Goal: Task Accomplishment & Management: Complete application form

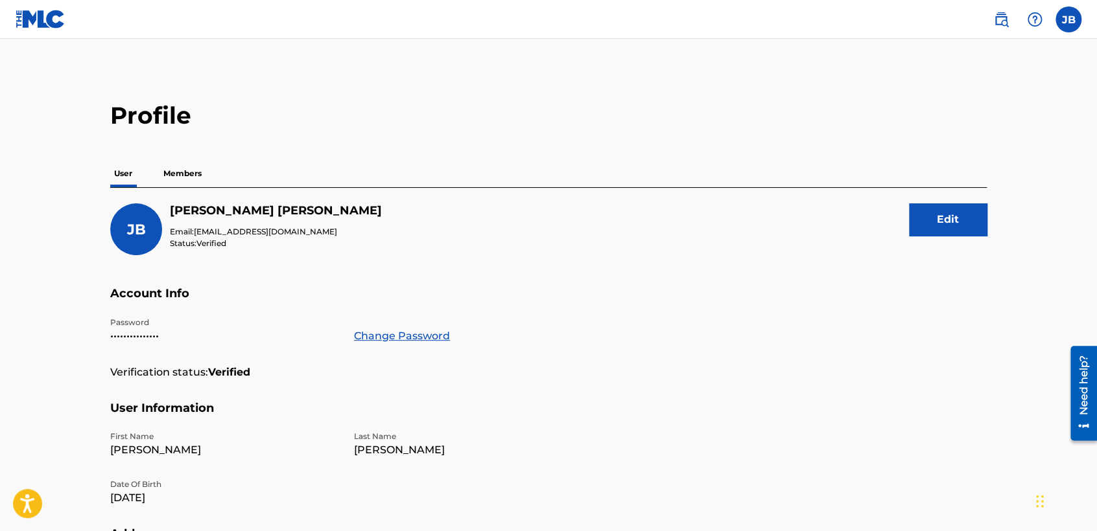
click at [17, 19] on img at bounding box center [41, 19] width 50 height 19
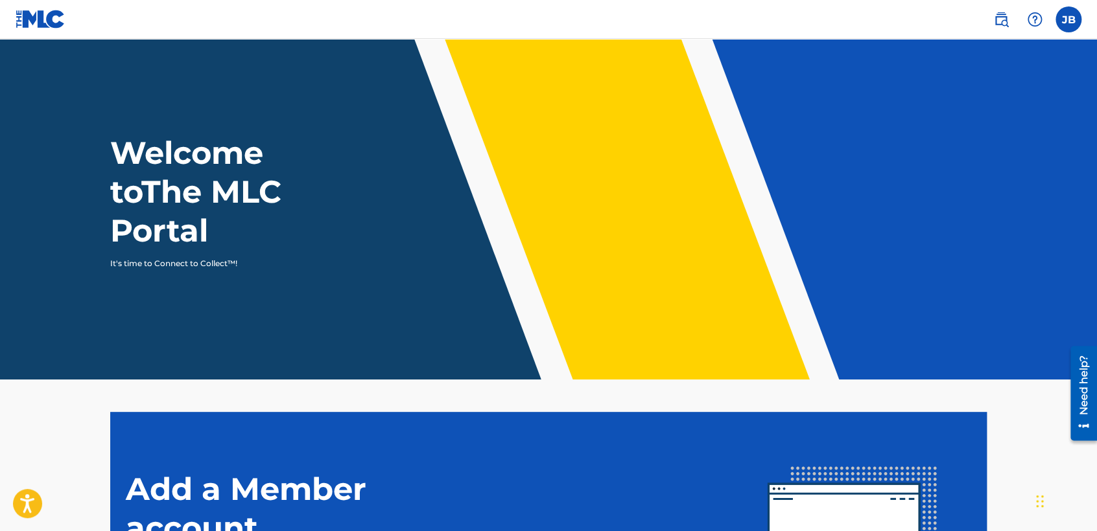
click at [42, 17] on img at bounding box center [41, 19] width 50 height 19
click at [1070, 18] on label at bounding box center [1068, 19] width 26 height 26
click at [1068, 19] on input "JB Josue Balderrama Carreño contactojb10@gmail.com Notification Preferences Pro…" at bounding box center [1068, 19] width 0 height 0
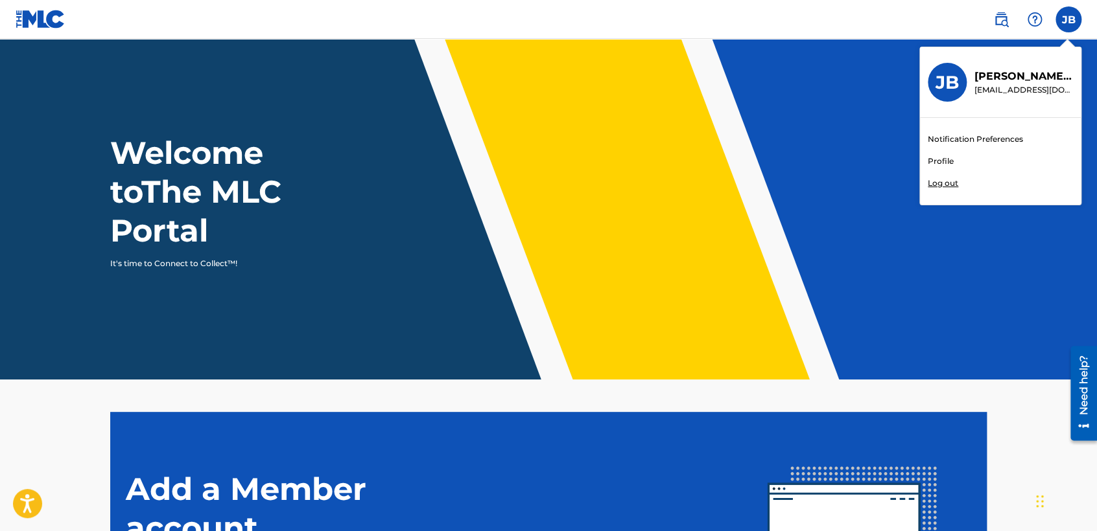
click at [933, 161] on link "Profile" at bounding box center [940, 162] width 26 height 12
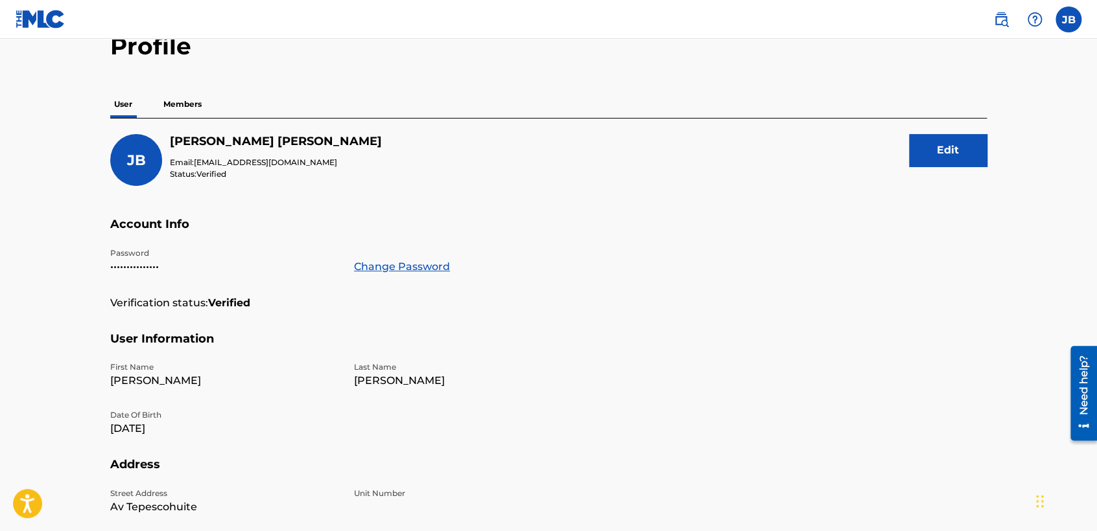
scroll to position [72, 0]
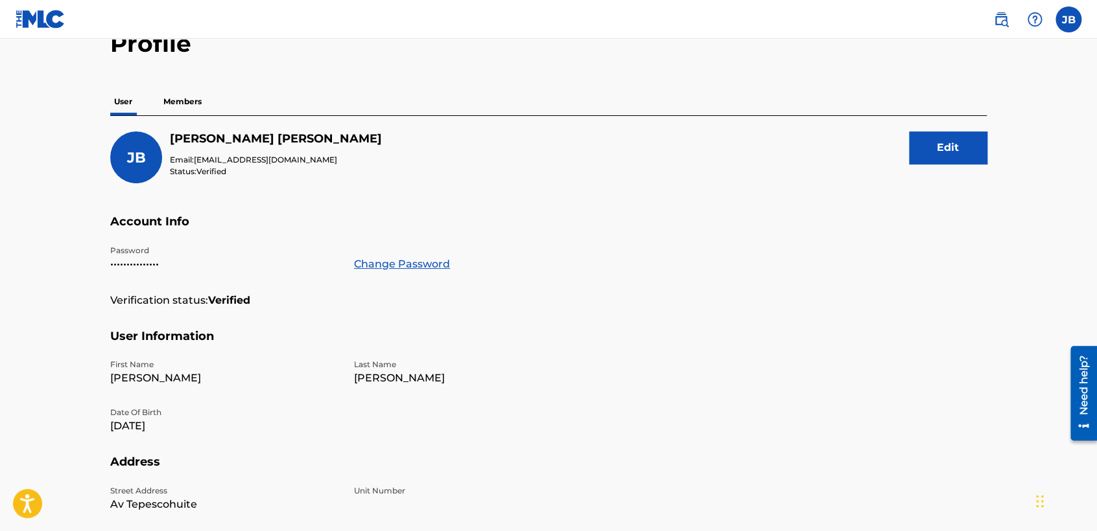
click at [194, 104] on p "Members" at bounding box center [182, 101] width 46 height 27
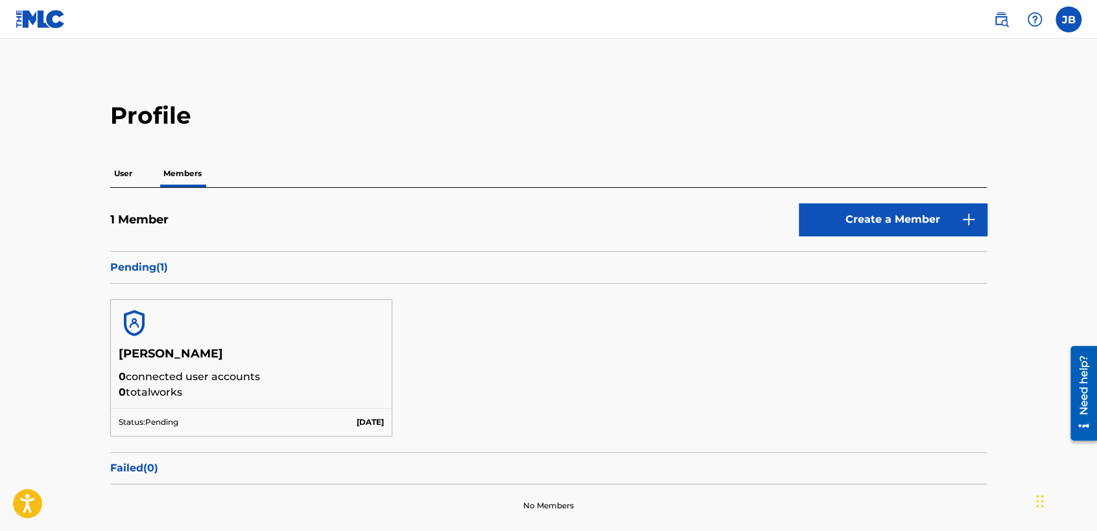
click at [121, 171] on p "User" at bounding box center [123, 173] width 26 height 27
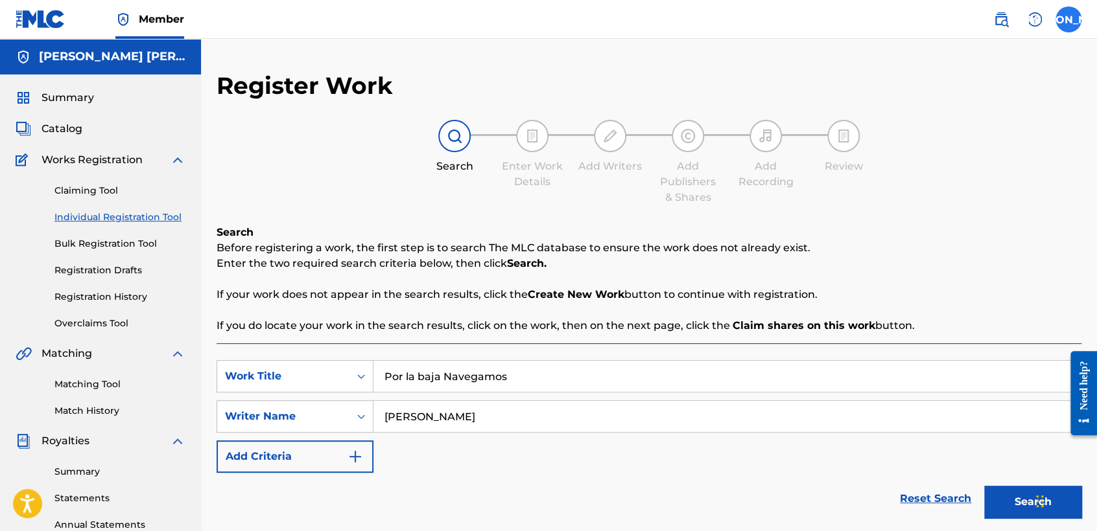
click at [1075, 27] on label at bounding box center [1068, 19] width 26 height 26
click at [1068, 19] on input "JA [PERSON_NAME] [PERSON_NAME] [EMAIL_ADDRESS][DOMAIN_NAME] Notification Prefer…" at bounding box center [1068, 19] width 0 height 0
click at [937, 183] on p "Log out" at bounding box center [942, 184] width 30 height 12
click at [1068, 19] on input "JA [PERSON_NAME] [PERSON_NAME] [EMAIL_ADDRESS][DOMAIN_NAME] Notification Prefer…" at bounding box center [1068, 19] width 0 height 0
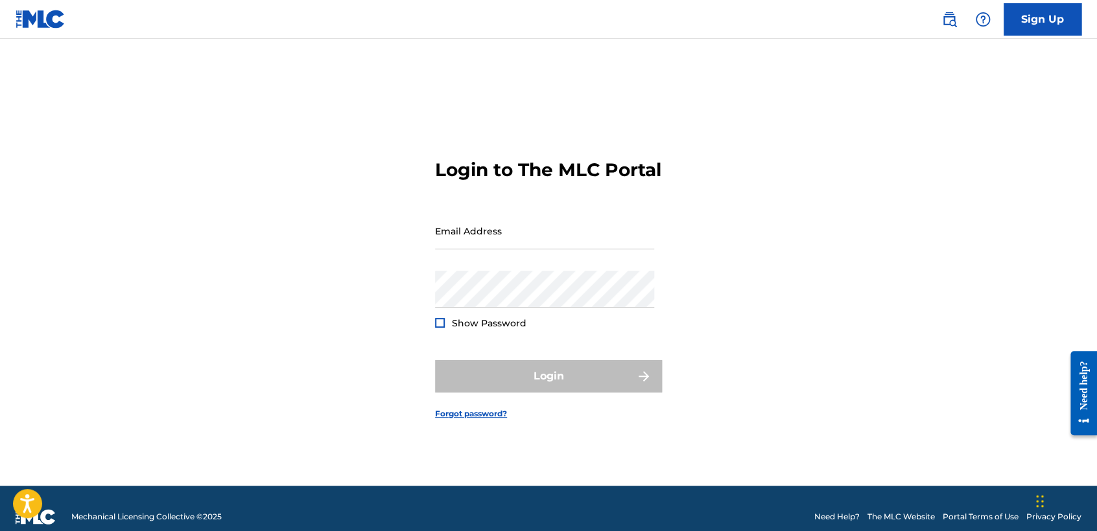
type input "[EMAIL_ADDRESS][DOMAIN_NAME]"
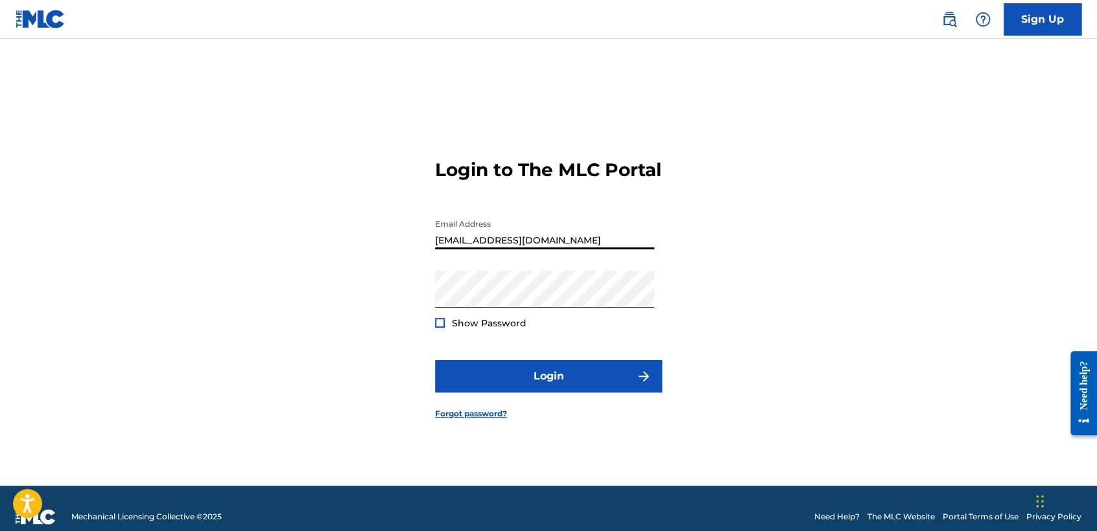
drag, startPoint x: 567, startPoint y: 243, endPoint x: 376, endPoint y: 258, distance: 191.8
click at [380, 269] on div "Login to The MLC Portal Email Address [EMAIL_ADDRESS][DOMAIN_NAME] Password Sho…" at bounding box center [548, 278] width 907 height 415
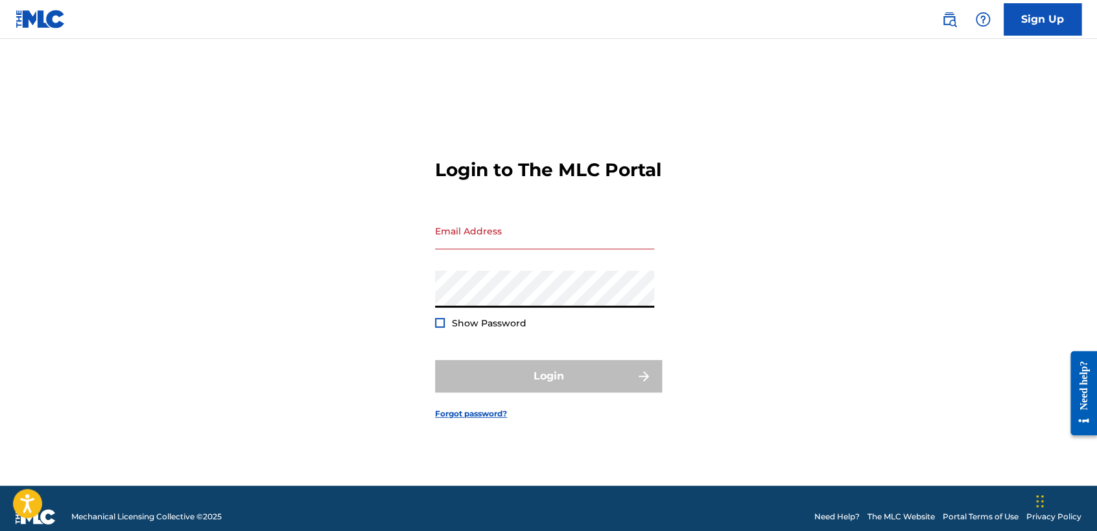
click at [421, 303] on div "Login to The MLC Portal Email Address Password Show Password Login Forgot passw…" at bounding box center [548, 278] width 907 height 415
click at [466, 236] on input "Email Address" at bounding box center [544, 231] width 219 height 37
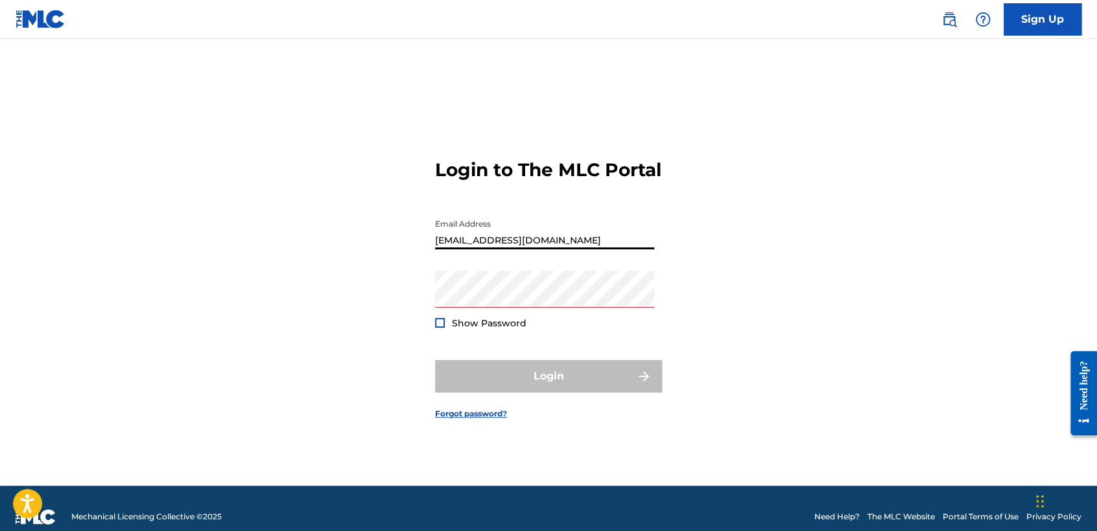
type input "[EMAIL_ADDRESS][DOMAIN_NAME]"
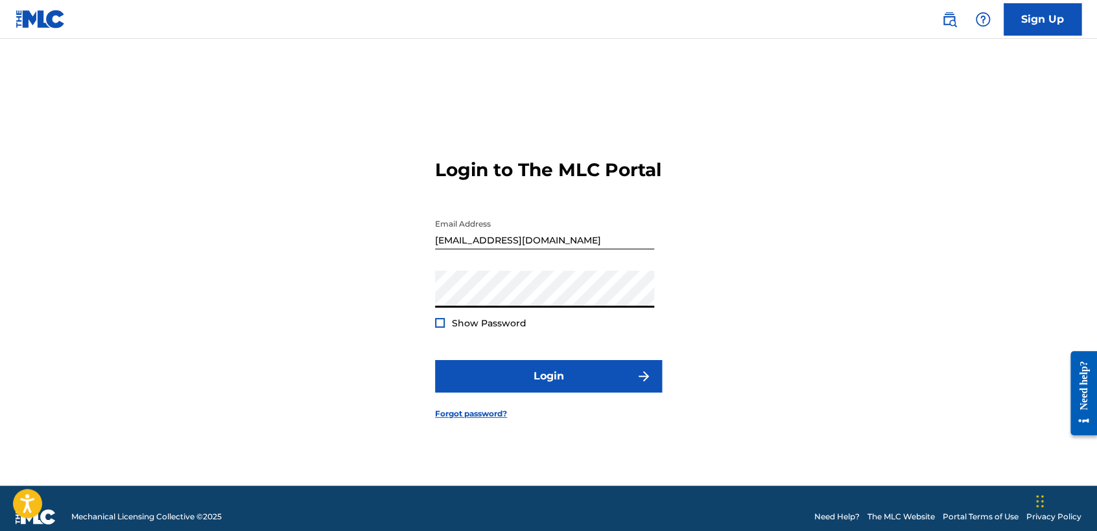
click at [435, 360] on button "Login" at bounding box center [548, 376] width 227 height 32
drag, startPoint x: 563, startPoint y: 244, endPoint x: 181, endPoint y: 219, distance: 381.9
click at [181, 219] on div "Login to The MLC Portal Email Address [EMAIL_ADDRESS][DOMAIN_NAME] Password Sho…" at bounding box center [548, 278] width 907 height 415
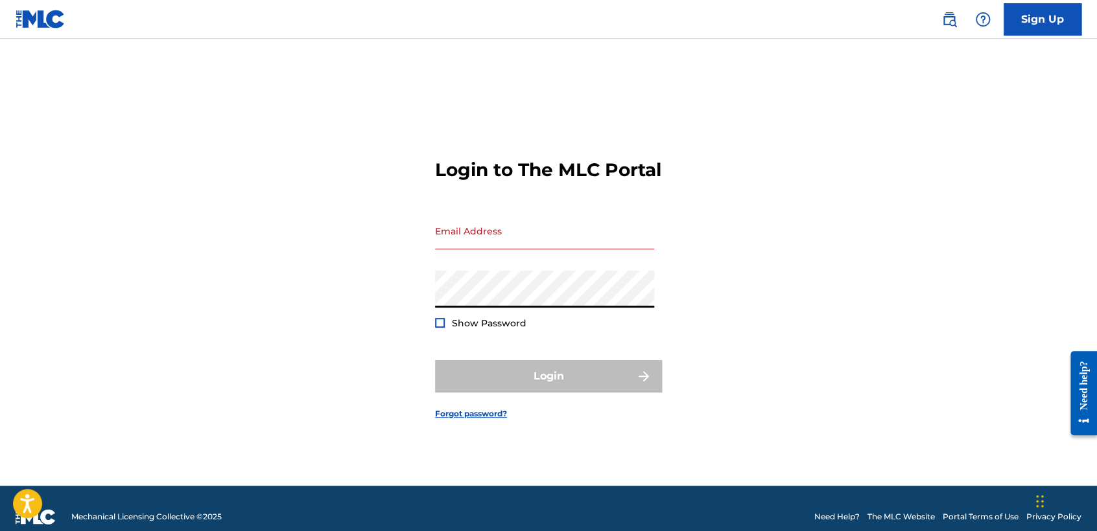
click at [290, 326] on div "Login to The MLC Portal Email Address Password Show Password Login Forgot passw…" at bounding box center [548, 278] width 907 height 415
click at [600, 218] on form "Login to The MLC Portal Email Address Password Show Password Login Forgot passw…" at bounding box center [548, 278] width 227 height 415
click at [567, 240] on input "Email Address" at bounding box center [544, 231] width 219 height 37
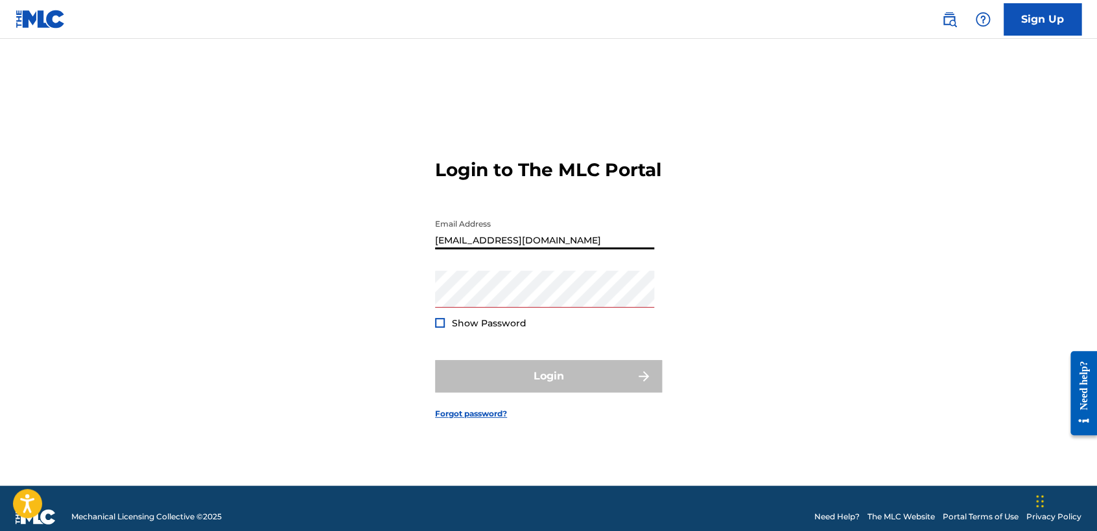
type input "[EMAIL_ADDRESS][DOMAIN_NAME]"
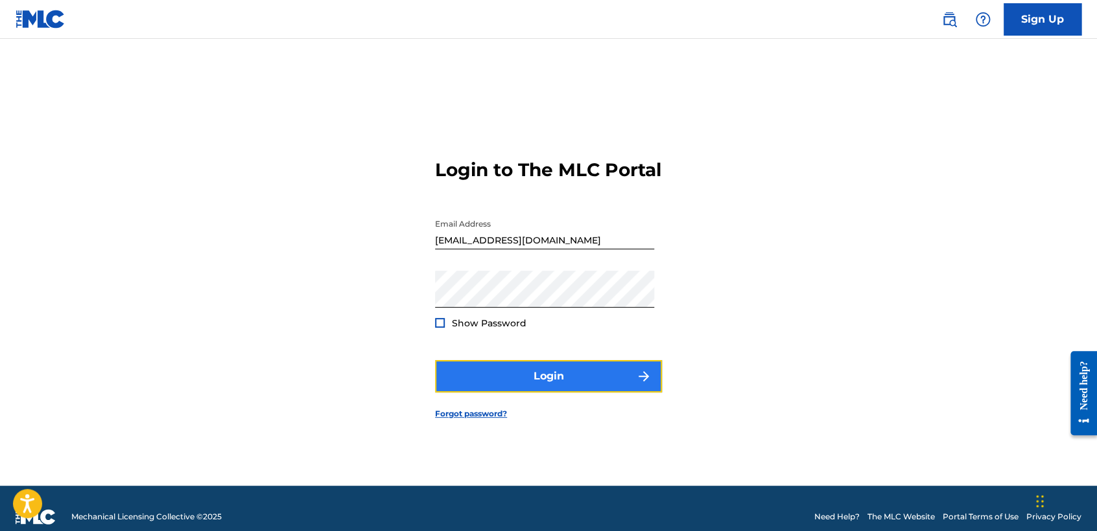
click at [594, 371] on button "Login" at bounding box center [548, 376] width 227 height 32
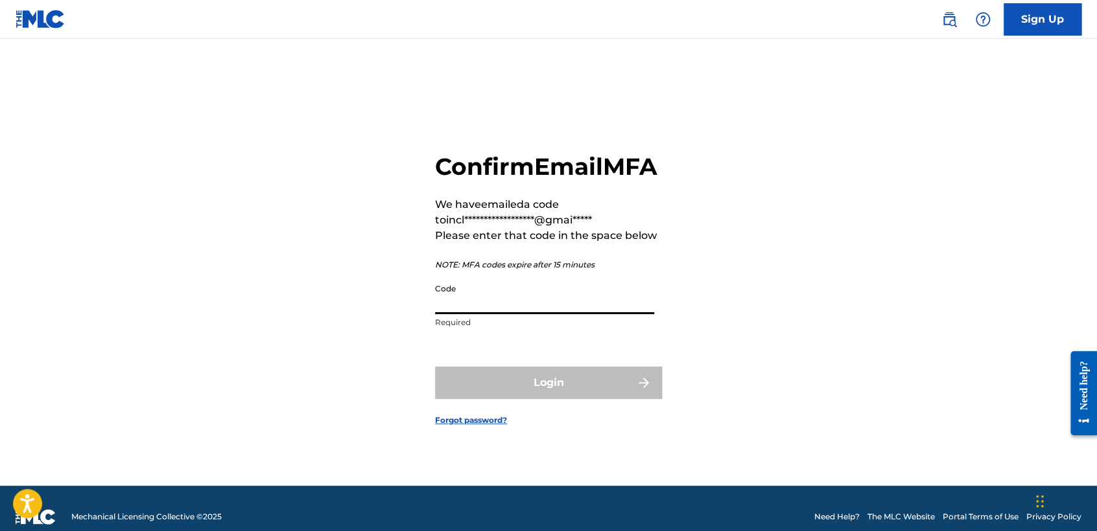
drag, startPoint x: 576, startPoint y: 326, endPoint x: 587, endPoint y: 310, distance: 19.2
click at [578, 314] on input "Code" at bounding box center [544, 295] width 219 height 37
paste input "147343"
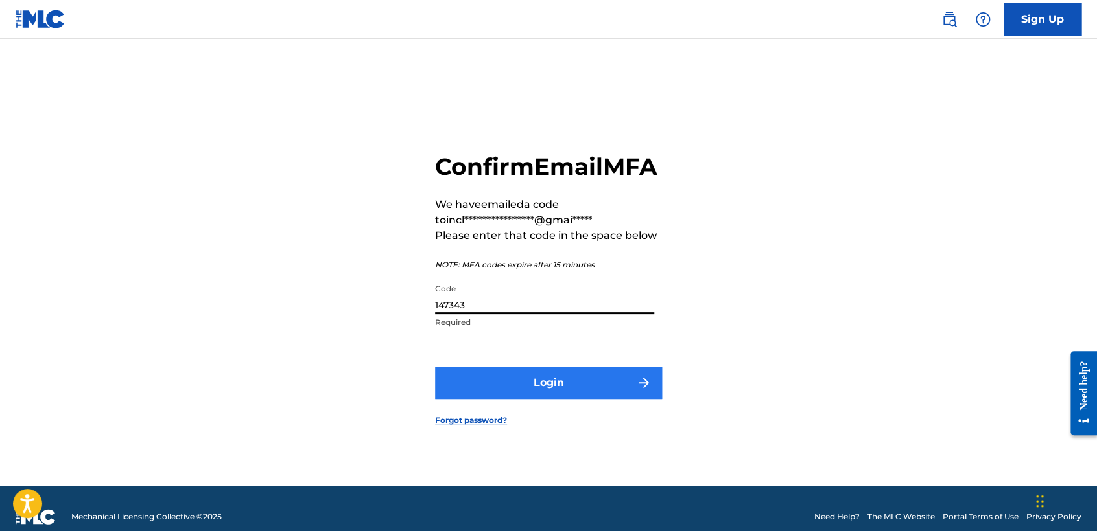
type input "147343"
click at [596, 399] on button "Login" at bounding box center [548, 383] width 227 height 32
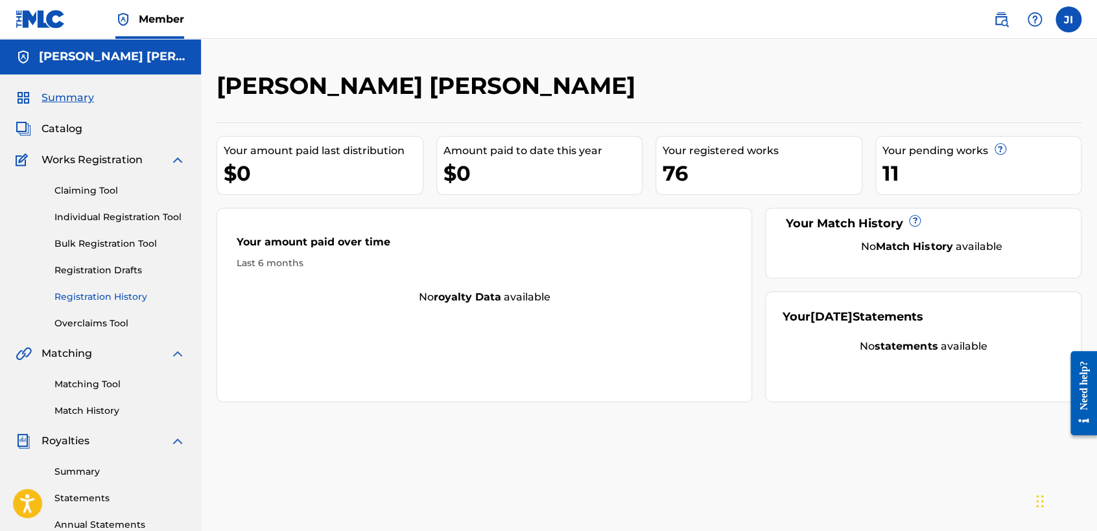
click at [121, 303] on link "Registration History" at bounding box center [119, 297] width 131 height 14
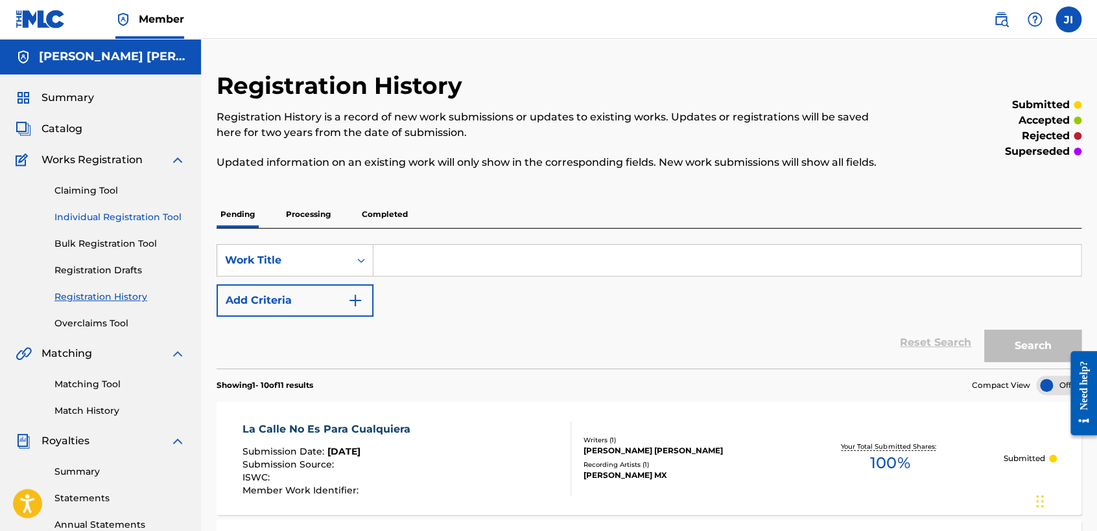
click at [159, 224] on link "Individual Registration Tool" at bounding box center [119, 218] width 131 height 14
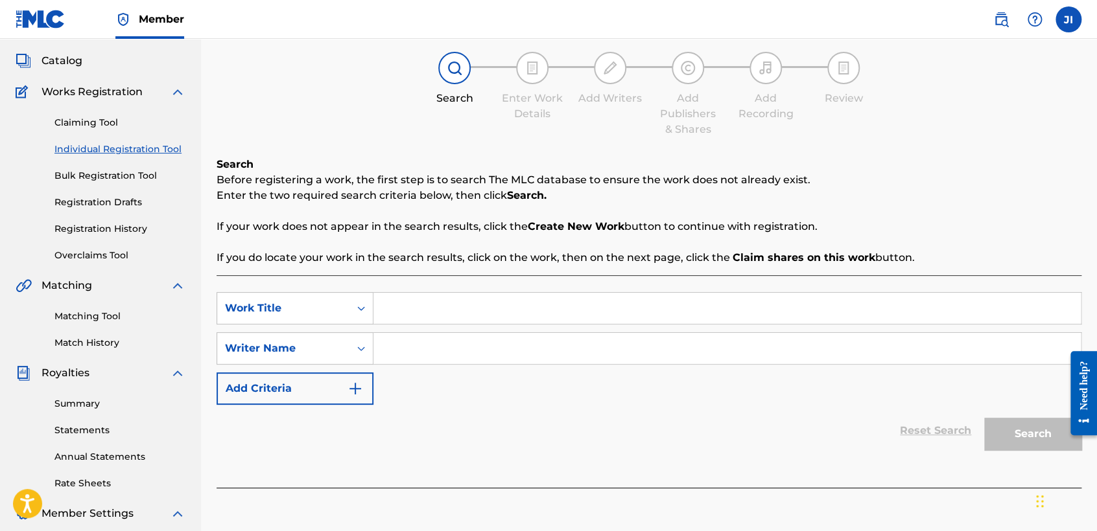
scroll to position [72, 0]
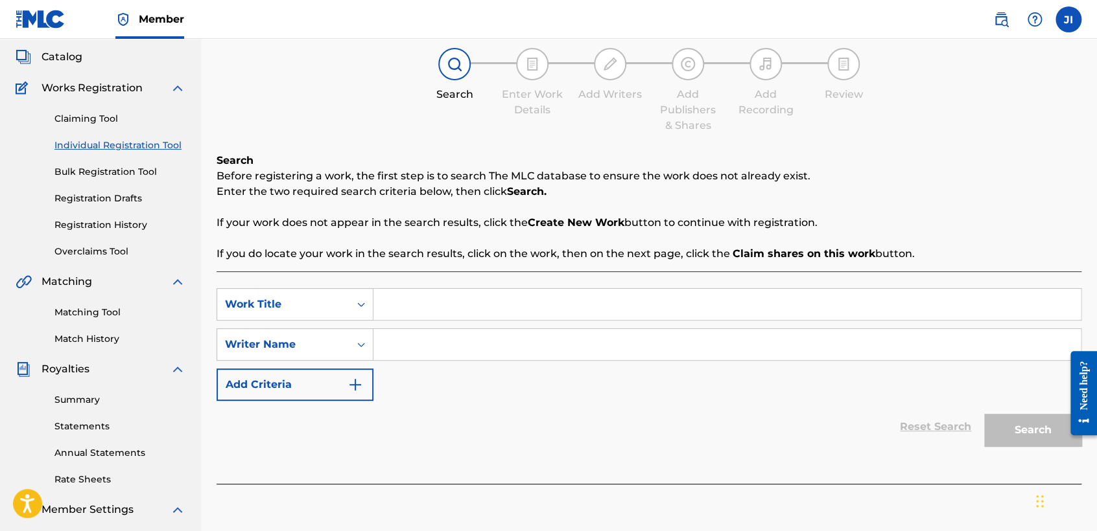
paste input "Condor 1"
type input "Condor 1"
paste input "Condor 1"
type input "Condor 1"
click at [1001, 421] on button "Search" at bounding box center [1032, 430] width 97 height 32
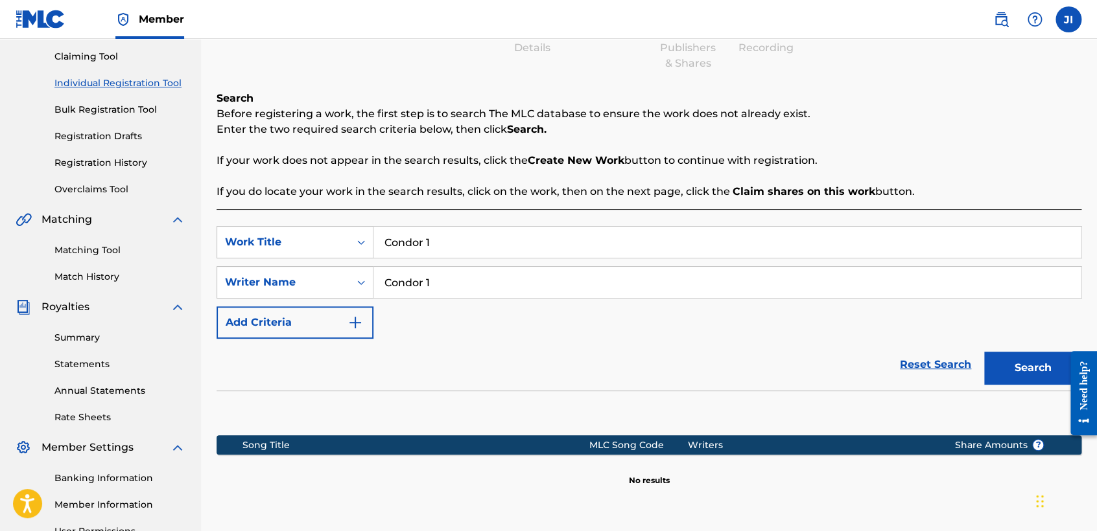
scroll to position [272, 0]
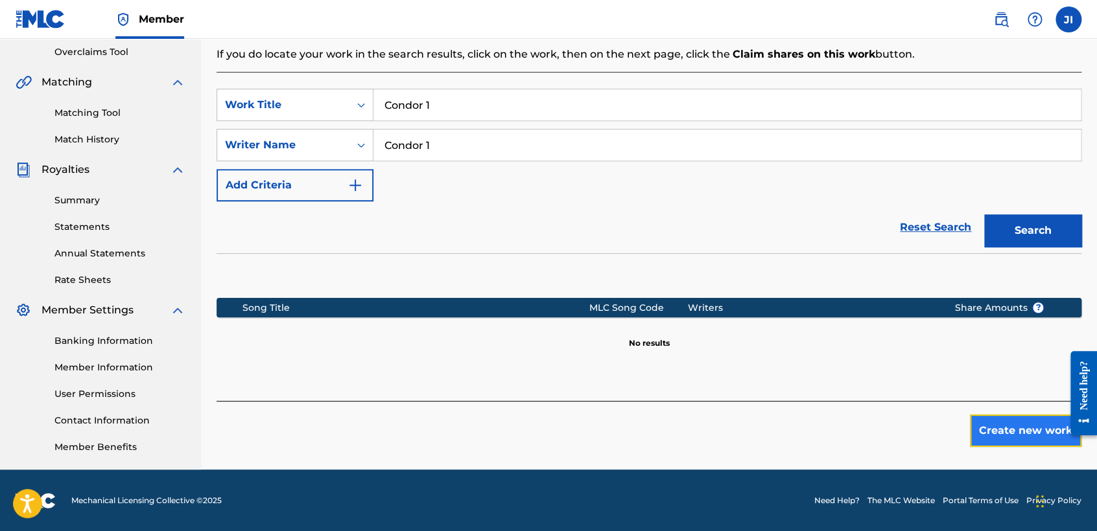
click at [1003, 433] on button "Create new work" at bounding box center [1025, 431] width 111 height 32
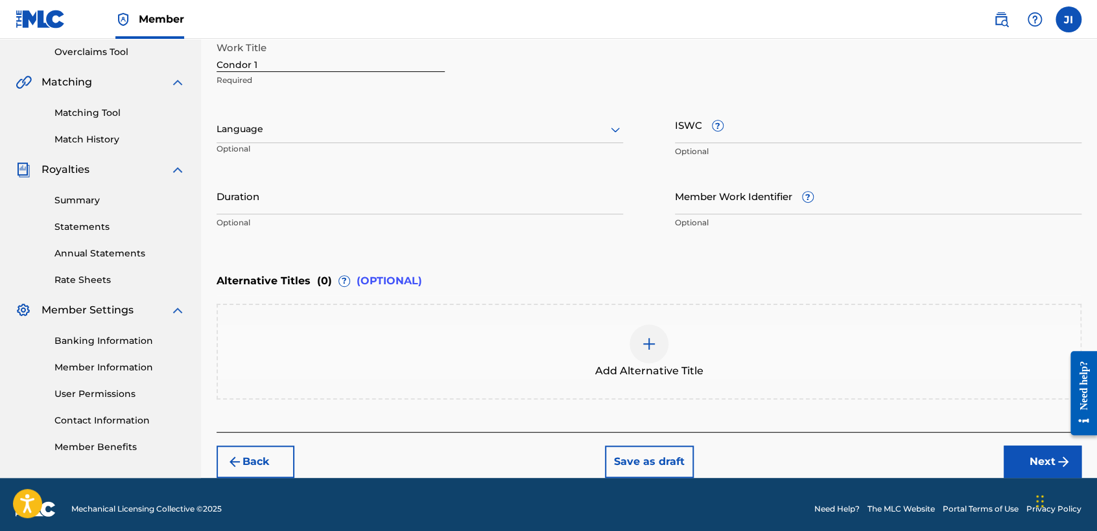
drag, startPoint x: 367, startPoint y: 108, endPoint x: 358, endPoint y: 130, distance: 23.5
click at [362, 127] on div "Language Optional" at bounding box center [419, 135] width 406 height 58
click at [335, 132] on div at bounding box center [419, 129] width 406 height 16
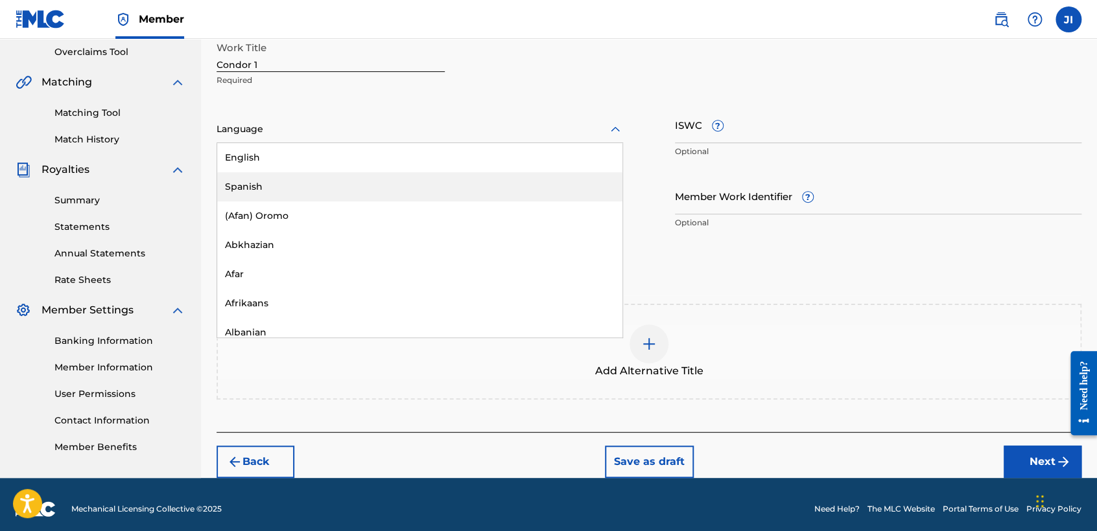
click at [336, 183] on div "Spanish" at bounding box center [419, 186] width 405 height 29
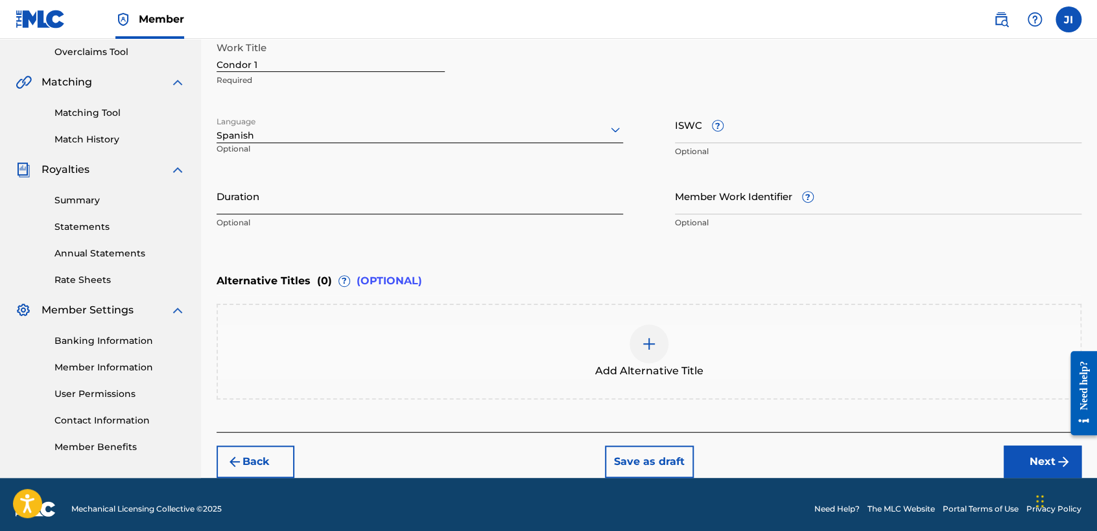
click at [320, 189] on input "Duration" at bounding box center [419, 196] width 406 height 37
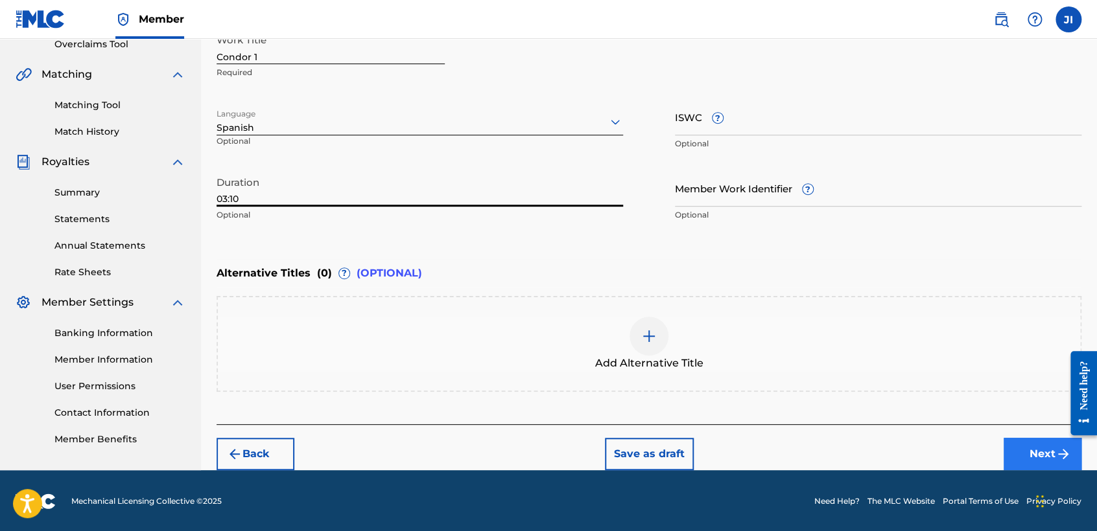
type input "03:10"
click at [1038, 455] on button "Next" at bounding box center [1042, 454] width 78 height 32
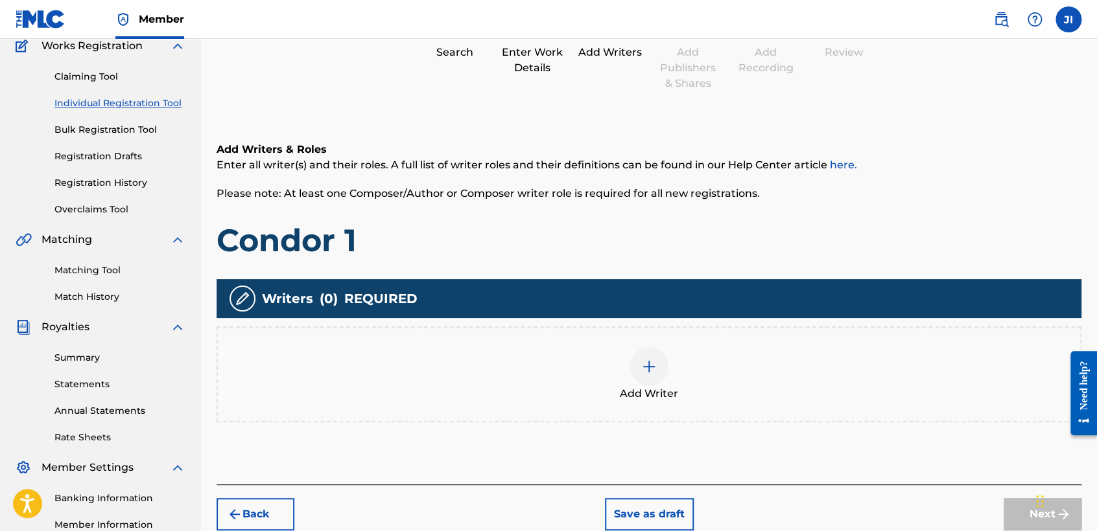
scroll to position [202, 0]
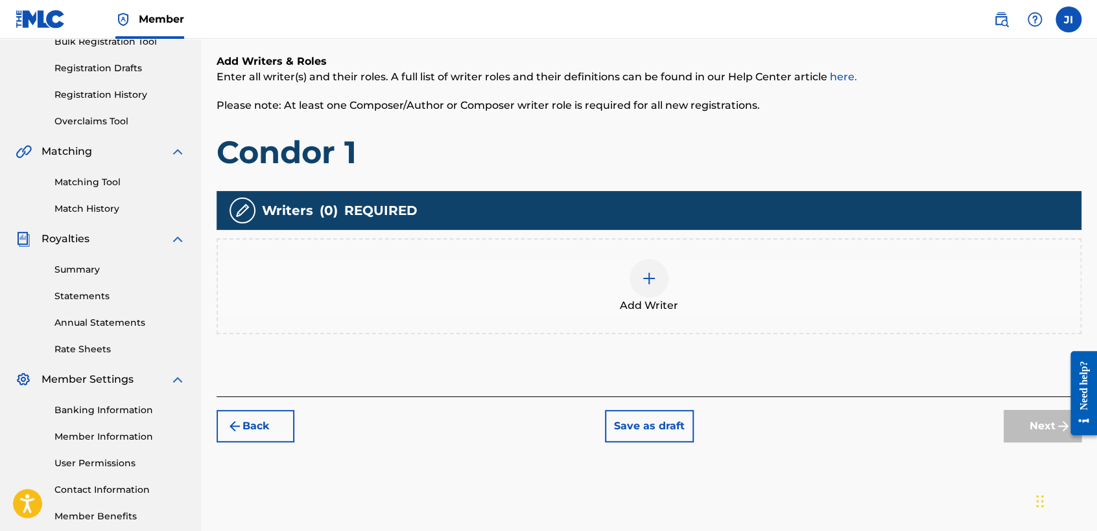
click at [630, 266] on div "Add Writer" at bounding box center [649, 286] width 862 height 54
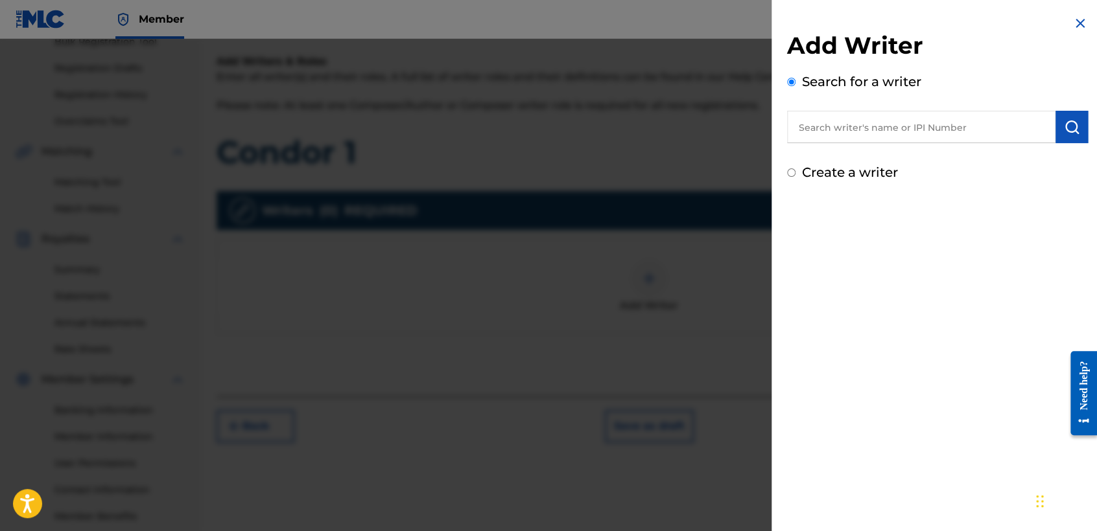
click at [851, 132] on input "text" at bounding box center [921, 127] width 268 height 32
type input "01311542795"
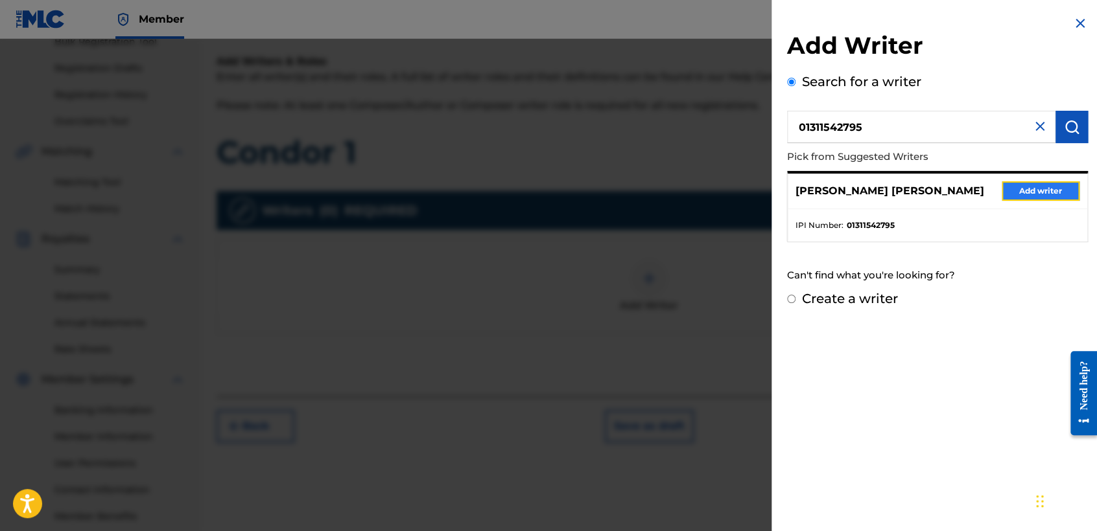
click at [1024, 190] on button "Add writer" at bounding box center [1040, 190] width 78 height 19
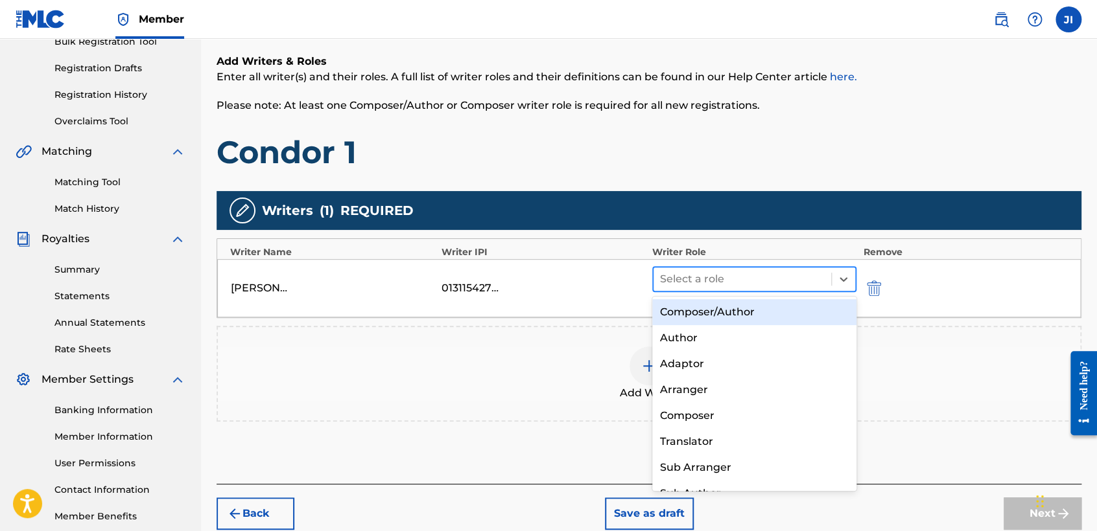
click at [829, 275] on div "Select a role" at bounding box center [742, 279] width 178 height 23
click at [818, 311] on div "Composer/Author" at bounding box center [754, 312] width 204 height 26
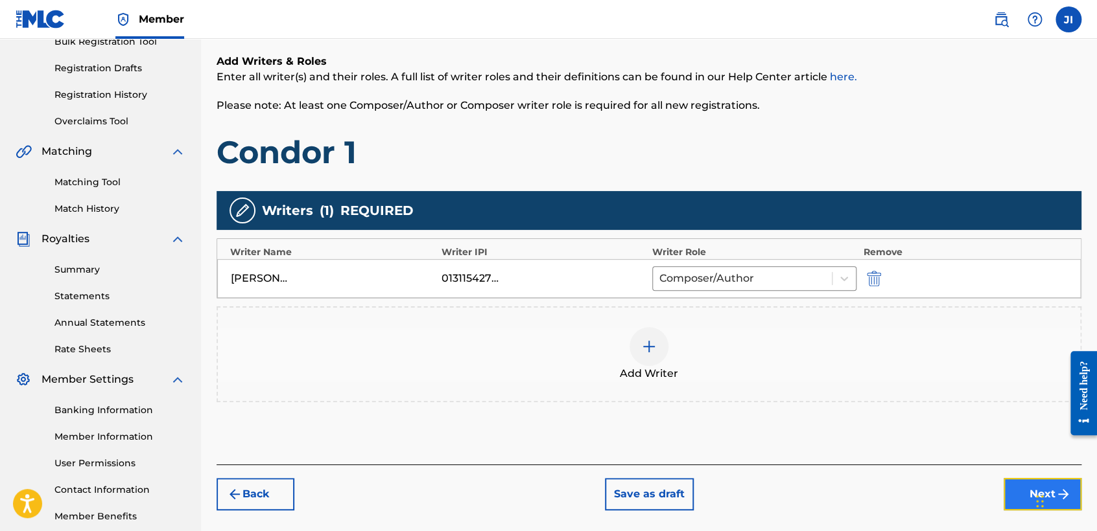
click at [1012, 489] on button "Next" at bounding box center [1042, 494] width 78 height 32
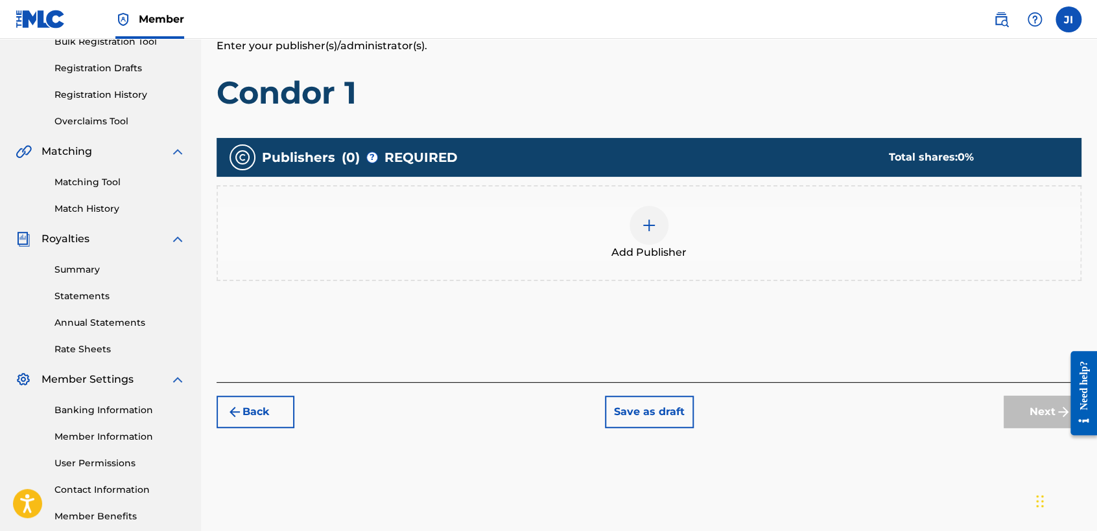
drag, startPoint x: 625, startPoint y: 176, endPoint x: 633, endPoint y: 193, distance: 19.4
click at [632, 191] on div "Publishers ( 0 ) ? REQUIRED Total shares: 0 % Add Publisher" at bounding box center [648, 209] width 865 height 143
drag, startPoint x: 633, startPoint y: 193, endPoint x: 647, endPoint y: 227, distance: 36.3
click at [647, 227] on img at bounding box center [649, 226] width 16 height 16
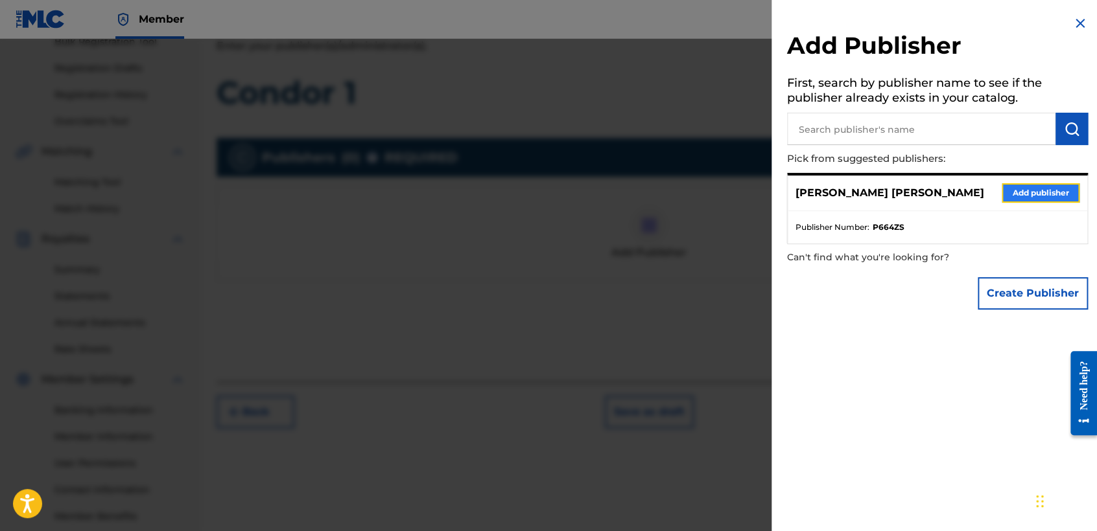
click at [1029, 197] on button "Add publisher" at bounding box center [1040, 192] width 78 height 19
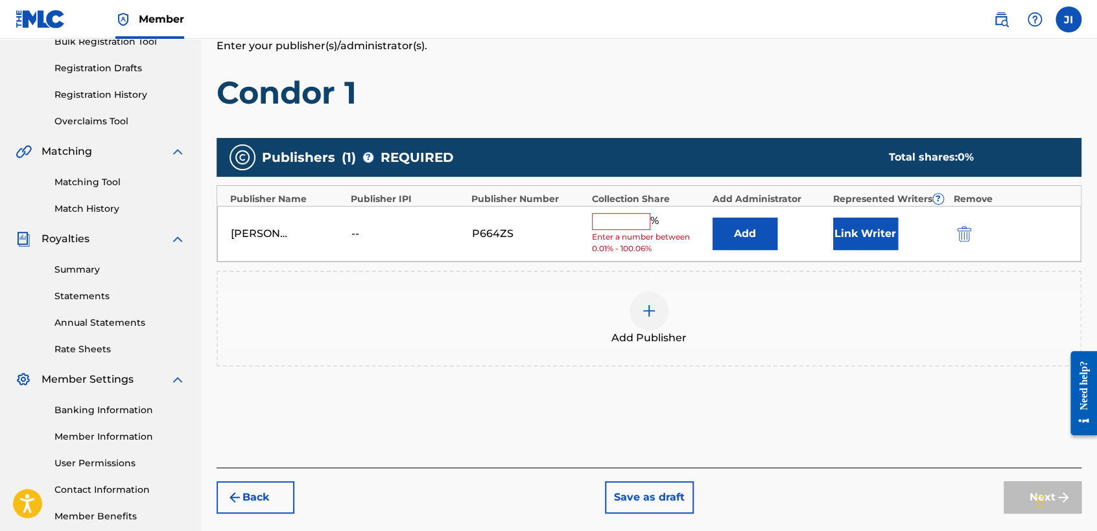
click at [497, 320] on div "Add Publisher" at bounding box center [649, 319] width 862 height 54
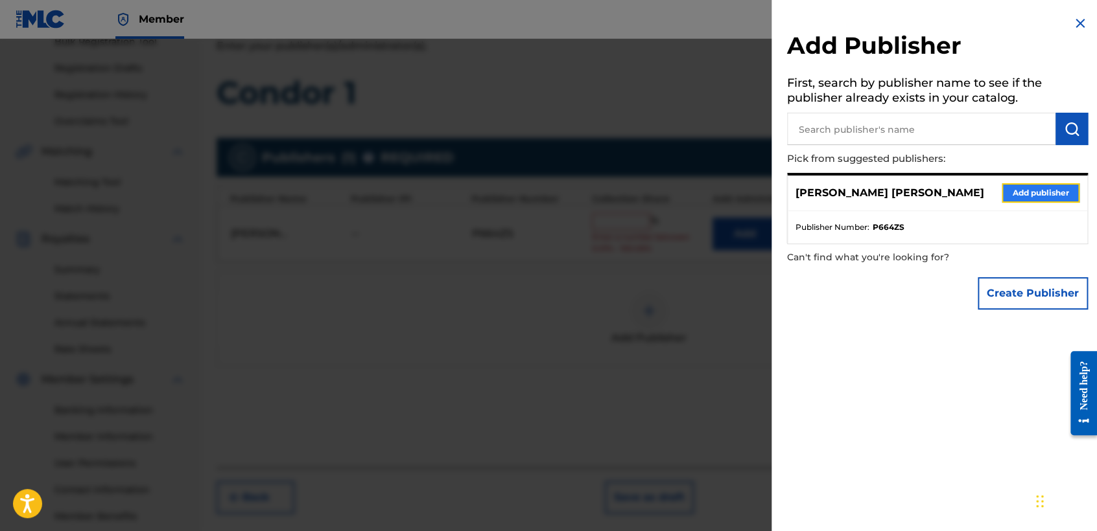
click at [1047, 192] on button "Add publisher" at bounding box center [1040, 192] width 78 height 19
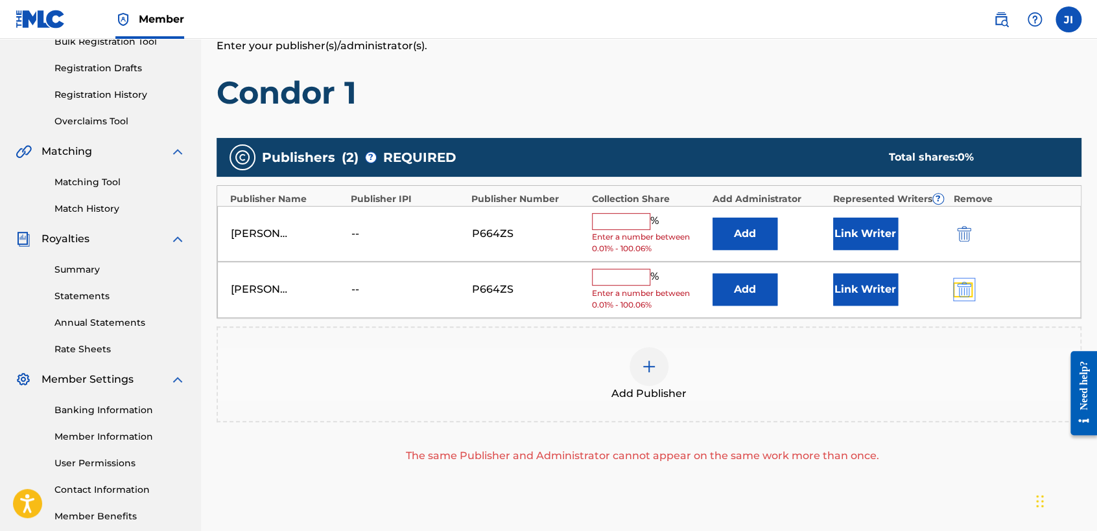
click at [965, 292] on img "submit" at bounding box center [964, 290] width 14 height 16
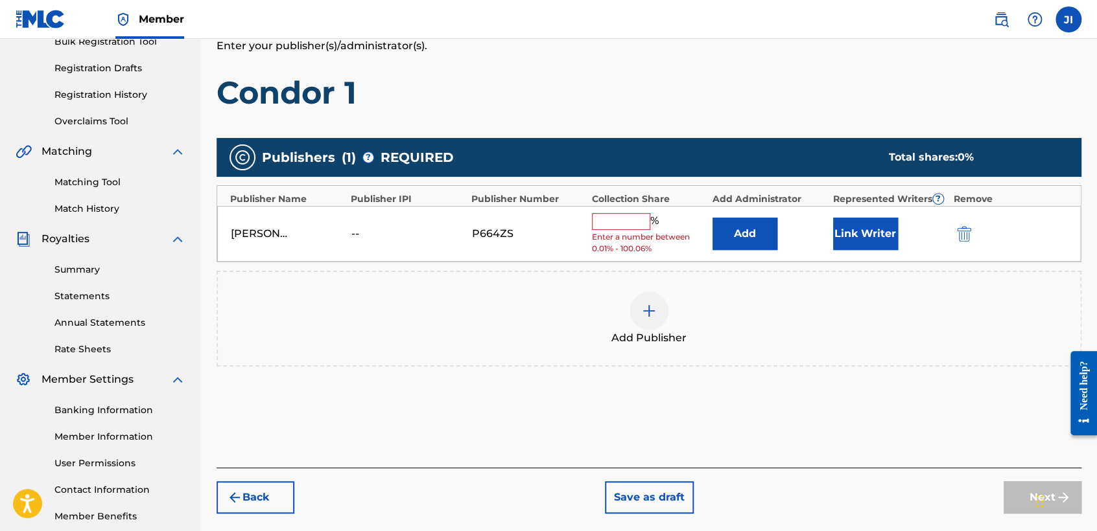
click at [612, 217] on input "text" at bounding box center [621, 221] width 58 height 17
type input "100"
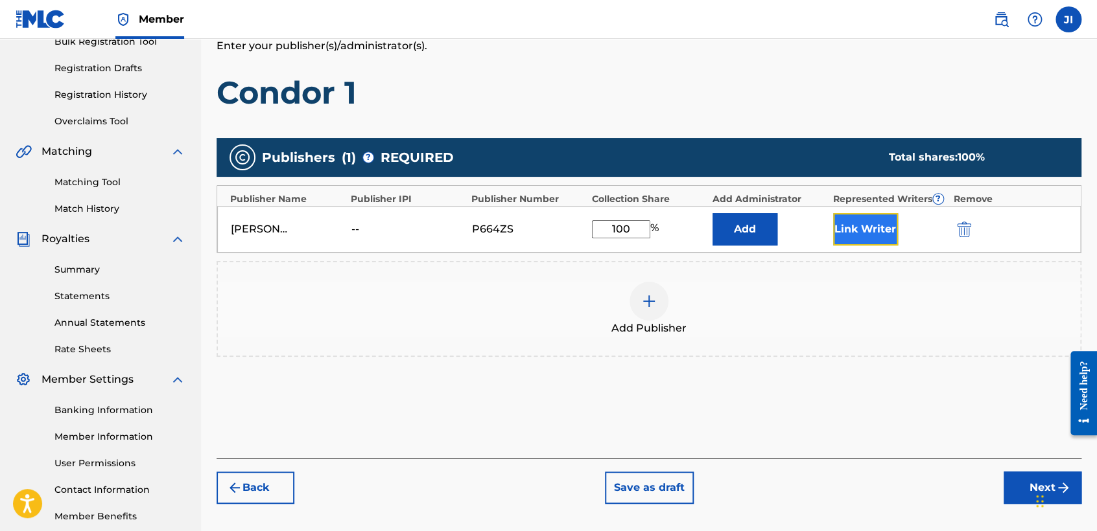
click at [869, 223] on button "Link Writer" at bounding box center [865, 229] width 65 height 32
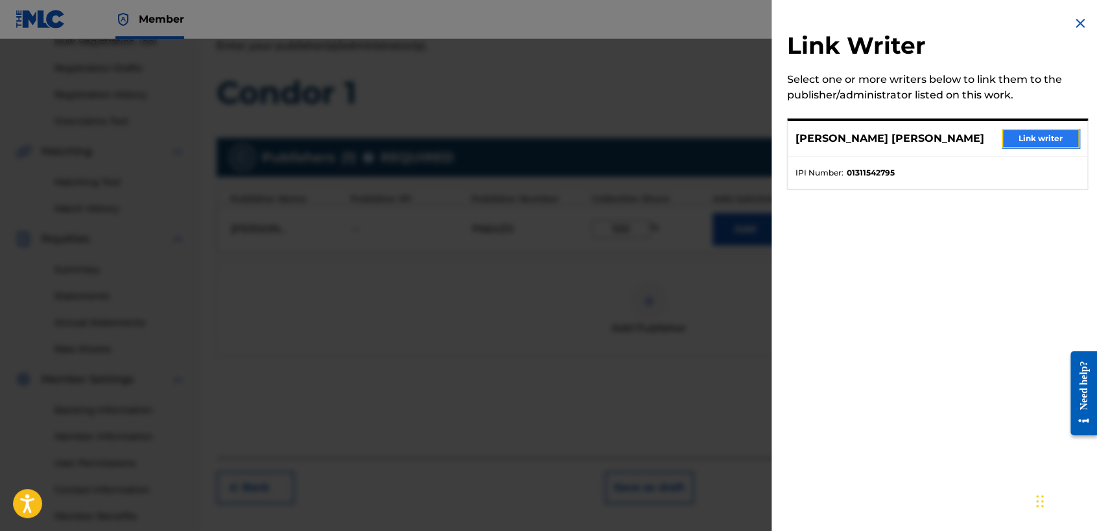
click at [1021, 132] on button "Link writer" at bounding box center [1040, 138] width 78 height 19
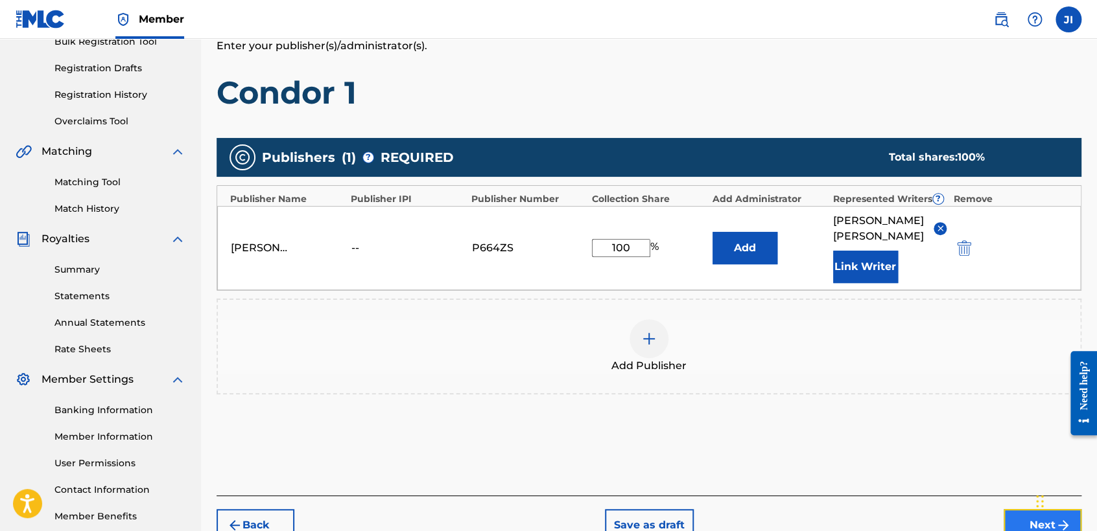
click at [1023, 520] on button "Next" at bounding box center [1042, 525] width 78 height 32
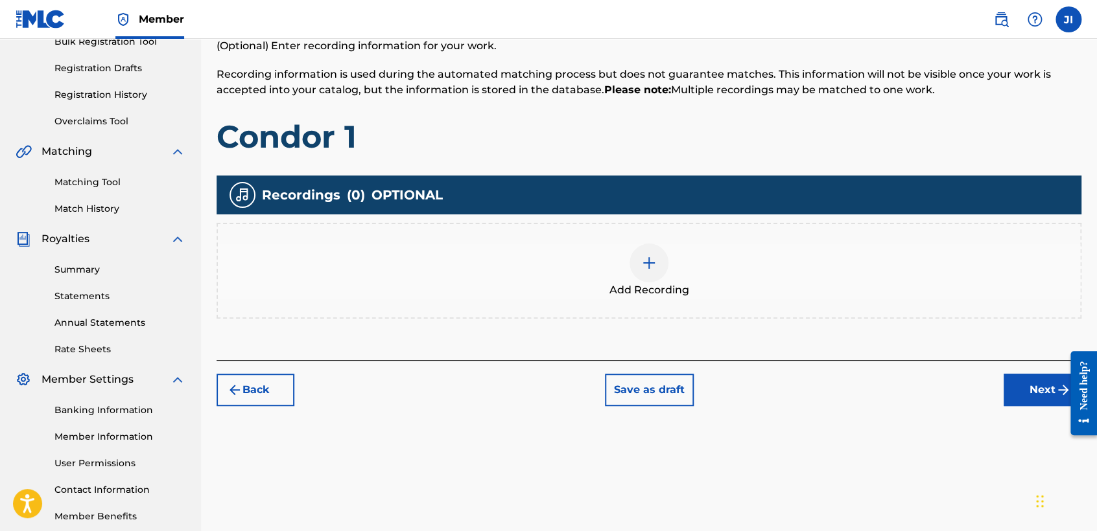
click at [668, 283] on span "Add Recording" at bounding box center [649, 291] width 80 height 16
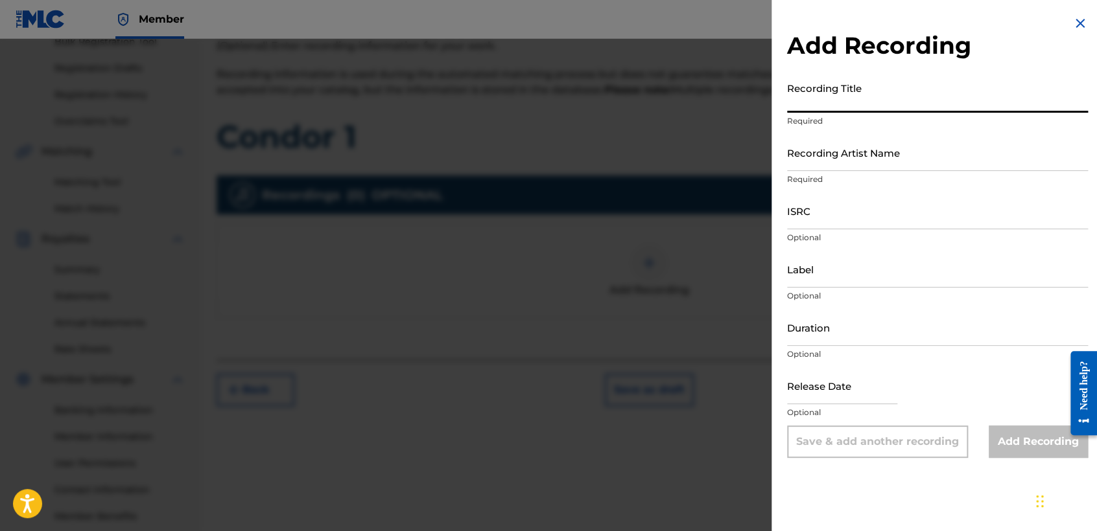
click at [872, 91] on input "Recording Title" at bounding box center [937, 94] width 301 height 37
paste input "Condor 1"
type input "Condor 1"
click at [875, 156] on input "Recording Artist Name" at bounding box center [937, 152] width 301 height 37
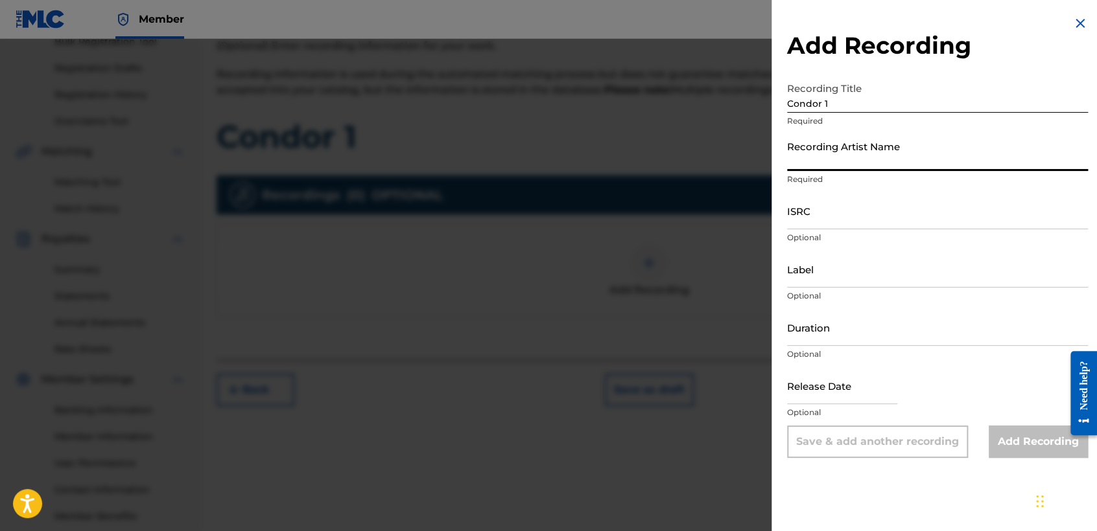
type input "[PERSON_NAME] MX"
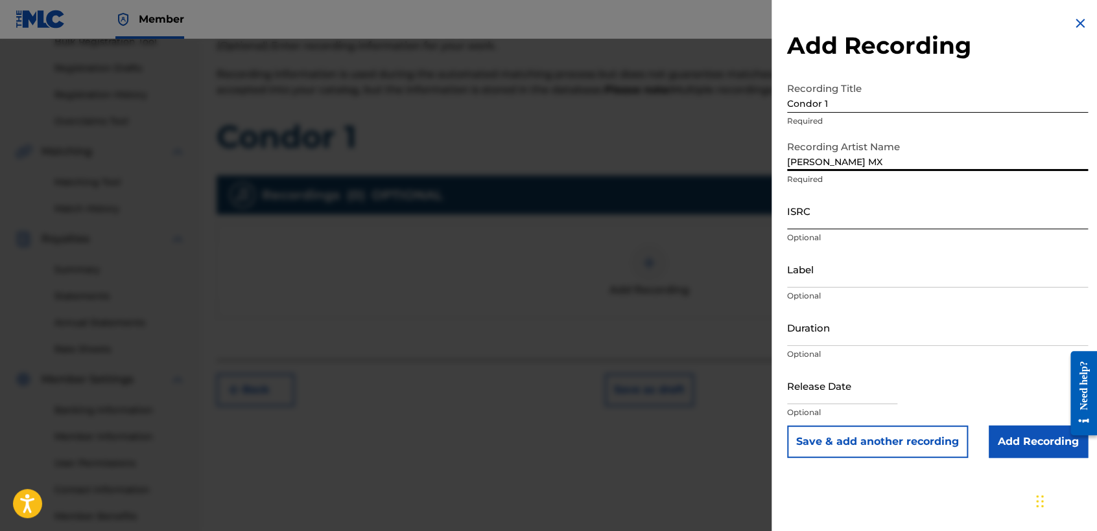
click at [816, 215] on input "ISRC" at bounding box center [937, 210] width 301 height 37
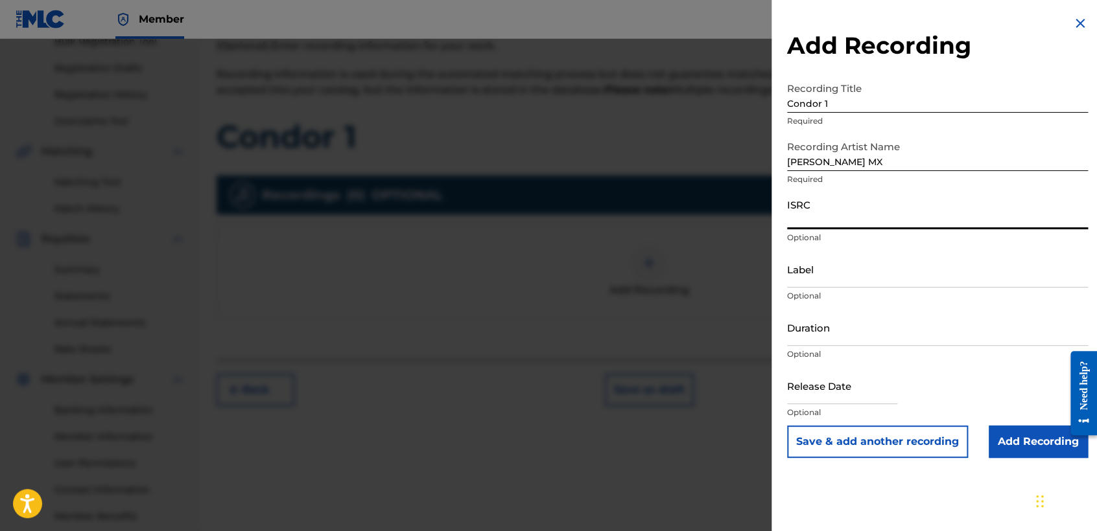
paste input "QZZEB2487087"
type input "QZZEB2487087"
click at [837, 316] on input "Duration" at bounding box center [937, 327] width 301 height 37
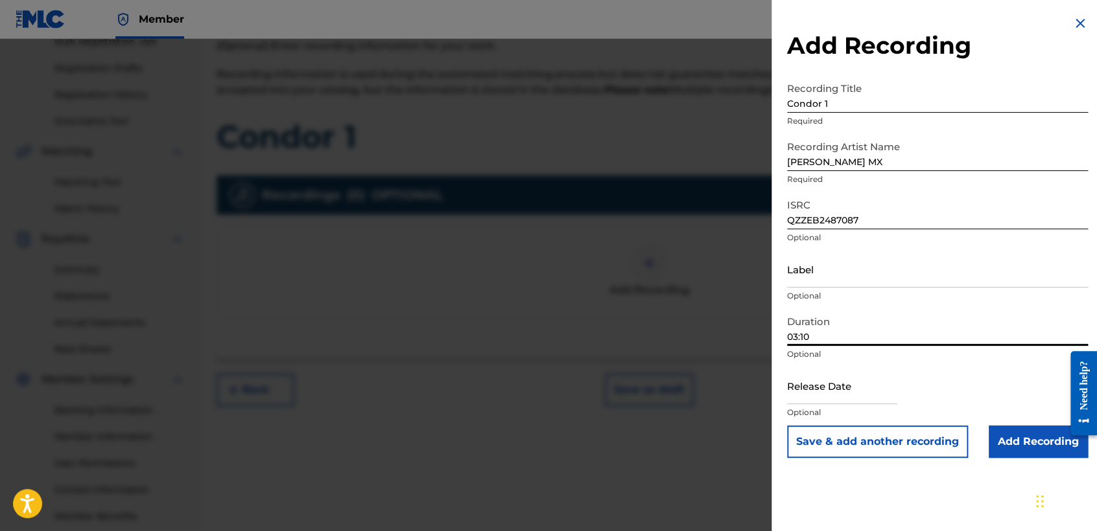
type input "03:10"
click at [814, 391] on input "text" at bounding box center [842, 385] width 110 height 37
select select "8"
select select "2025"
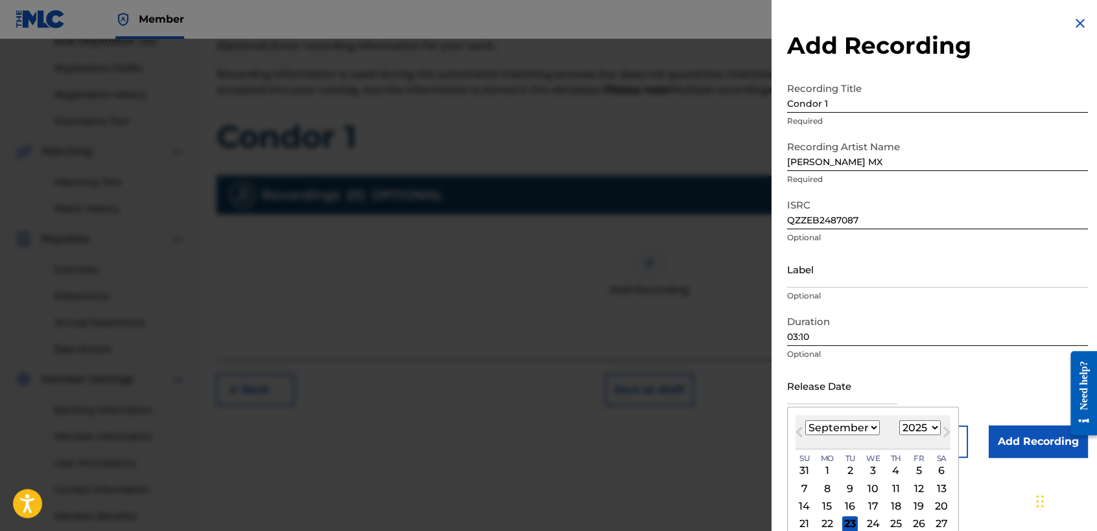
click at [839, 426] on select "January February March April May June July August September October November De…" at bounding box center [842, 428] width 75 height 15
select select "11"
click at [805, 421] on select "January February March April May June July August September October November De…" at bounding box center [842, 428] width 75 height 15
click at [912, 426] on select "1899 1900 1901 1902 1903 1904 1905 1906 1907 1908 1909 1910 1911 1912 1913 1914…" at bounding box center [919, 428] width 41 height 15
select select "2024"
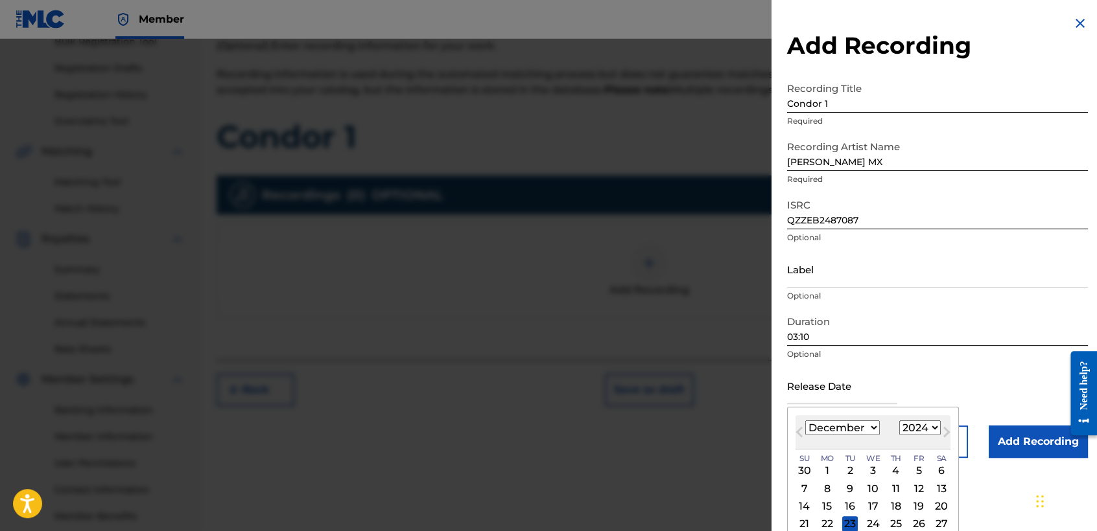
click at [899, 421] on select "1899 1900 1901 1902 1903 1904 1905 1906 1907 1908 1909 1910 1911 1912 1913 1914…" at bounding box center [919, 428] width 41 height 15
click at [922, 500] on div "20" at bounding box center [919, 507] width 16 height 16
type input "[DATE]"
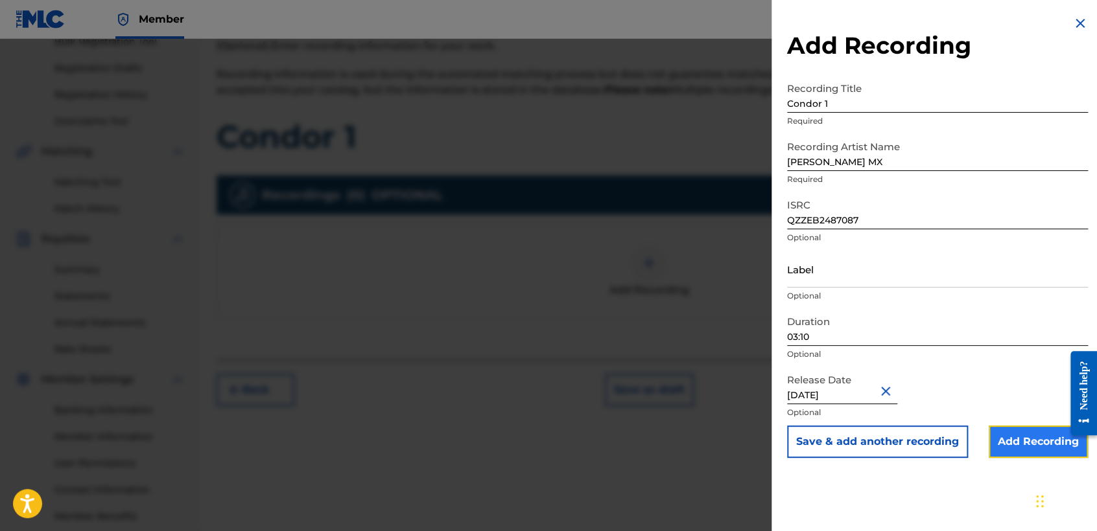
click at [1017, 452] on input "Add Recording" at bounding box center [1037, 442] width 99 height 32
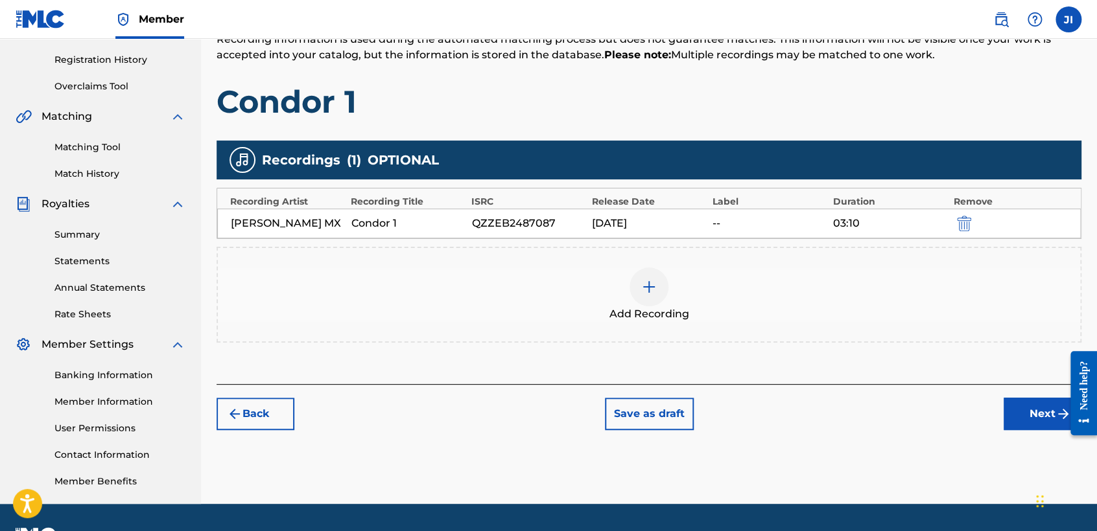
scroll to position [272, 0]
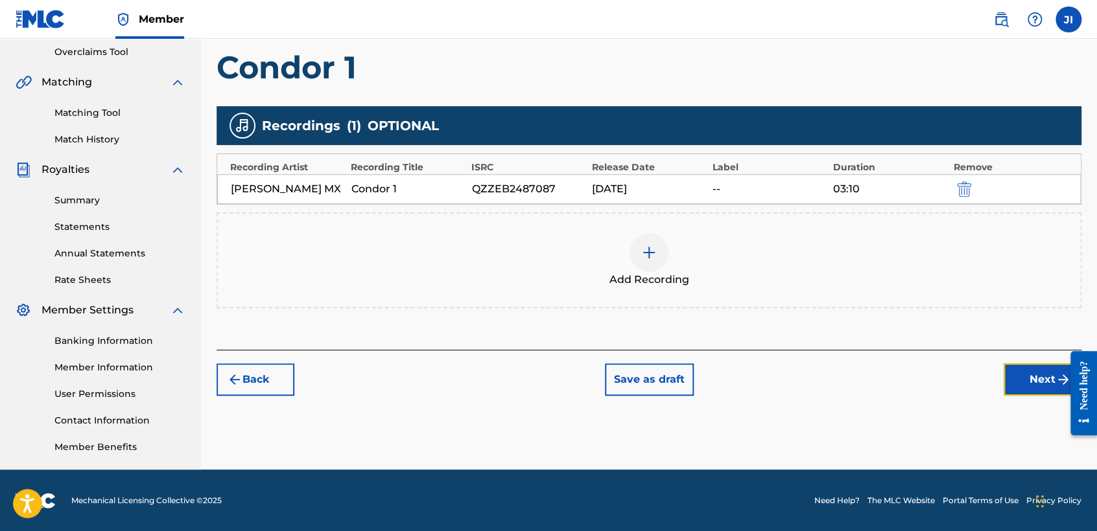
click at [1032, 395] on div "Register Work Search Enter Work Details Add Writers Add Publishers & Shares Add…" at bounding box center [649, 135] width 896 height 670
click at [1021, 383] on button "Next" at bounding box center [1042, 380] width 78 height 32
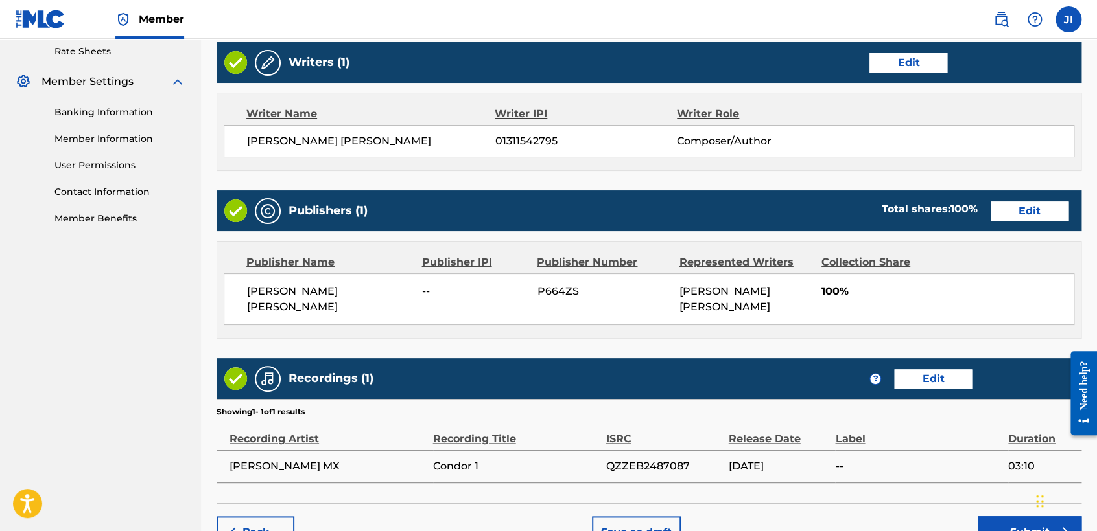
scroll to position [562, 0]
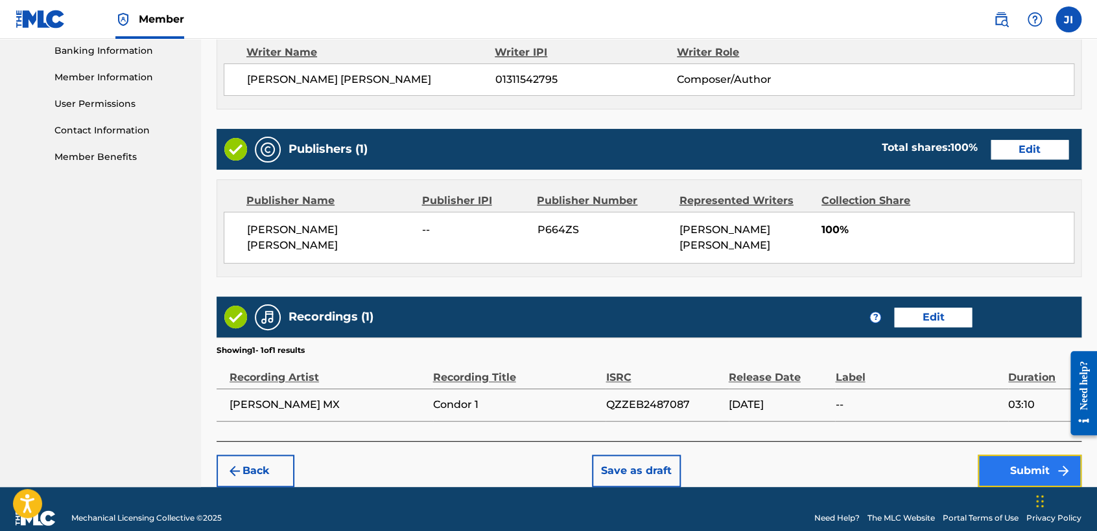
click at [1027, 473] on button "Submit" at bounding box center [1029, 471] width 104 height 32
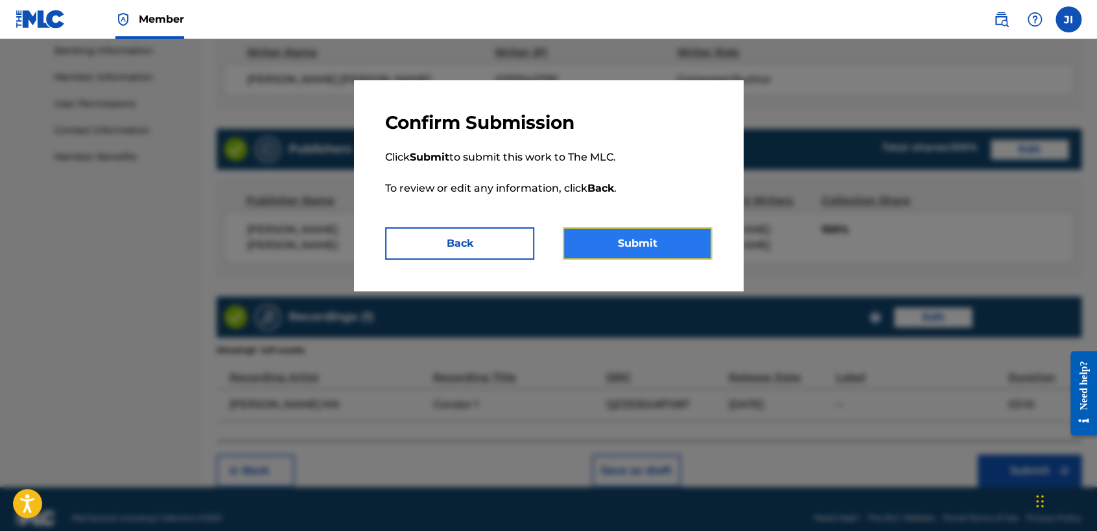
click at [676, 255] on button "Submit" at bounding box center [637, 243] width 149 height 32
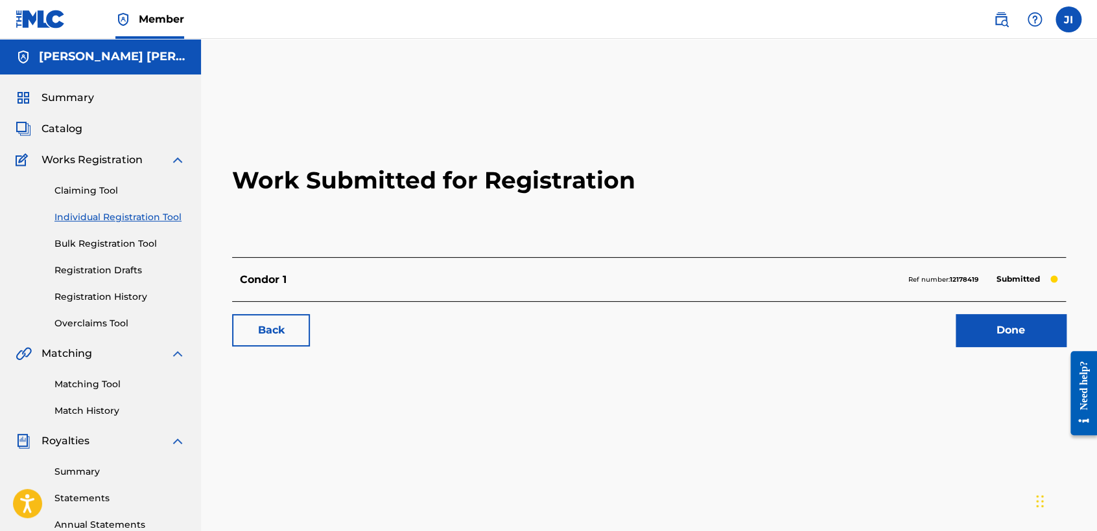
click at [161, 213] on link "Individual Registration Tool" at bounding box center [119, 218] width 131 height 14
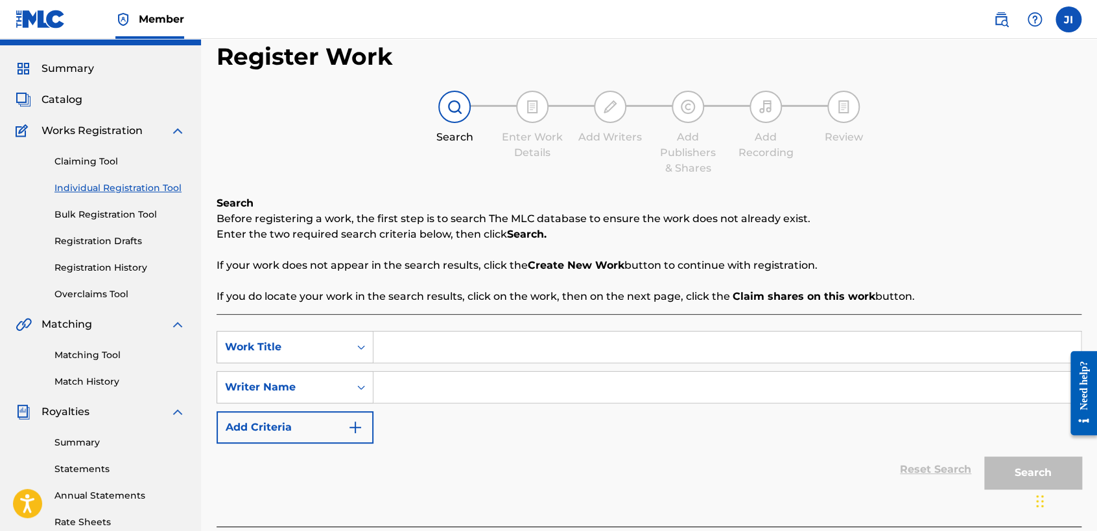
scroll to position [72, 0]
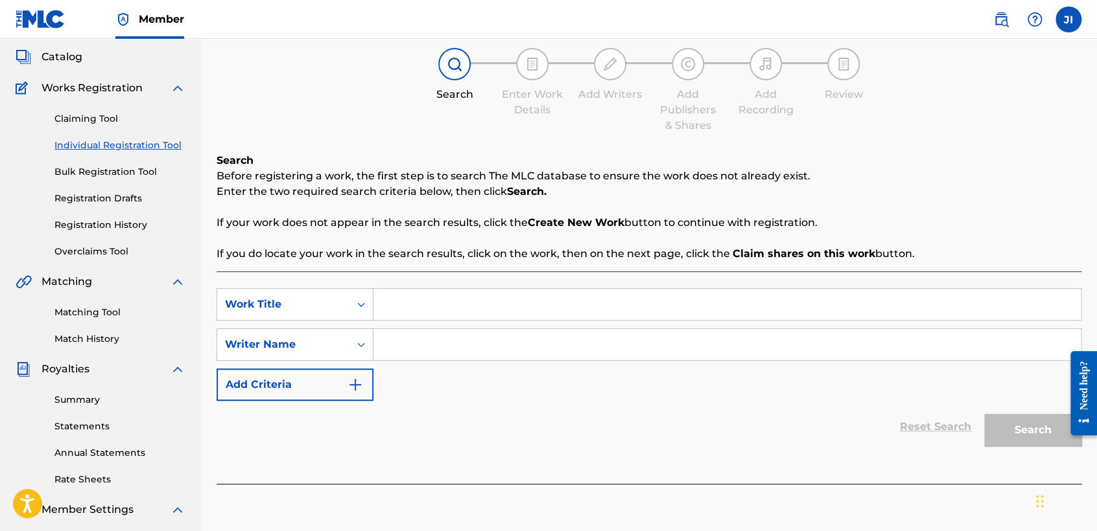
click at [435, 297] on input "Search Form" at bounding box center [726, 304] width 707 height 31
drag, startPoint x: 445, startPoint y: 298, endPoint x: 252, endPoint y: 293, distance: 192.6
click at [252, 300] on div "SearchWithCriteria9602a482-2024-407f-9184-b0ee4d058162 Work Title Bravo 4" at bounding box center [648, 304] width 865 height 32
type input "Bravo 4"
paste input "Bravo 4"
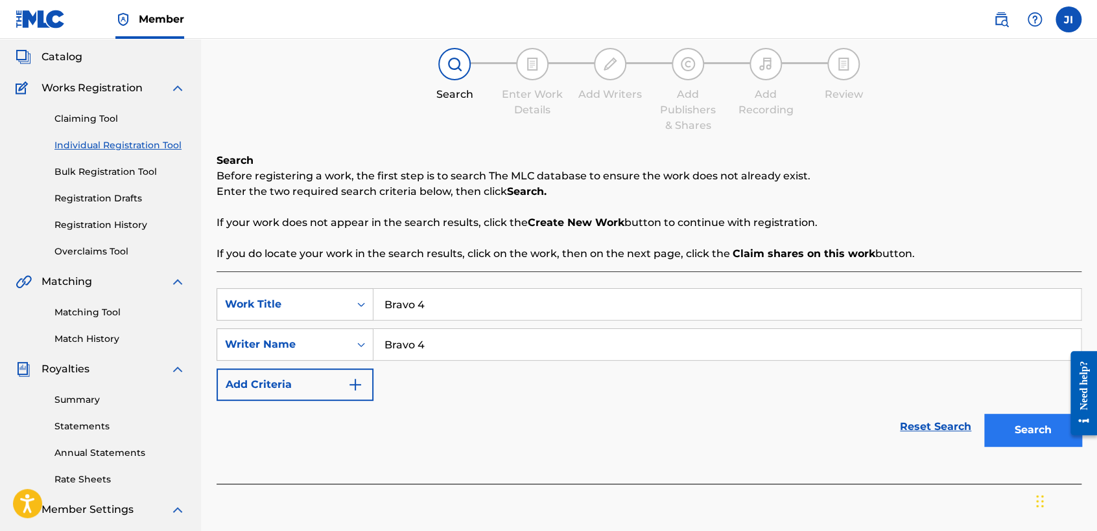
type input "Bravo 4"
click at [1001, 430] on button "Search" at bounding box center [1032, 430] width 97 height 32
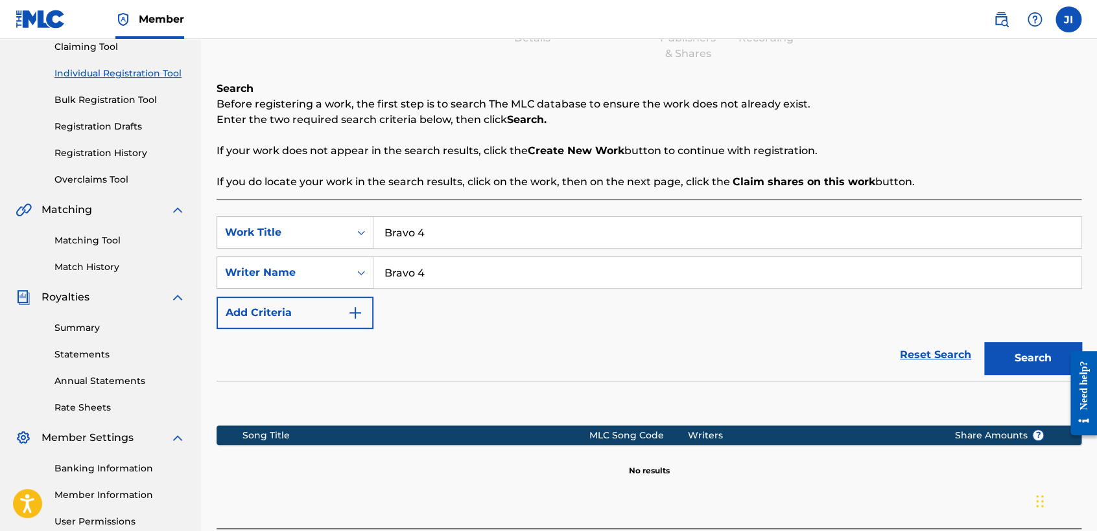
scroll to position [272, 0]
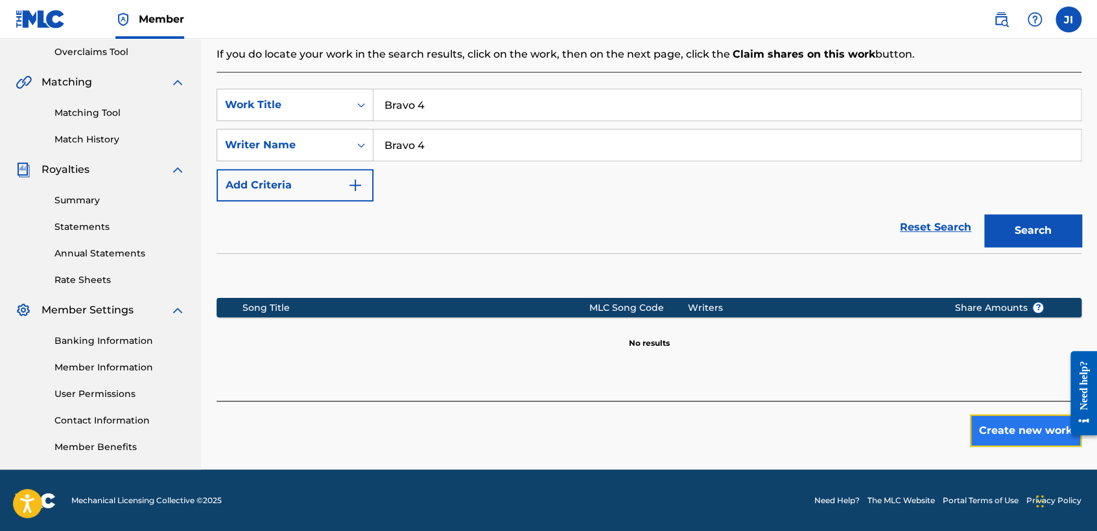
click at [1001, 430] on button "Create new work" at bounding box center [1025, 431] width 111 height 32
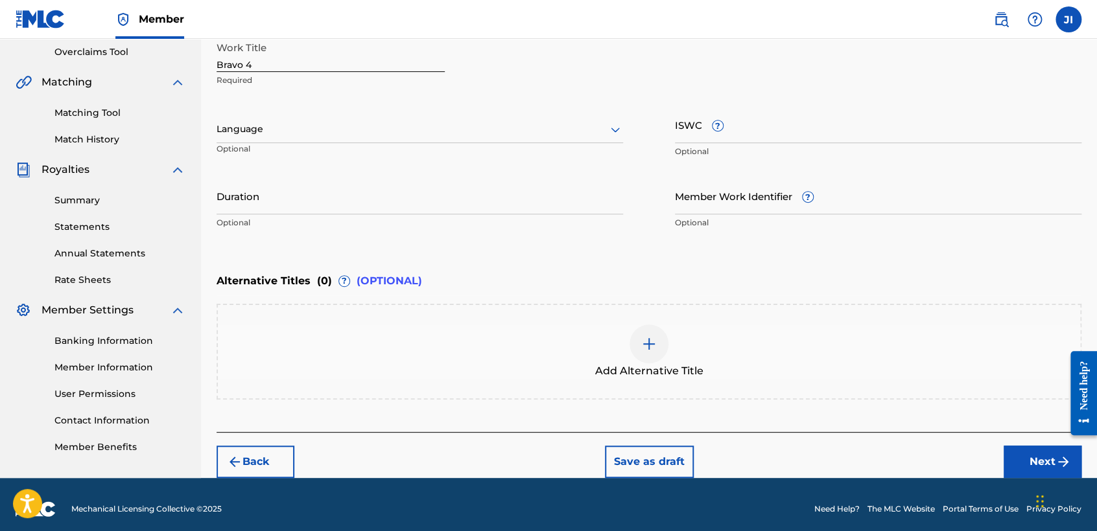
click at [333, 111] on div "Language Optional" at bounding box center [419, 135] width 406 height 58
click at [338, 128] on div at bounding box center [419, 129] width 406 height 16
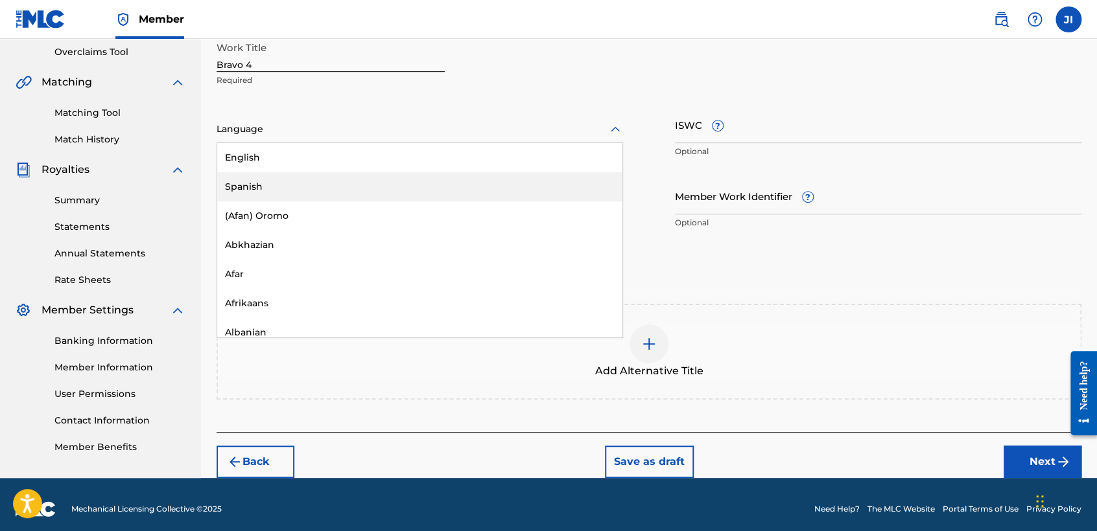
click at [316, 190] on div "Spanish" at bounding box center [419, 186] width 405 height 29
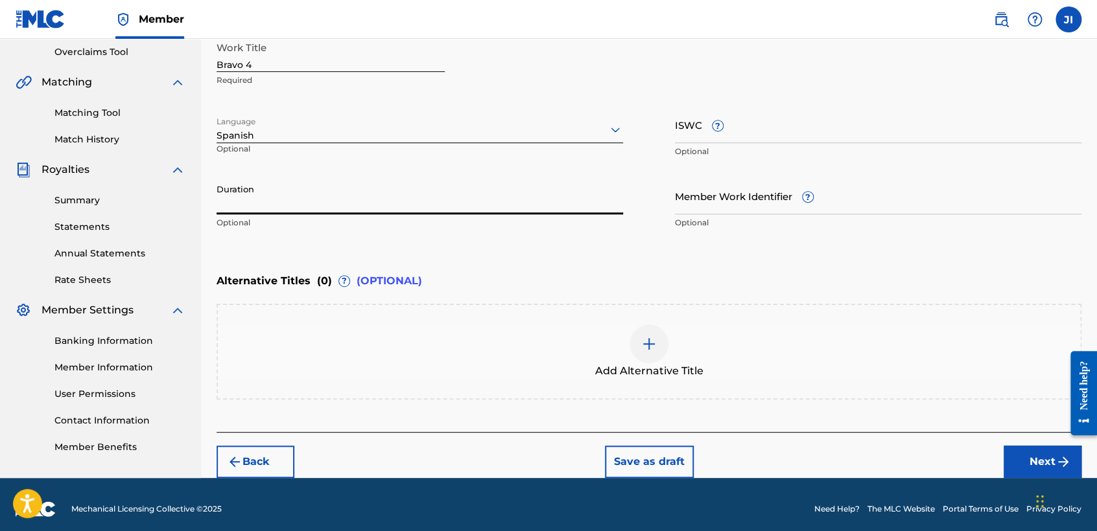
click at [314, 211] on input "Duration" at bounding box center [419, 196] width 406 height 37
type input "03:43"
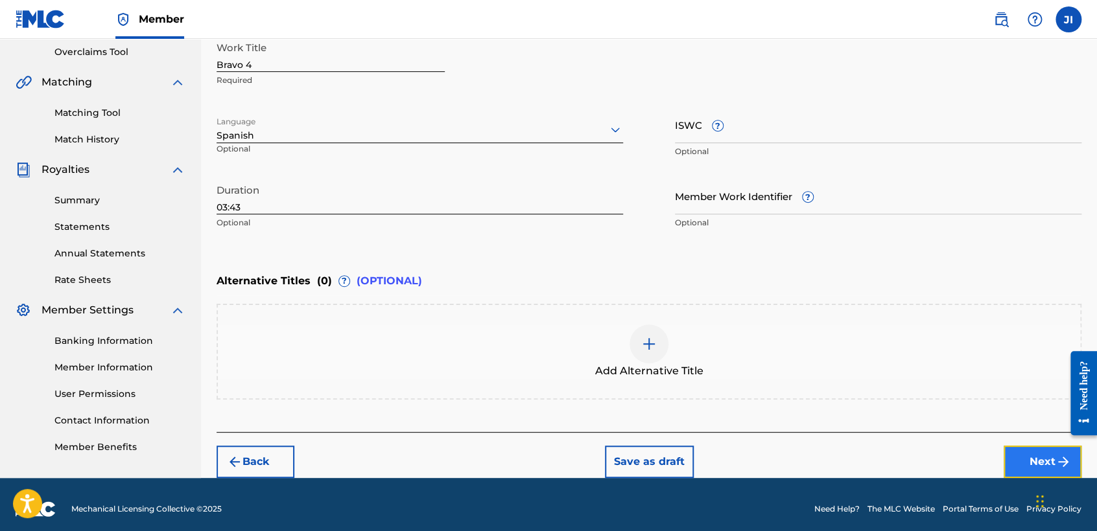
click at [1013, 471] on button "Next" at bounding box center [1042, 462] width 78 height 32
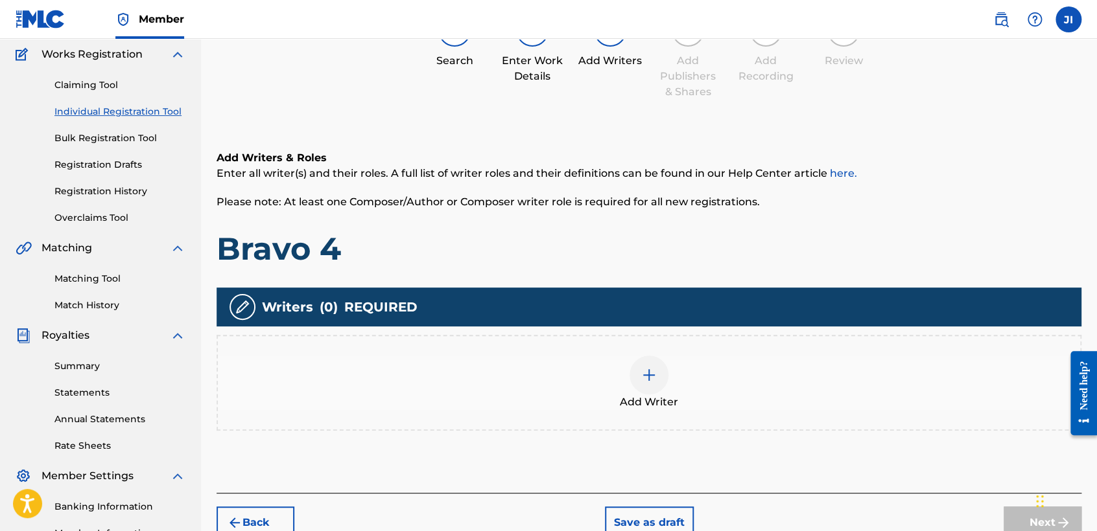
scroll to position [130, 0]
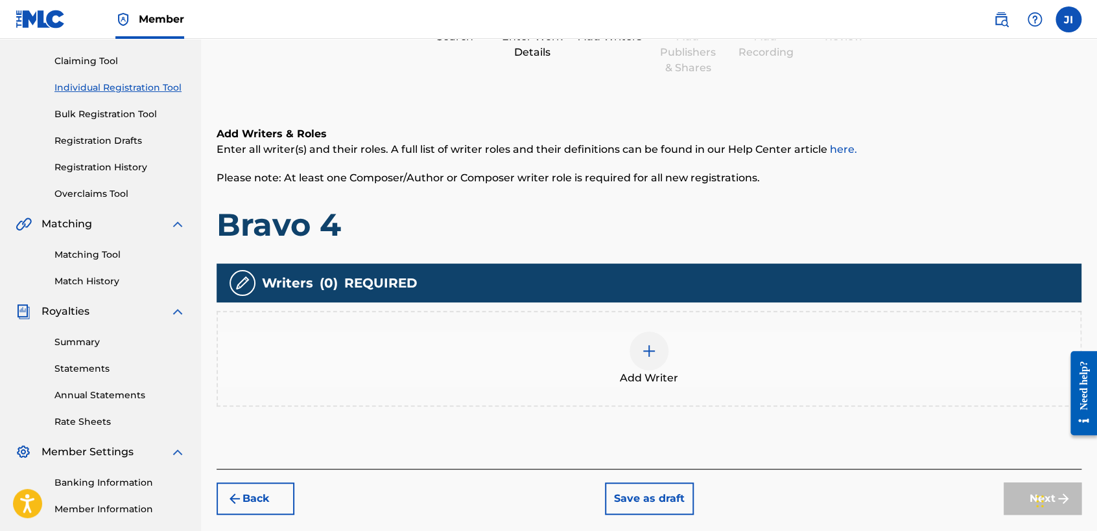
click at [617, 360] on div "Add Writer" at bounding box center [649, 359] width 862 height 54
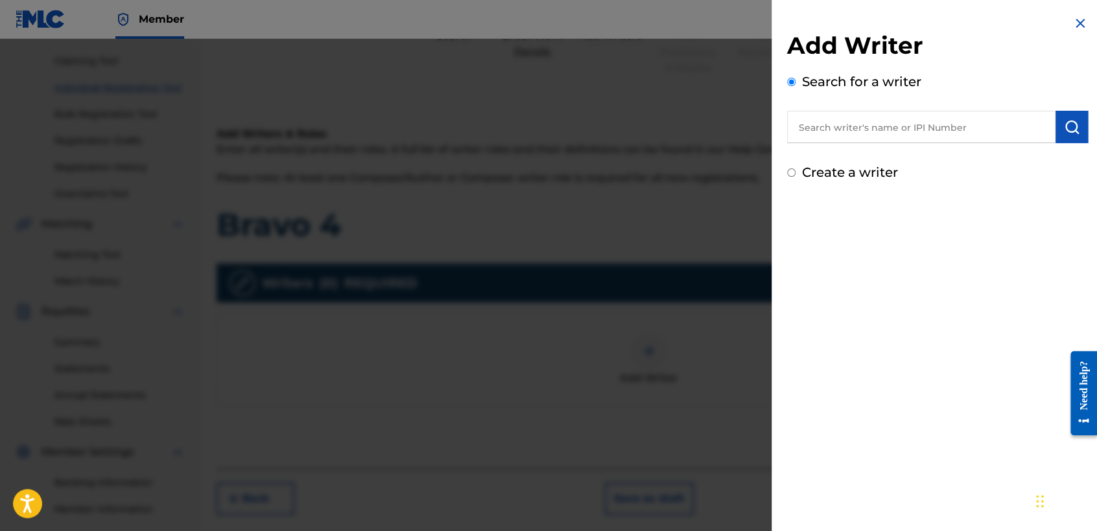
click at [788, 174] on input "Create a writer" at bounding box center [791, 173] width 8 height 8
radio input "false"
radio input "true"
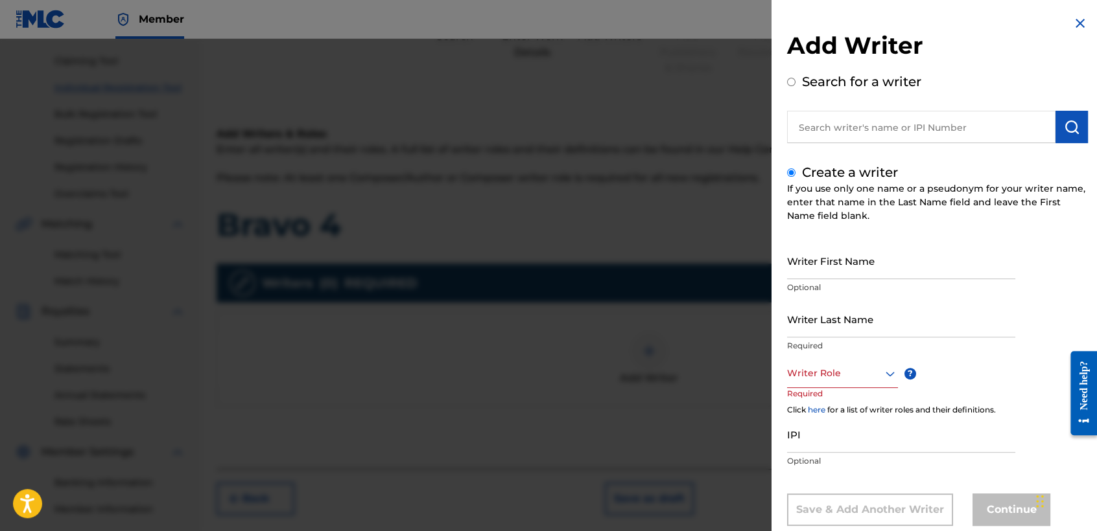
click at [862, 117] on input "text" at bounding box center [921, 127] width 268 height 32
radio input "true"
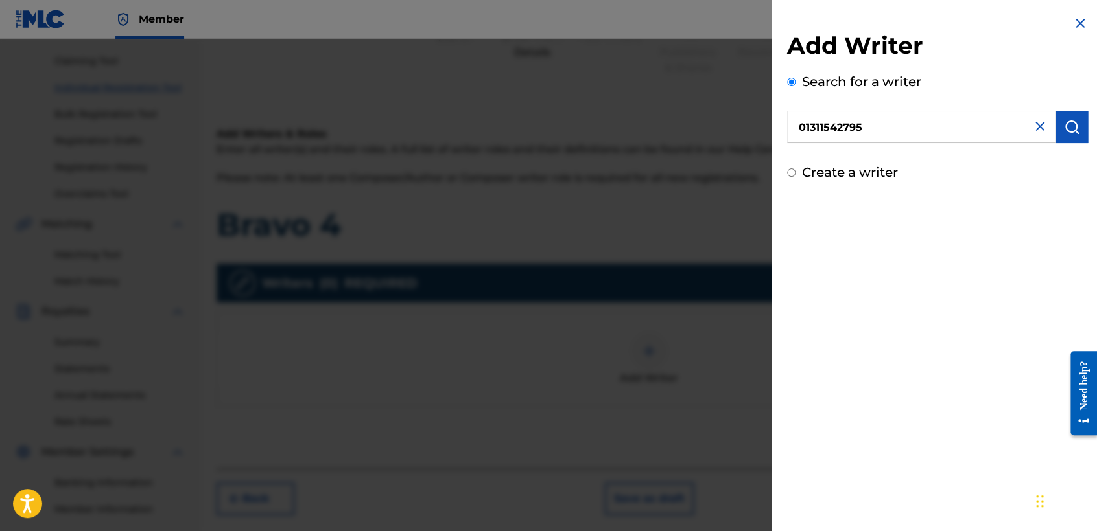
type input "01311542795"
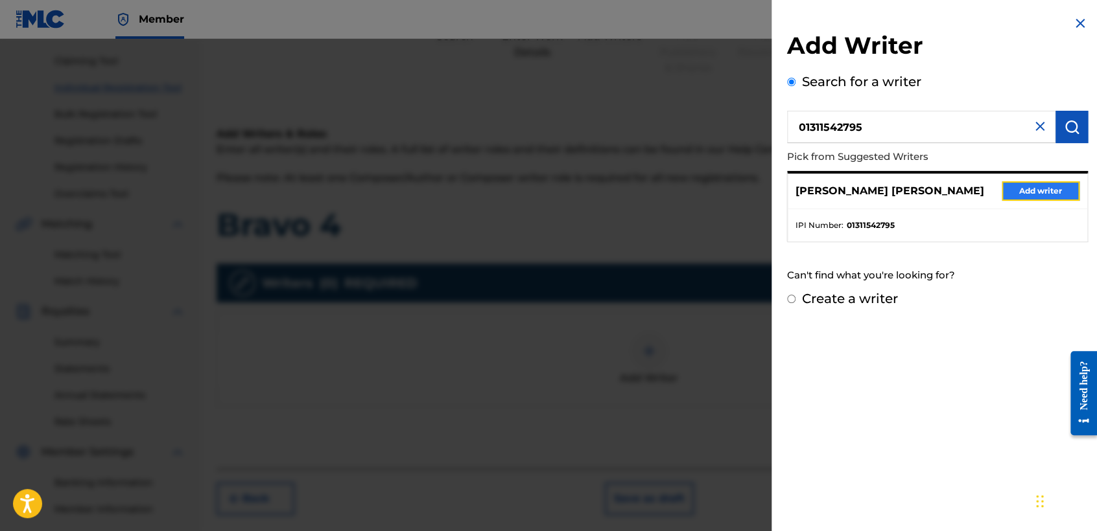
click at [1034, 189] on button "Add writer" at bounding box center [1040, 190] width 78 height 19
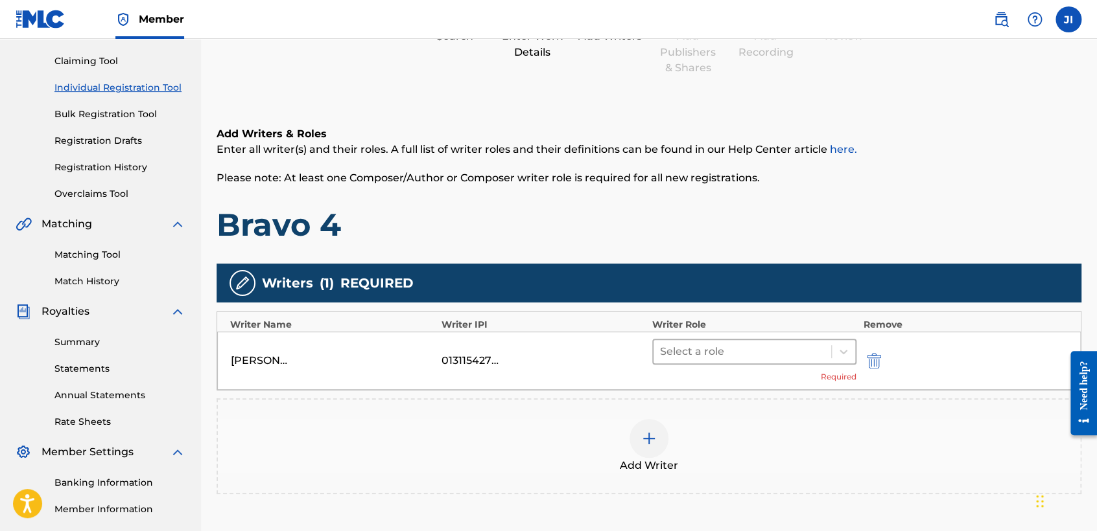
click at [769, 347] on div at bounding box center [742, 352] width 165 height 18
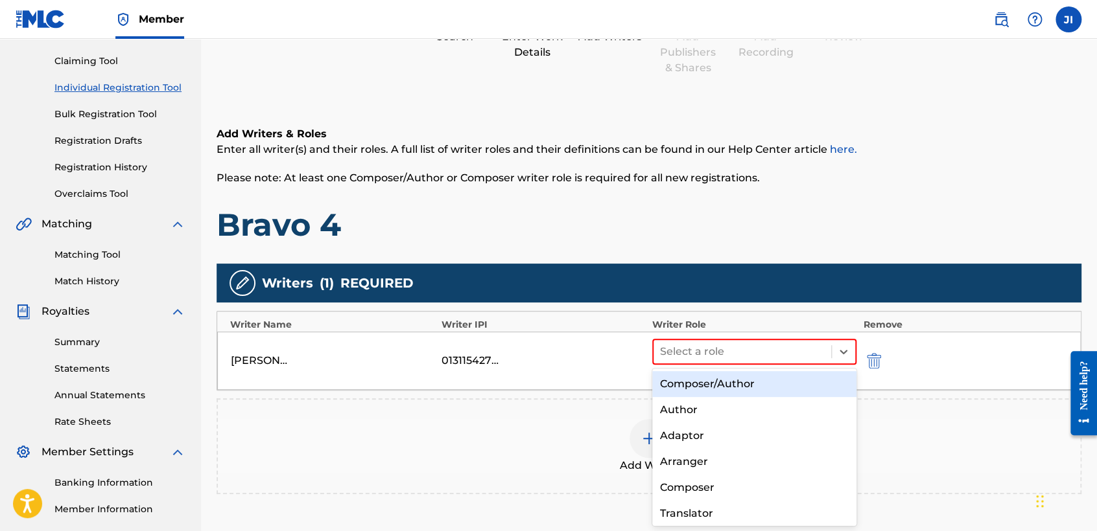
click at [770, 377] on div "Composer/Author" at bounding box center [754, 384] width 204 height 26
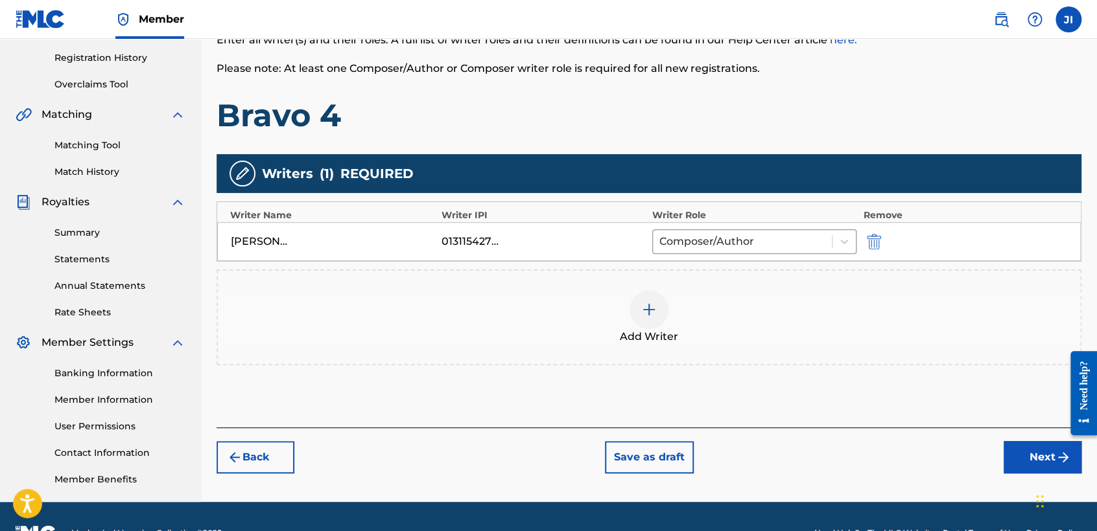
scroll to position [272, 0]
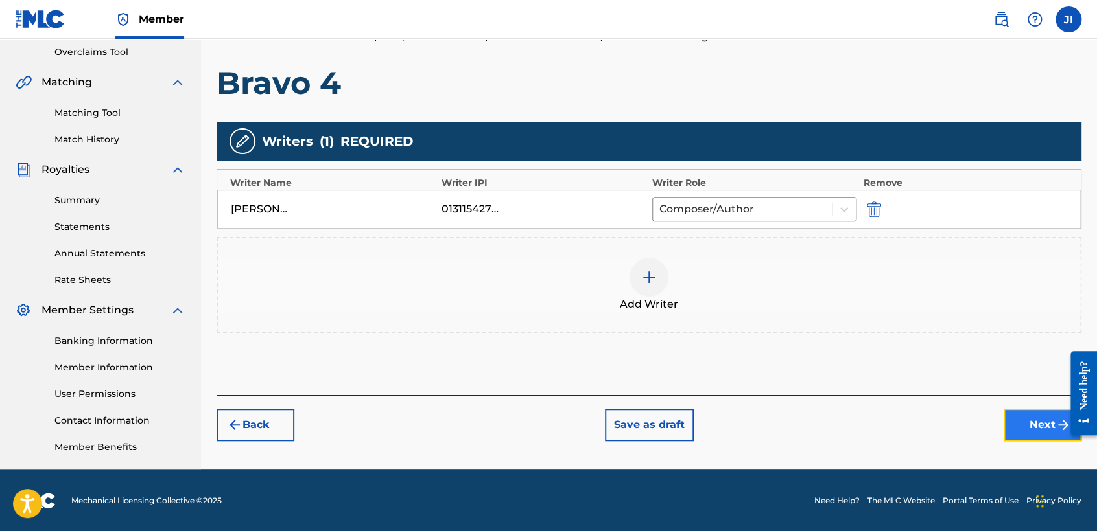
click at [1039, 423] on button "Next" at bounding box center [1042, 425] width 78 height 32
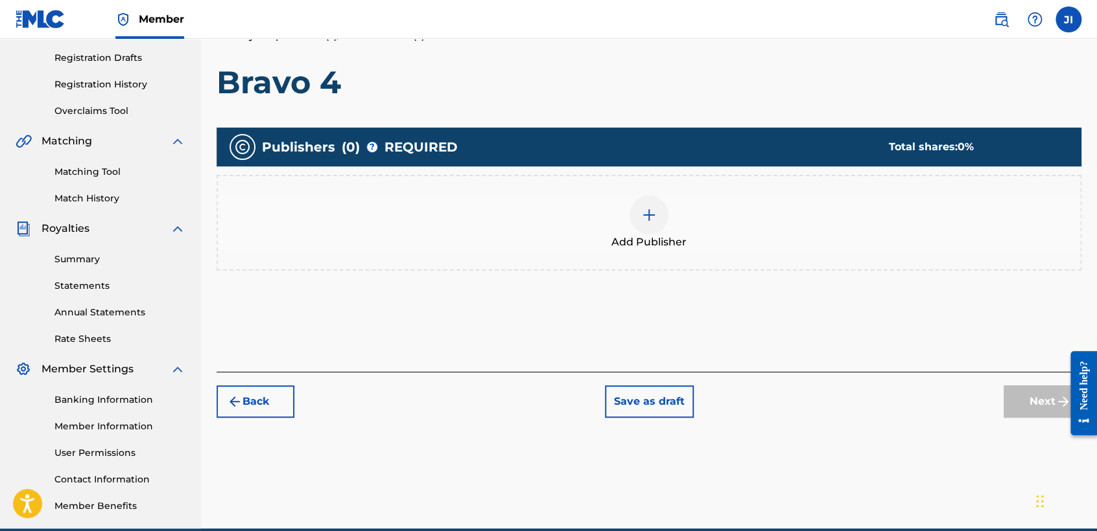
scroll to position [58, 0]
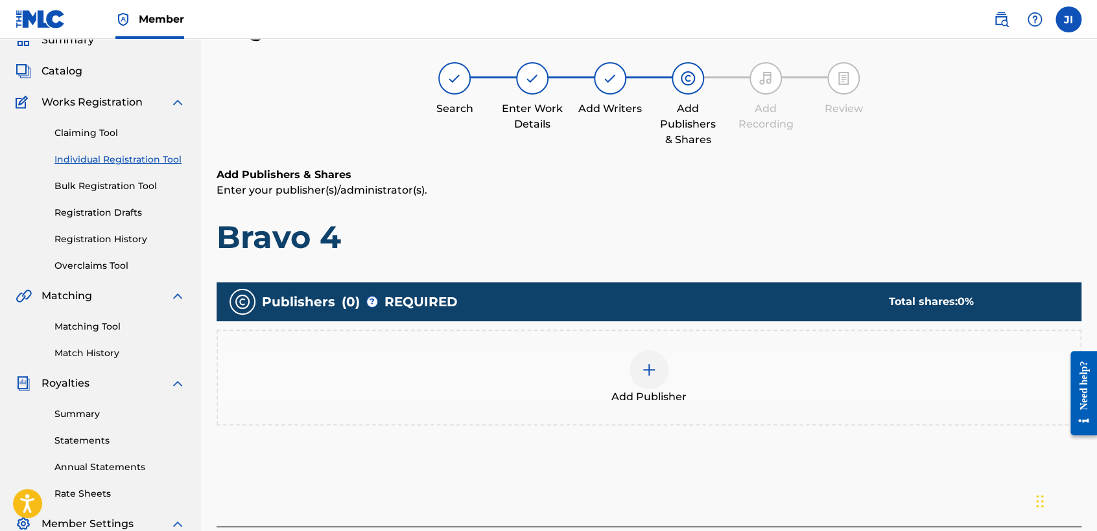
click at [654, 364] on img at bounding box center [649, 370] width 16 height 16
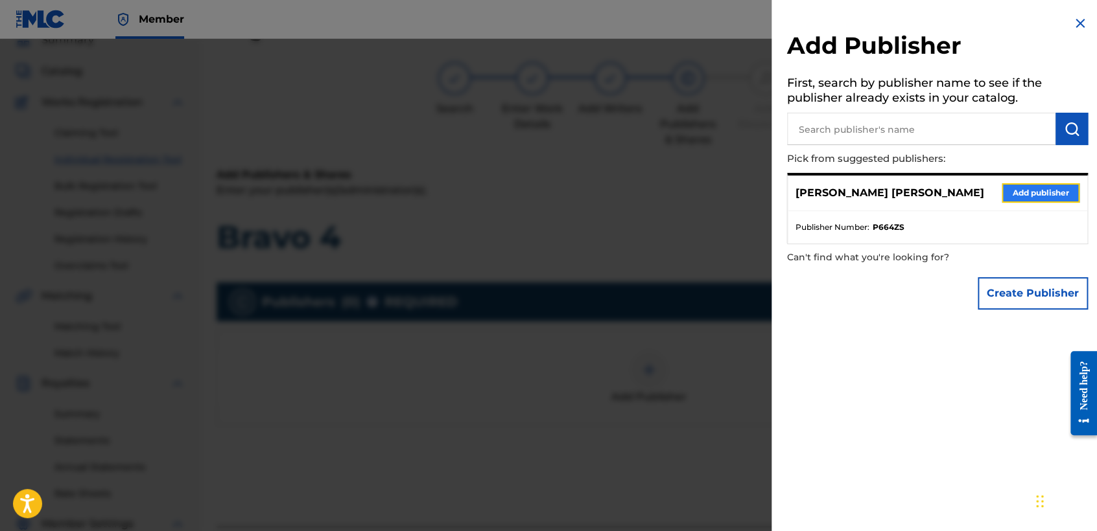
click at [1001, 187] on button "Add publisher" at bounding box center [1040, 192] width 78 height 19
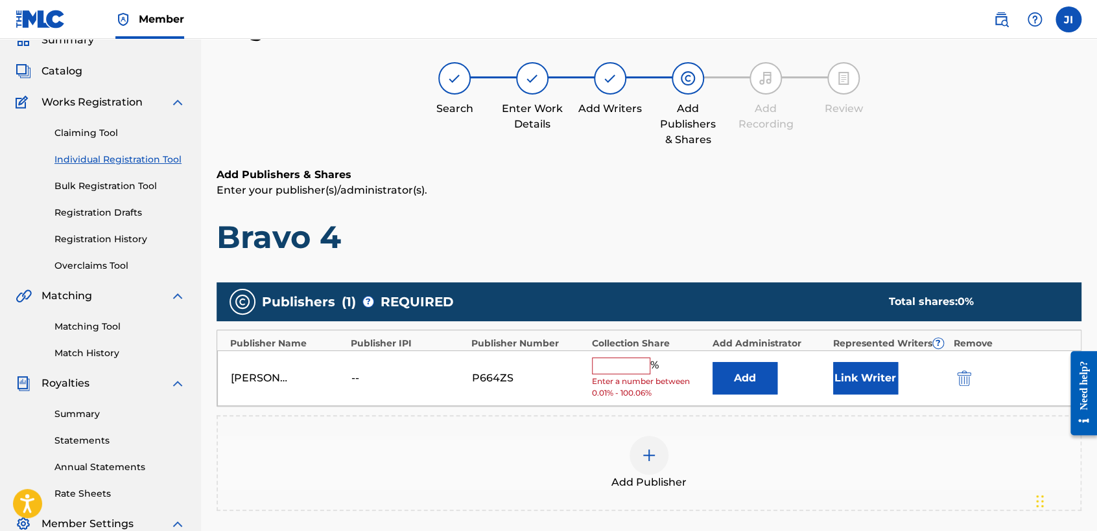
click at [634, 369] on input "text" at bounding box center [621, 366] width 58 height 17
type input "100"
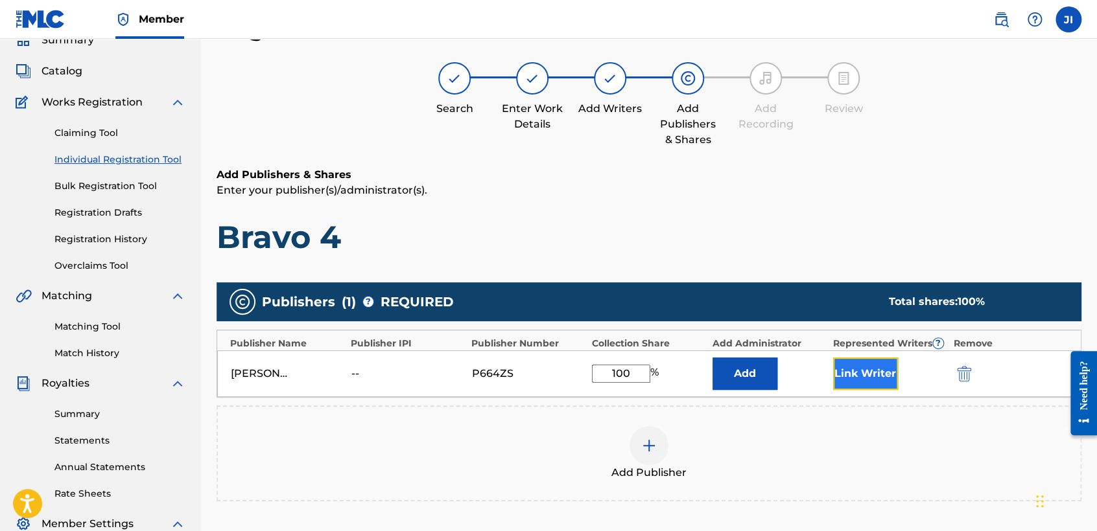
click at [847, 385] on button "Link Writer" at bounding box center [865, 374] width 65 height 32
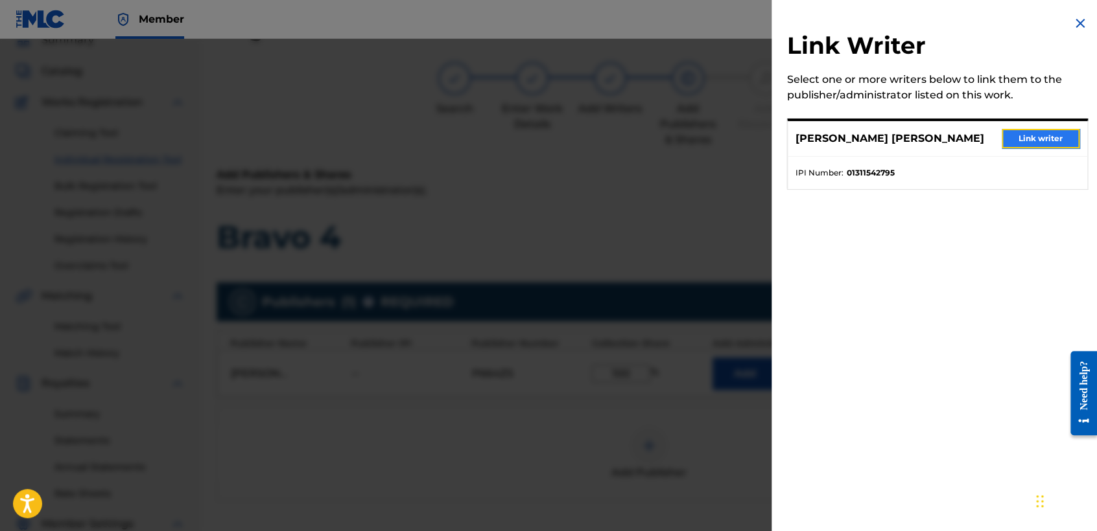
click at [1023, 143] on button "Link writer" at bounding box center [1040, 138] width 78 height 19
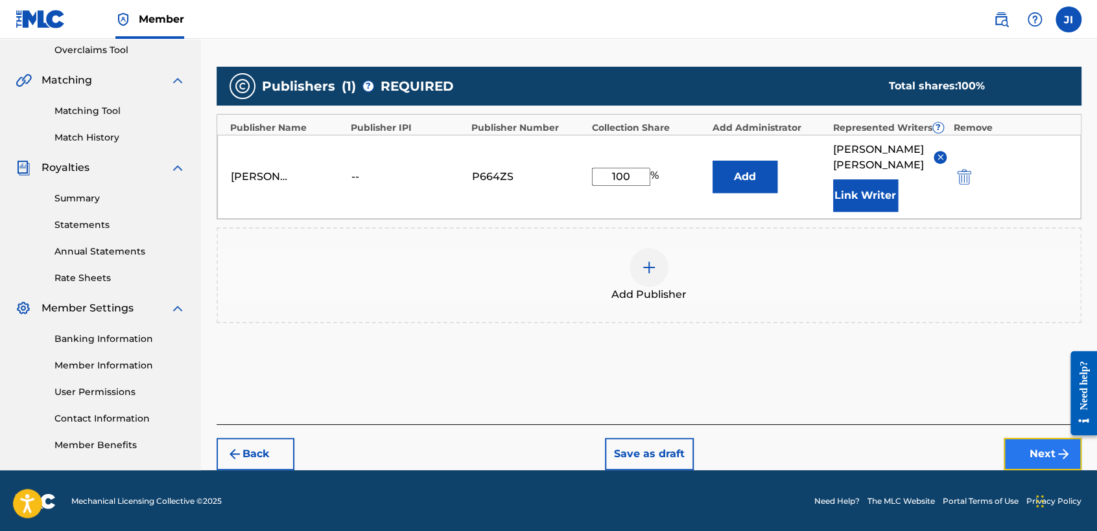
click at [1025, 445] on button "Next" at bounding box center [1042, 454] width 78 height 32
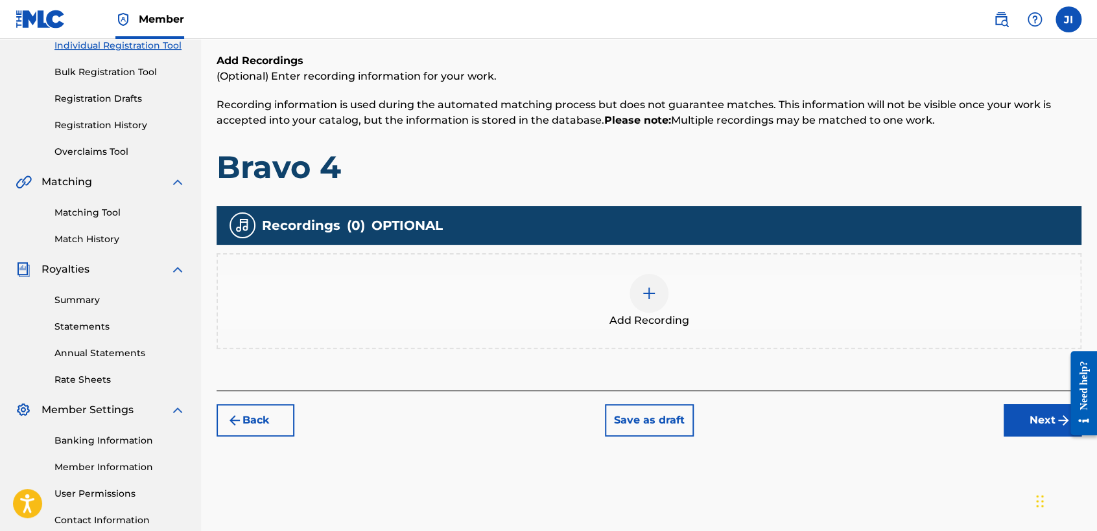
scroll to position [202, 0]
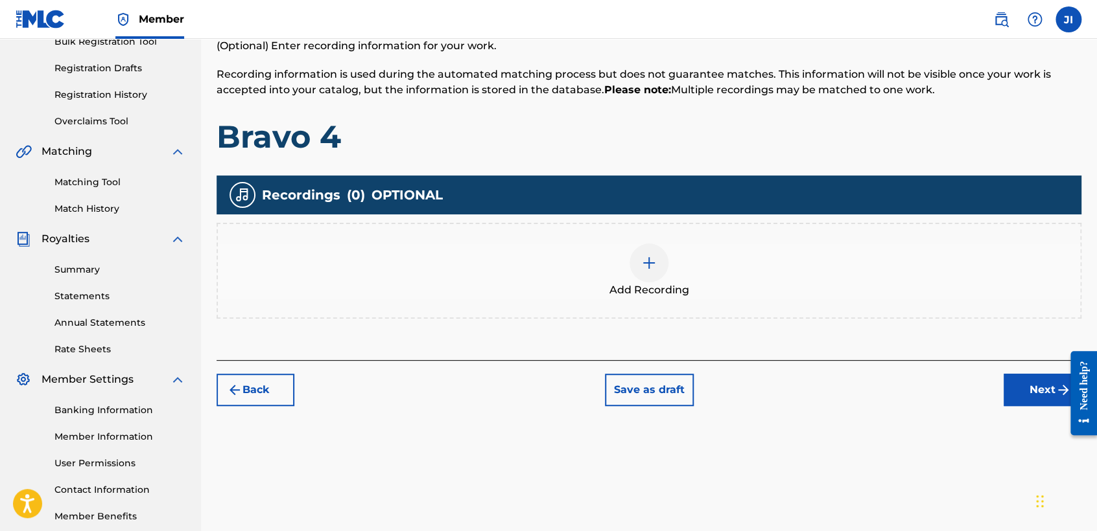
click at [644, 255] on img at bounding box center [649, 263] width 16 height 16
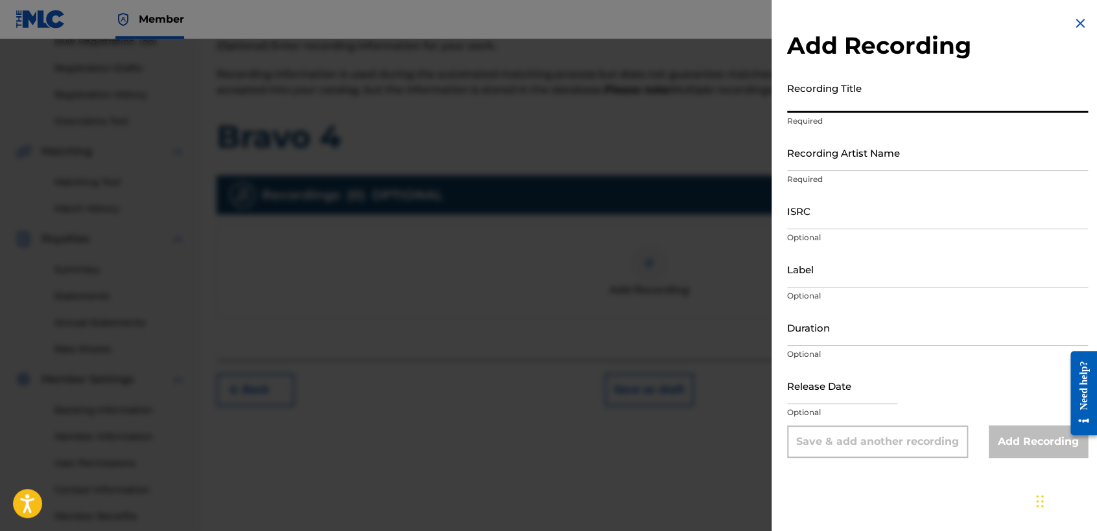
click at [874, 86] on input "Recording Title" at bounding box center [937, 94] width 301 height 37
paste input "Bravo 4"
type input "Bravo 4"
click at [878, 151] on input "Recording Artist Name" at bounding box center [937, 152] width 301 height 37
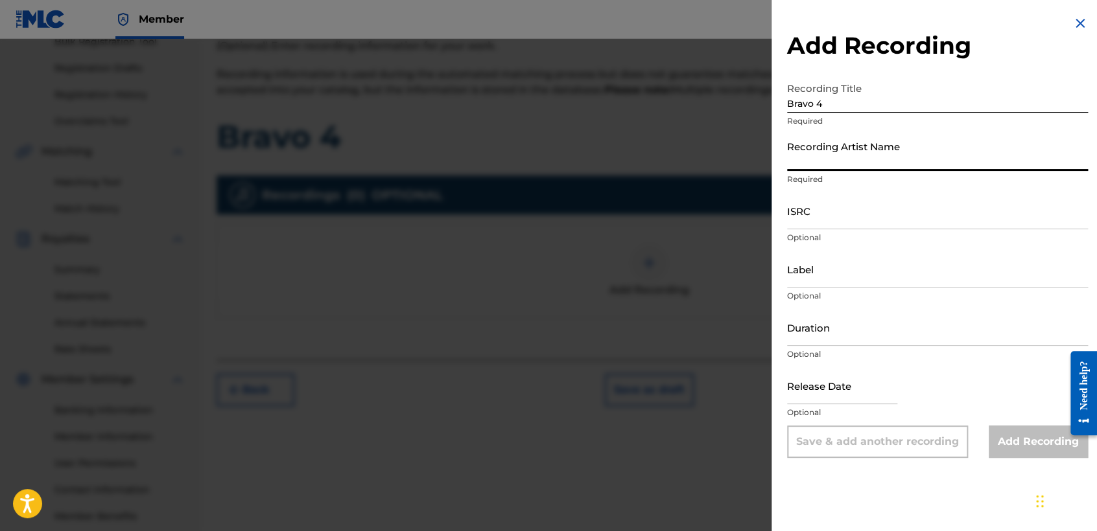
type input "Baby [PERSON_NAME]"
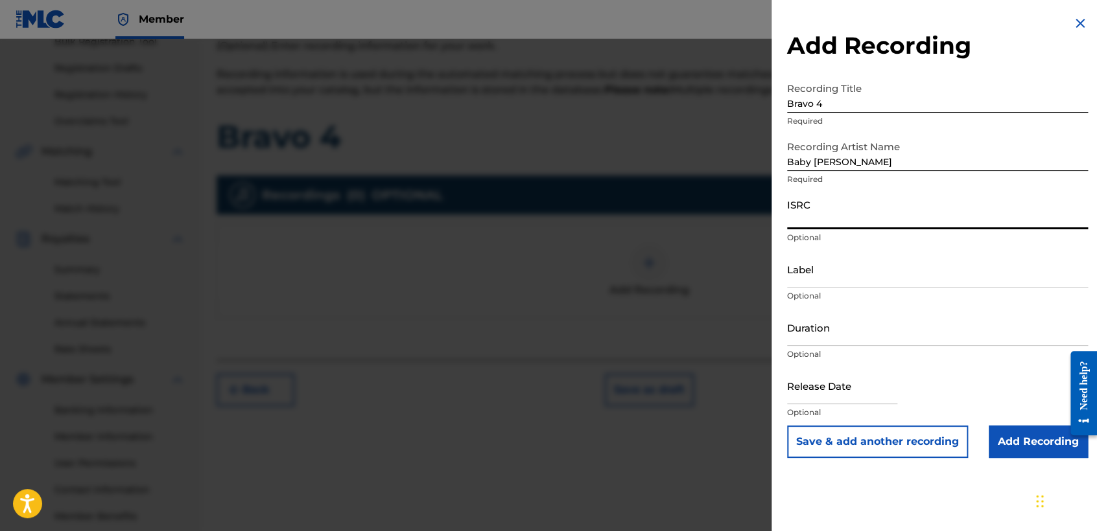
click at [872, 226] on input "ISRC" at bounding box center [937, 210] width 301 height 37
paste input "QZZEC2480033"
type input "QZZEC2480033"
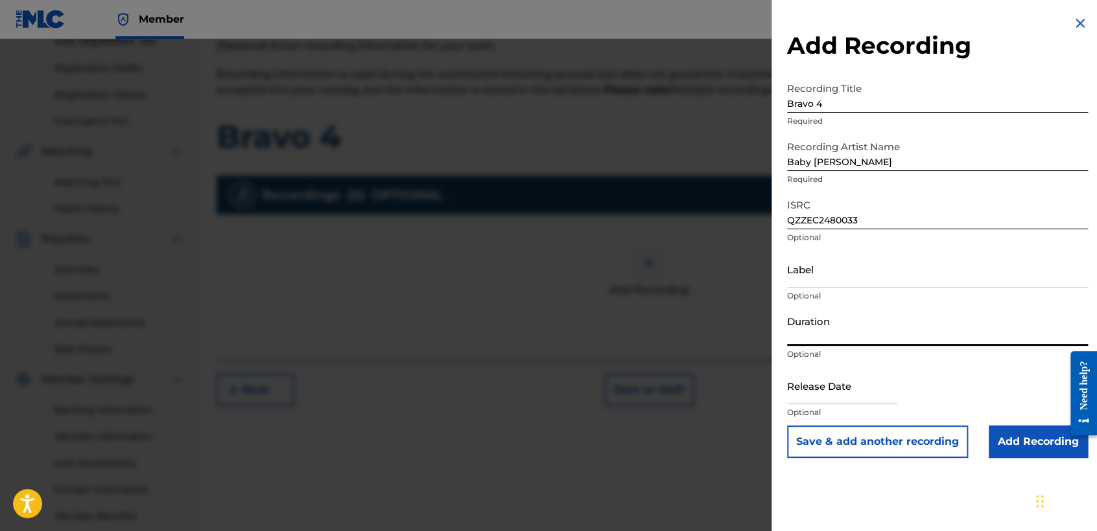
click at [867, 338] on input "Duration" at bounding box center [937, 327] width 301 height 37
type input "03:43"
click at [858, 379] on input "text" at bounding box center [842, 385] width 110 height 37
select select "8"
select select "2025"
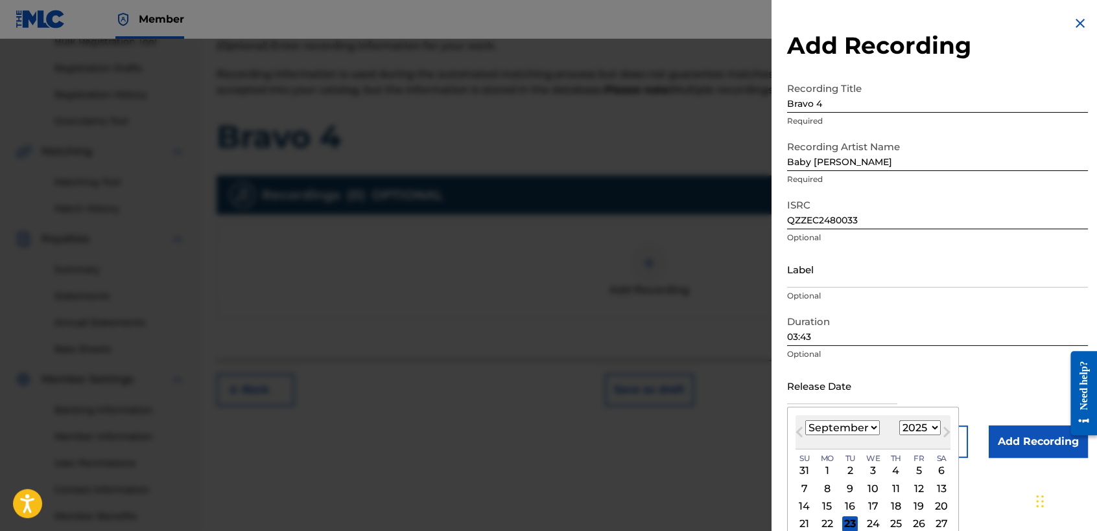
click at [860, 423] on select "January February March April May June July August September October November De…" at bounding box center [842, 428] width 75 height 15
select select "0"
click at [805, 421] on select "January February March April May June July August September October November De…" at bounding box center [842, 428] width 75 height 15
click at [825, 484] on div "6" at bounding box center [827, 489] width 16 height 16
type input "[DATE]"
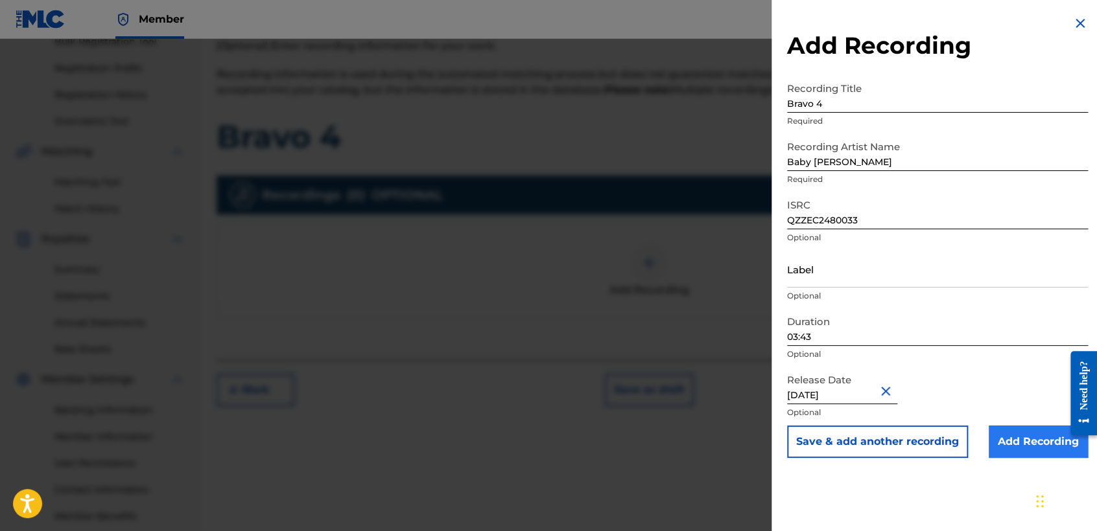
drag, startPoint x: 1028, startPoint y: 460, endPoint x: 1029, endPoint y: 443, distance: 16.2
click at [1028, 459] on div "Add Recording Recording Title Bravo 4 Required Recording Artist Name Baby [PERS…" at bounding box center [937, 237] width 332 height 474
click at [1029, 443] on input "Add Recording" at bounding box center [1037, 442] width 99 height 32
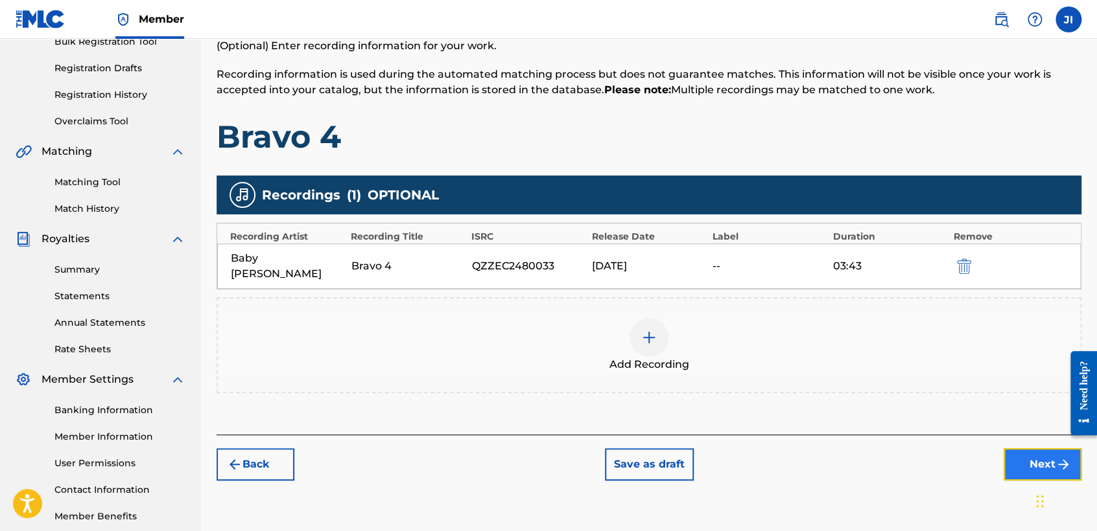
click at [1034, 449] on button "Next" at bounding box center [1042, 465] width 78 height 32
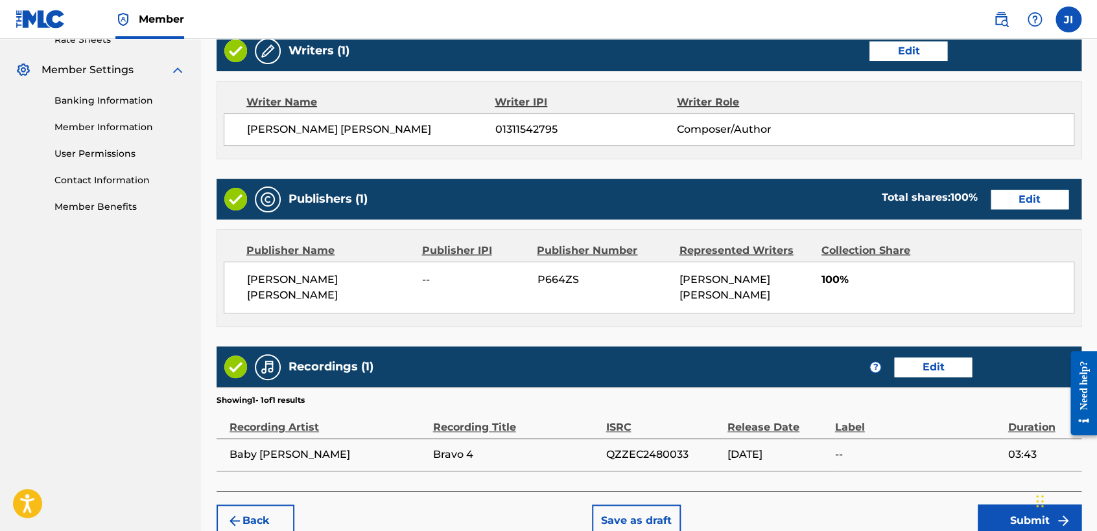
scroll to position [579, 0]
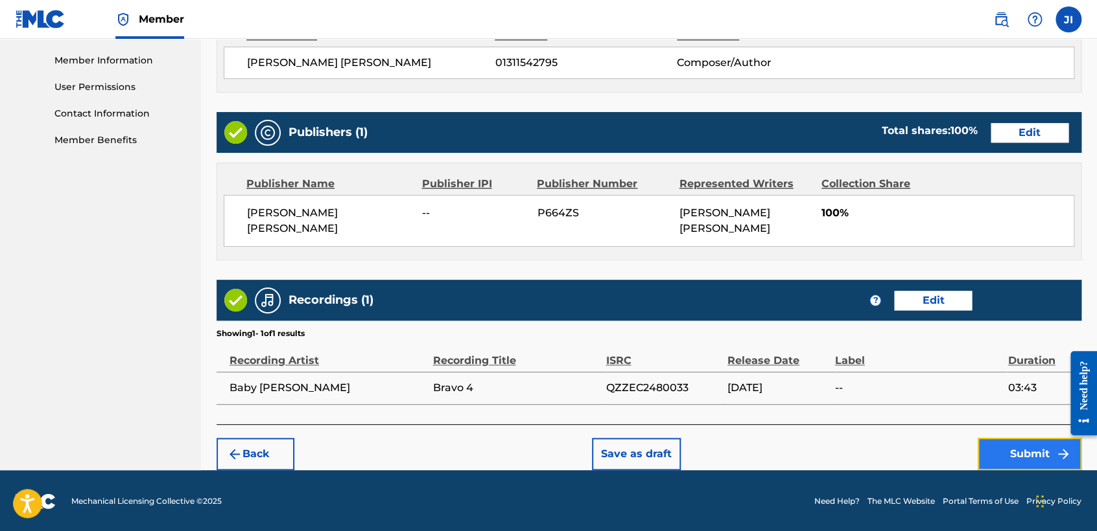
click at [1022, 449] on button "Submit" at bounding box center [1029, 454] width 104 height 32
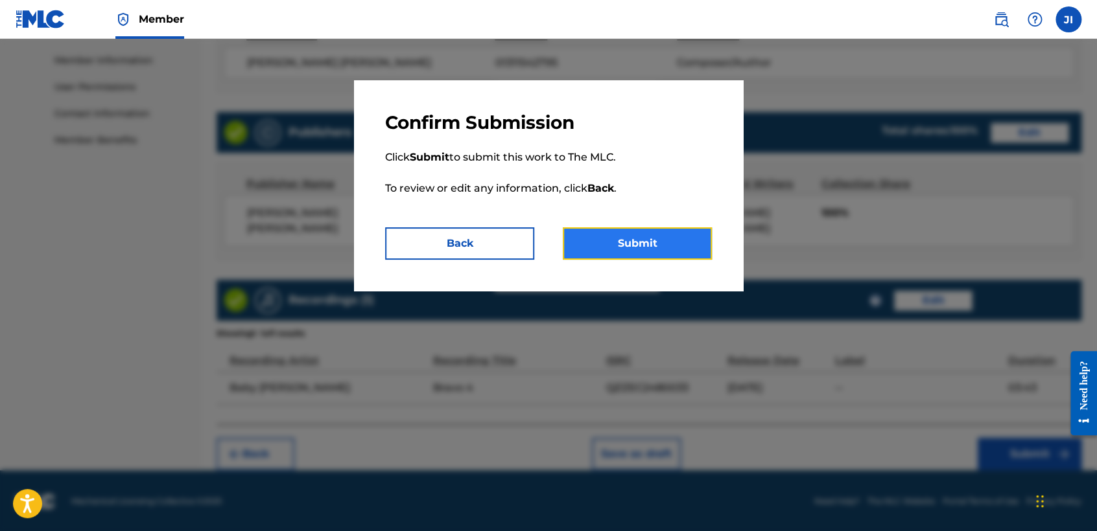
click at [692, 240] on button "Submit" at bounding box center [637, 243] width 149 height 32
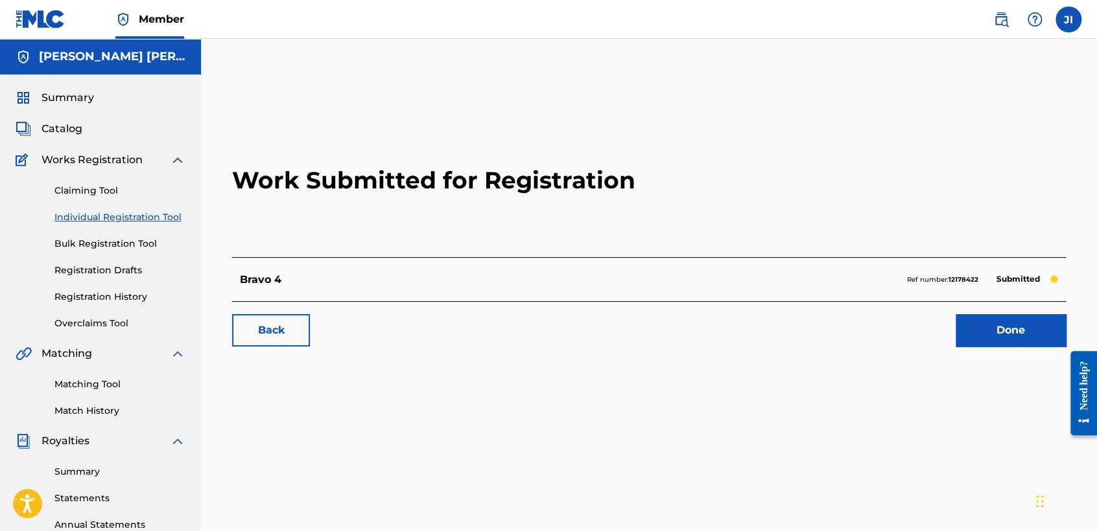
click at [121, 215] on link "Individual Registration Tool" at bounding box center [119, 218] width 131 height 14
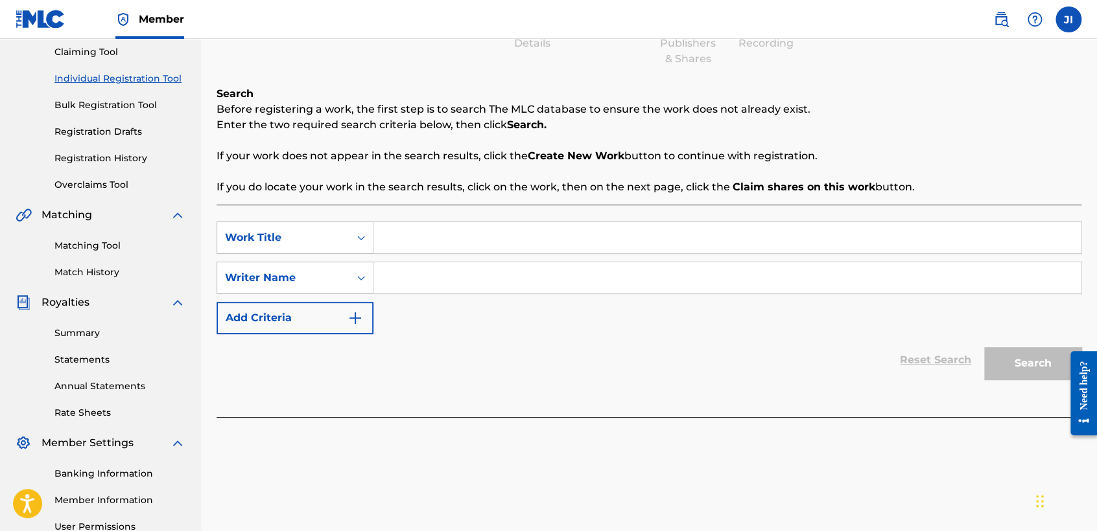
scroll to position [144, 0]
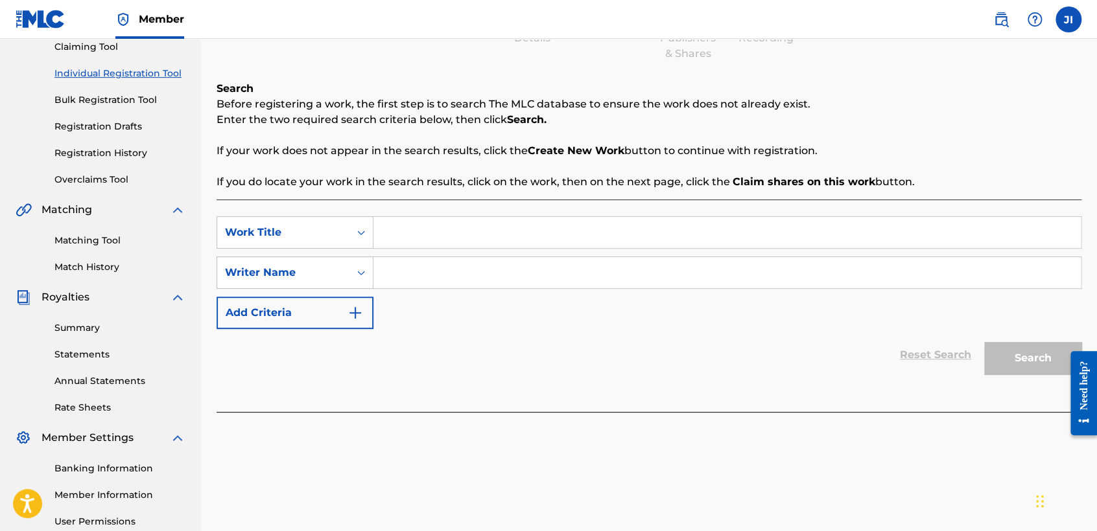
paste input "[PERSON_NAME]"
type input "[PERSON_NAME]"
drag, startPoint x: 542, startPoint y: 279, endPoint x: 537, endPoint y: 286, distance: 7.9
paste input "[PERSON_NAME]"
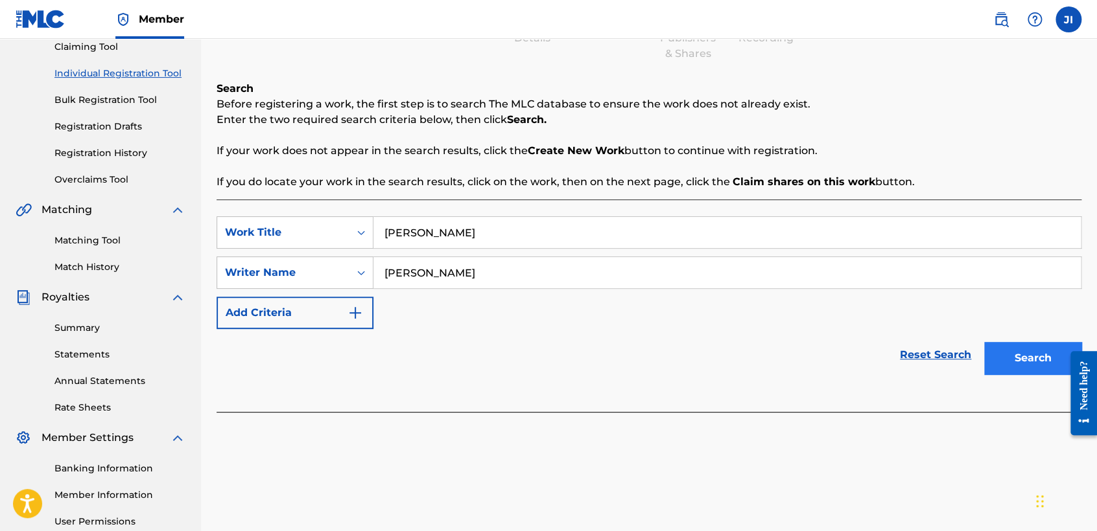
type input "[PERSON_NAME]"
click at [1018, 357] on button "Search" at bounding box center [1032, 358] width 97 height 32
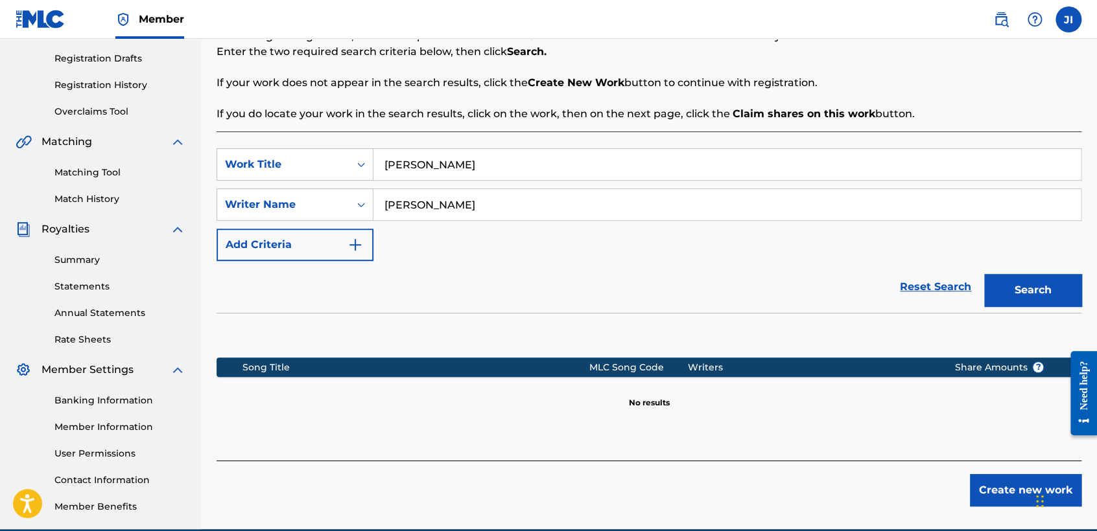
scroll to position [272, 0]
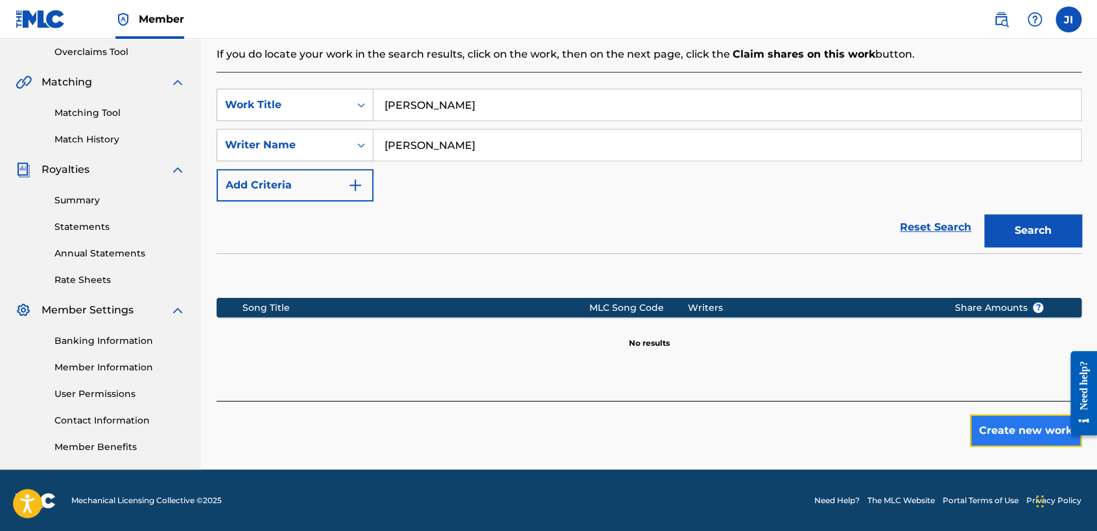
click at [1001, 434] on button "Create new work" at bounding box center [1025, 431] width 111 height 32
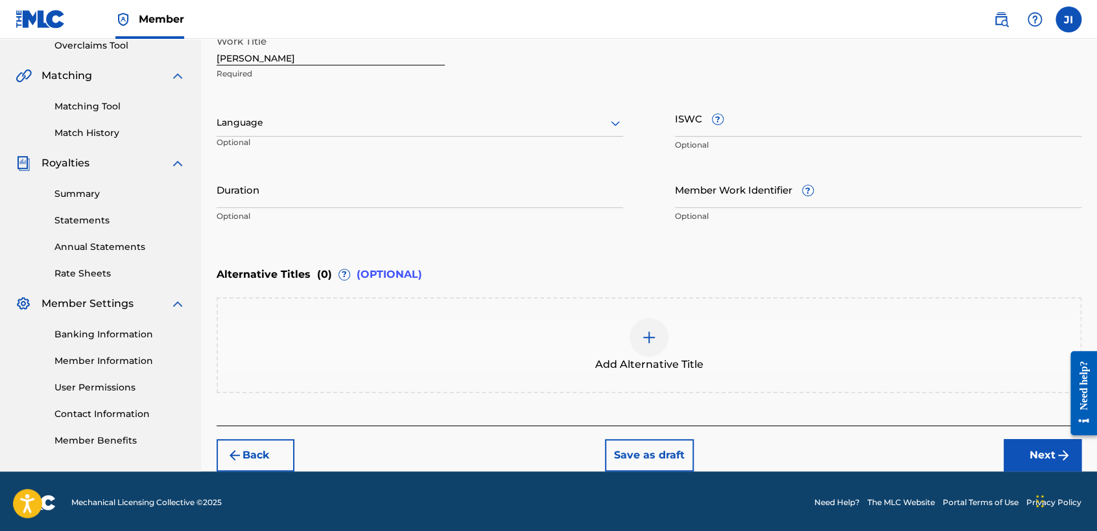
scroll to position [279, 0]
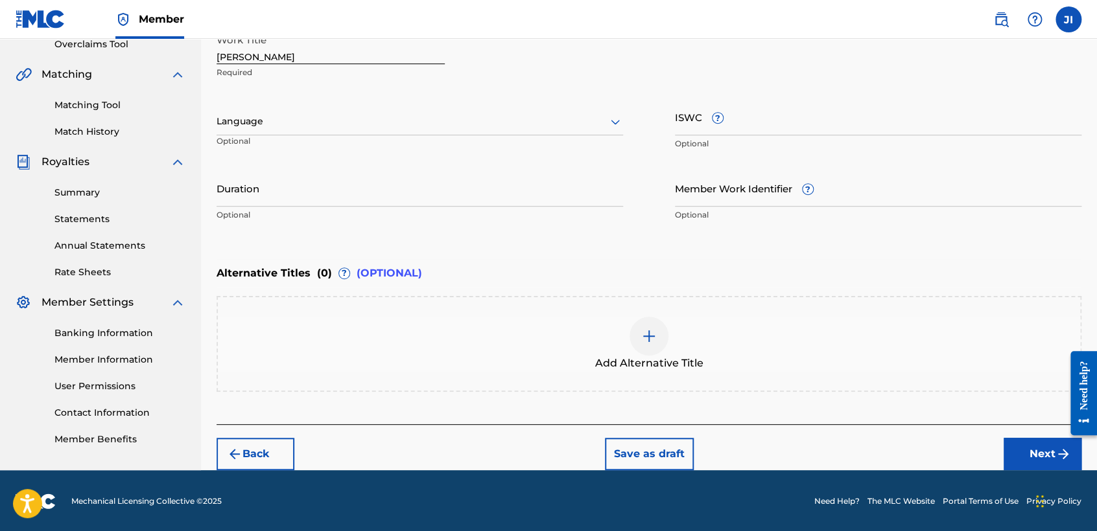
click at [421, 115] on div at bounding box center [419, 121] width 406 height 16
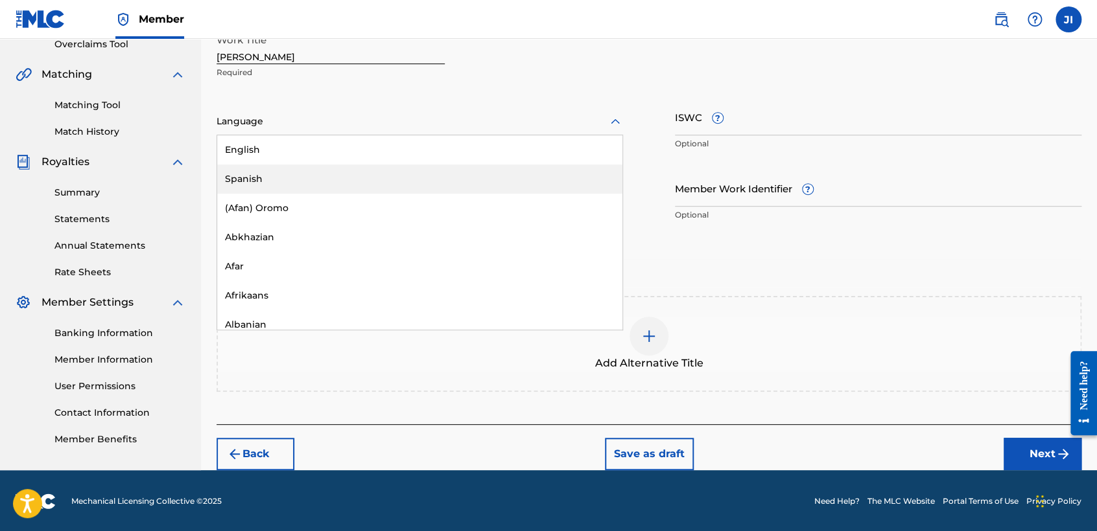
click at [361, 175] on div "Spanish" at bounding box center [419, 179] width 405 height 29
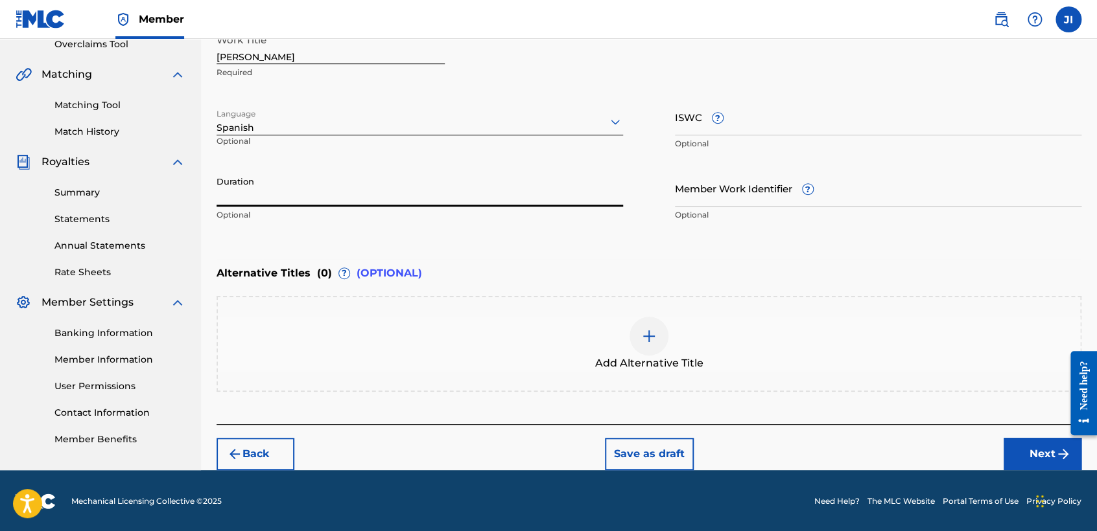
click at [361, 175] on input "Duration" at bounding box center [419, 188] width 406 height 37
type input "03:06"
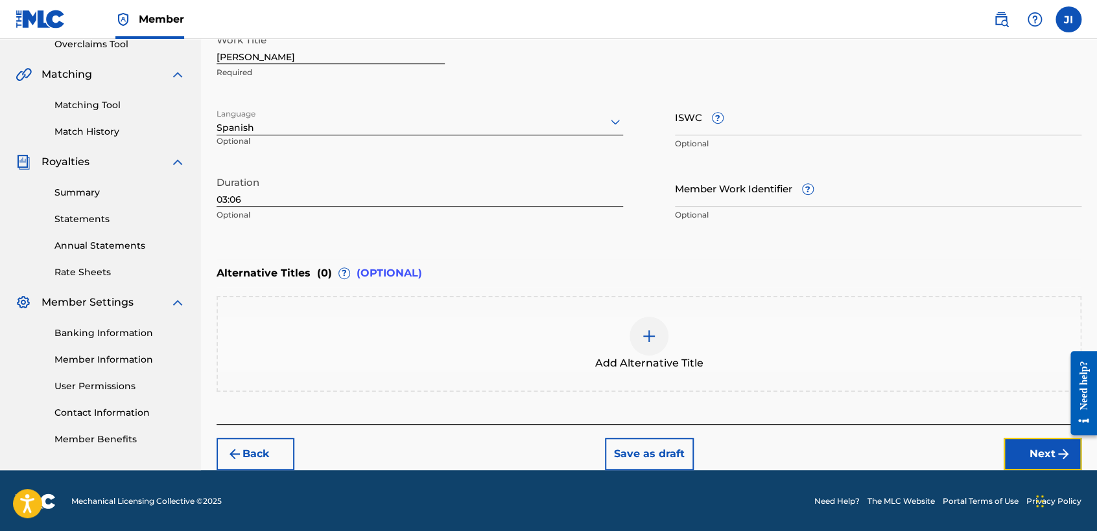
click at [1021, 448] on button "Next" at bounding box center [1042, 454] width 78 height 32
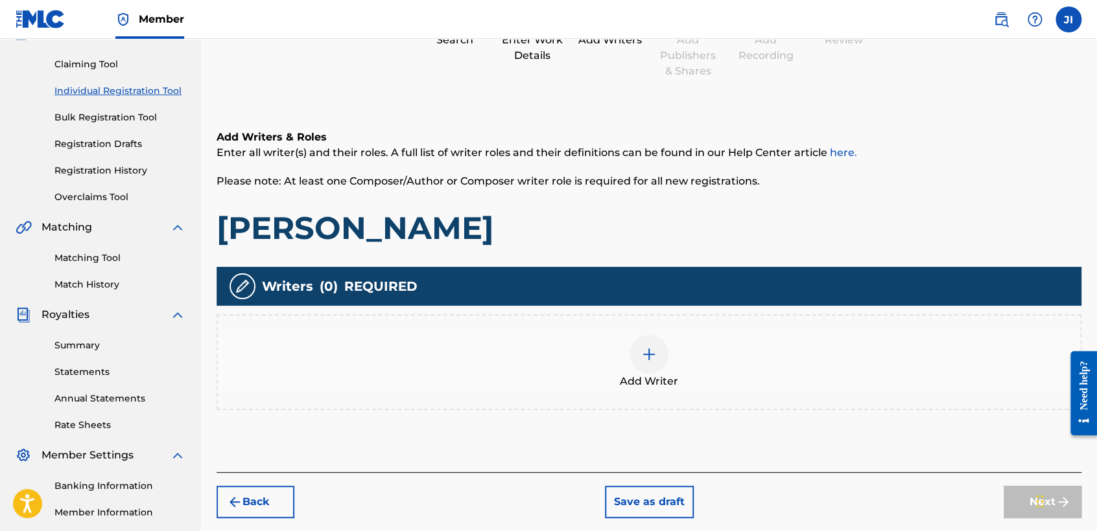
scroll to position [130, 0]
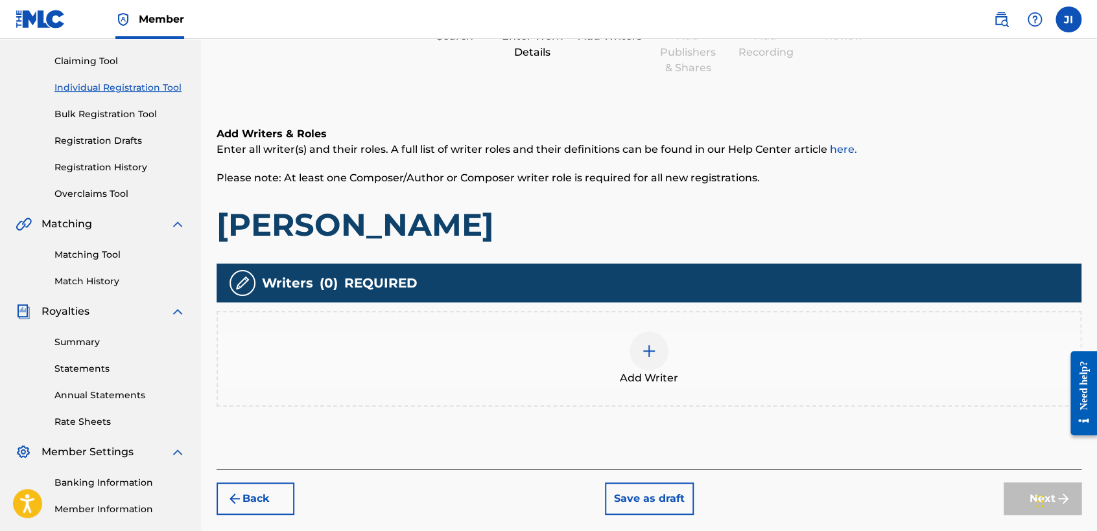
click at [618, 354] on div "Add Writer" at bounding box center [649, 359] width 862 height 54
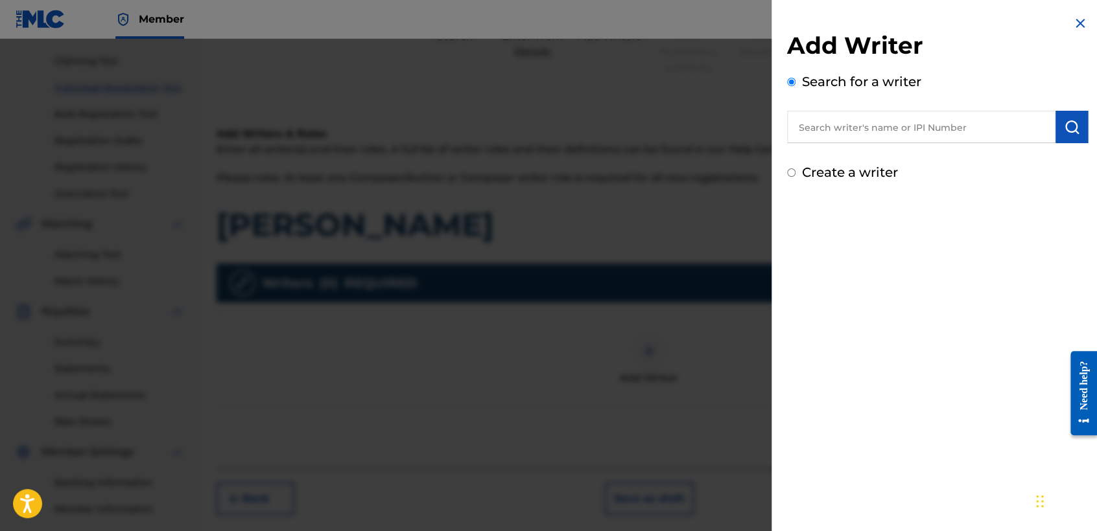
click at [856, 131] on input "text" at bounding box center [921, 127] width 268 height 32
type input "01311542795"
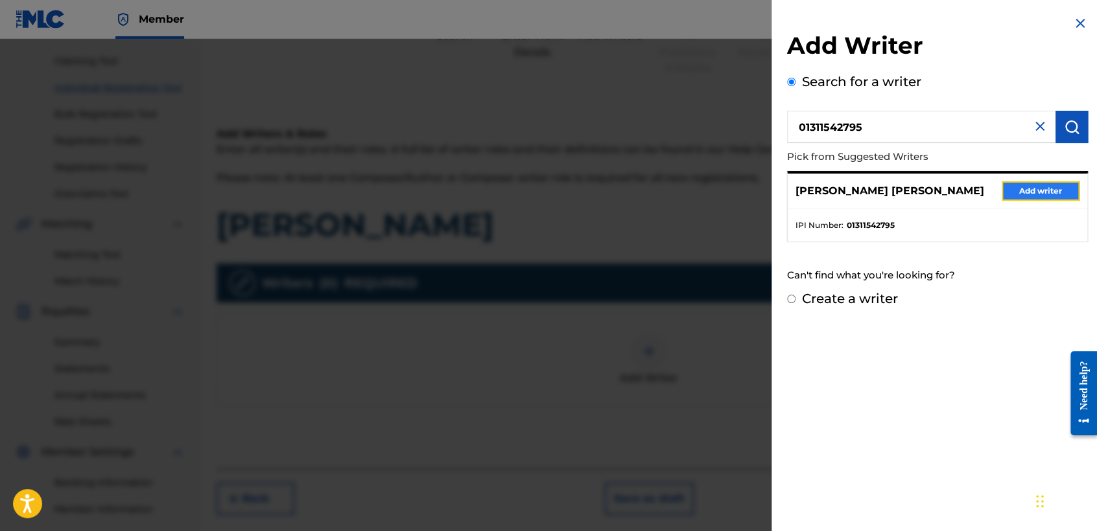
click at [1034, 181] on button "Add writer" at bounding box center [1040, 190] width 78 height 19
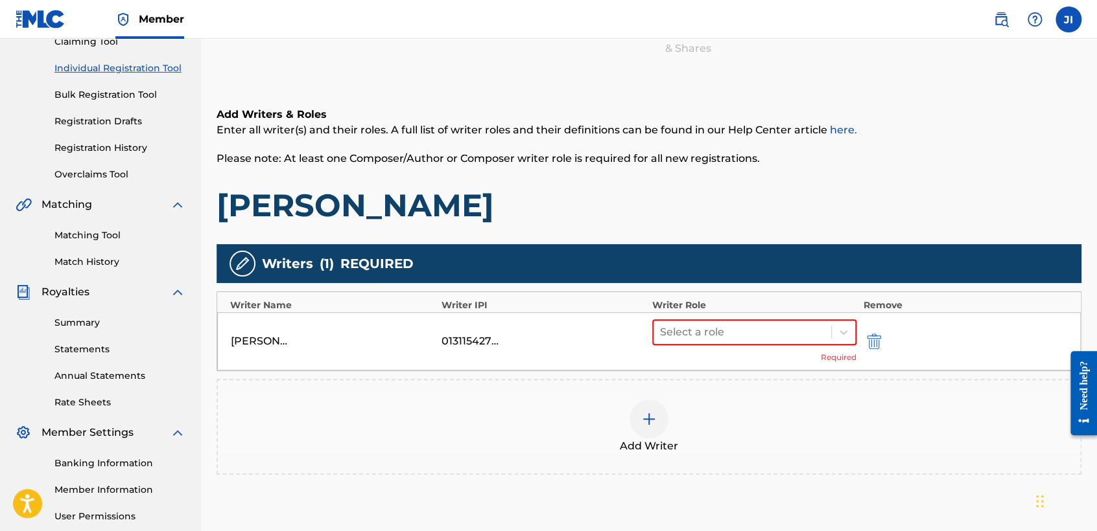
scroll to position [202, 0]
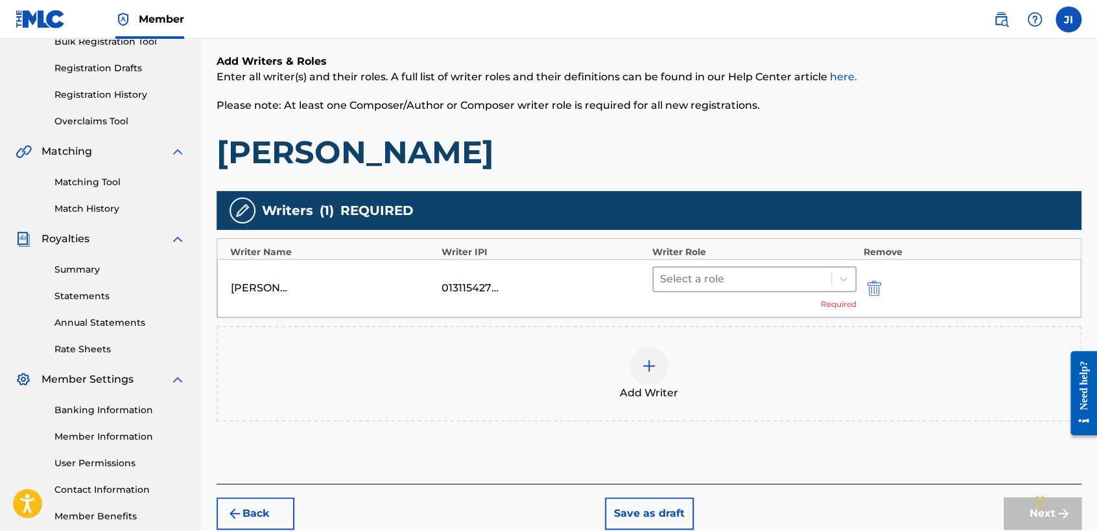
click at [725, 283] on div at bounding box center [742, 279] width 165 height 18
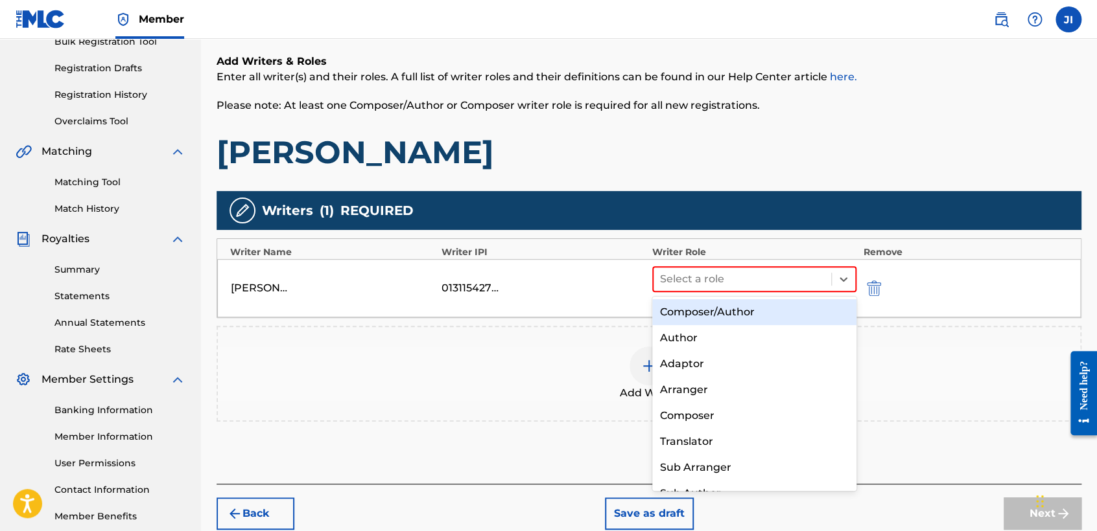
click at [723, 320] on div "Composer/Author" at bounding box center [754, 312] width 204 height 26
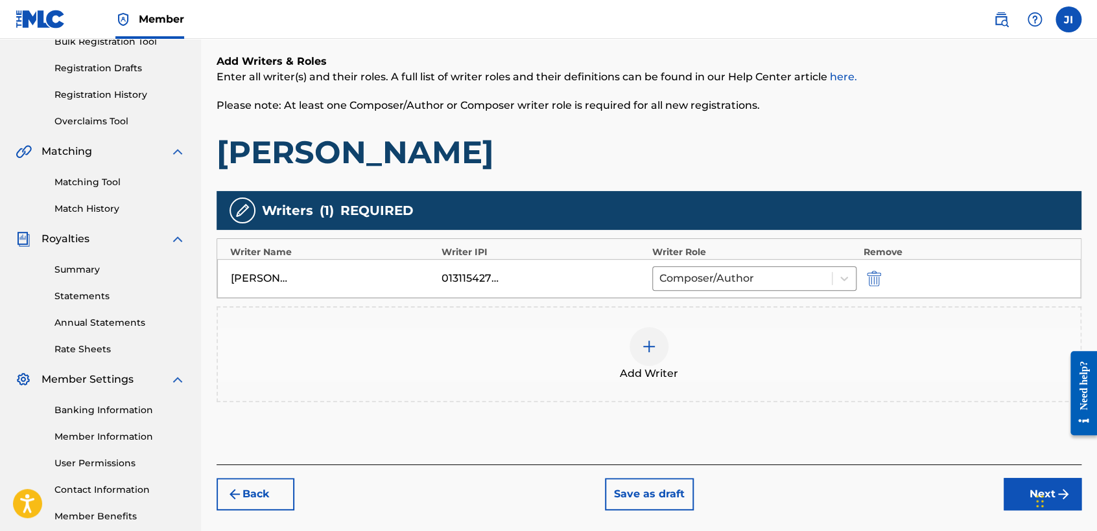
click at [516, 324] on div "Add Writer" at bounding box center [648, 355] width 865 height 96
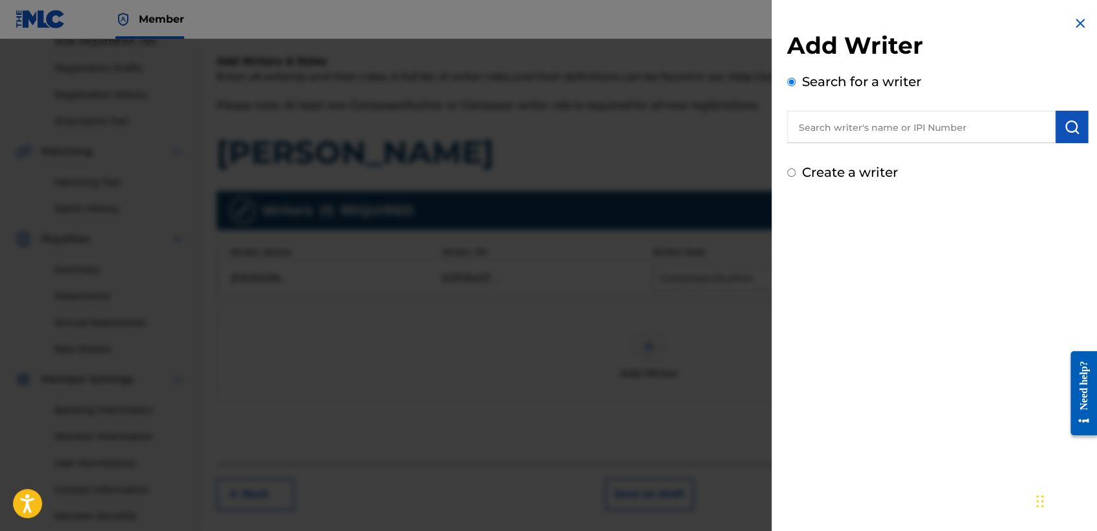
click at [673, 355] on div at bounding box center [548, 304] width 1097 height 531
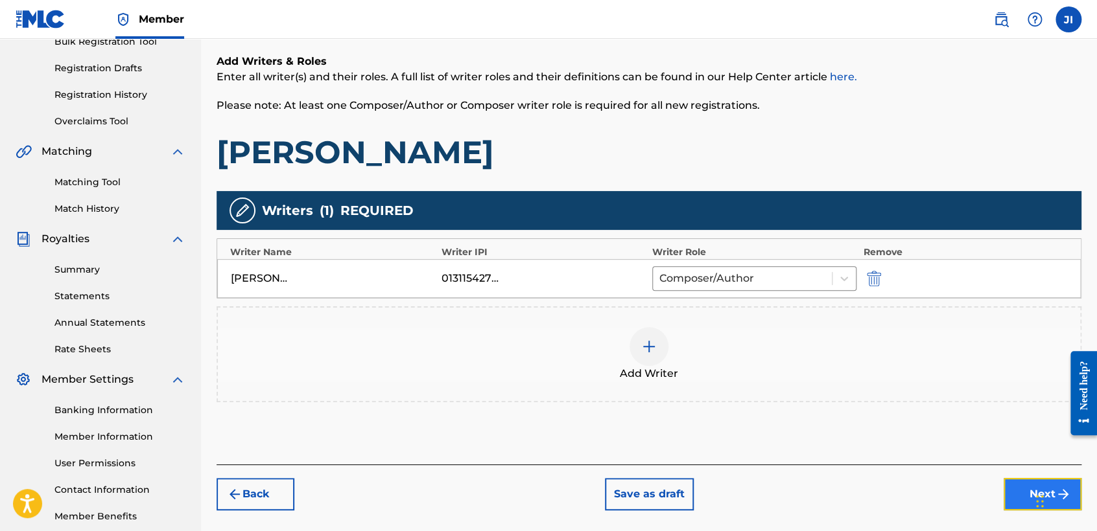
click at [1015, 489] on button "Next" at bounding box center [1042, 494] width 78 height 32
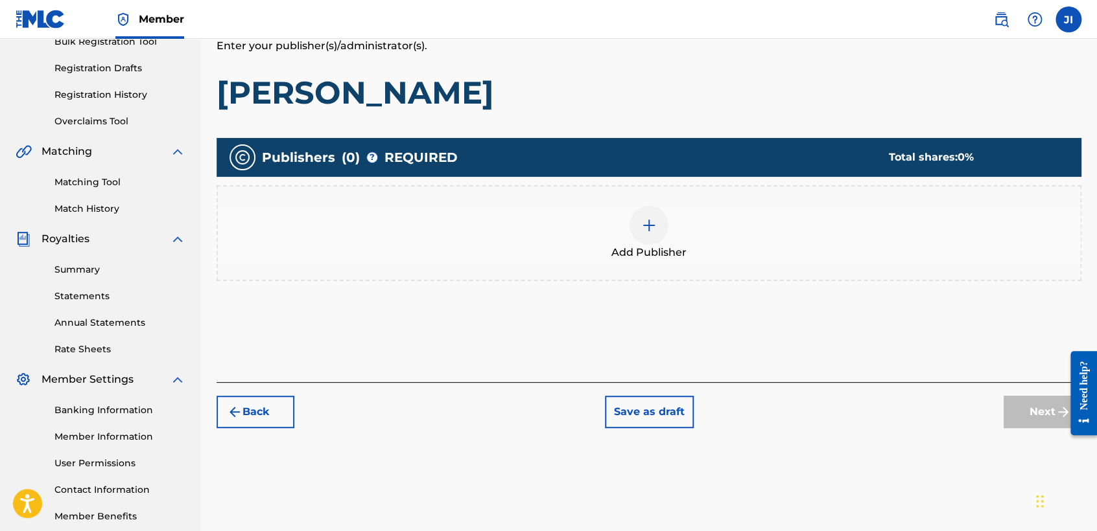
drag, startPoint x: 657, startPoint y: 239, endPoint x: 660, endPoint y: 231, distance: 8.4
click at [660, 231] on div "Add Publisher" at bounding box center [649, 233] width 862 height 54
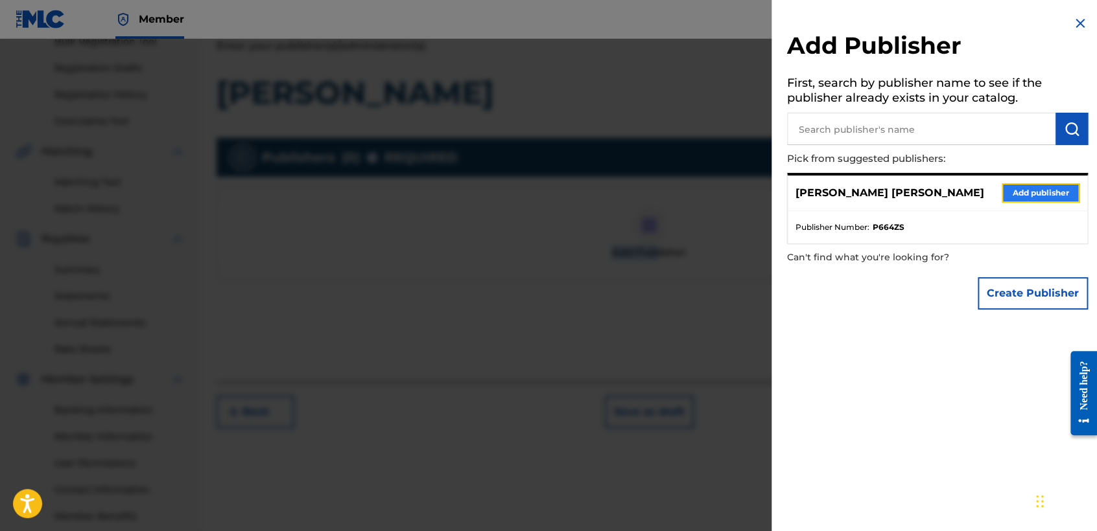
click at [1007, 196] on button "Add publisher" at bounding box center [1040, 192] width 78 height 19
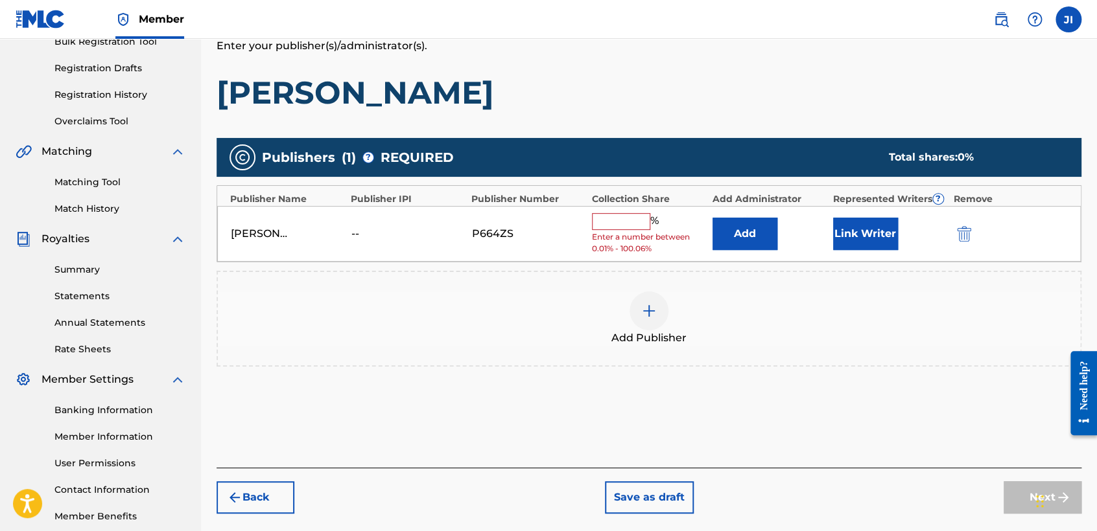
click at [607, 220] on input "text" at bounding box center [621, 221] width 58 height 17
type input "100"
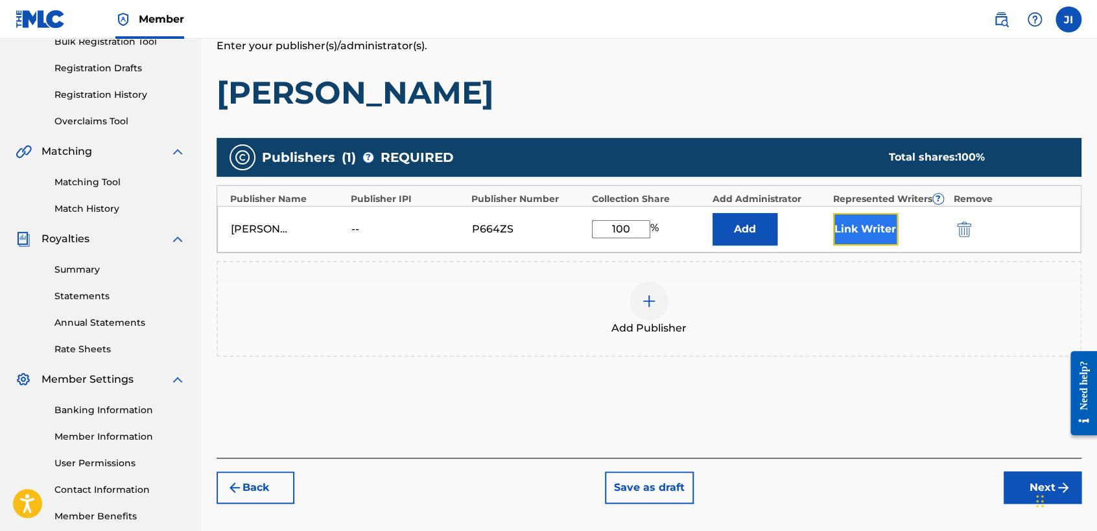
click at [852, 223] on button "Link Writer" at bounding box center [865, 229] width 65 height 32
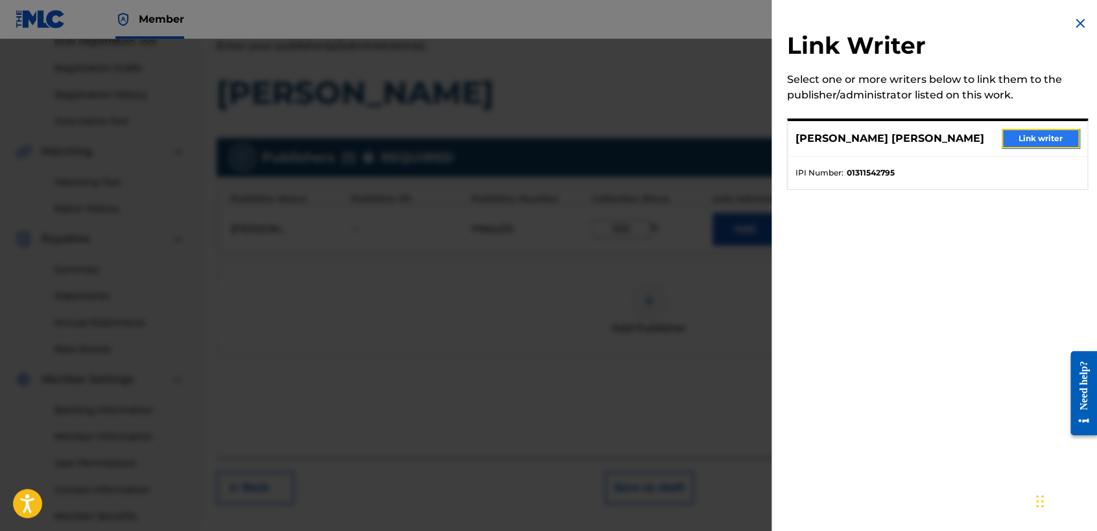
click at [1042, 137] on button "Link writer" at bounding box center [1040, 138] width 78 height 19
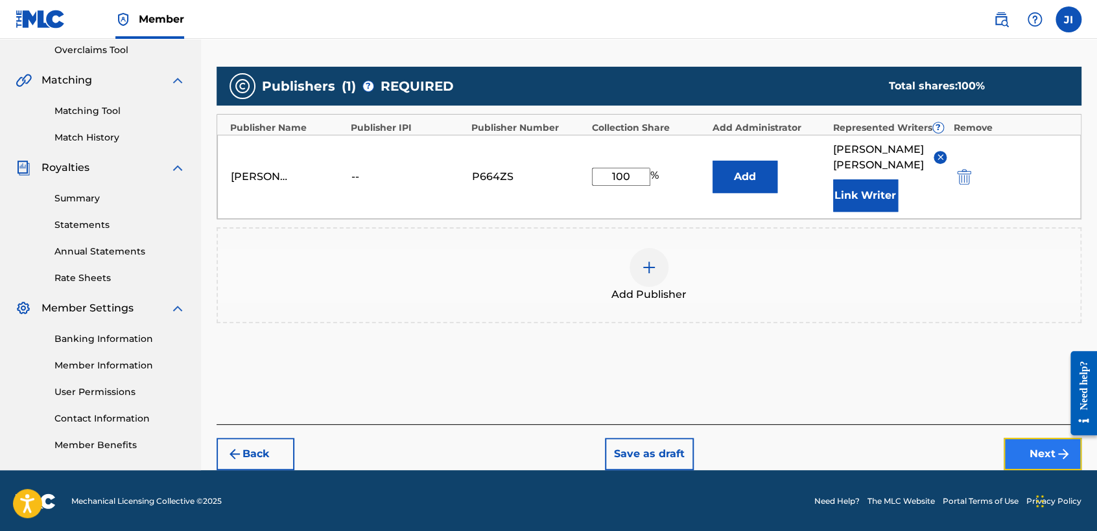
click at [1016, 443] on button "Next" at bounding box center [1042, 454] width 78 height 32
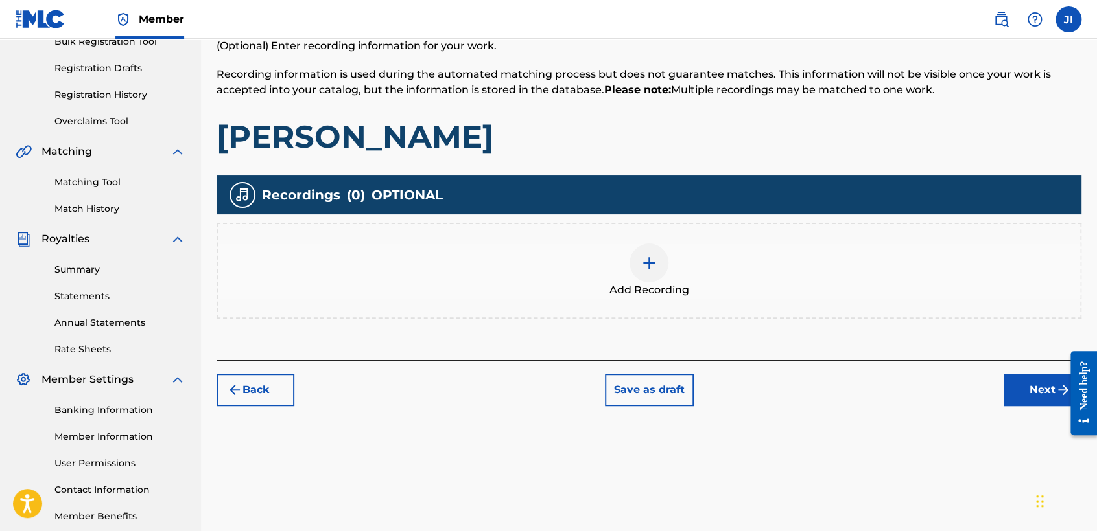
click at [682, 288] on span "Add Recording" at bounding box center [649, 291] width 80 height 16
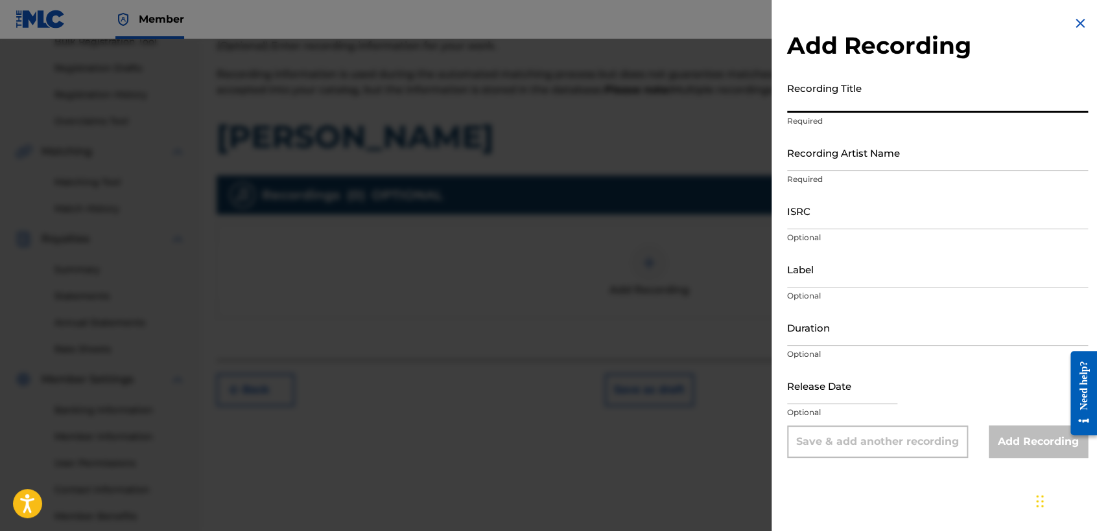
click at [819, 101] on input "Recording Title" at bounding box center [937, 94] width 301 height 37
paste input "[PERSON_NAME]"
type input "[PERSON_NAME]"
click at [825, 122] on p "Required" at bounding box center [937, 121] width 301 height 12
click at [835, 143] on input "Recording Artist Name" at bounding box center [937, 152] width 301 height 37
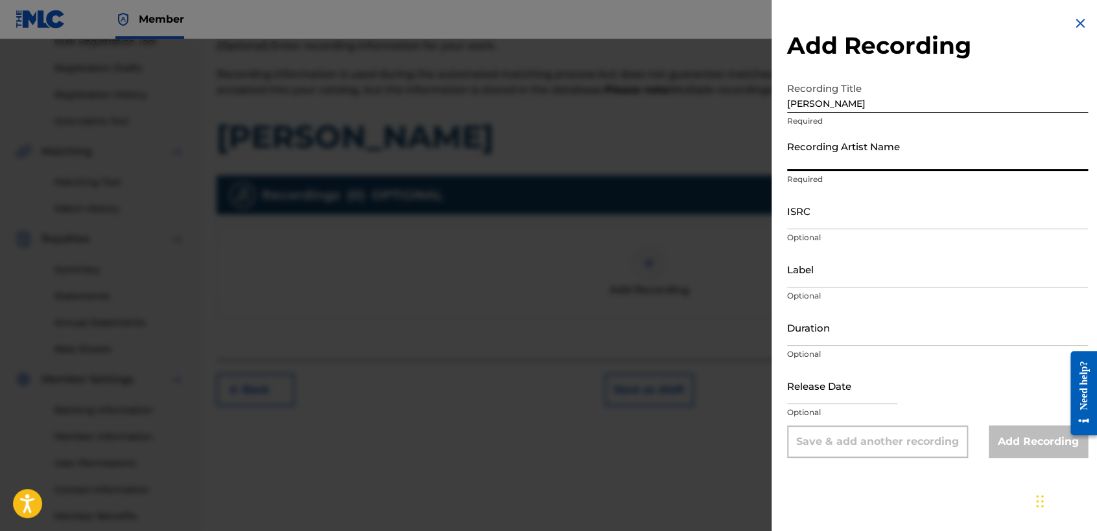
type input "[PERSON_NAME] MX"
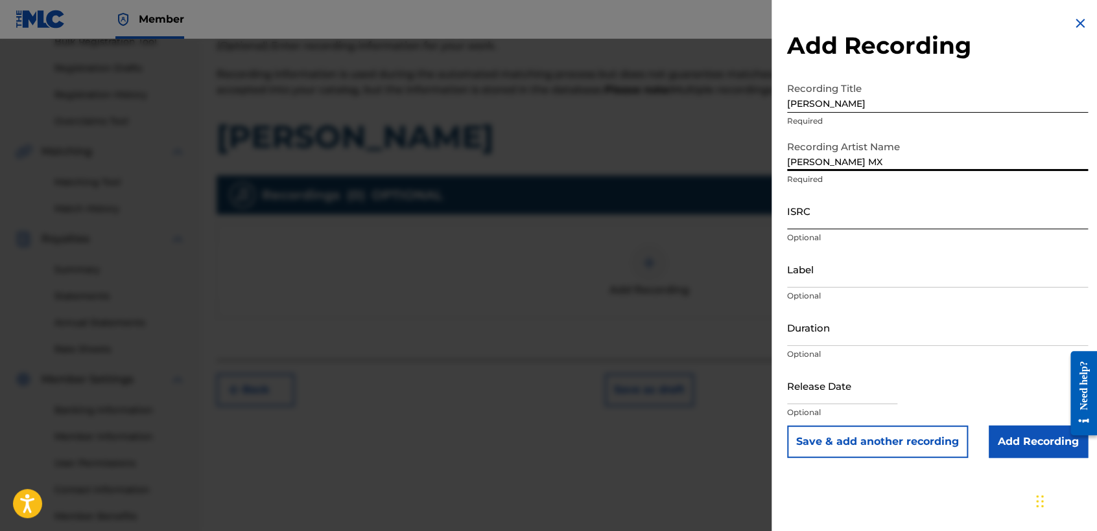
click at [842, 215] on input "ISRC" at bounding box center [937, 210] width 301 height 37
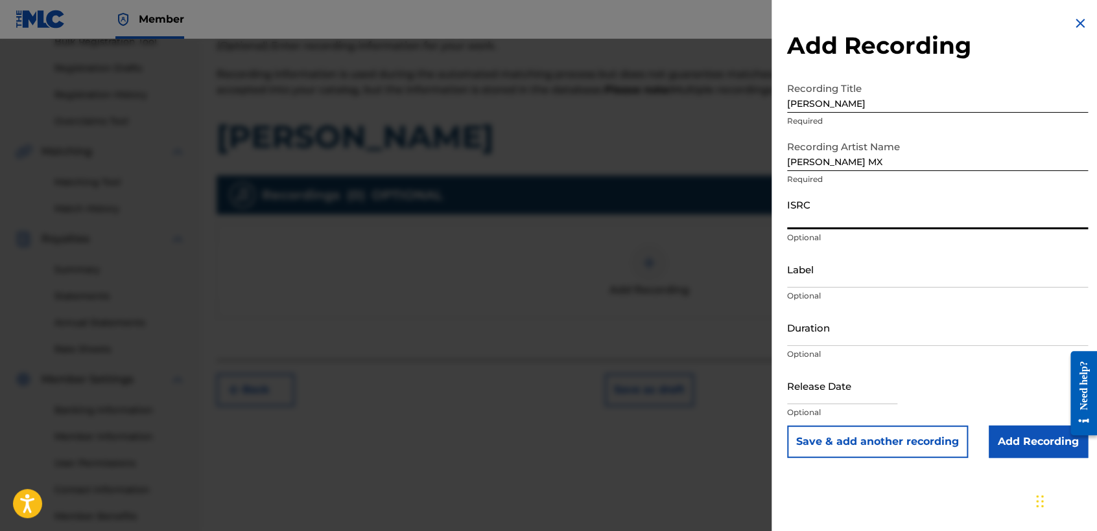
paste input "QZFZ42580142"
type input "QZFZ42580142"
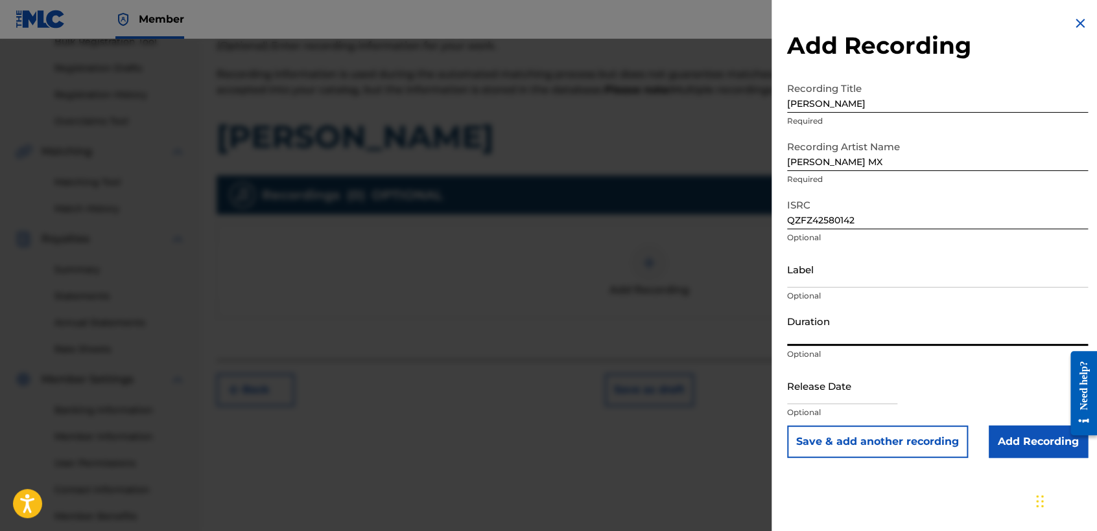
click at [859, 326] on input "Duration" at bounding box center [937, 327] width 301 height 37
type input "03:06"
click at [830, 397] on input "text" at bounding box center [842, 385] width 110 height 37
select select "8"
select select "2025"
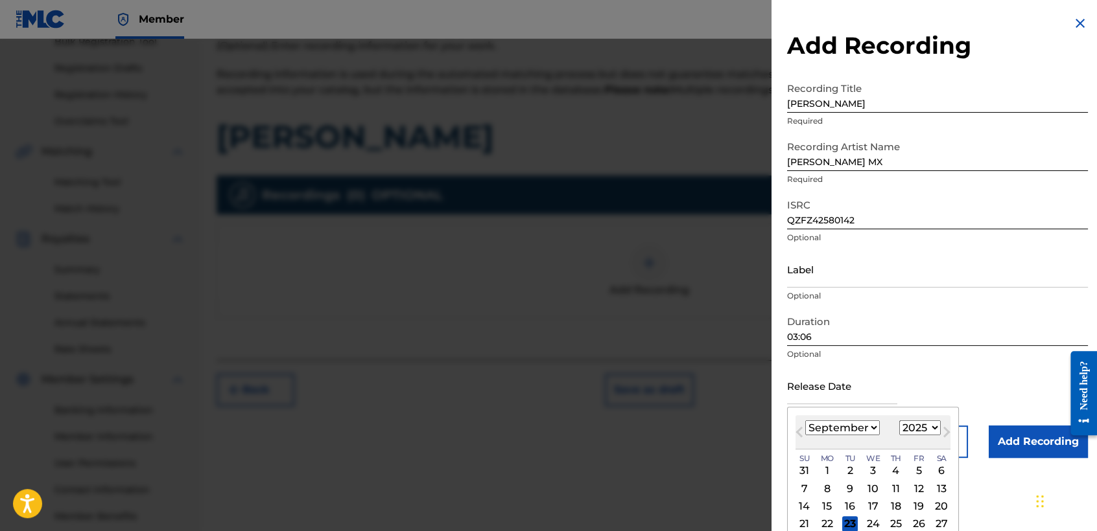
click at [835, 426] on select "January February March April May June July August September October November De…" at bounding box center [842, 428] width 75 height 15
select select "0"
click at [805, 421] on select "January February March April May June July August September October November De…" at bounding box center [842, 428] width 75 height 15
click at [833, 504] on div "13" at bounding box center [827, 507] width 16 height 16
type input "[DATE]"
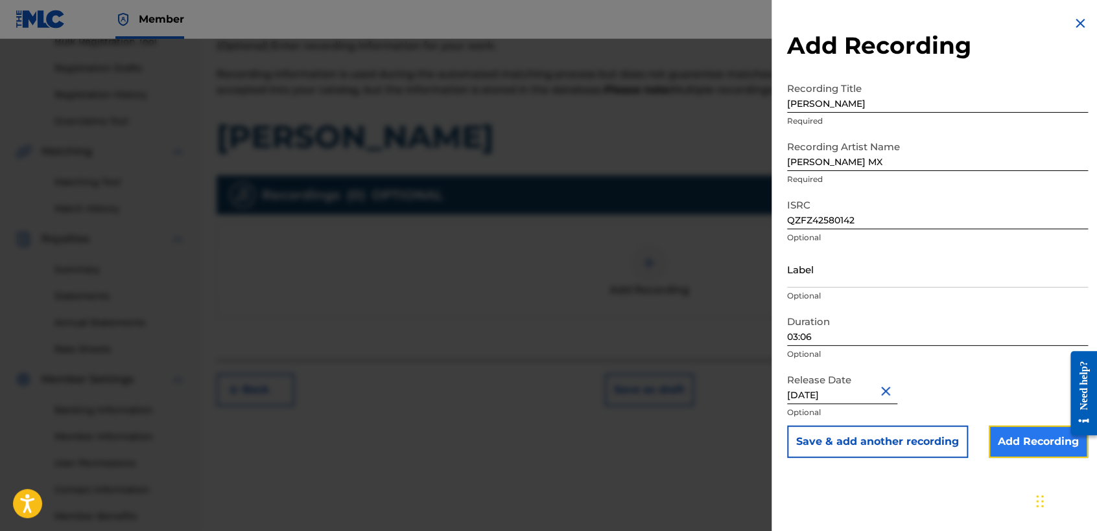
click at [988, 433] on input "Add Recording" at bounding box center [1037, 442] width 99 height 32
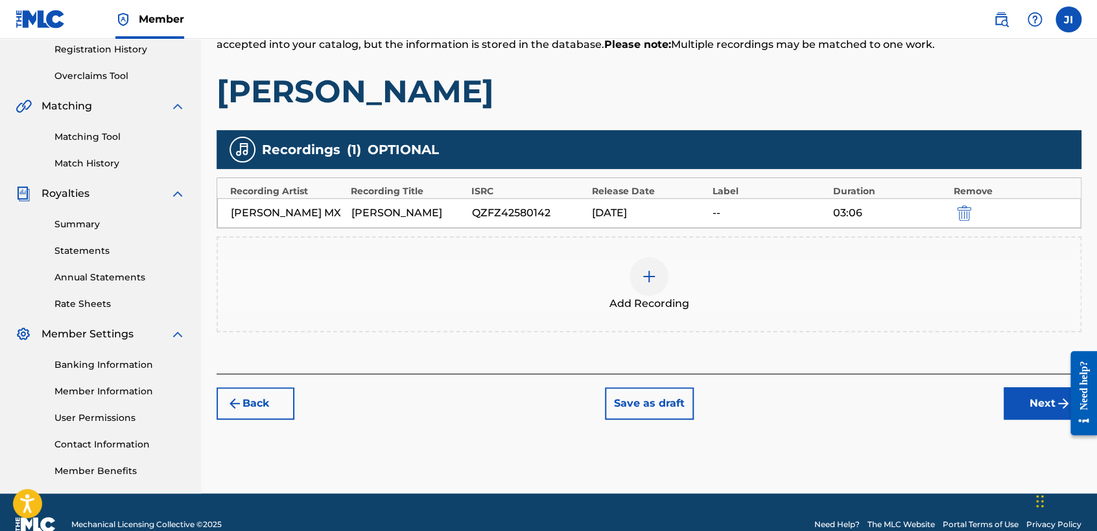
scroll to position [272, 0]
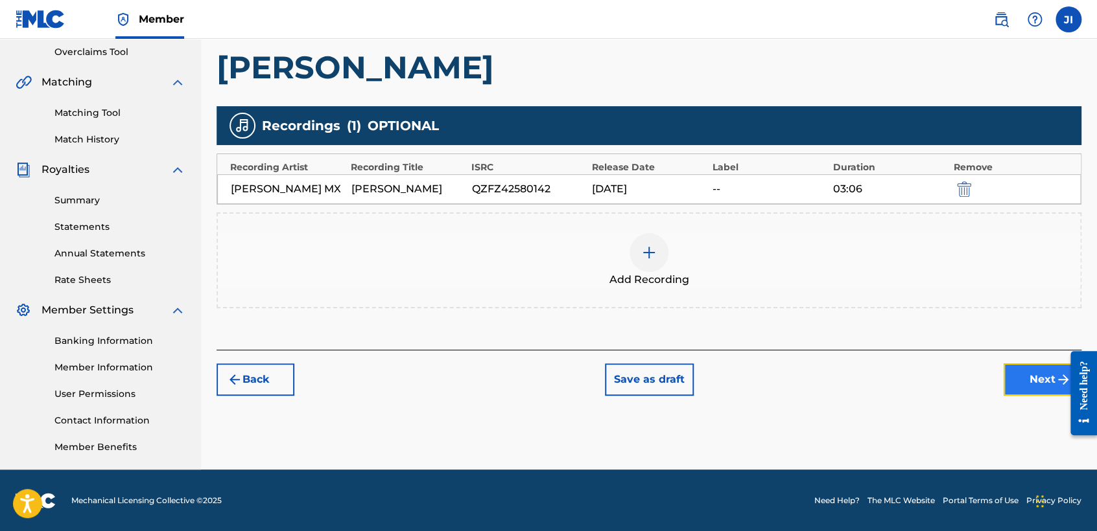
click at [1023, 391] on button "Next" at bounding box center [1042, 380] width 78 height 32
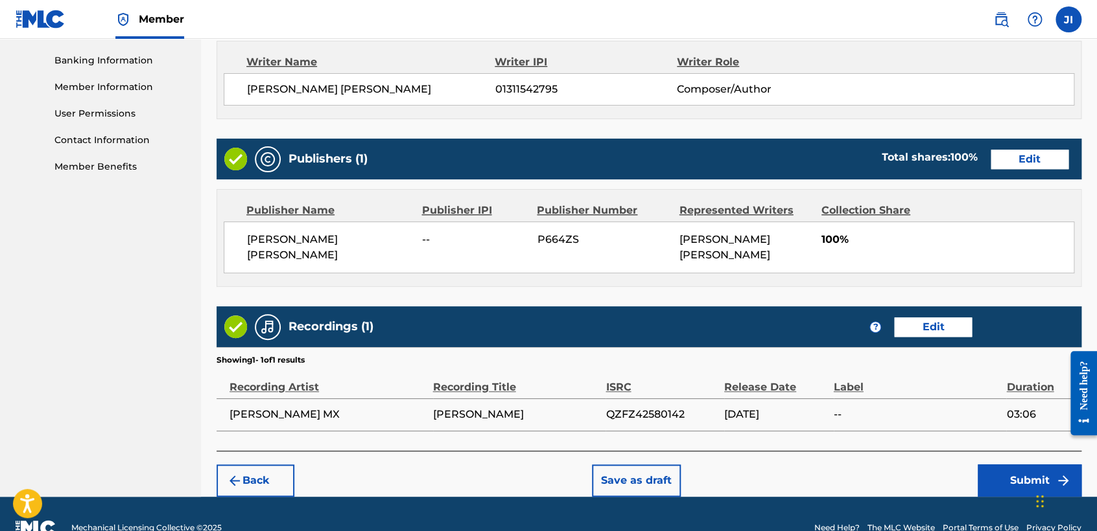
scroll to position [579, 0]
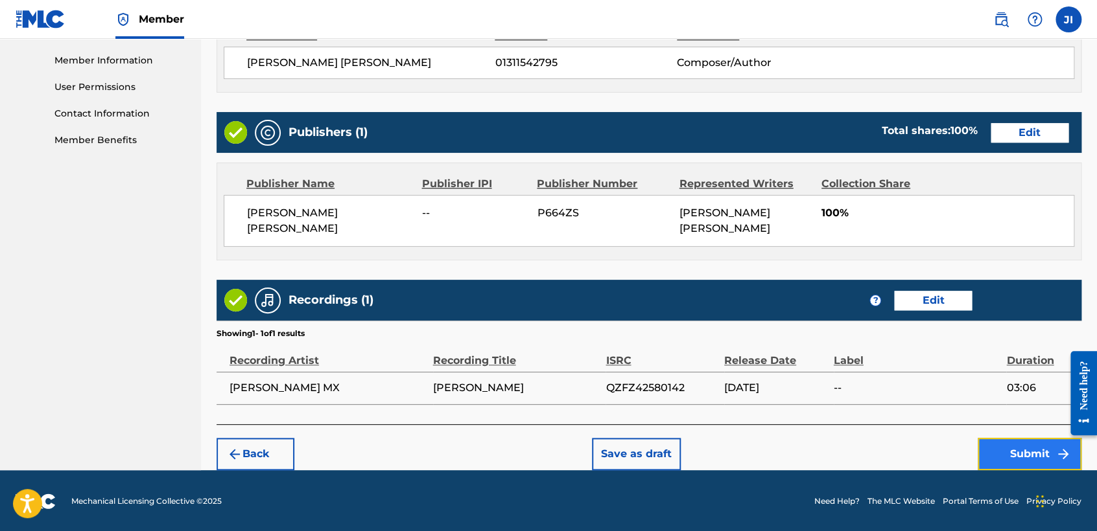
click at [1018, 456] on button "Submit" at bounding box center [1029, 454] width 104 height 32
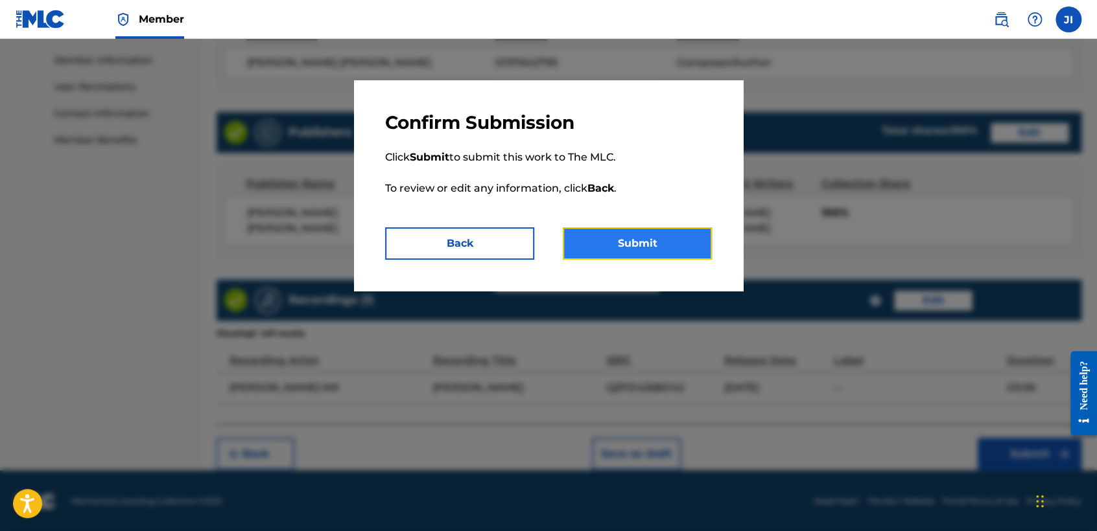
click at [655, 246] on button "Submit" at bounding box center [637, 243] width 149 height 32
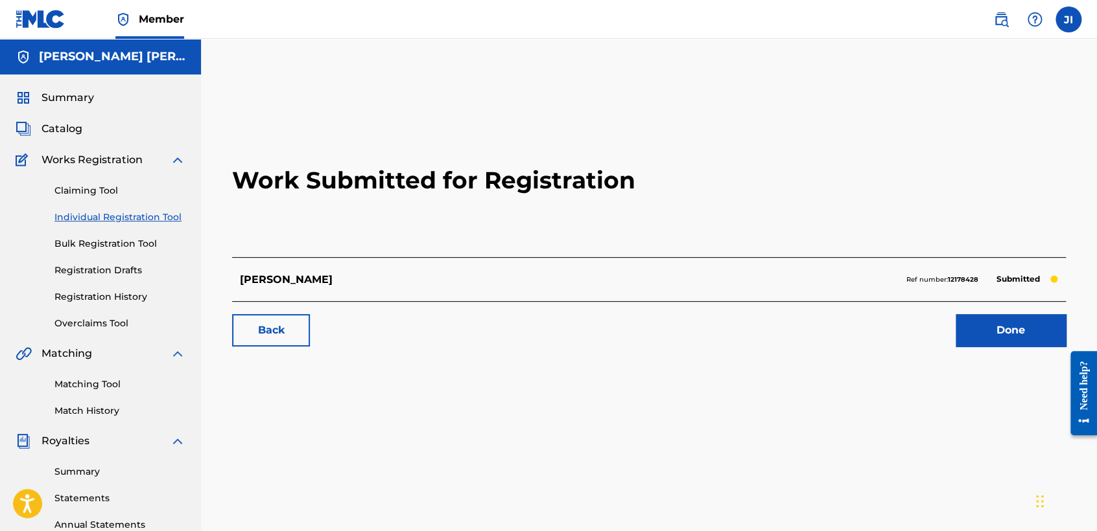
click at [136, 211] on link "Individual Registration Tool" at bounding box center [119, 218] width 131 height 14
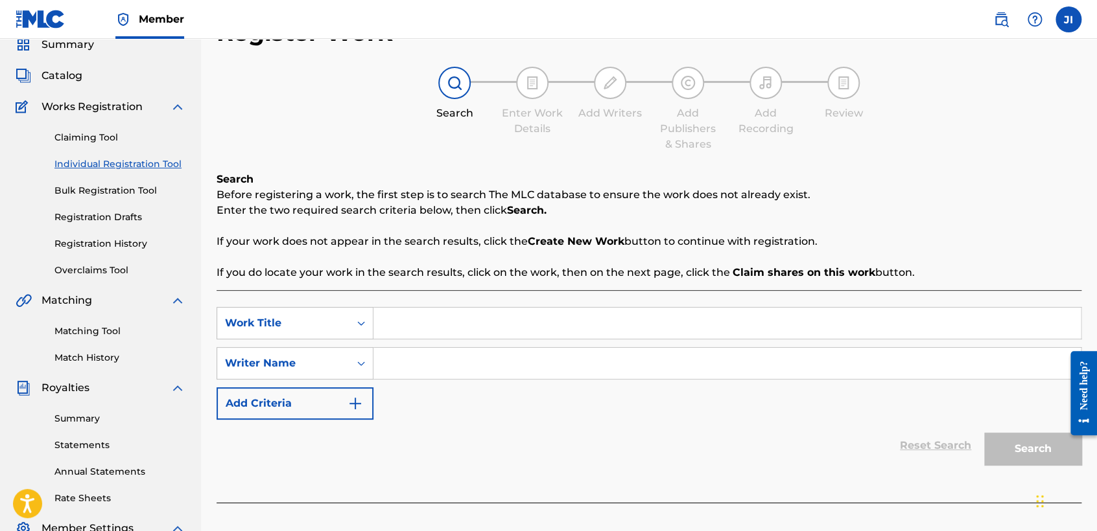
scroll to position [144, 0]
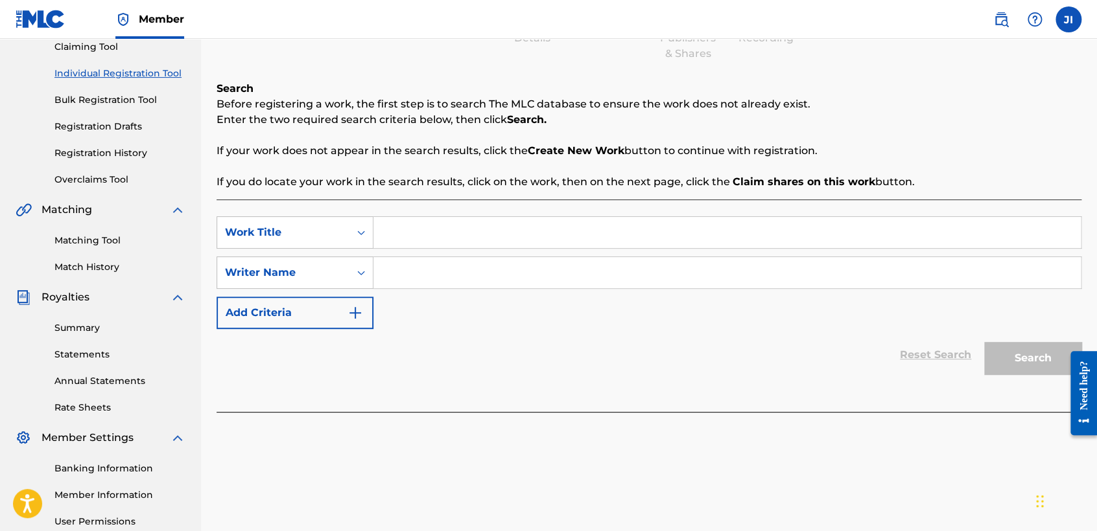
paste input "Dembow Lux V1"
type input "Dembow Lux V1"
click at [503, 270] on input "Search Form" at bounding box center [726, 272] width 707 height 31
paste input "Dembow Lux V1"
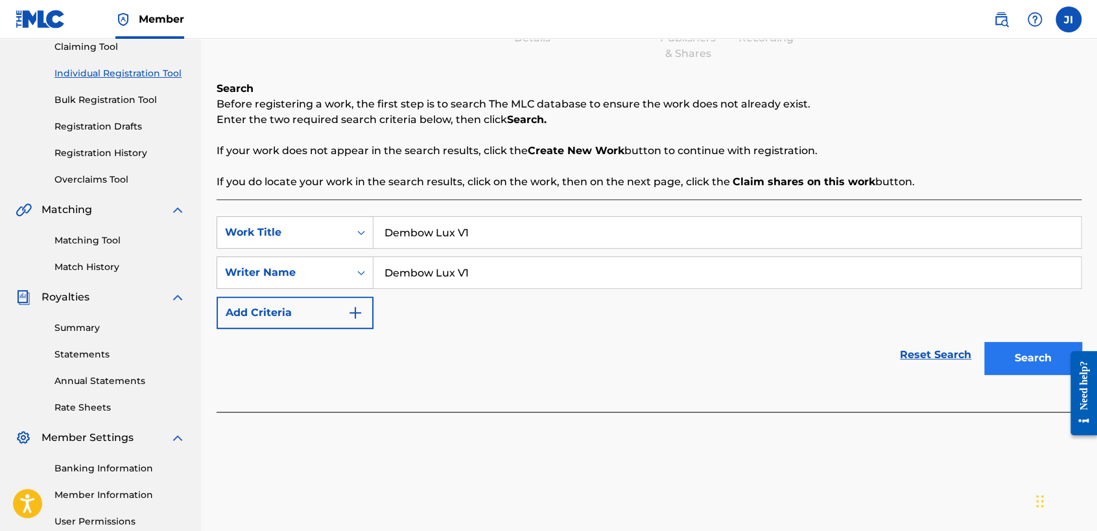
type input "Dembow Lux V1"
click at [1001, 366] on button "Search" at bounding box center [1032, 358] width 97 height 32
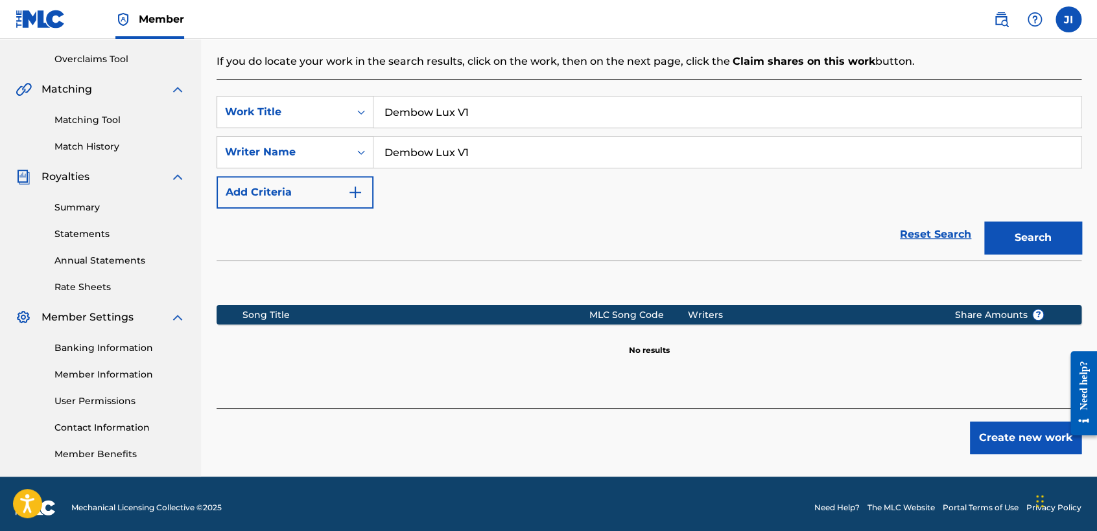
scroll to position [272, 0]
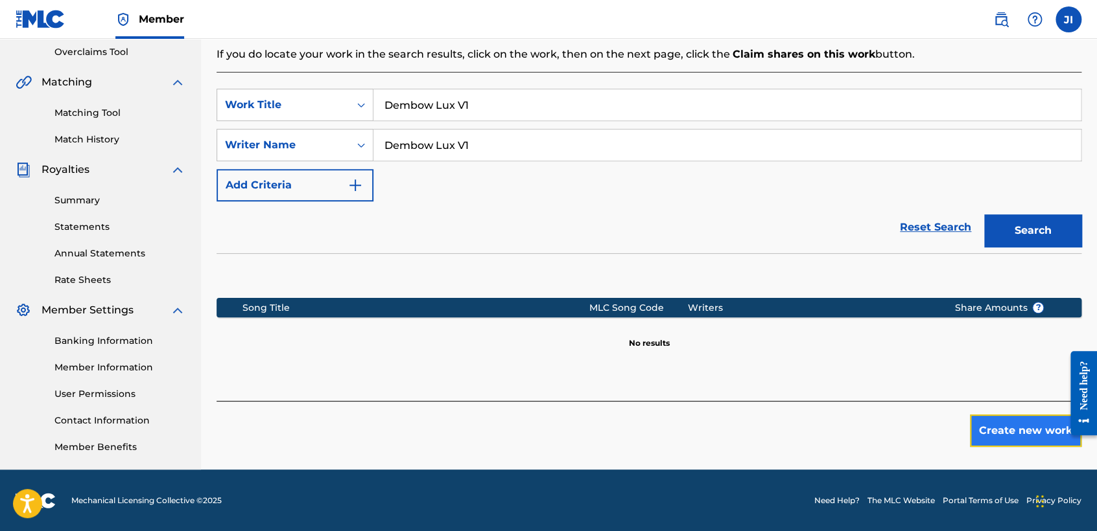
click at [985, 425] on button "Create new work" at bounding box center [1025, 431] width 111 height 32
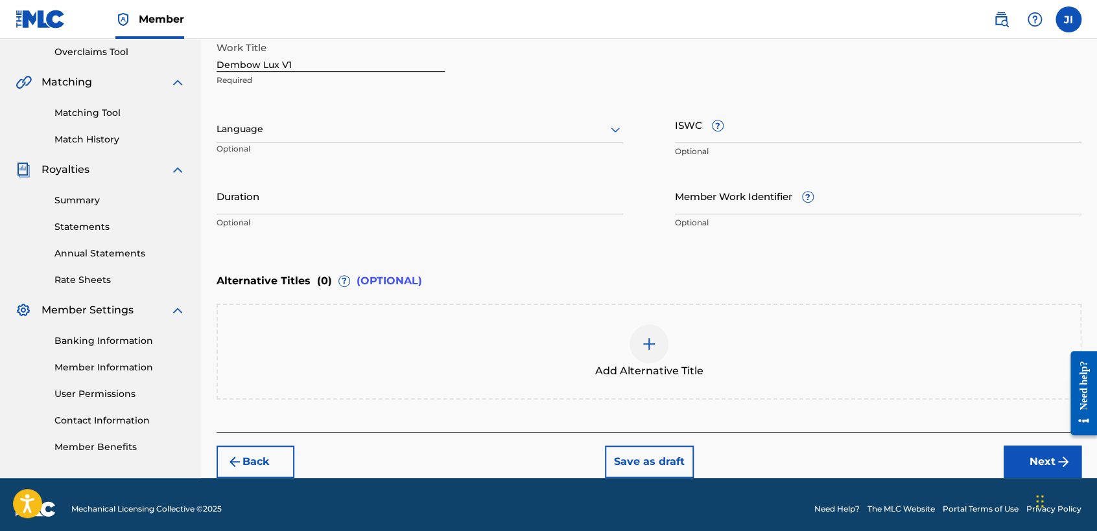
click at [389, 132] on div at bounding box center [419, 129] width 406 height 16
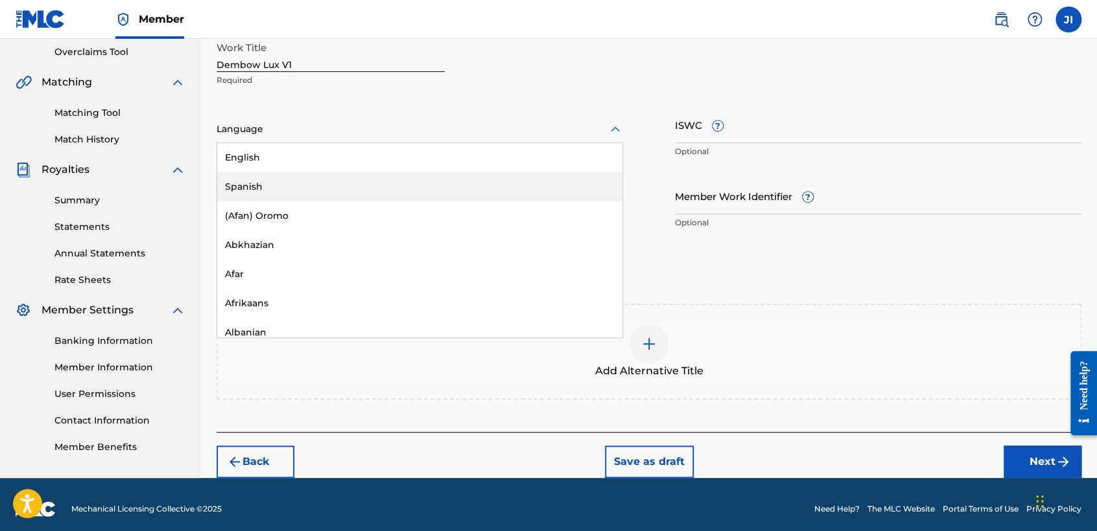
click at [345, 179] on div "Spanish" at bounding box center [419, 186] width 405 height 29
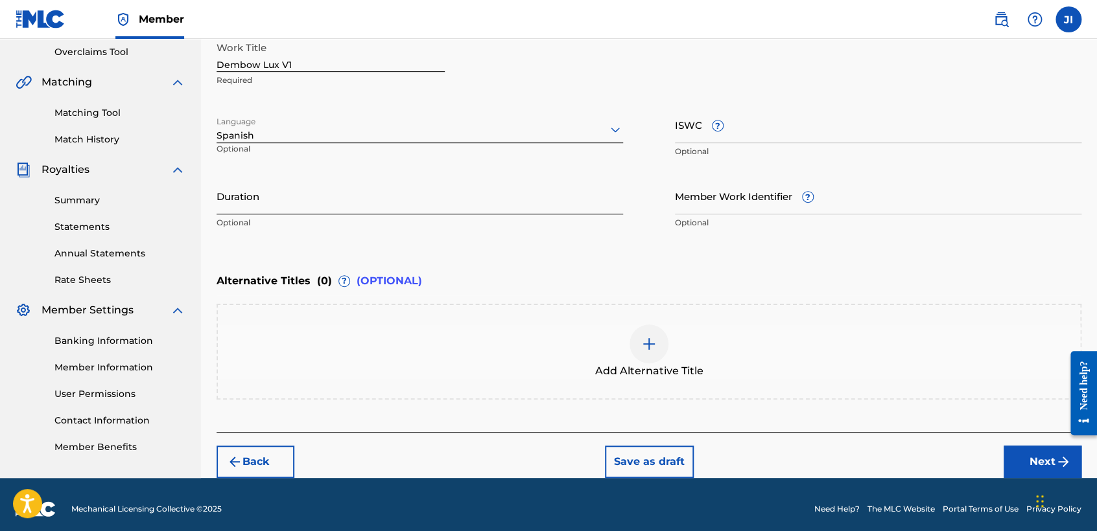
click at [344, 191] on input "Duration" at bounding box center [419, 196] width 406 height 37
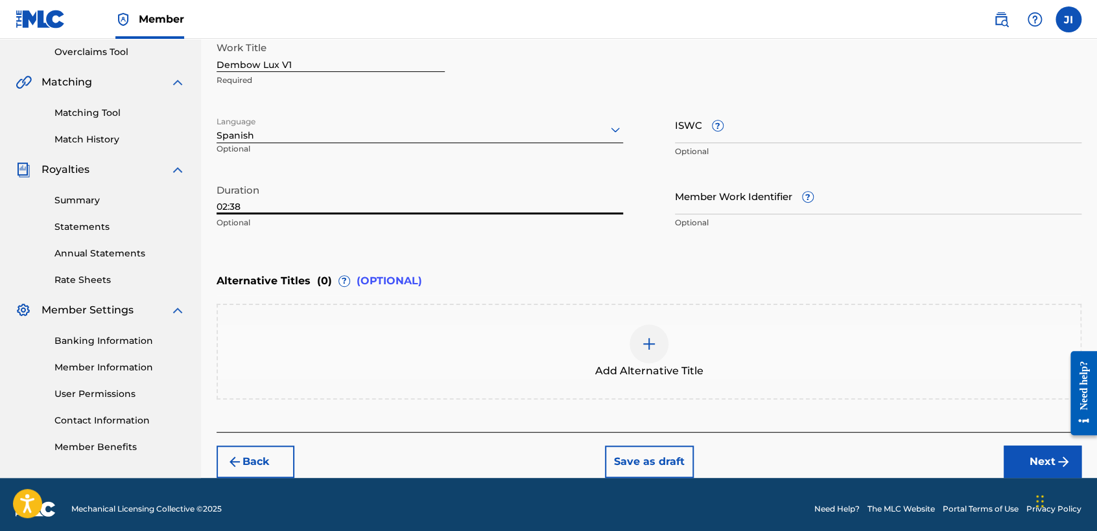
type input "02:38"
click at [1007, 443] on div "Back Save as draft Next" at bounding box center [648, 455] width 865 height 46
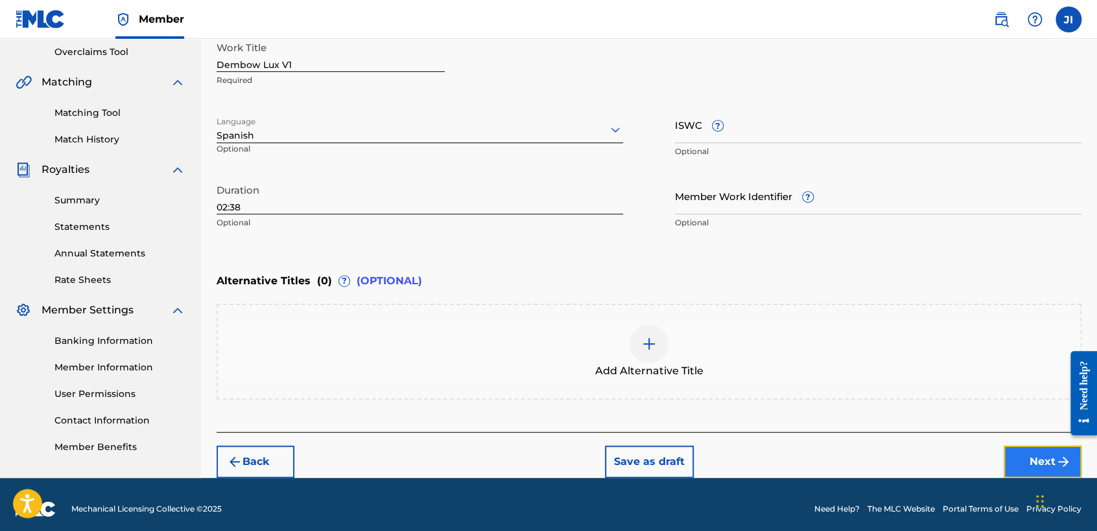
click at [1020, 461] on button "Next" at bounding box center [1042, 462] width 78 height 32
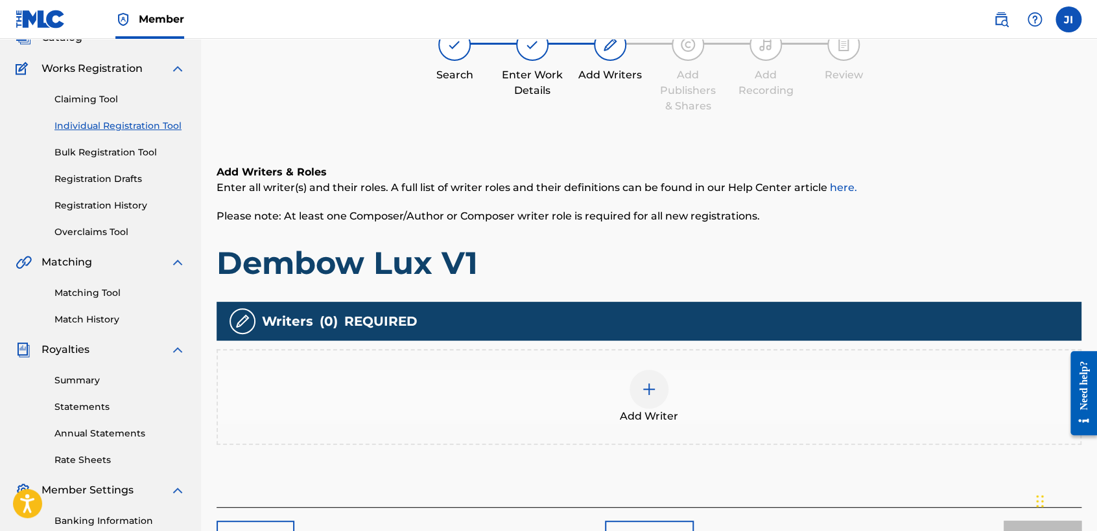
scroll to position [58, 0]
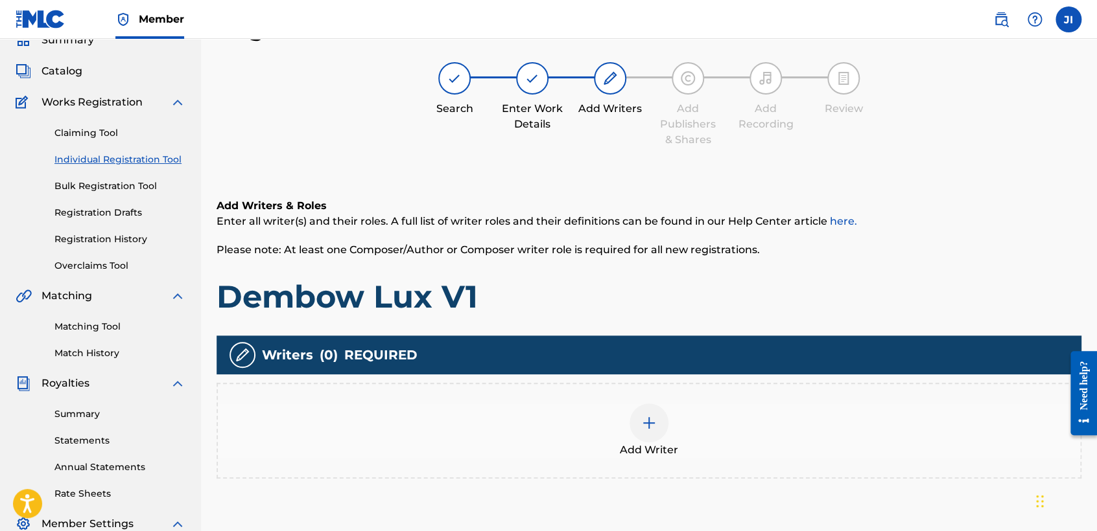
click at [682, 425] on div "Add Writer" at bounding box center [649, 431] width 862 height 54
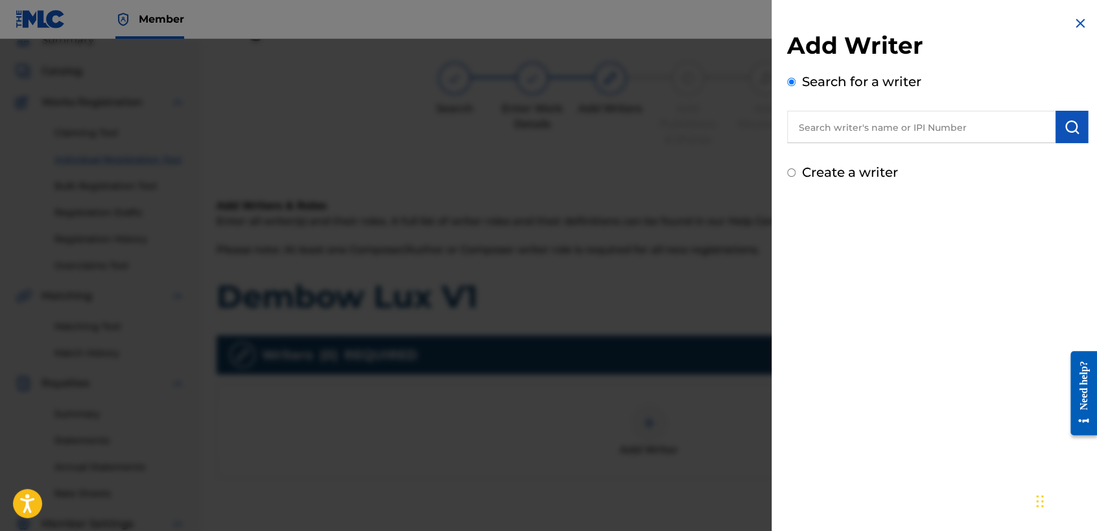
click at [788, 177] on div "Create a writer" at bounding box center [937, 172] width 301 height 19
click at [790, 177] on div "Create a writer" at bounding box center [937, 172] width 301 height 19
click at [790, 174] on input "Create a writer" at bounding box center [791, 173] width 8 height 8
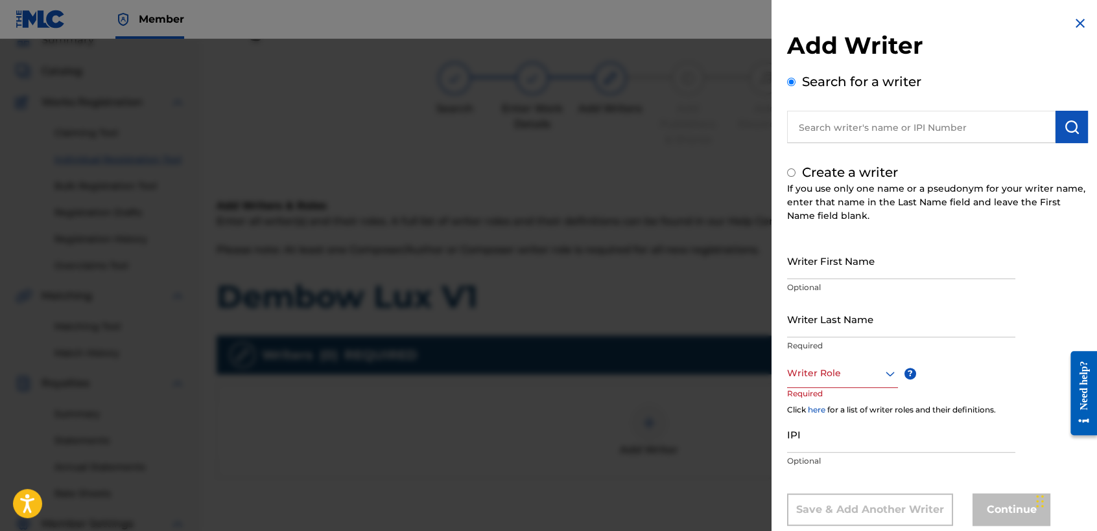
radio input "false"
radio input "true"
click at [856, 132] on input "text" at bounding box center [921, 127] width 268 height 32
radio input "true"
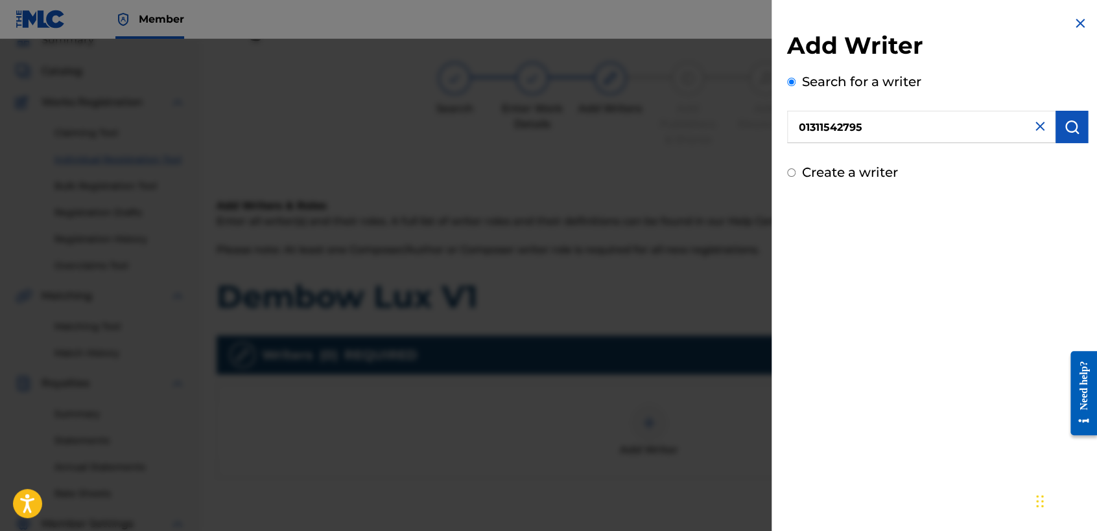
type input "01311542795"
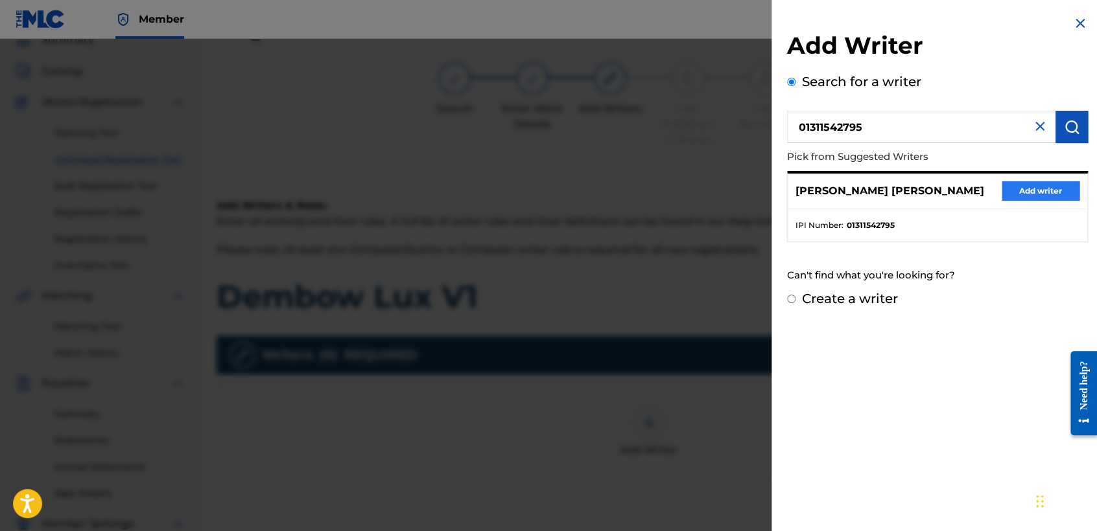
click at [1029, 180] on div "[PERSON_NAME] [PERSON_NAME] Add writer" at bounding box center [936, 192] width 299 height 36
click at [1033, 192] on button "Add writer" at bounding box center [1040, 190] width 78 height 19
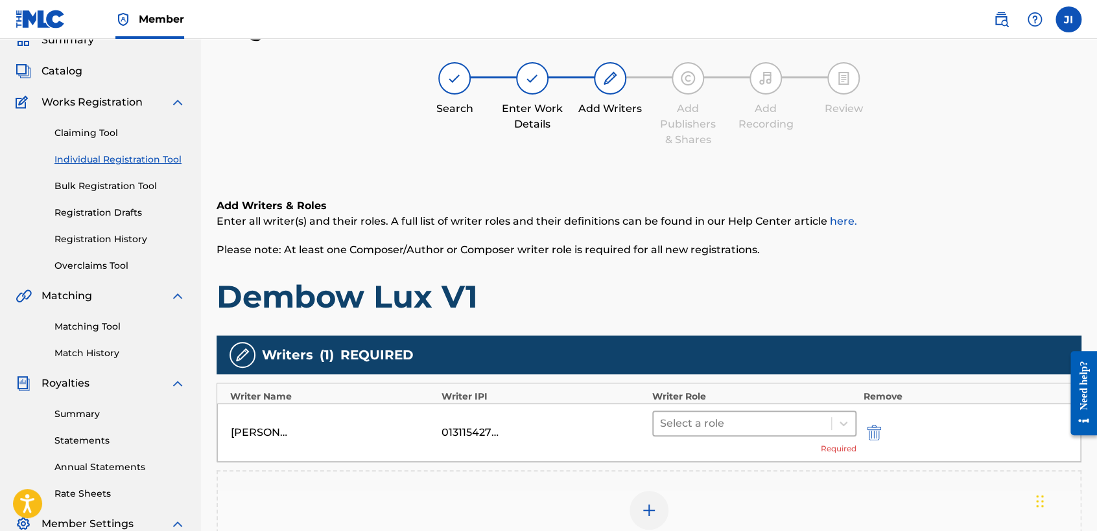
click at [673, 417] on div at bounding box center [742, 424] width 165 height 18
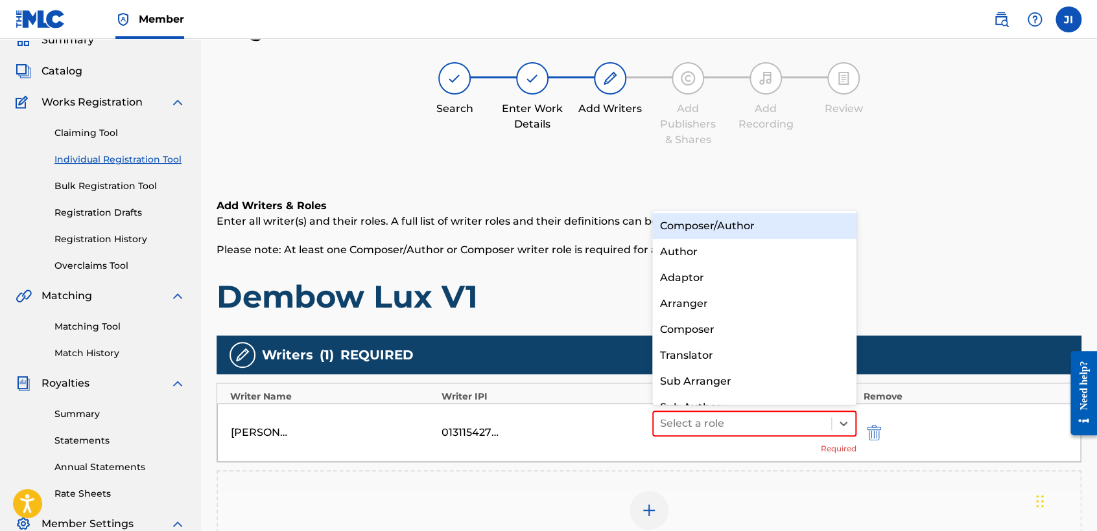
click at [742, 234] on div "Composer/Author" at bounding box center [754, 226] width 204 height 26
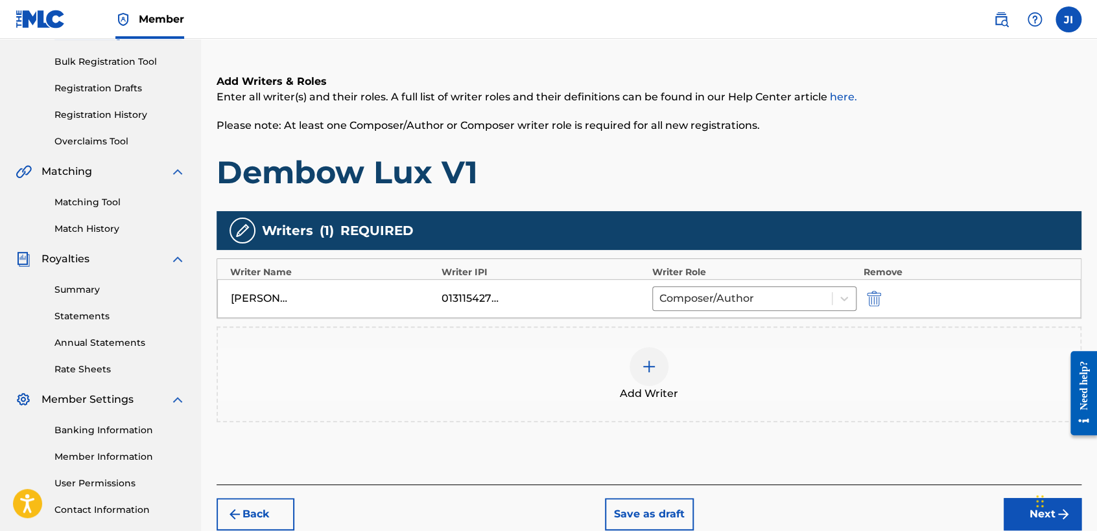
scroll to position [272, 0]
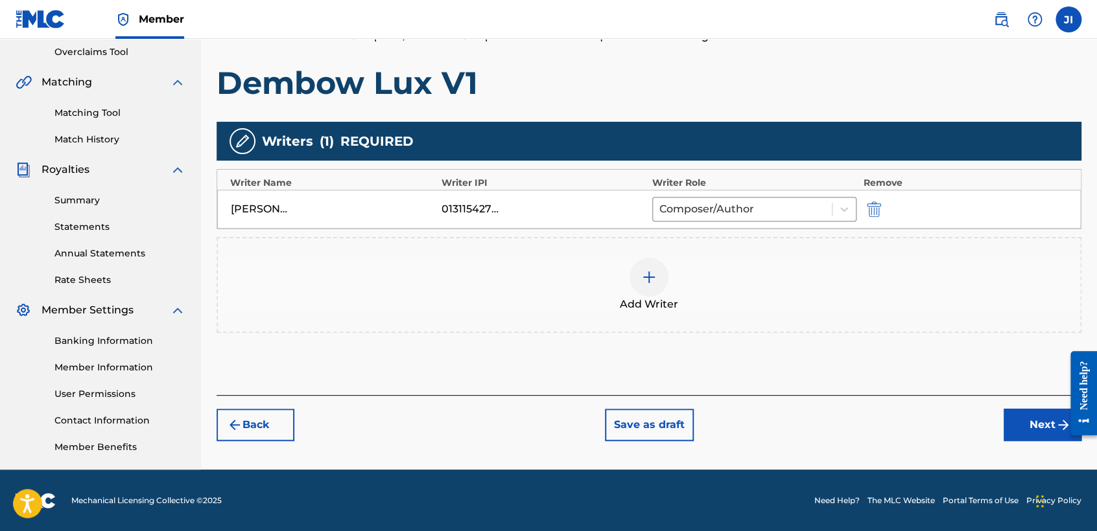
click at [1001, 411] on div "Back Save as draft Next" at bounding box center [648, 418] width 865 height 46
click at [1053, 439] on button "Next" at bounding box center [1042, 425] width 78 height 32
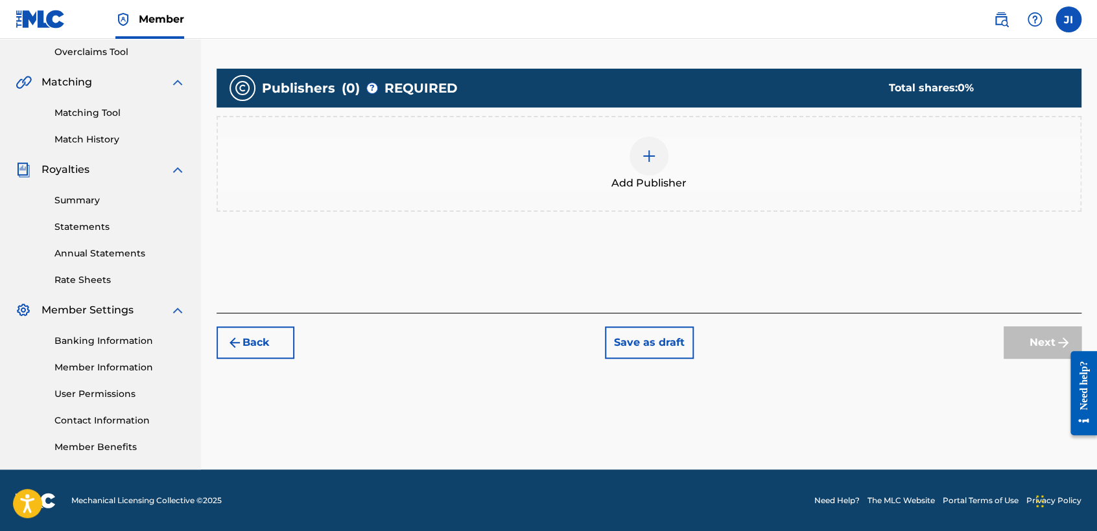
click at [669, 159] on div "Add Publisher" at bounding box center [649, 164] width 862 height 54
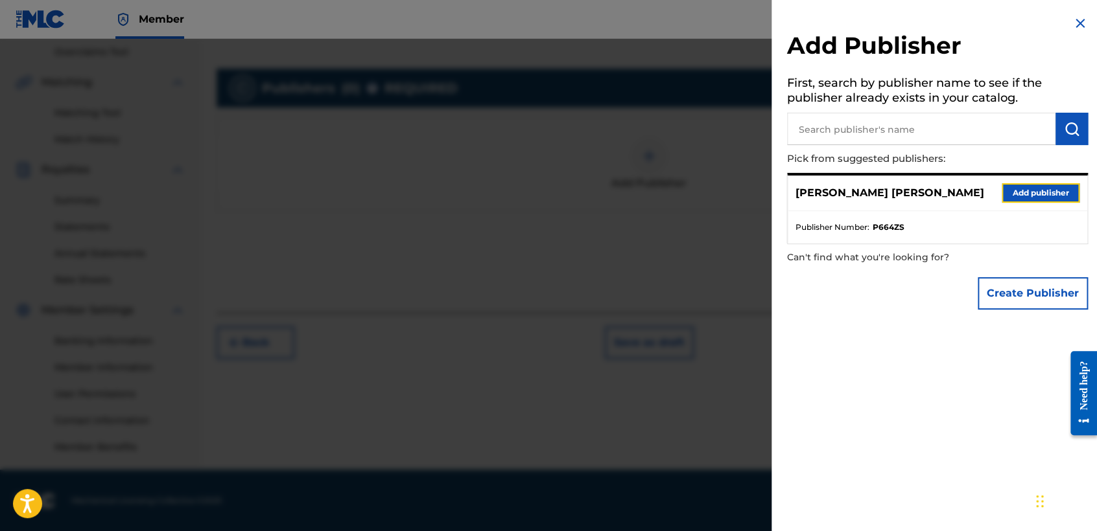
drag, startPoint x: 1041, startPoint y: 186, endPoint x: 1042, endPoint y: 193, distance: 7.2
click at [1042, 193] on button "Add publisher" at bounding box center [1040, 192] width 78 height 19
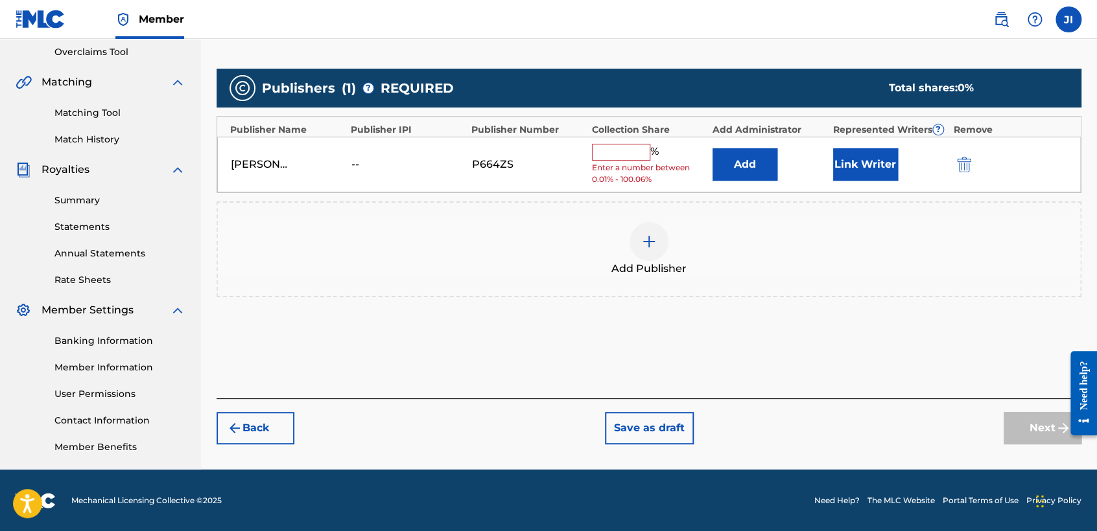
click at [603, 154] on input "text" at bounding box center [621, 152] width 58 height 17
type input "100"
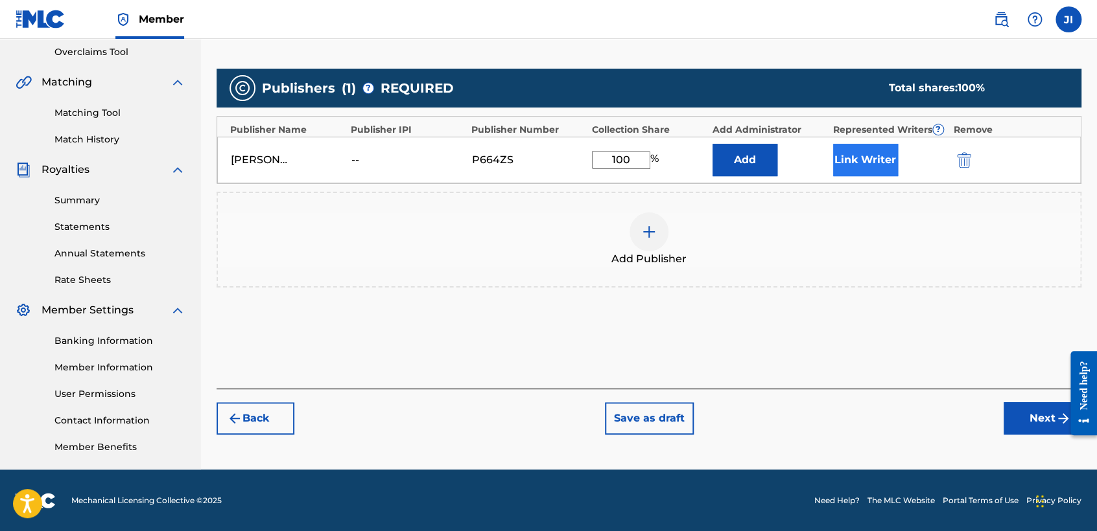
click at [897, 148] on div "Link Writer" at bounding box center [890, 160] width 114 height 32
click at [876, 150] on button "Link Writer" at bounding box center [865, 160] width 65 height 32
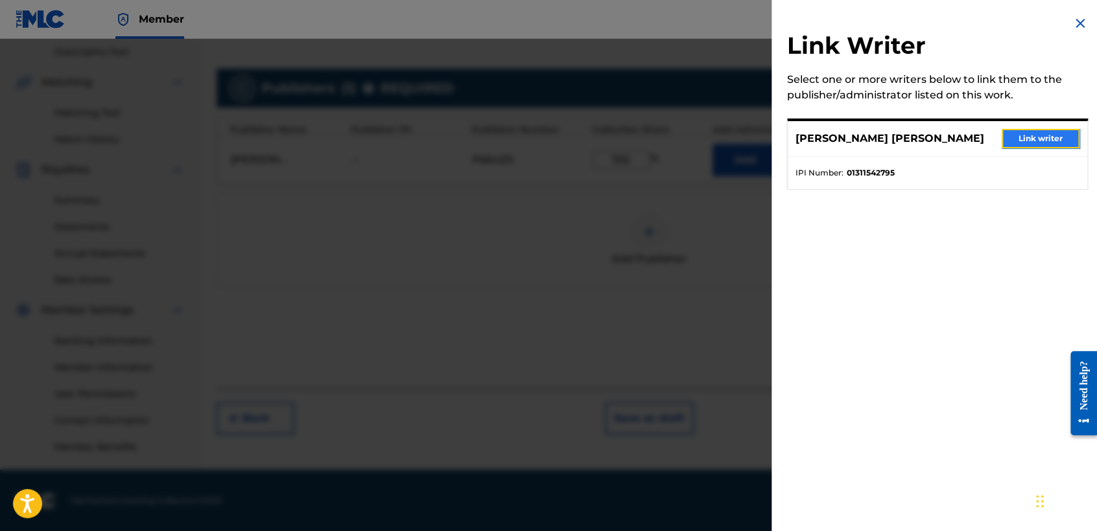
click at [1007, 141] on button "Link writer" at bounding box center [1040, 138] width 78 height 19
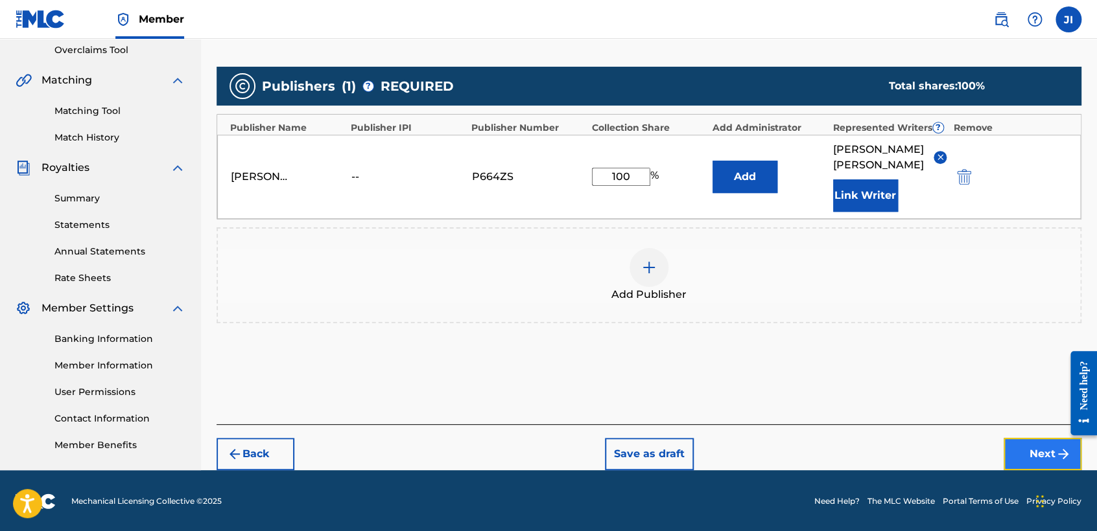
click at [1024, 450] on button "Next" at bounding box center [1042, 454] width 78 height 32
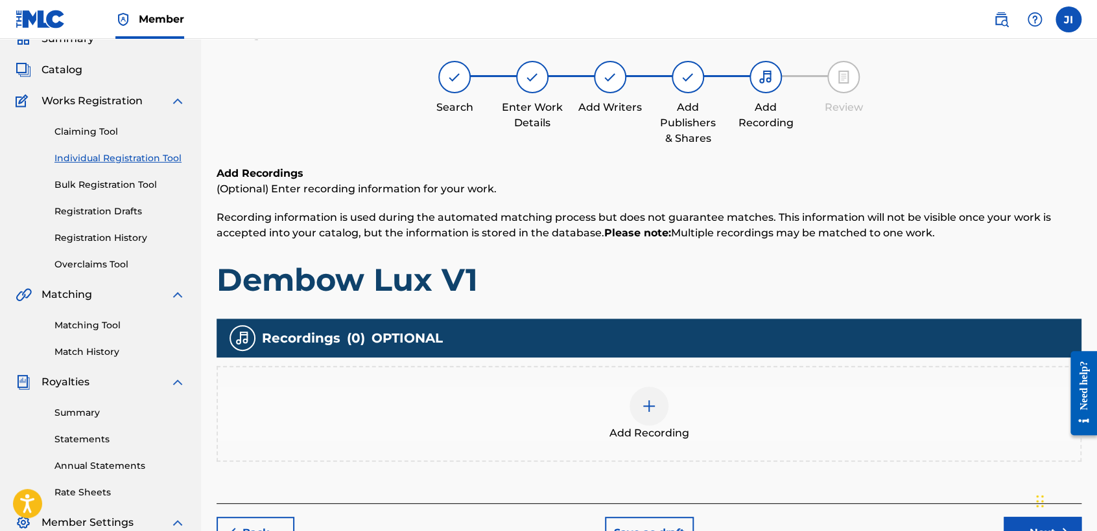
scroll to position [200, 0]
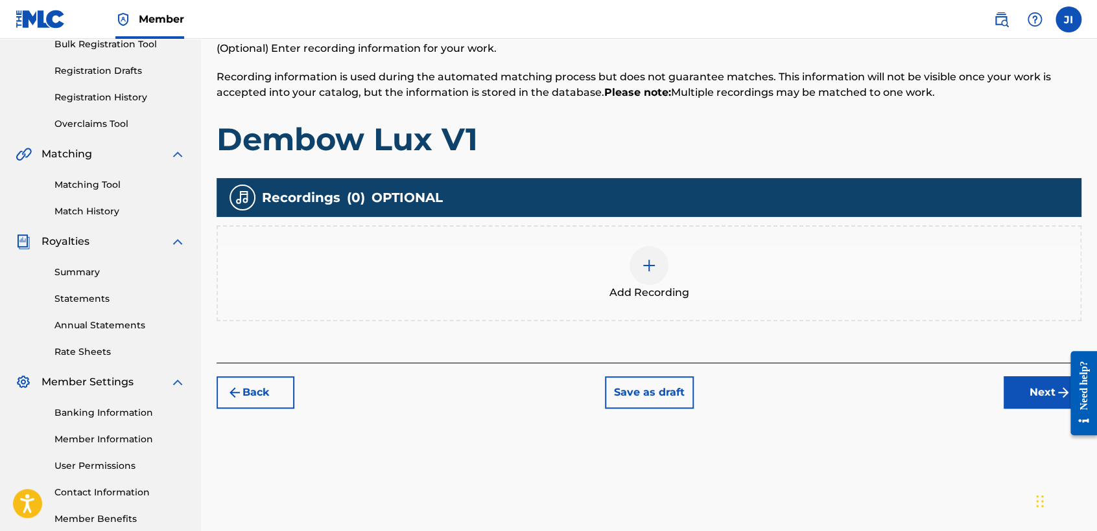
click at [666, 262] on div at bounding box center [648, 265] width 39 height 39
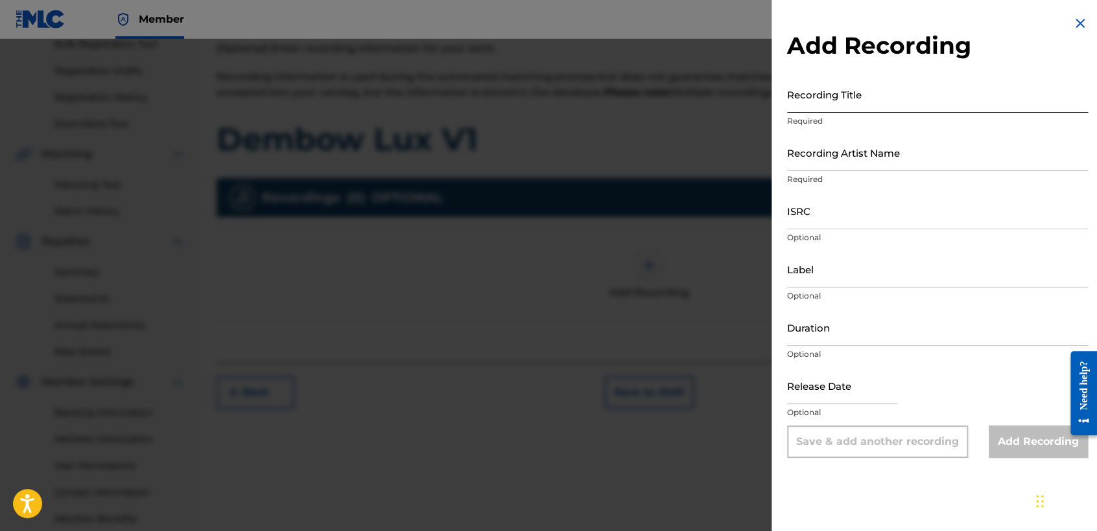
click at [809, 110] on input "Recording Title" at bounding box center [937, 94] width 301 height 37
paste input "Dembow Lux V1"
type input "Dembow Lux V1"
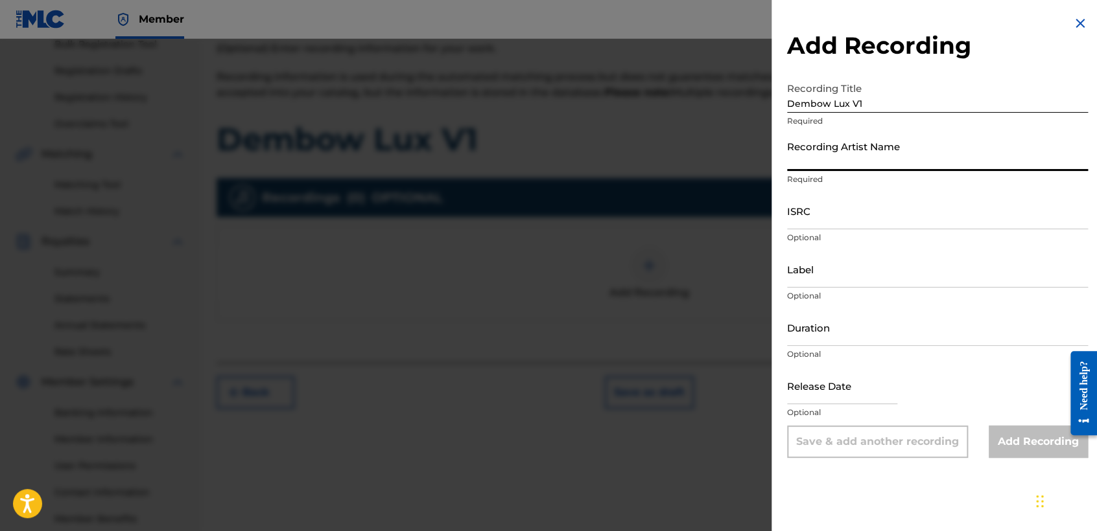
drag, startPoint x: 823, startPoint y: 153, endPoint x: 826, endPoint y: 160, distance: 7.8
click at [823, 153] on input "Recording Artist Name" at bounding box center [937, 152] width 301 height 37
type input "[PERSON_NAME] MX"
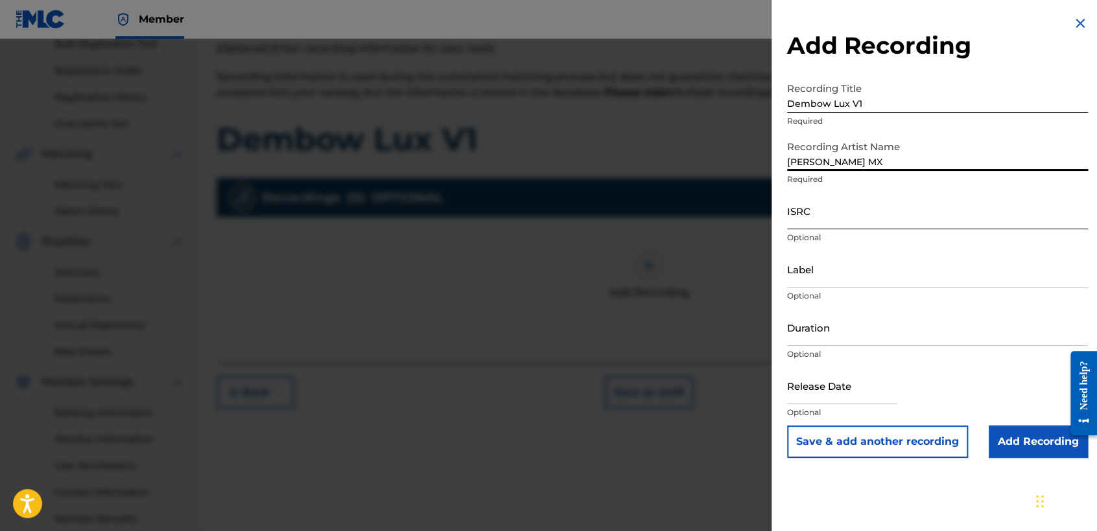
click at [863, 212] on input "ISRC" at bounding box center [937, 210] width 301 height 37
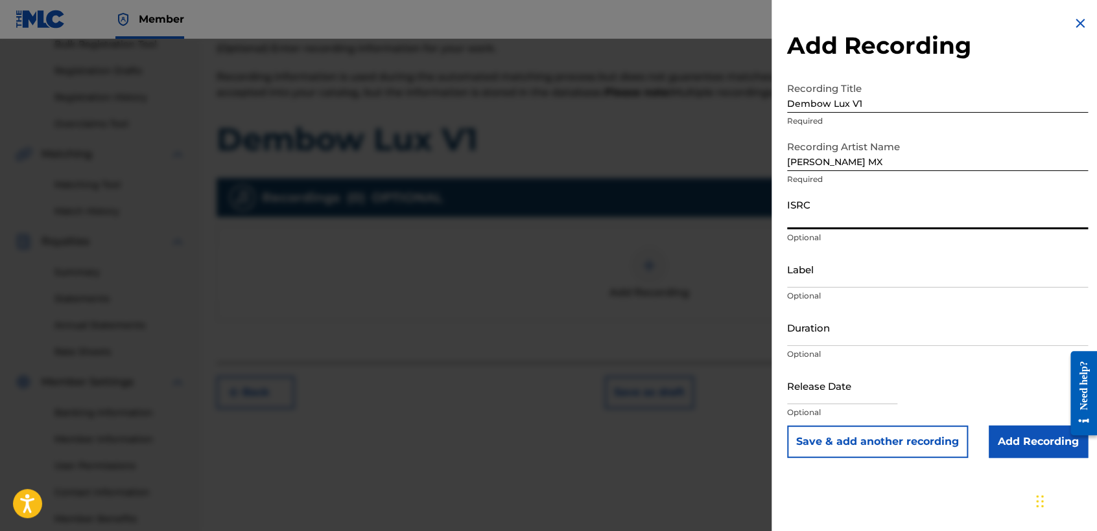
paste input "QZFZ62541419"
type input "QZFZ62541419"
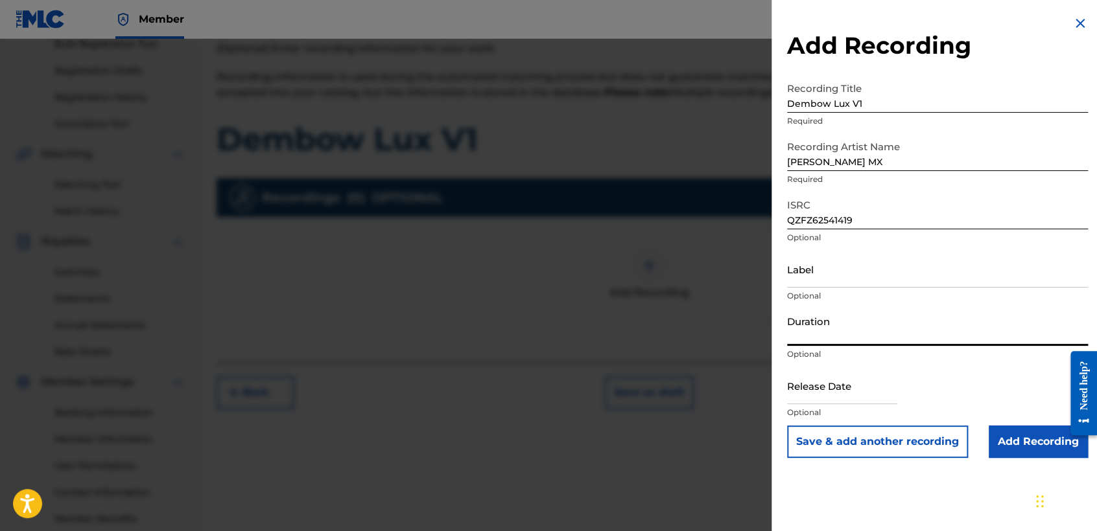
click at [858, 317] on input "Duration" at bounding box center [937, 327] width 301 height 37
type input "02:38"
click at [815, 395] on input "text" at bounding box center [842, 385] width 110 height 37
select select "8"
select select "2025"
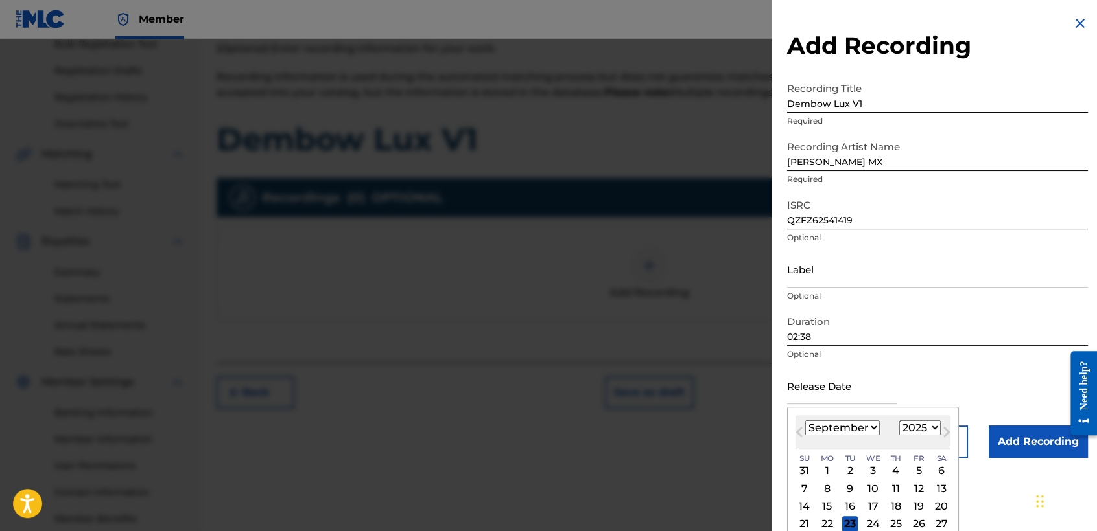
click at [865, 427] on select "January February March April May June July August September October November De…" at bounding box center [842, 428] width 75 height 15
select select "0"
click at [805, 421] on select "January February March April May June July August September October November De…" at bounding box center [842, 428] width 75 height 15
click at [876, 503] on div "15" at bounding box center [873, 507] width 16 height 16
type input "[DATE]"
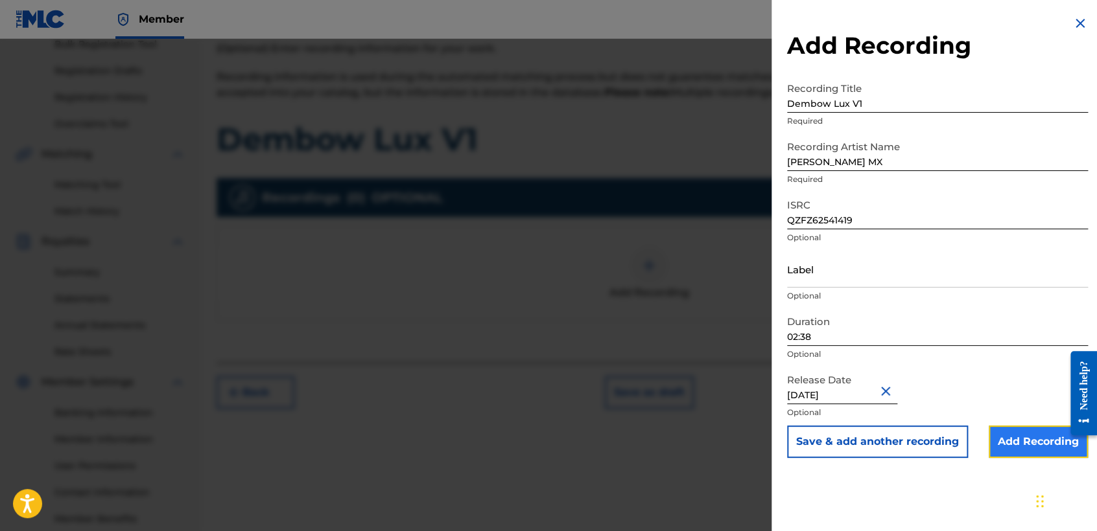
click at [992, 438] on input "Add Recording" at bounding box center [1037, 442] width 99 height 32
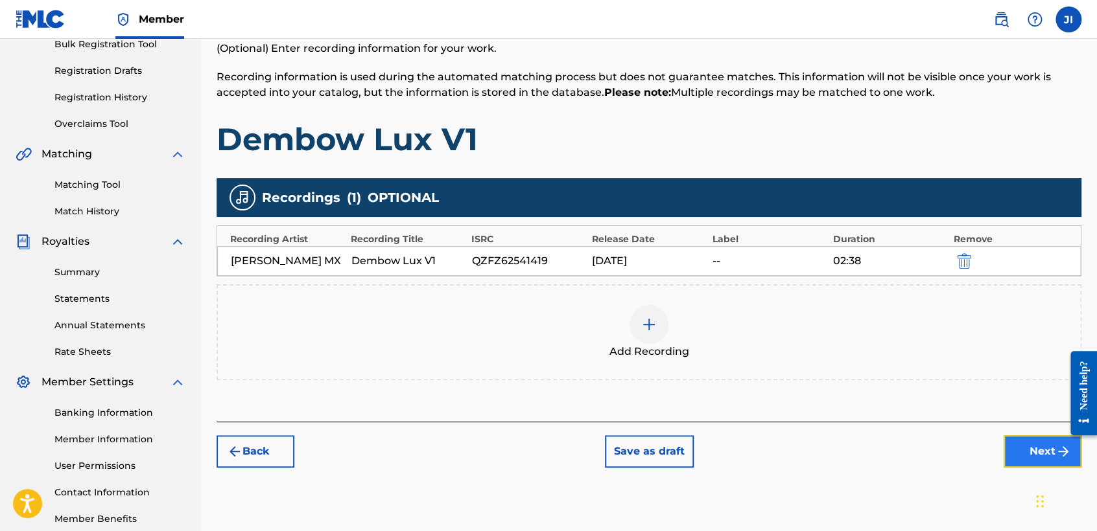
click at [1037, 450] on button "Next" at bounding box center [1042, 452] width 78 height 32
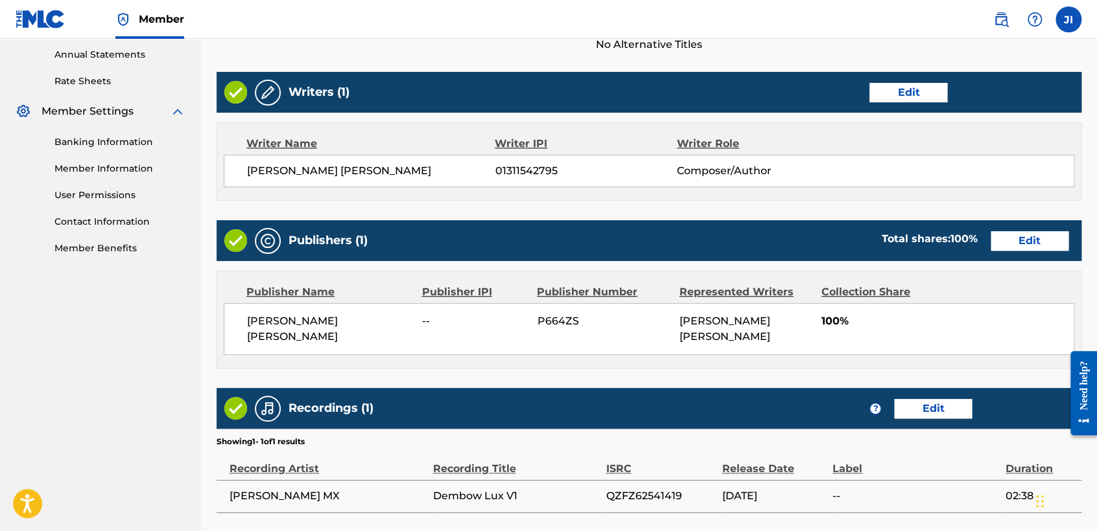
scroll to position [562, 0]
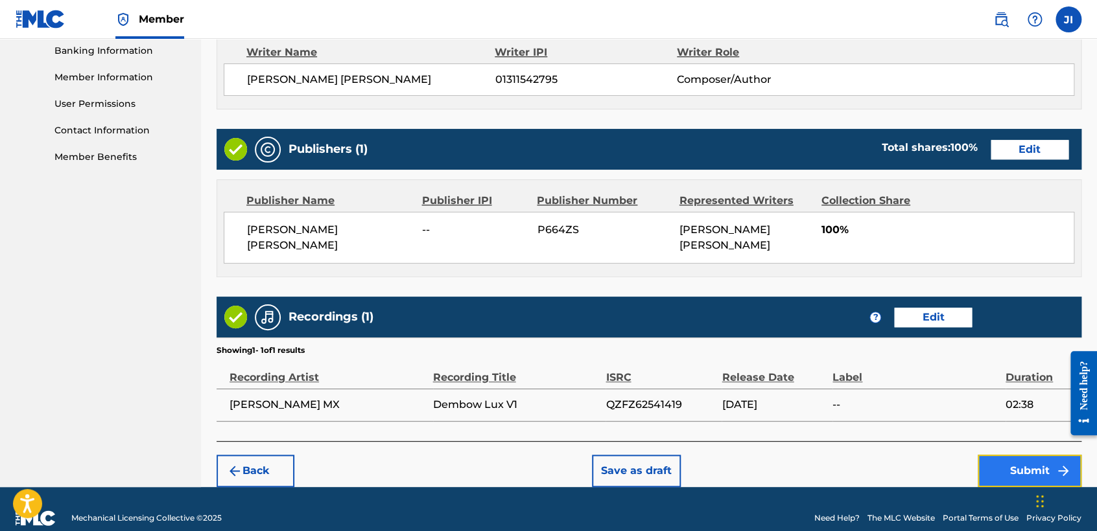
click at [1007, 465] on button "Submit" at bounding box center [1029, 471] width 104 height 32
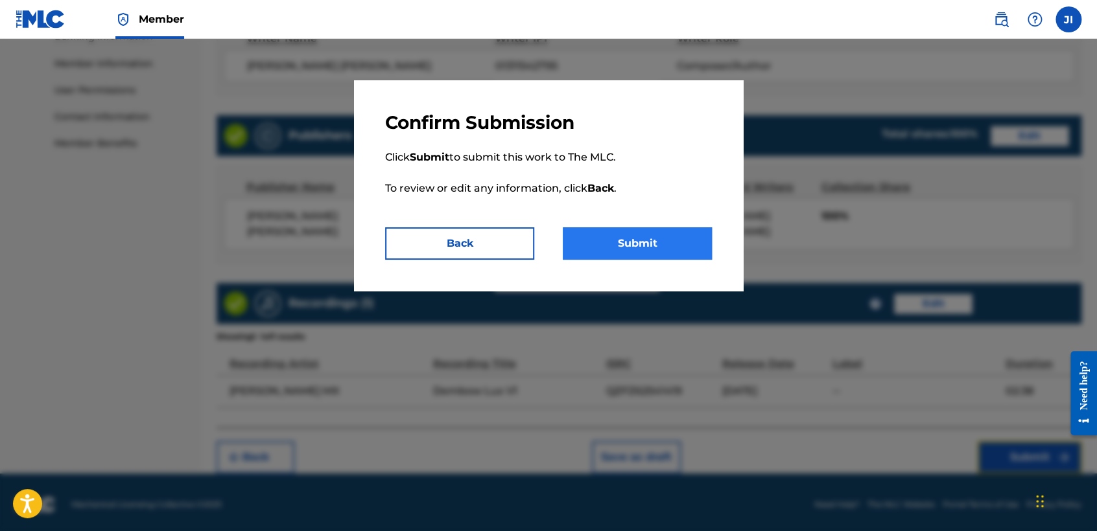
scroll to position [579, 0]
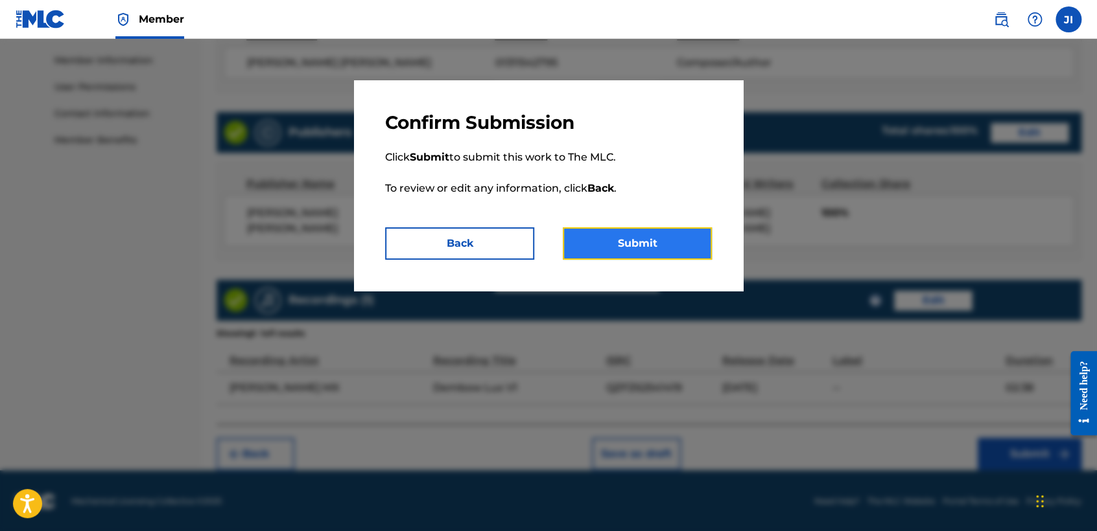
click at [638, 238] on button "Submit" at bounding box center [637, 243] width 149 height 32
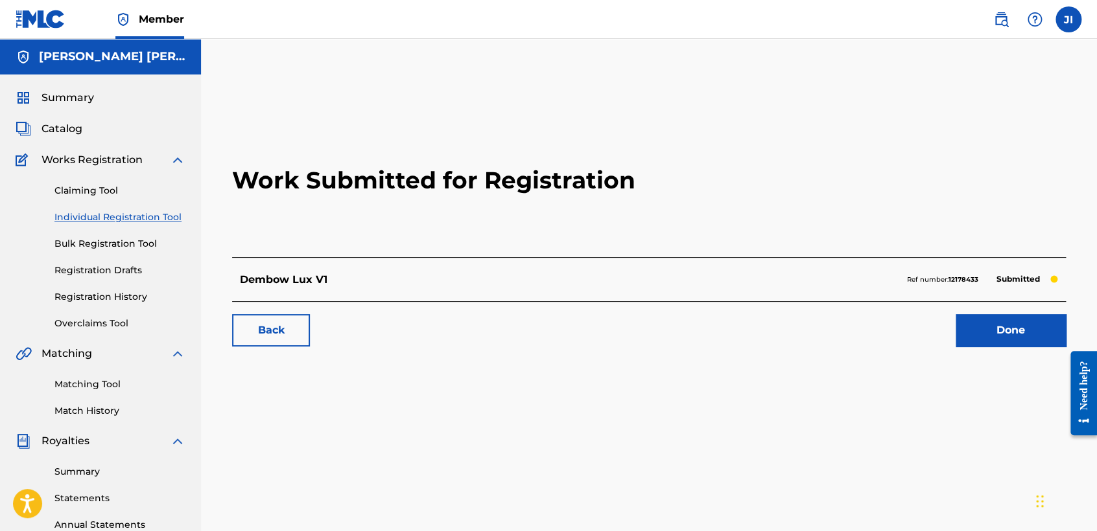
click at [163, 215] on link "Individual Registration Tool" at bounding box center [119, 218] width 131 height 14
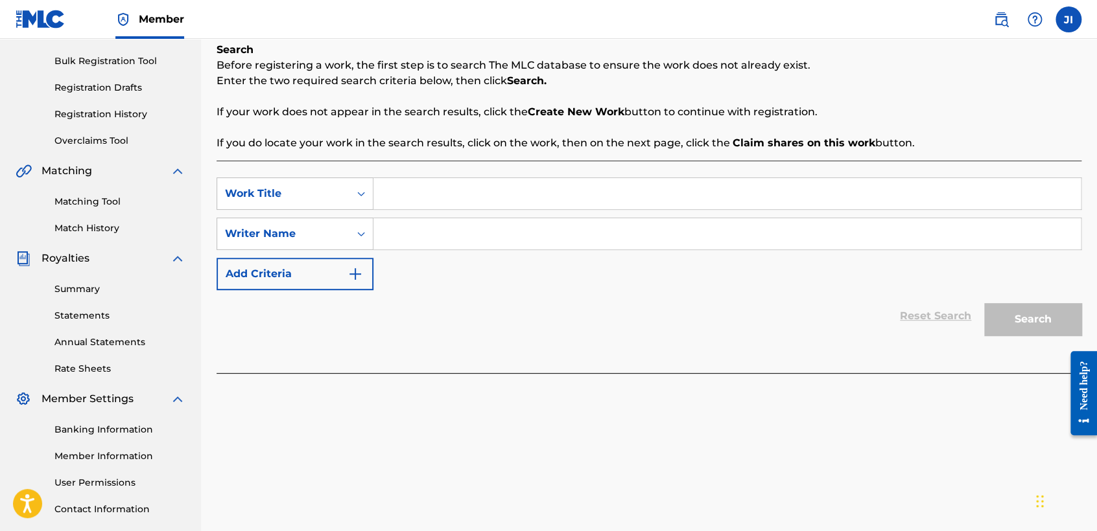
scroll to position [216, 0]
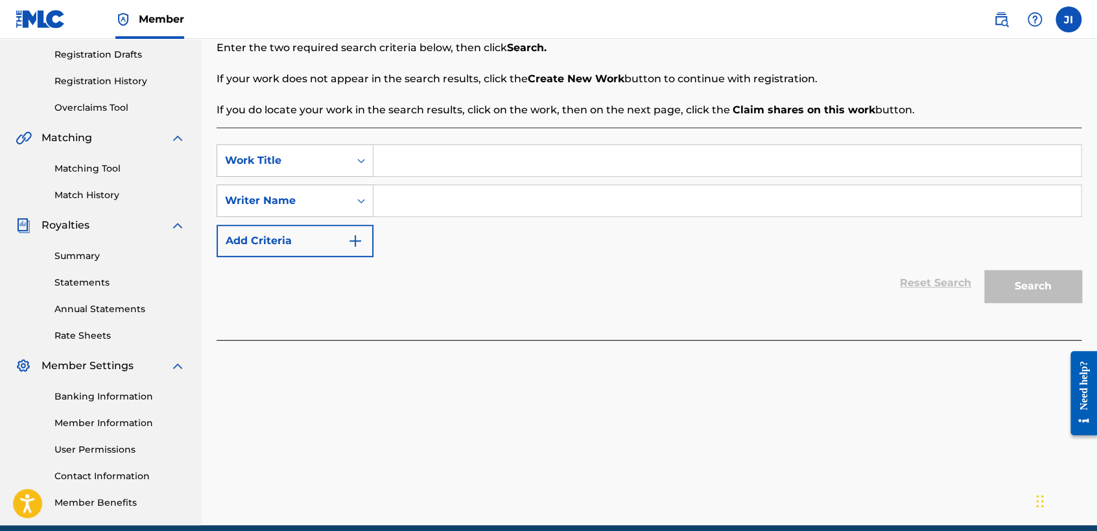
paste input "Lexus V2"
type input "Lexus V2"
paste input "Lexus V2"
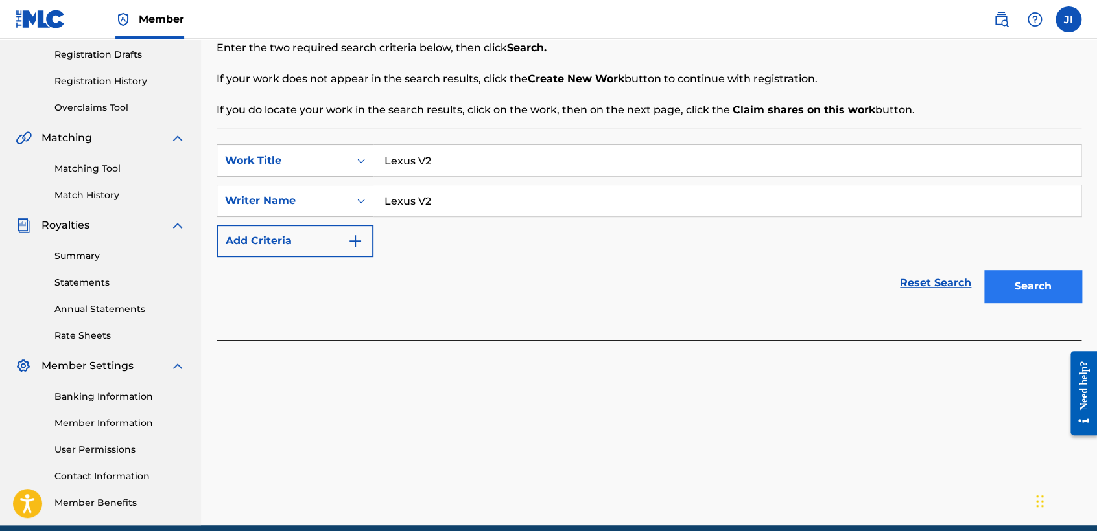
type input "Lexus V2"
click at [990, 283] on button "Search" at bounding box center [1032, 286] width 97 height 32
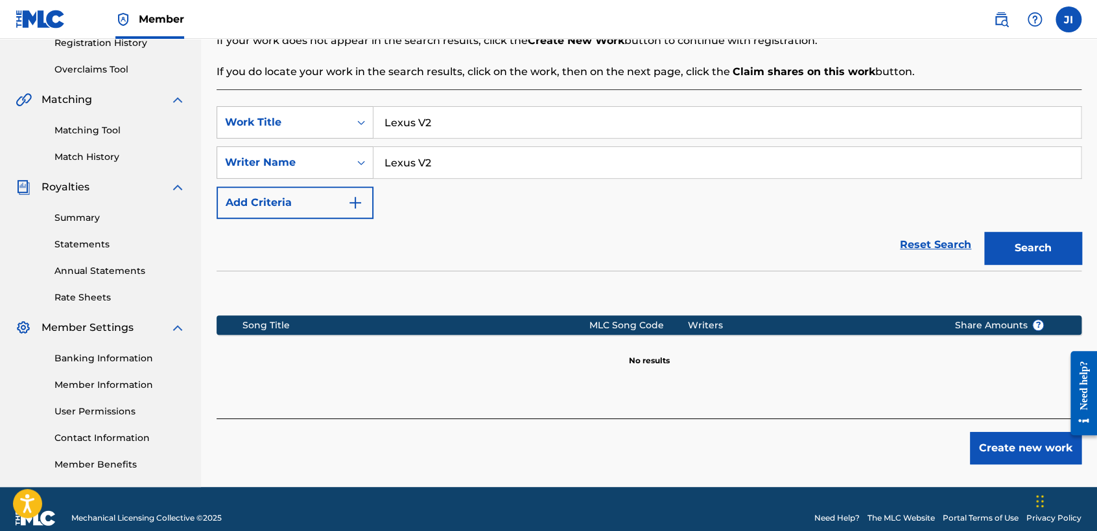
scroll to position [272, 0]
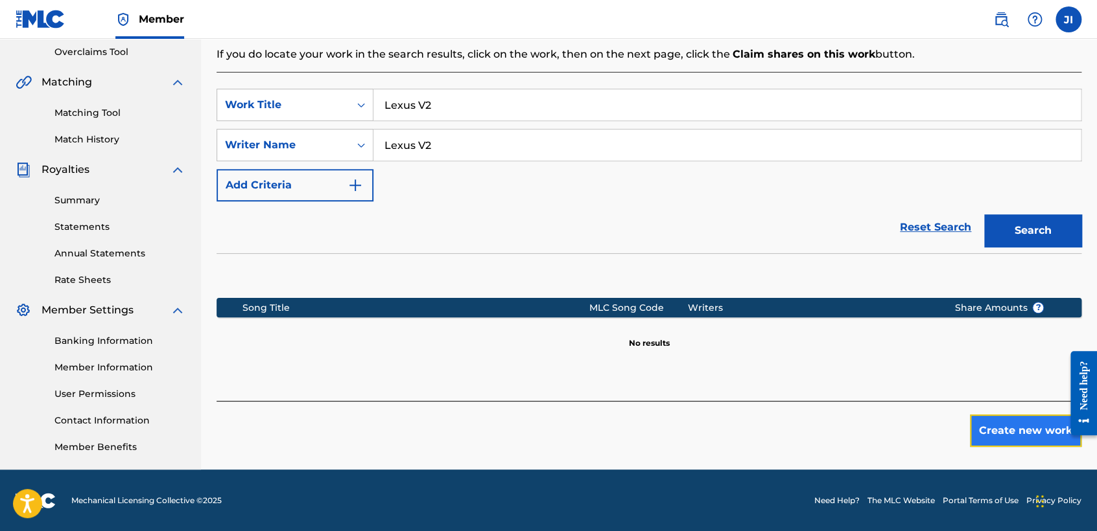
click at [1023, 419] on button "Create new work" at bounding box center [1025, 431] width 111 height 32
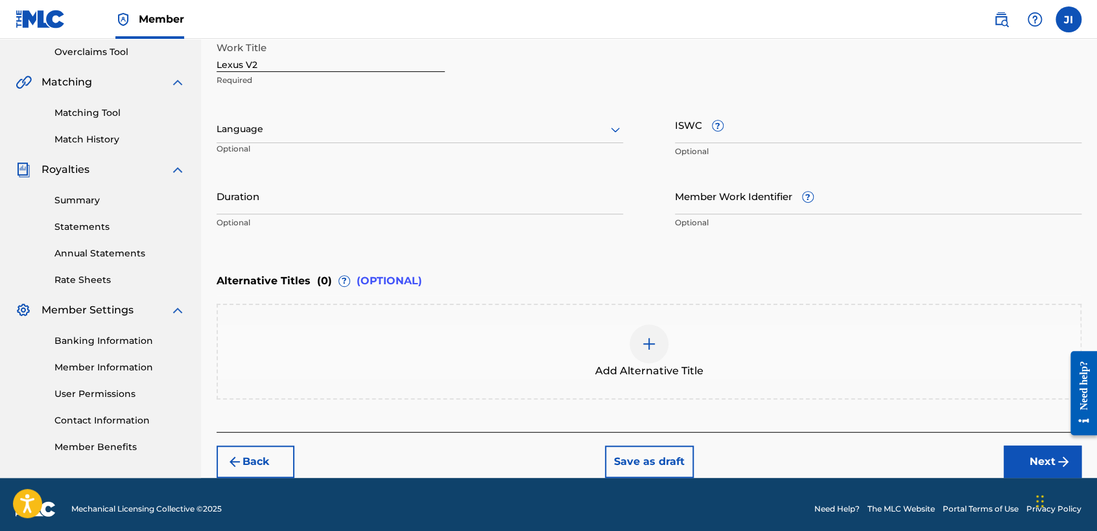
click at [494, 143] on div "Language Optional" at bounding box center [419, 135] width 406 height 58
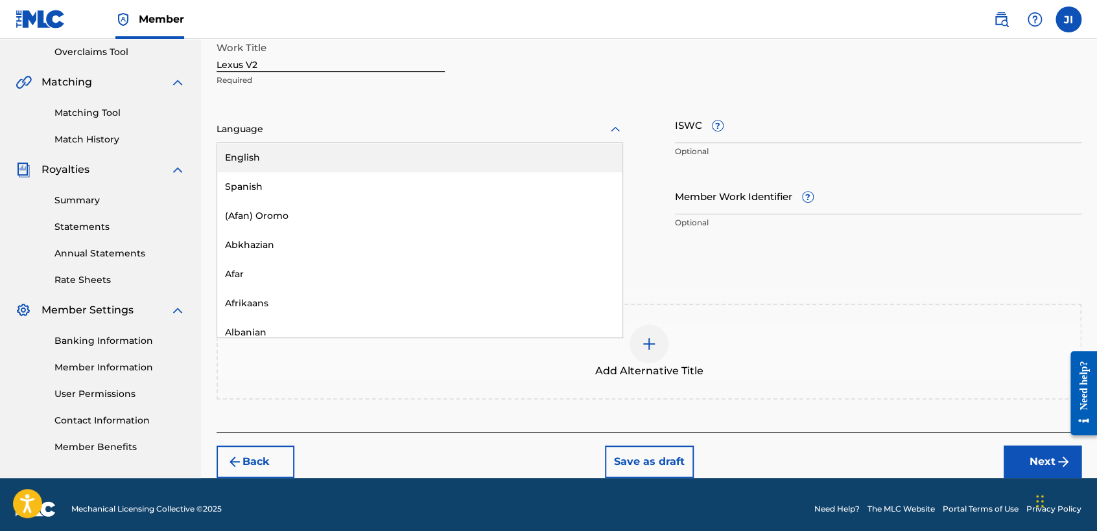
click at [480, 132] on div at bounding box center [419, 129] width 406 height 16
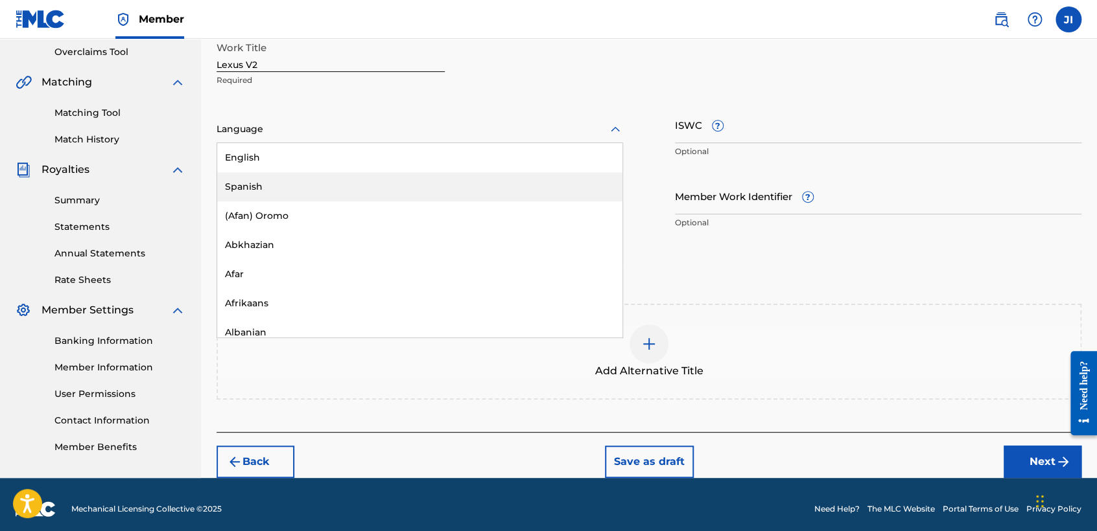
click at [342, 189] on div "Spanish" at bounding box center [419, 186] width 405 height 29
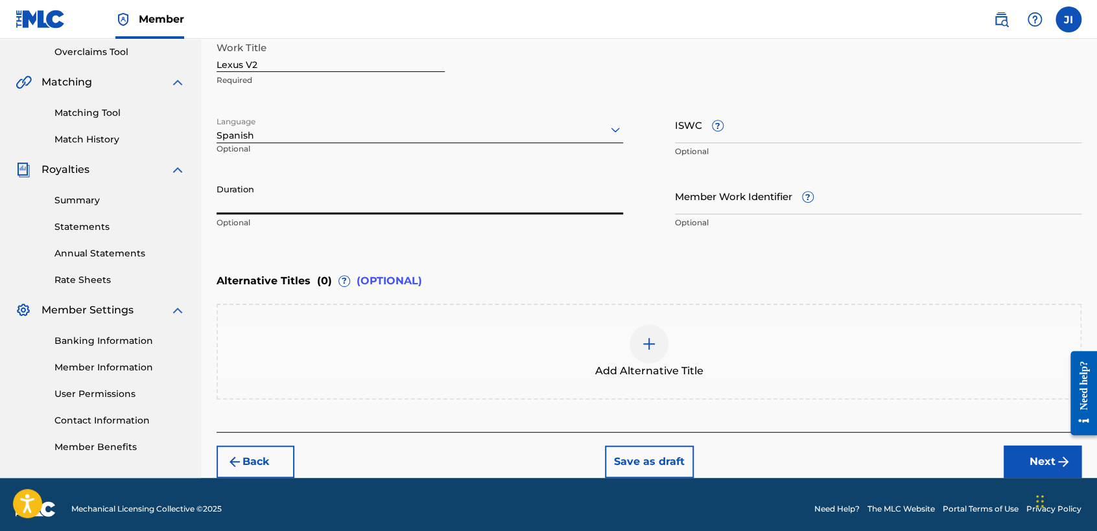
click at [342, 189] on input "Duration" at bounding box center [419, 196] width 406 height 37
type input "04:15"
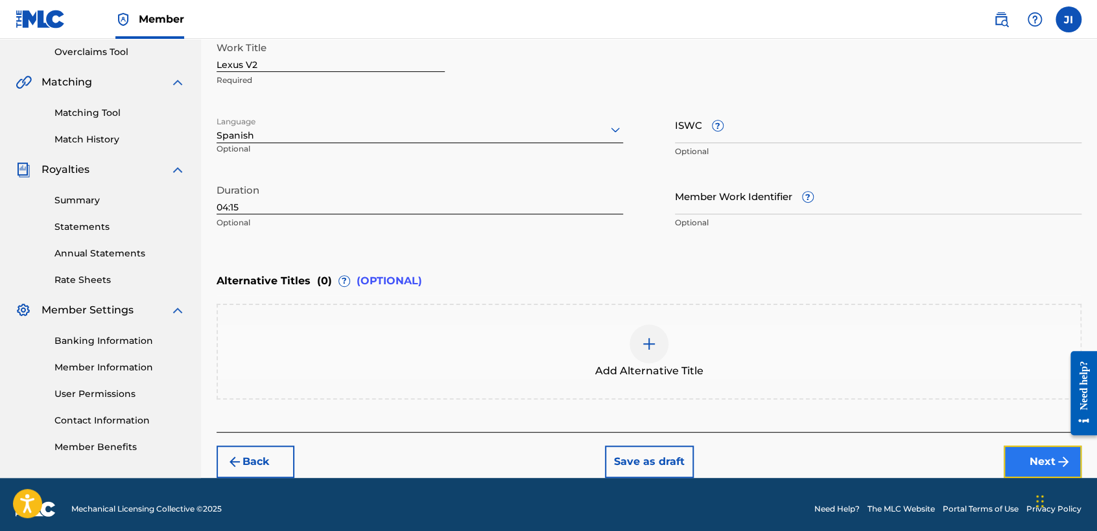
click at [1042, 449] on button "Next" at bounding box center [1042, 462] width 78 height 32
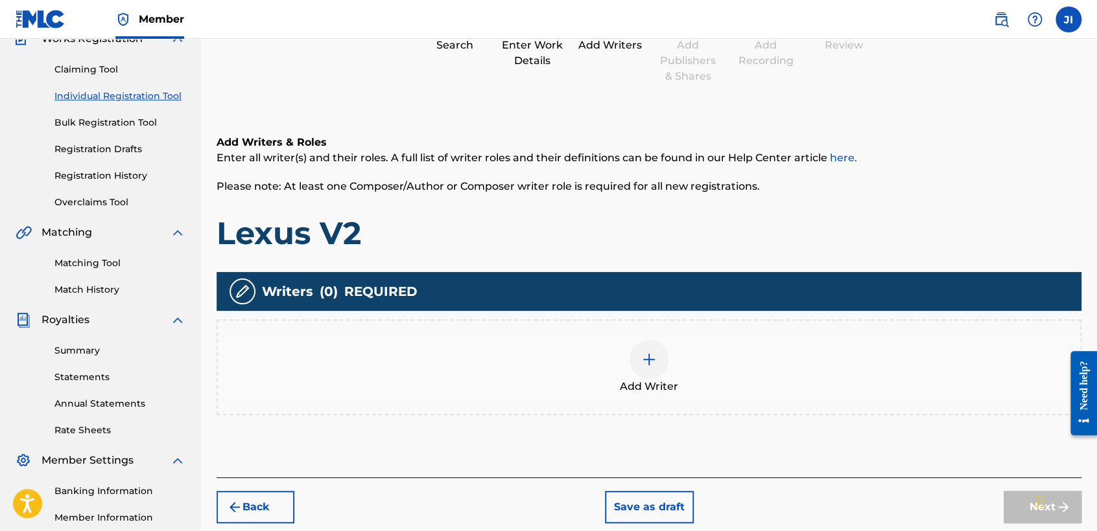
scroll to position [58, 0]
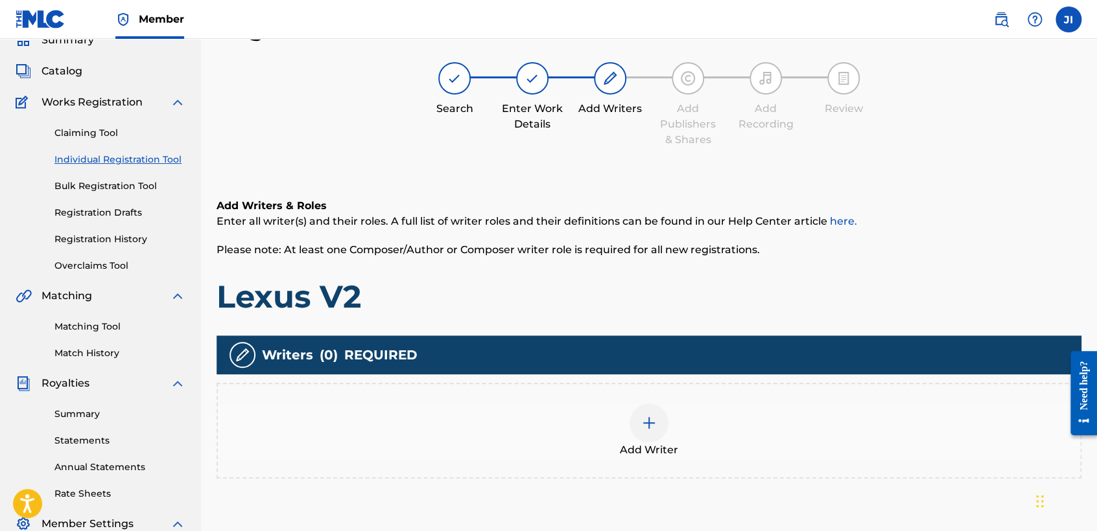
click at [642, 423] on img at bounding box center [649, 423] width 16 height 16
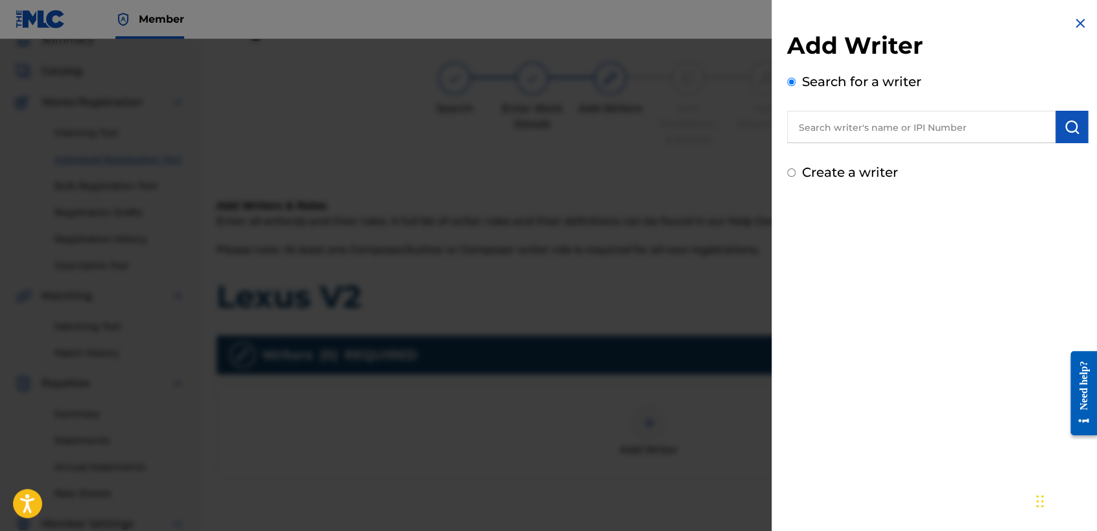
click at [853, 130] on input "text" at bounding box center [921, 127] width 268 height 32
type input "01311542795"
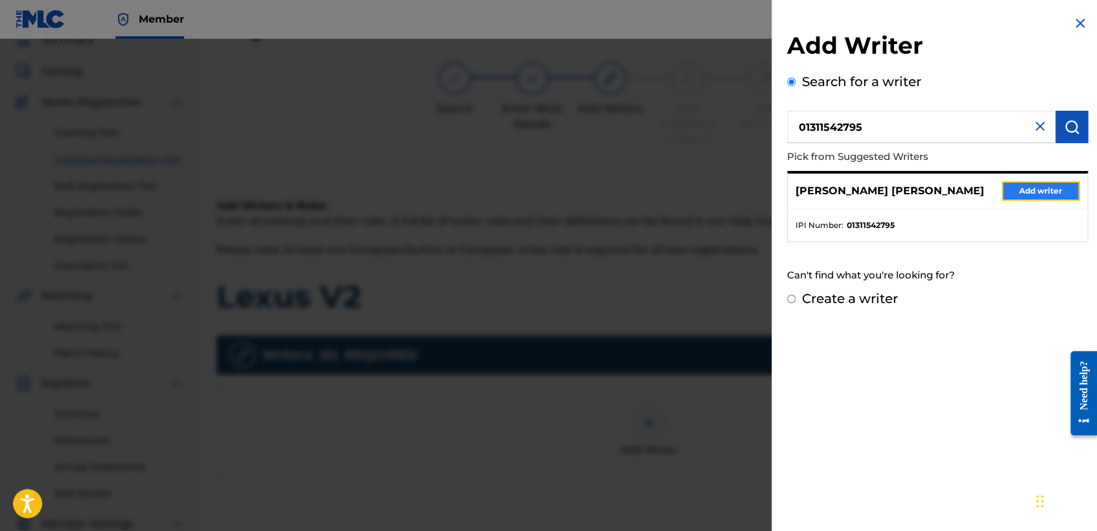
click at [1064, 194] on button "Add writer" at bounding box center [1040, 190] width 78 height 19
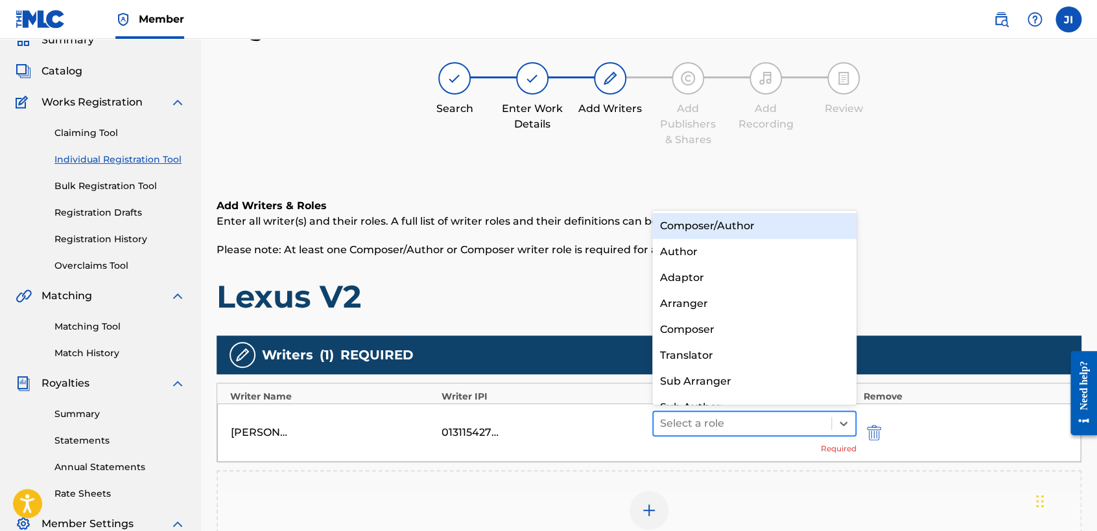
click at [780, 426] on div at bounding box center [742, 424] width 165 height 18
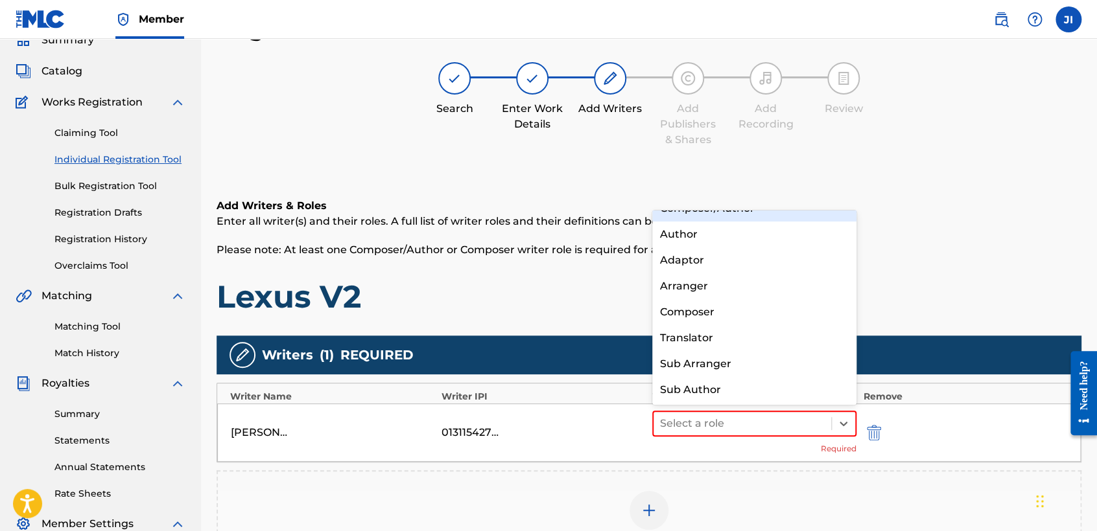
click at [741, 219] on div "Composer/Author" at bounding box center [754, 209] width 204 height 26
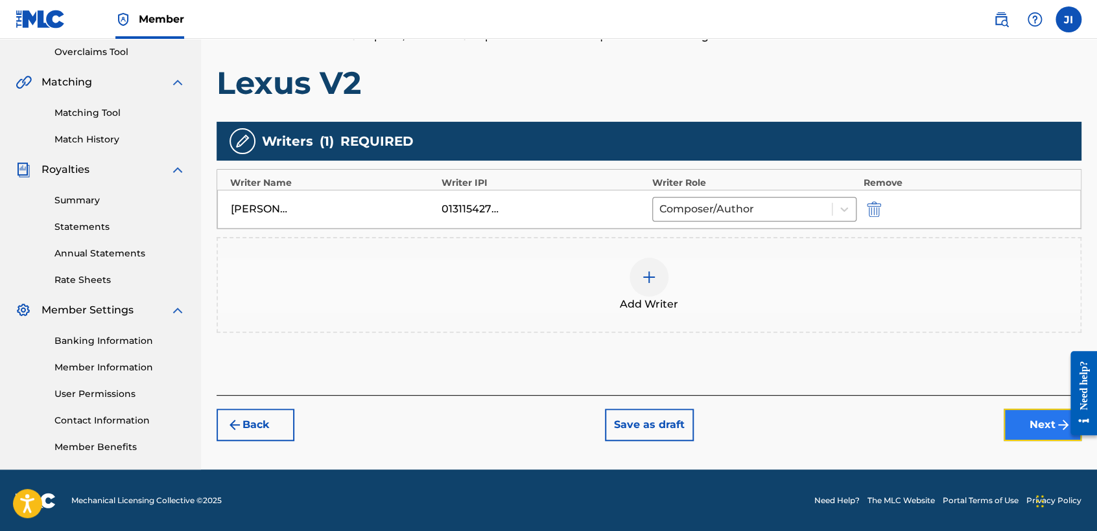
click at [1021, 434] on button "Next" at bounding box center [1042, 425] width 78 height 32
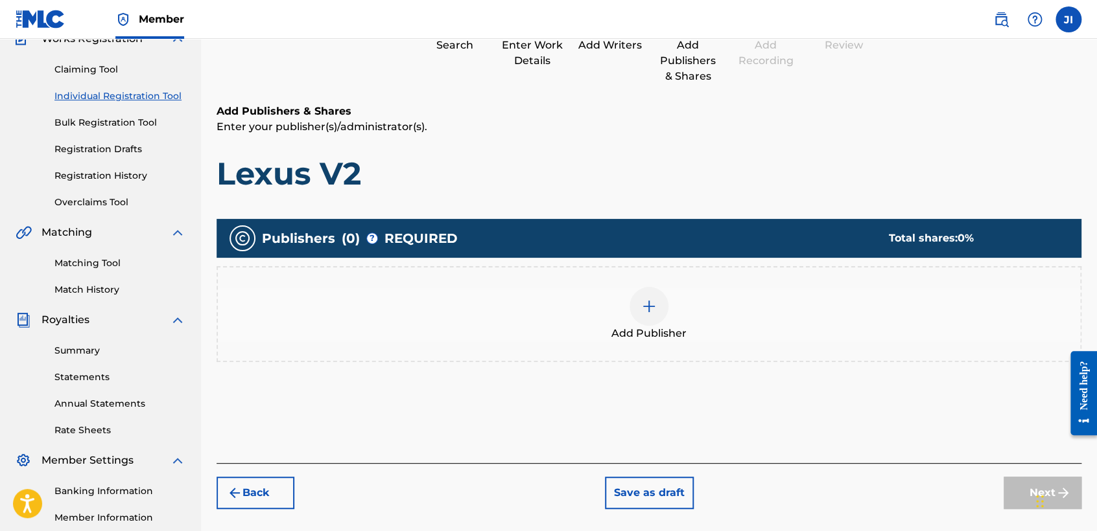
scroll to position [58, 0]
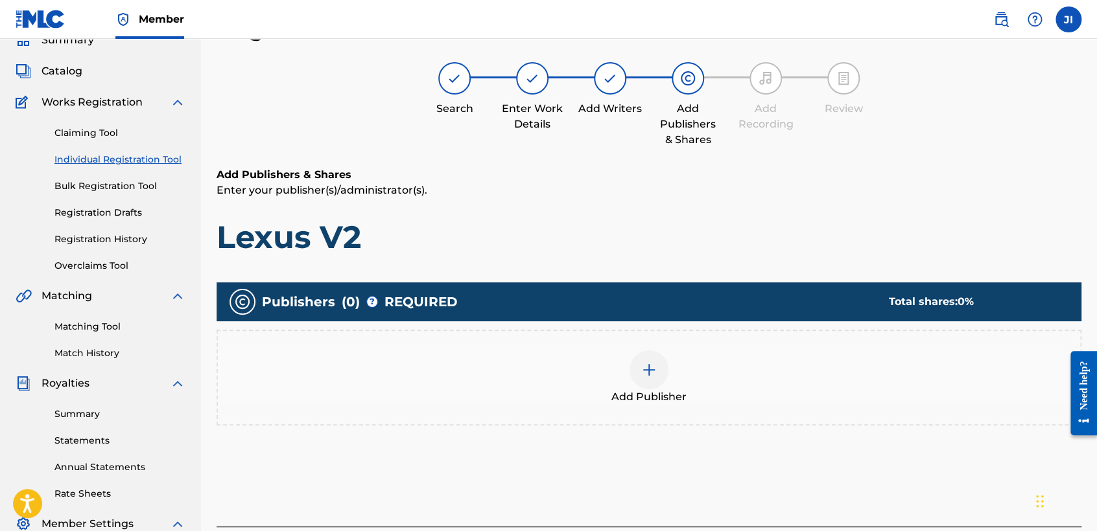
click at [648, 377] on div at bounding box center [648, 370] width 39 height 39
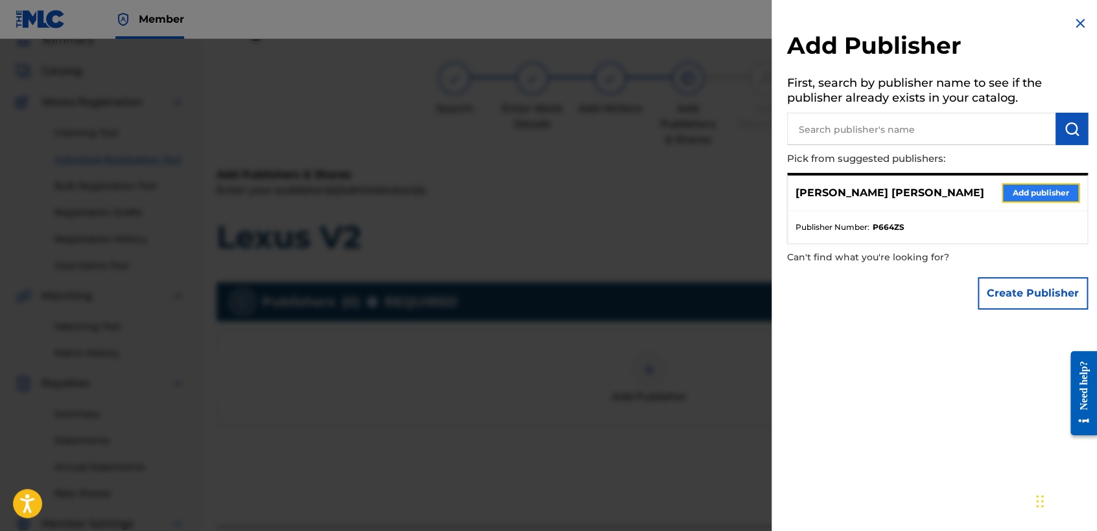
click at [1055, 192] on button "Add publisher" at bounding box center [1040, 192] width 78 height 19
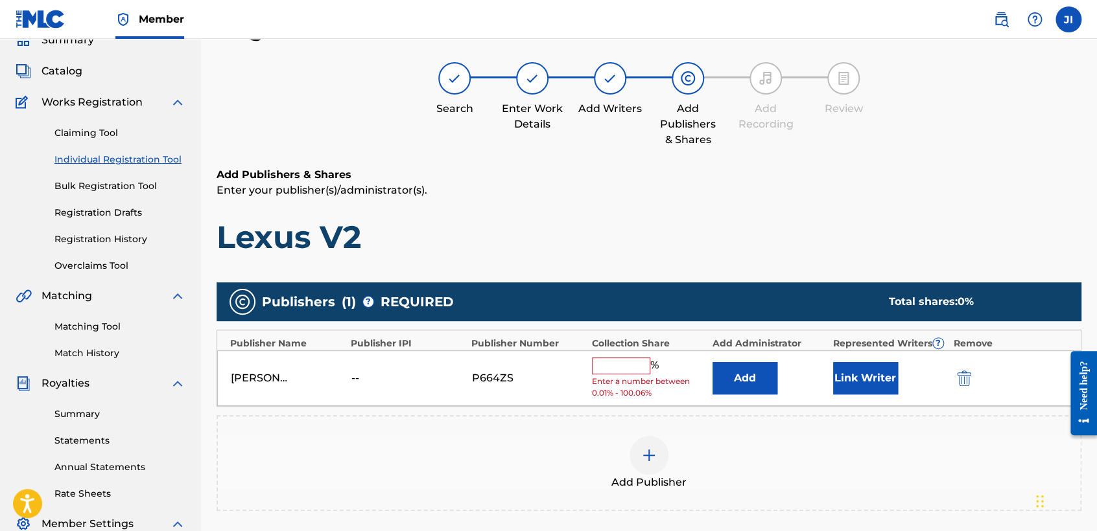
click at [629, 371] on input "text" at bounding box center [621, 366] width 58 height 17
type input "100"
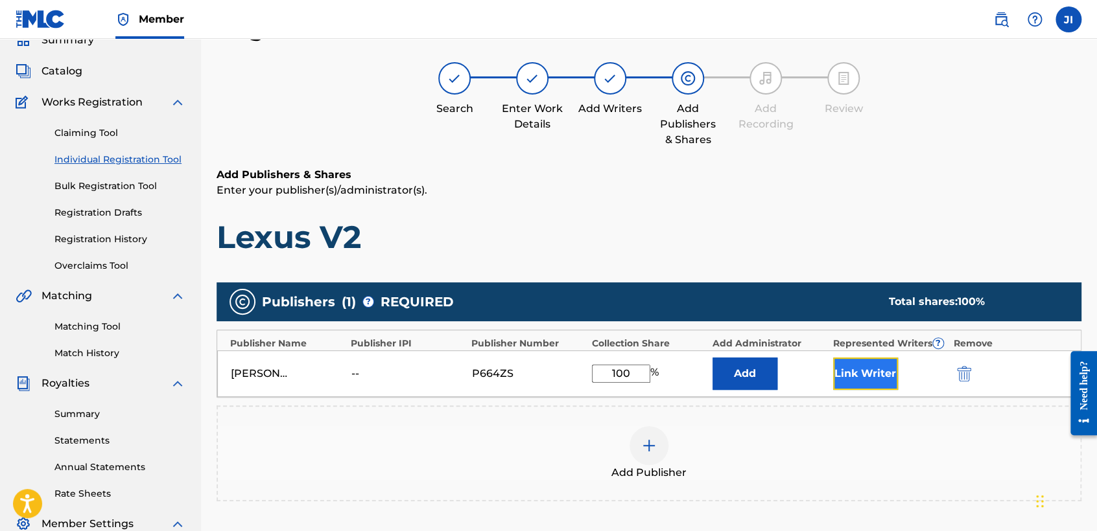
click at [876, 367] on button "Link Writer" at bounding box center [865, 374] width 65 height 32
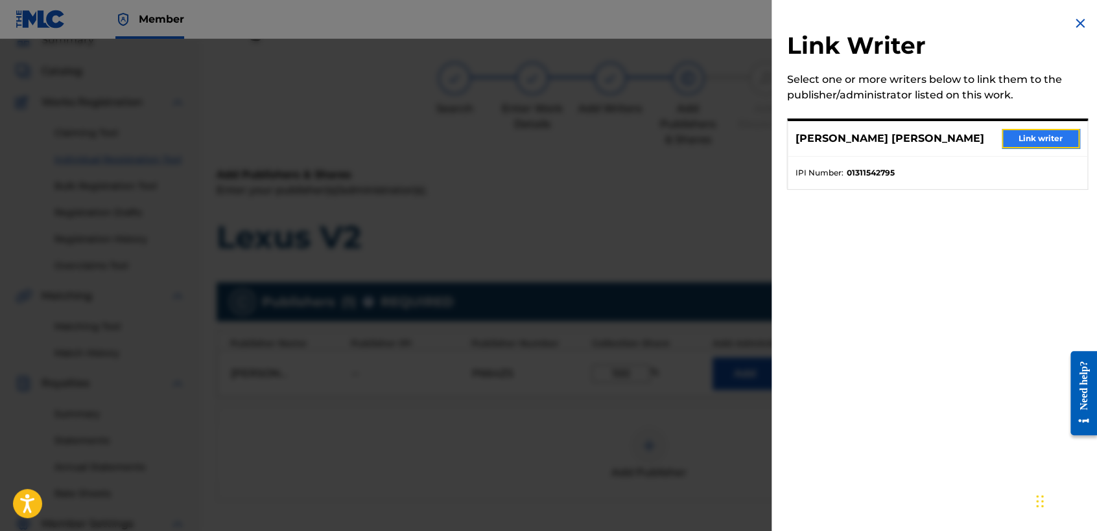
click at [1001, 140] on button "Link writer" at bounding box center [1040, 138] width 78 height 19
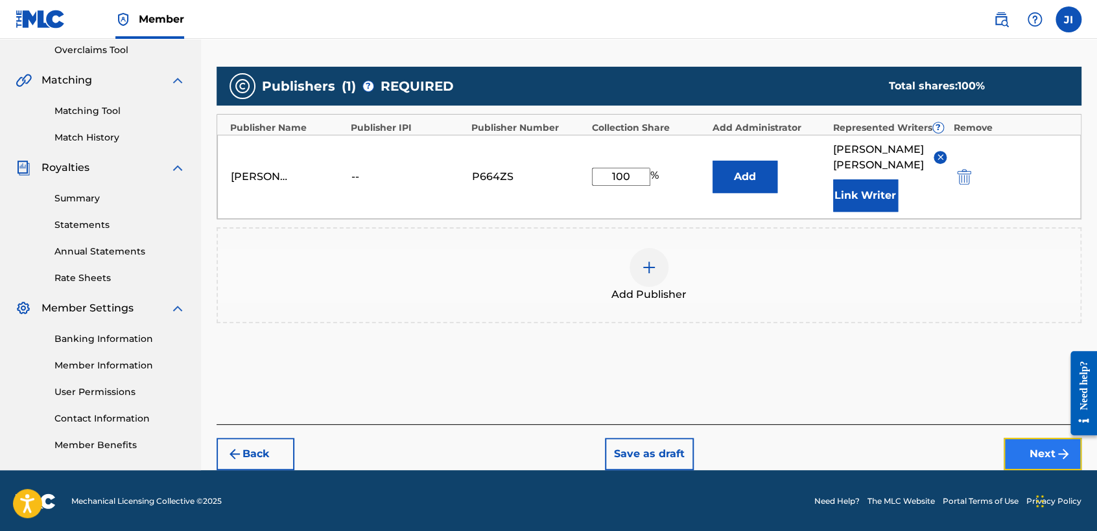
click at [1034, 438] on button "Next" at bounding box center [1042, 454] width 78 height 32
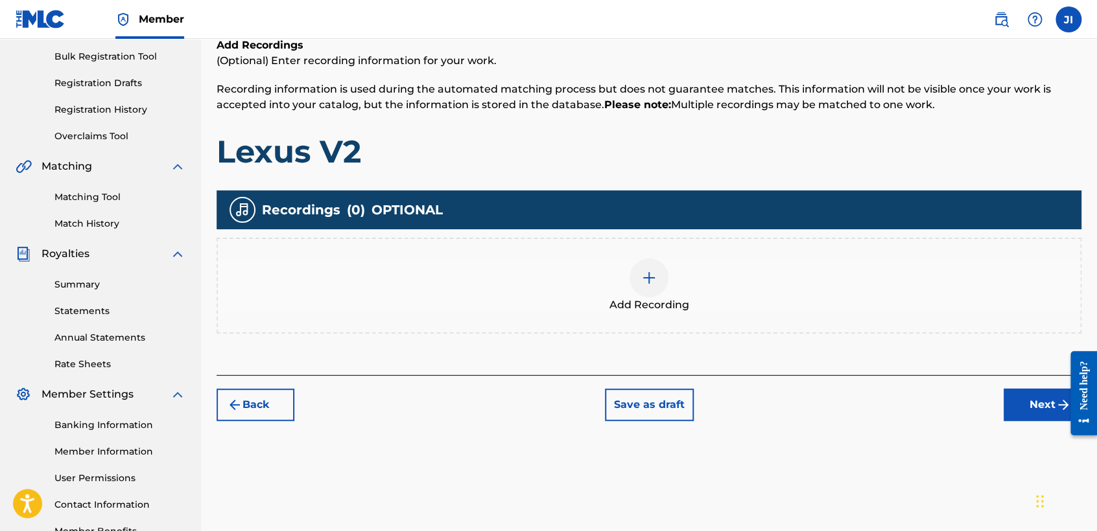
scroll to position [202, 0]
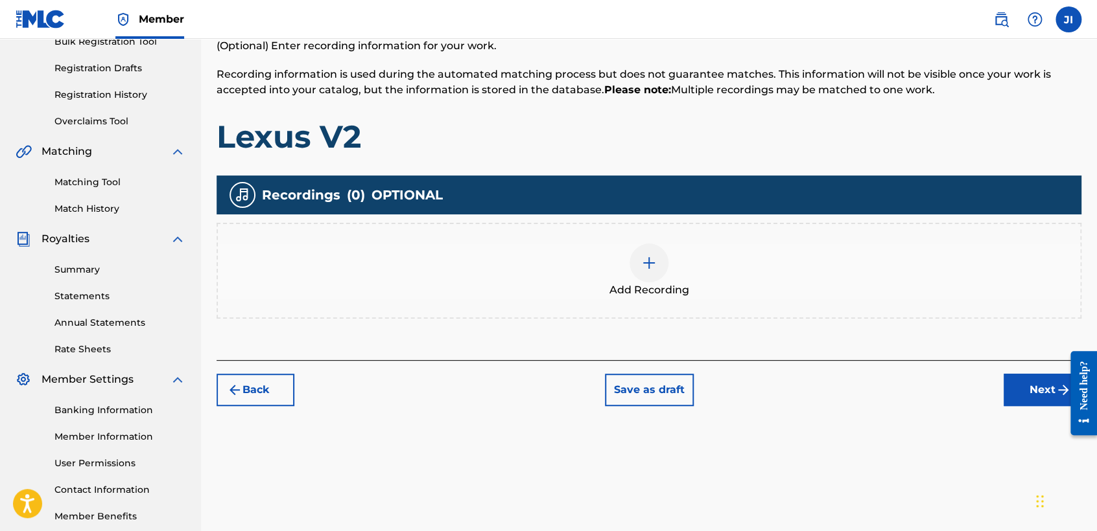
click at [618, 267] on div "Add Recording" at bounding box center [649, 271] width 862 height 54
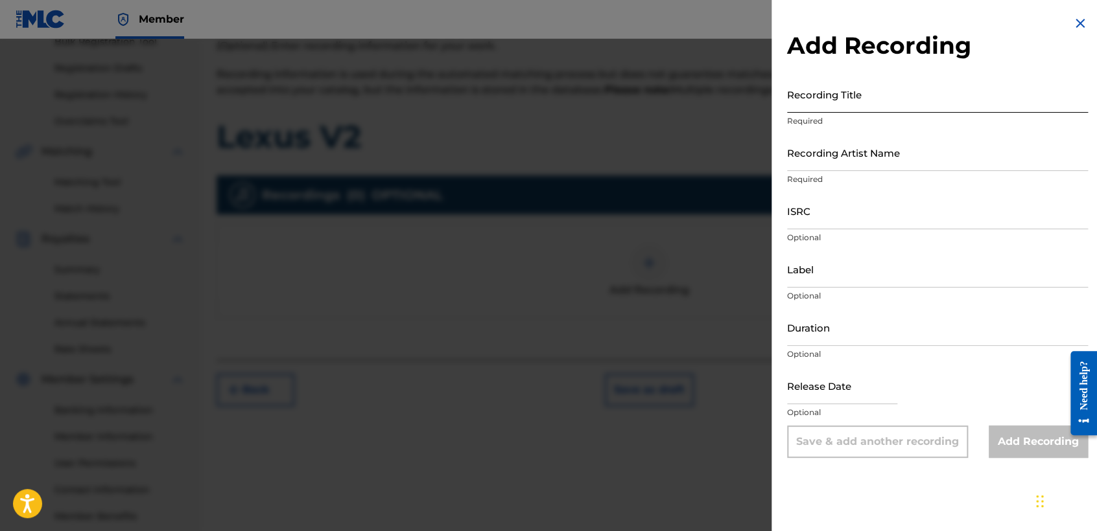
click at [854, 101] on input "Recording Title" at bounding box center [937, 94] width 301 height 37
paste input "Lexus V2"
type input "Lexus V2"
click at [835, 127] on div "Recording Title Lexus V2 Required" at bounding box center [937, 105] width 301 height 58
click at [840, 143] on input "Recording Artist Name" at bounding box center [937, 152] width 301 height 37
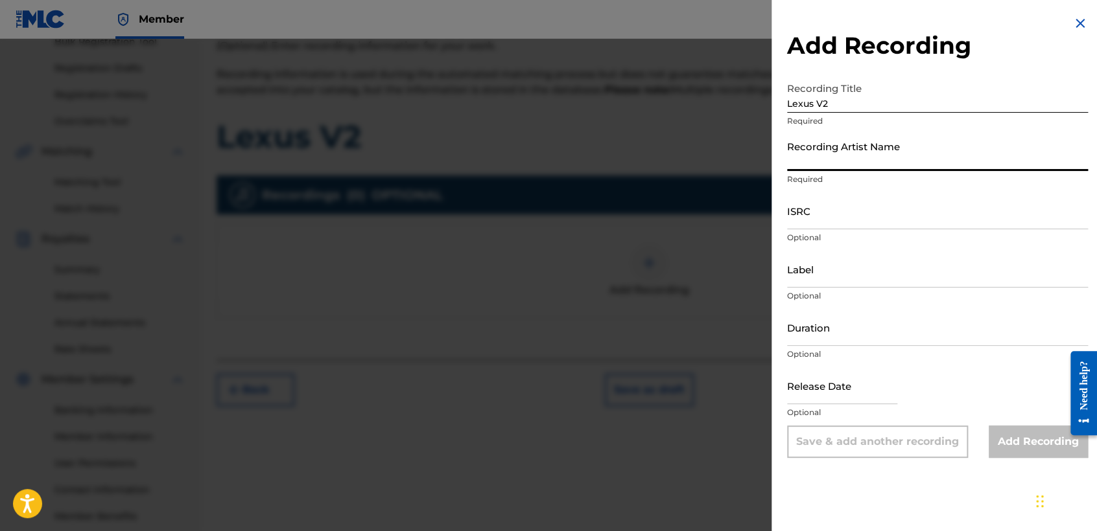
type input "[PERSON_NAME] MX"
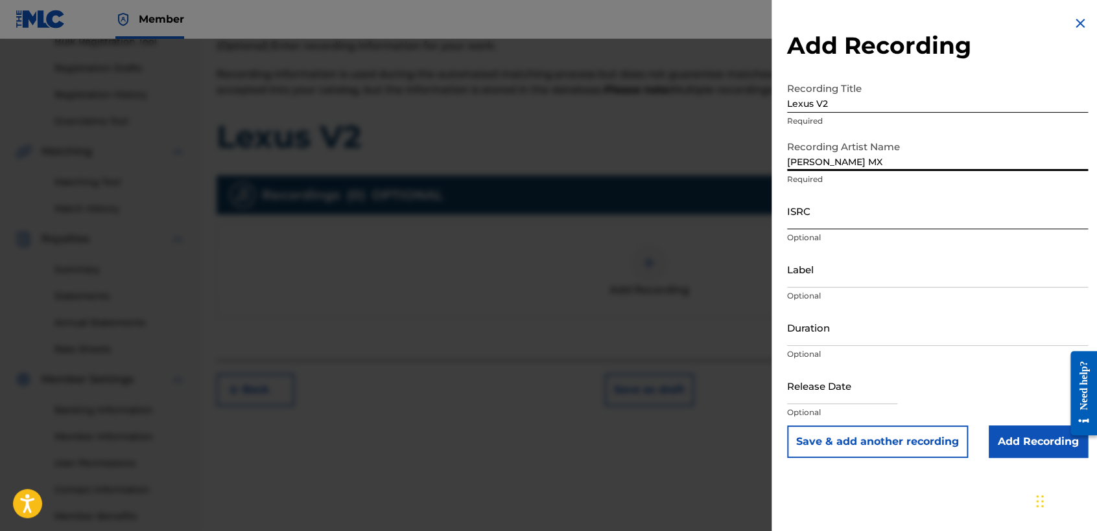
click at [851, 211] on input "ISRC" at bounding box center [937, 210] width 301 height 37
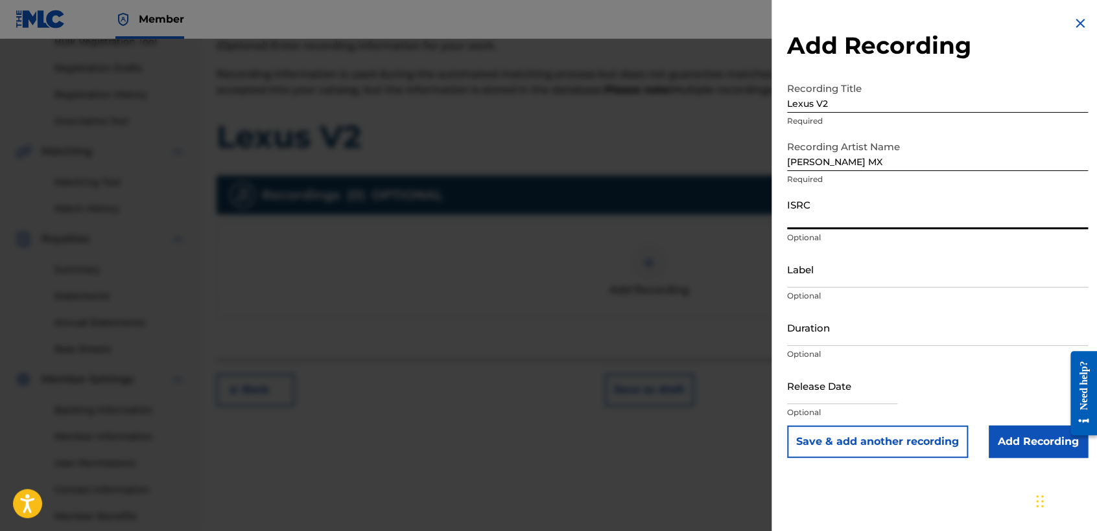
paste input "QZFZ62537660"
type input "QZFZ62537660"
click at [861, 322] on input "Duration" at bounding box center [937, 327] width 301 height 37
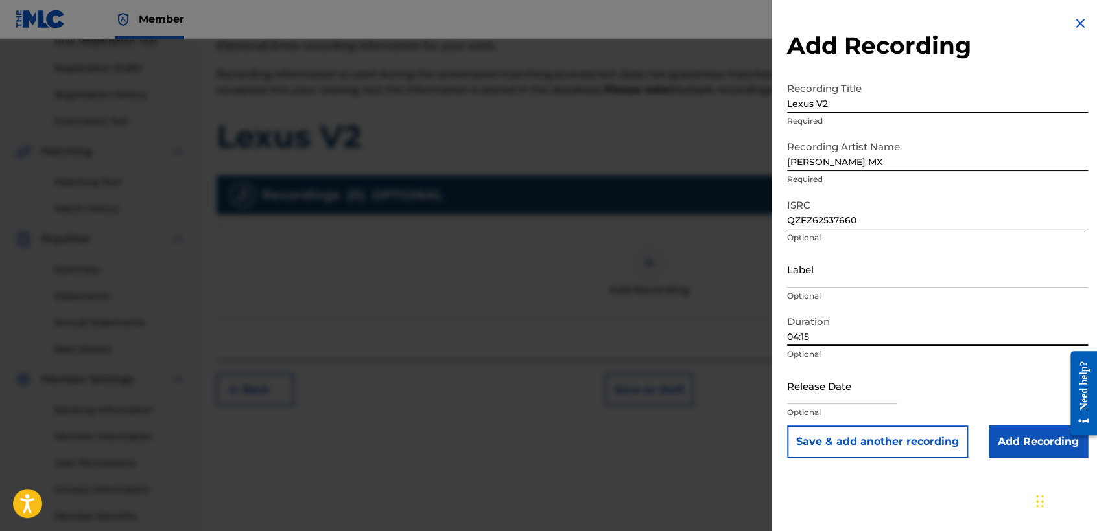
type input "04:15"
click at [832, 392] on input "text" at bounding box center [842, 385] width 110 height 37
select select "8"
select select "2025"
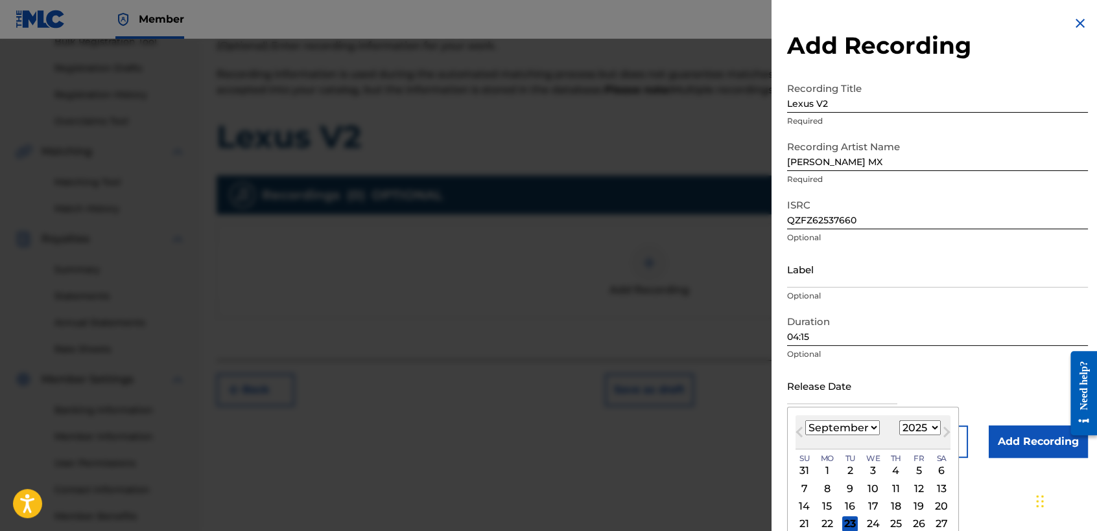
click at [862, 428] on select "January February March April May June July August September October November De…" at bounding box center [842, 428] width 75 height 15
click at [805, 421] on select "January February March April May June July August September October November De…" at bounding box center [842, 428] width 75 height 15
click at [867, 428] on select "January February March April May June July August September October November De…" at bounding box center [842, 428] width 75 height 15
select select "0"
click at [805, 421] on select "January February March April May June July August September October November De…" at bounding box center [842, 428] width 75 height 15
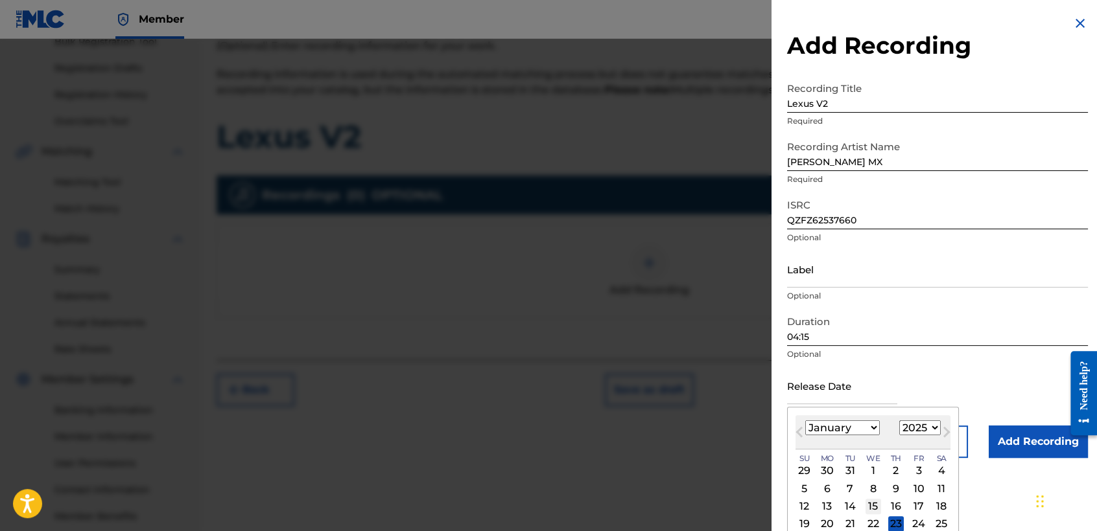
click at [876, 507] on div "15" at bounding box center [873, 507] width 16 height 16
type input "[DATE]"
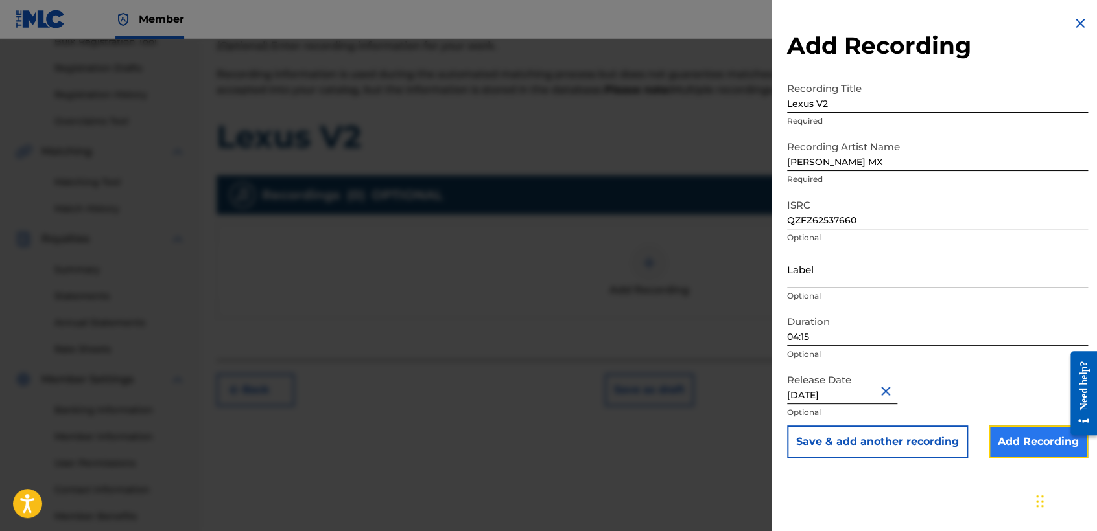
click at [993, 429] on input "Add Recording" at bounding box center [1037, 442] width 99 height 32
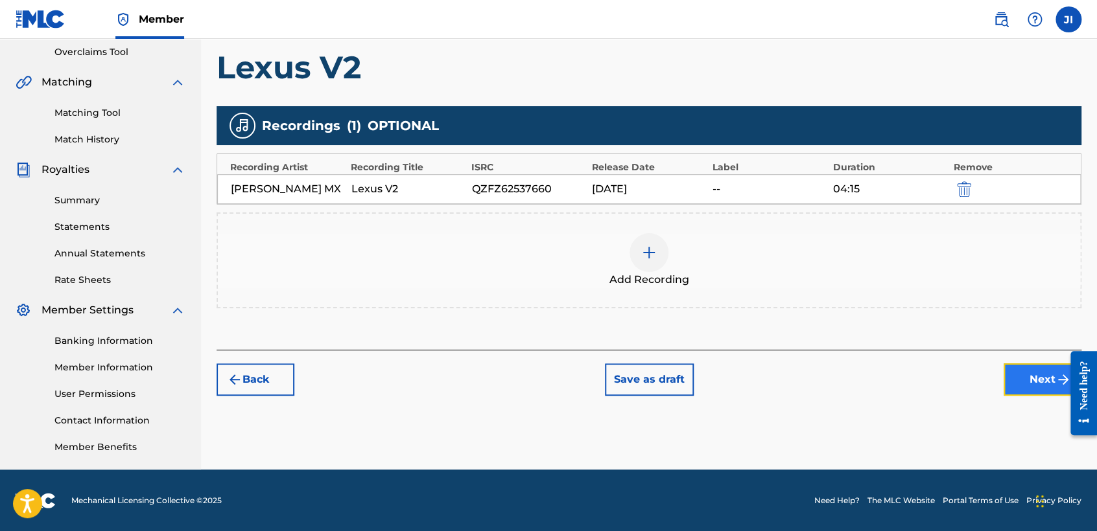
click at [1027, 376] on button "Next" at bounding box center [1042, 380] width 78 height 32
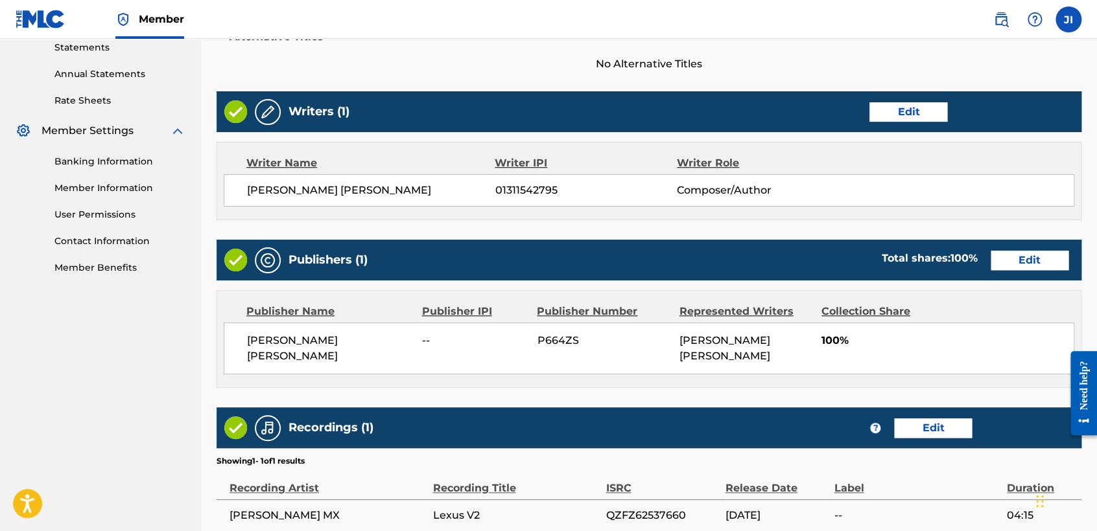
scroll to position [579, 0]
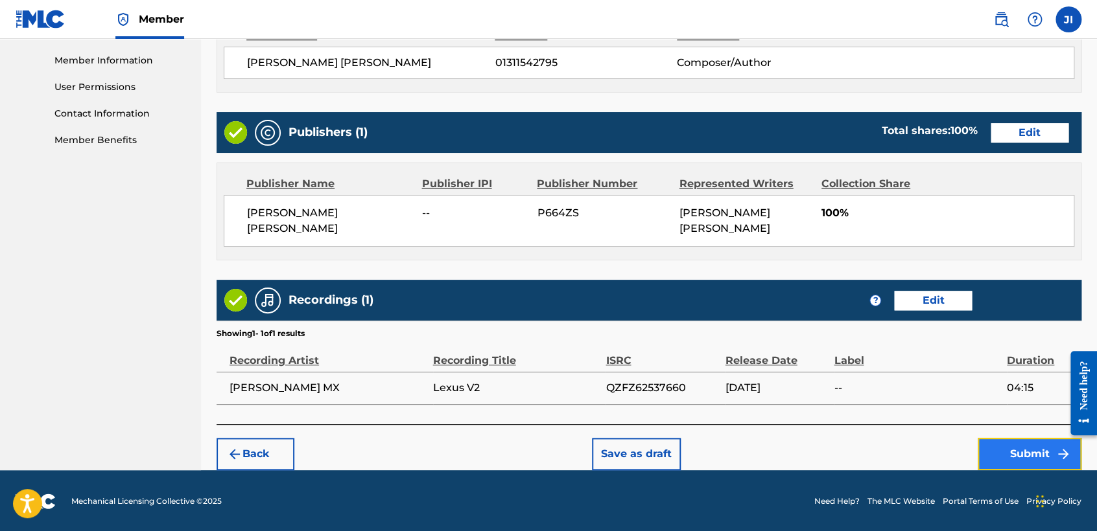
click at [1027, 460] on button "Submit" at bounding box center [1029, 454] width 104 height 32
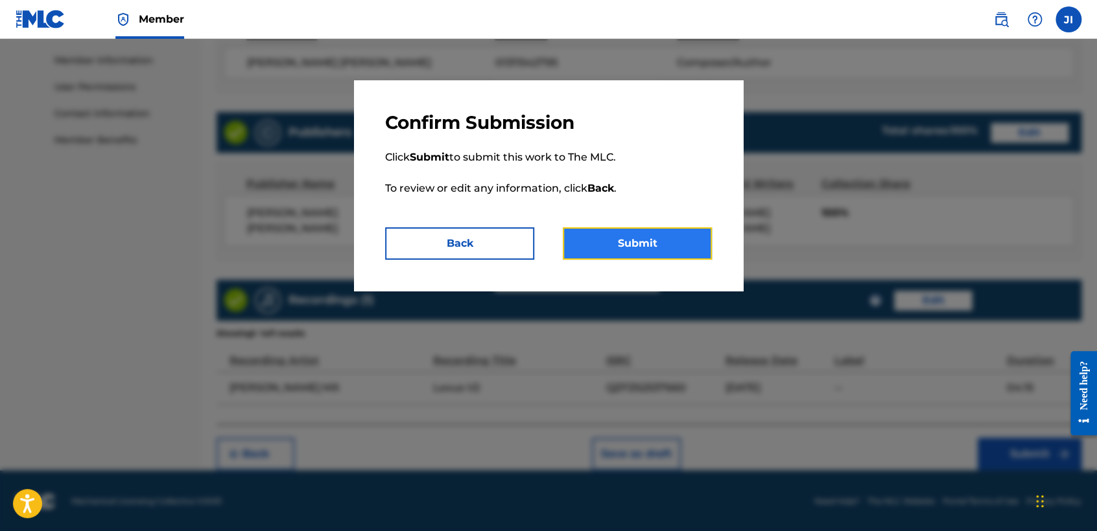
click at [653, 252] on button "Submit" at bounding box center [637, 243] width 149 height 32
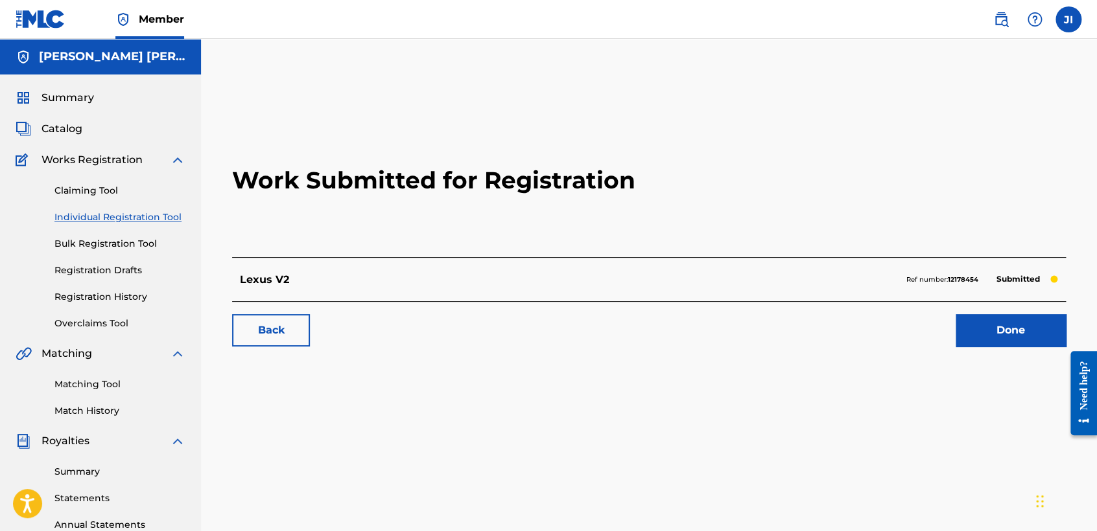
click at [176, 215] on link "Individual Registration Tool" at bounding box center [119, 218] width 131 height 14
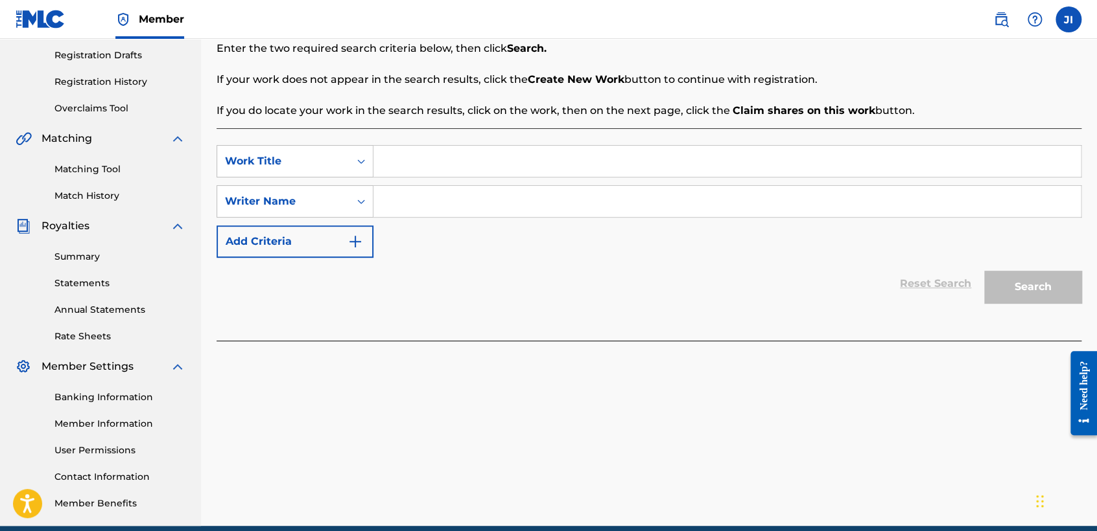
scroll to position [216, 0]
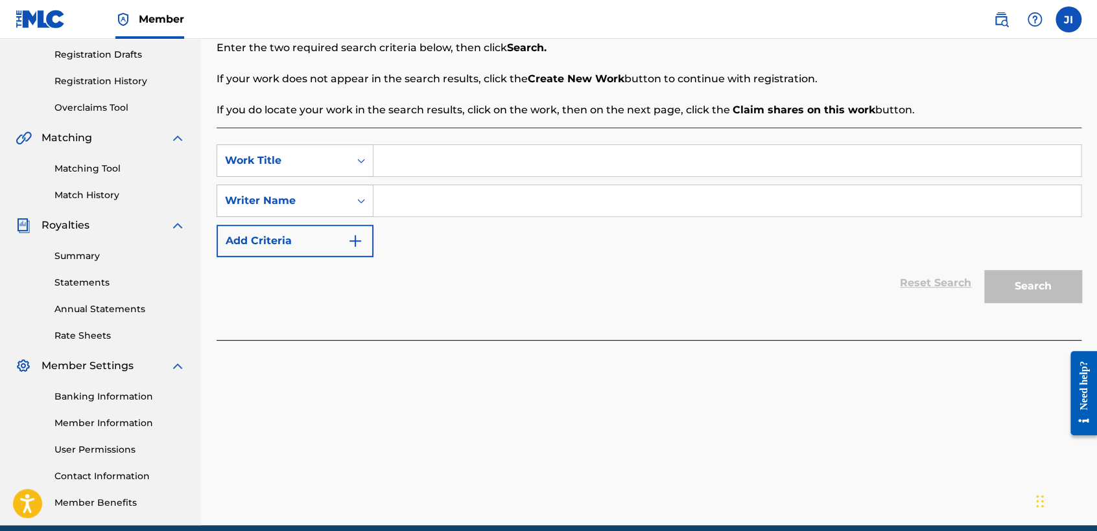
paste input "La Baliniza"
type input "La Baliniza"
paste input "La Baliniza"
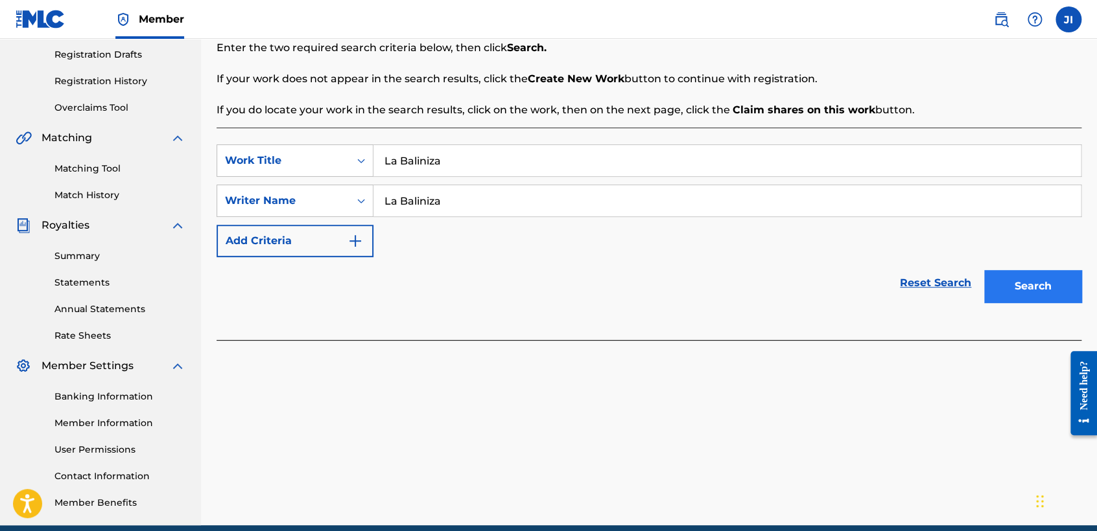
type input "La Baliniza"
click at [1005, 296] on button "Search" at bounding box center [1032, 286] width 97 height 32
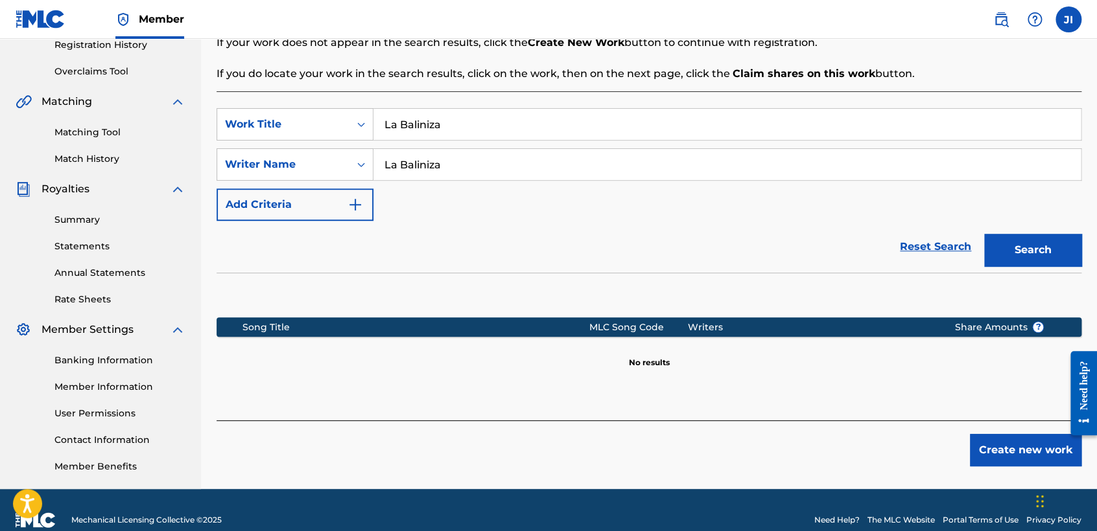
scroll to position [272, 0]
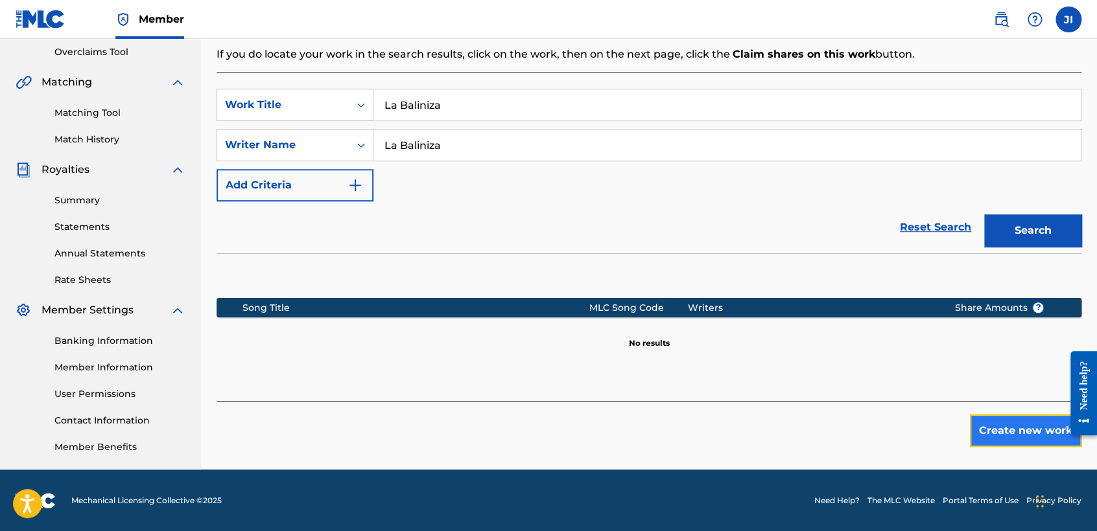
click at [1008, 433] on button "Create new work" at bounding box center [1025, 431] width 111 height 32
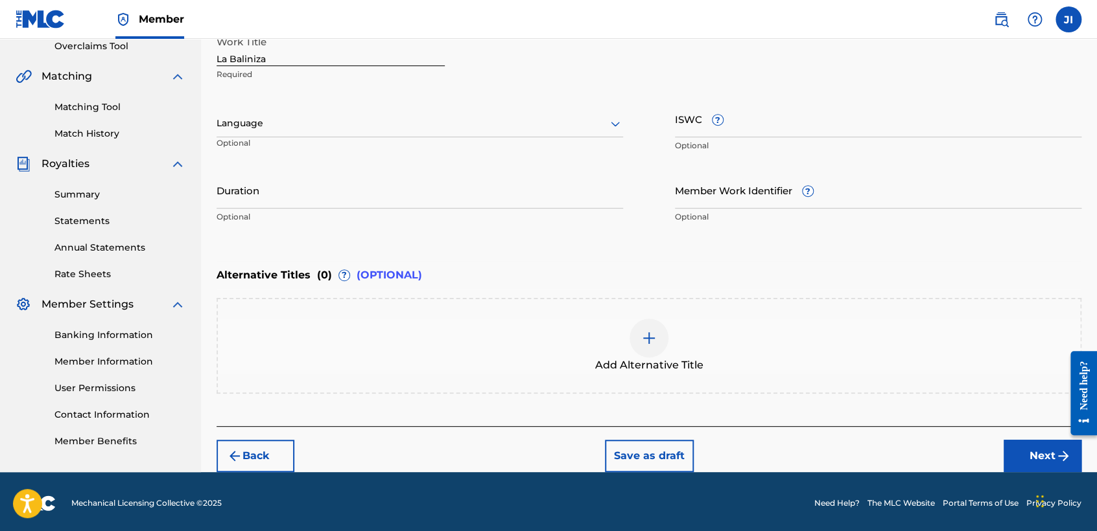
scroll to position [279, 0]
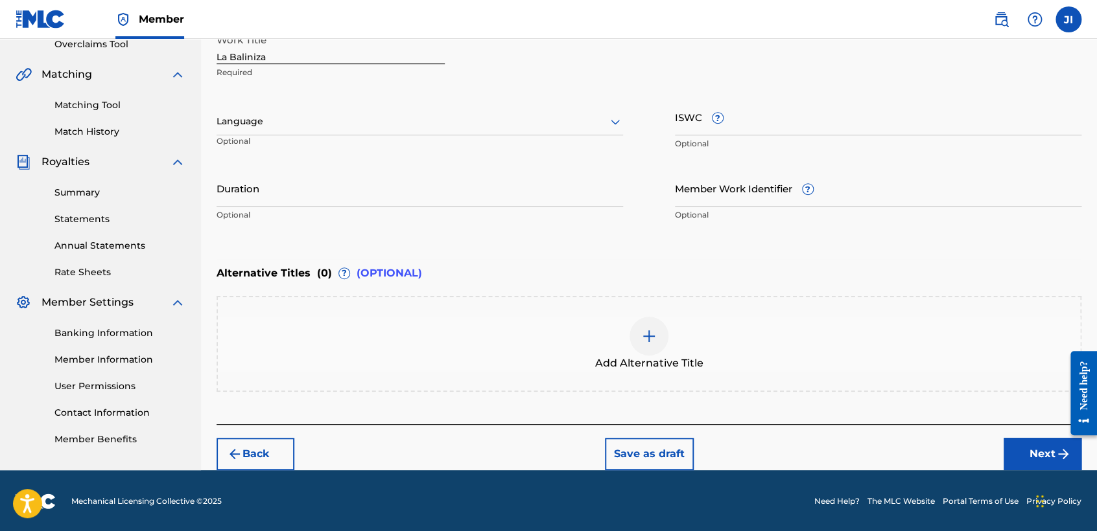
drag, startPoint x: 237, startPoint y: 101, endPoint x: 243, endPoint y: 110, distance: 10.6
click at [243, 109] on div "Language Optional" at bounding box center [419, 128] width 406 height 58
click at [259, 122] on div at bounding box center [419, 121] width 406 height 16
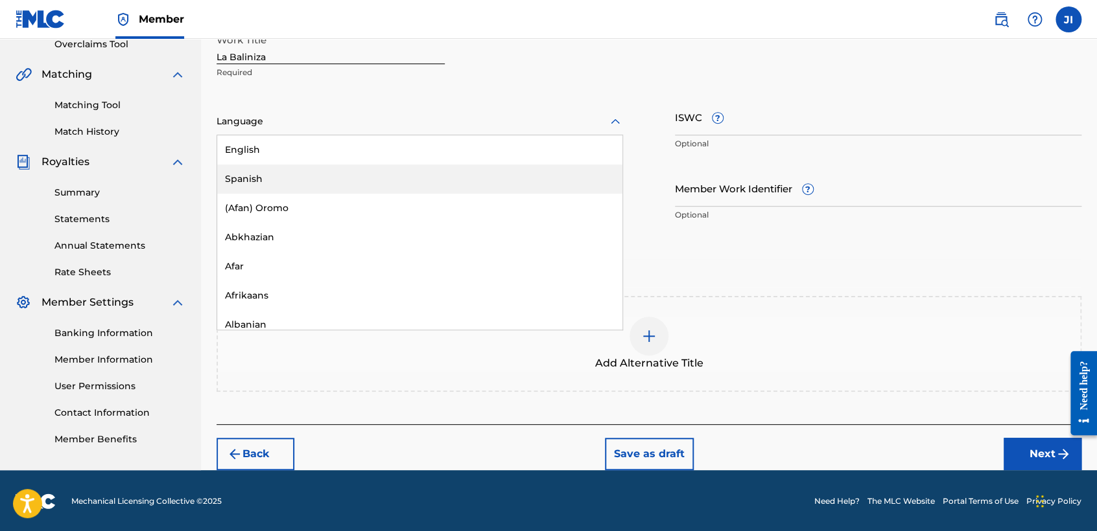
click at [294, 178] on div "Spanish" at bounding box center [419, 179] width 405 height 29
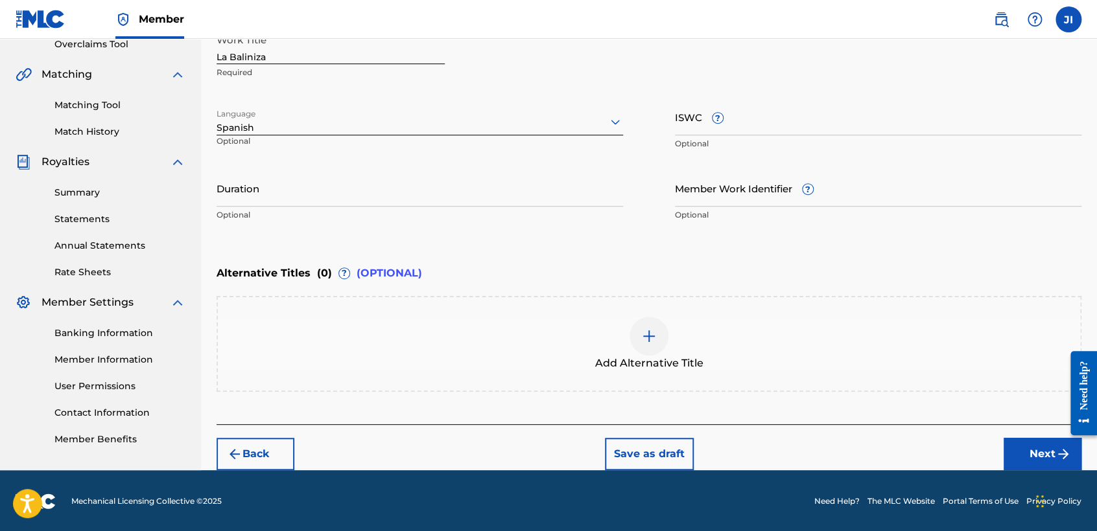
click at [294, 154] on p "Optional" at bounding box center [279, 145] width 126 height 21
click at [294, 182] on input "Duration" at bounding box center [419, 188] width 406 height 37
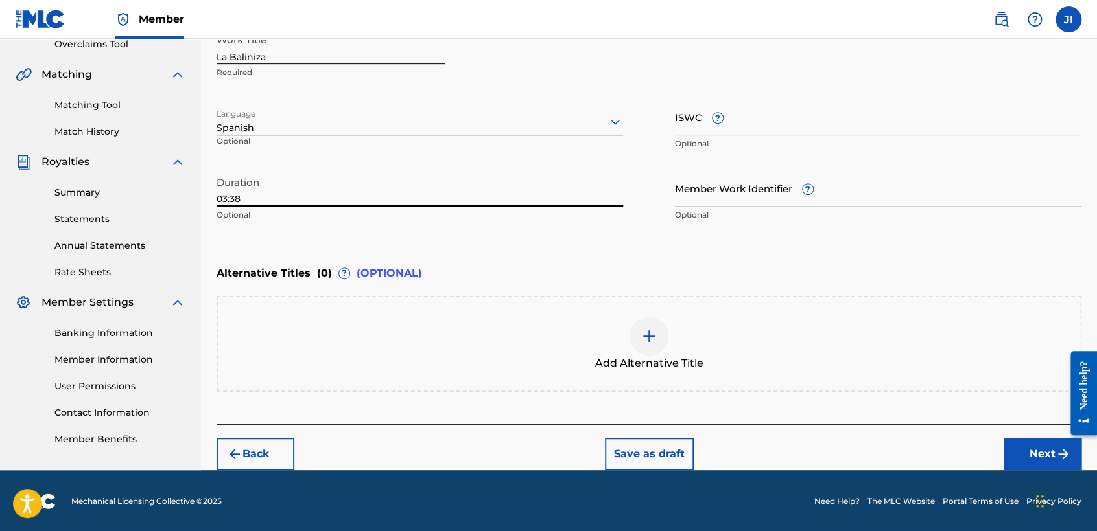
type input "03:38"
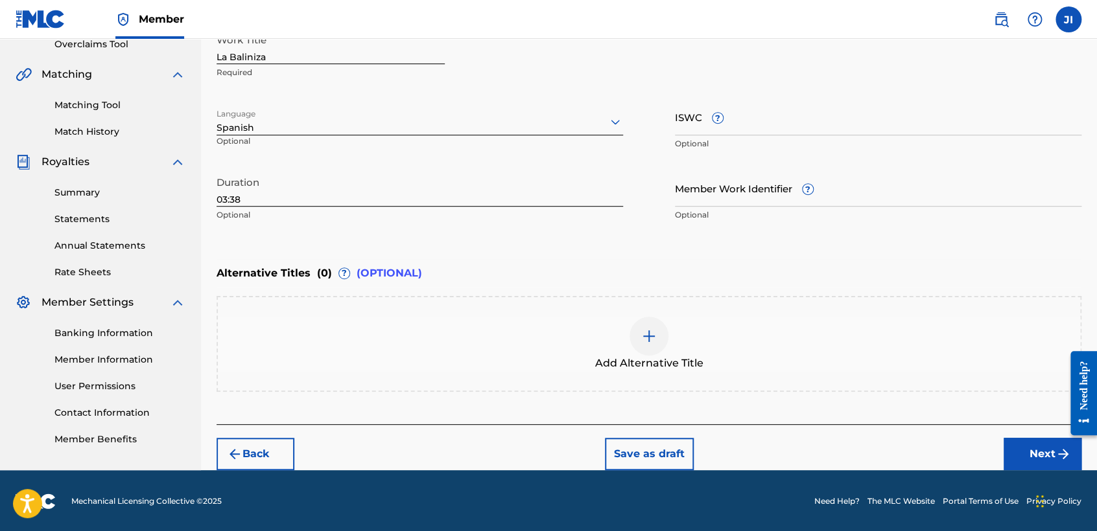
click at [1066, 442] on div at bounding box center [1078, 393] width 36 height 104
click at [1017, 445] on button "Next" at bounding box center [1042, 454] width 78 height 32
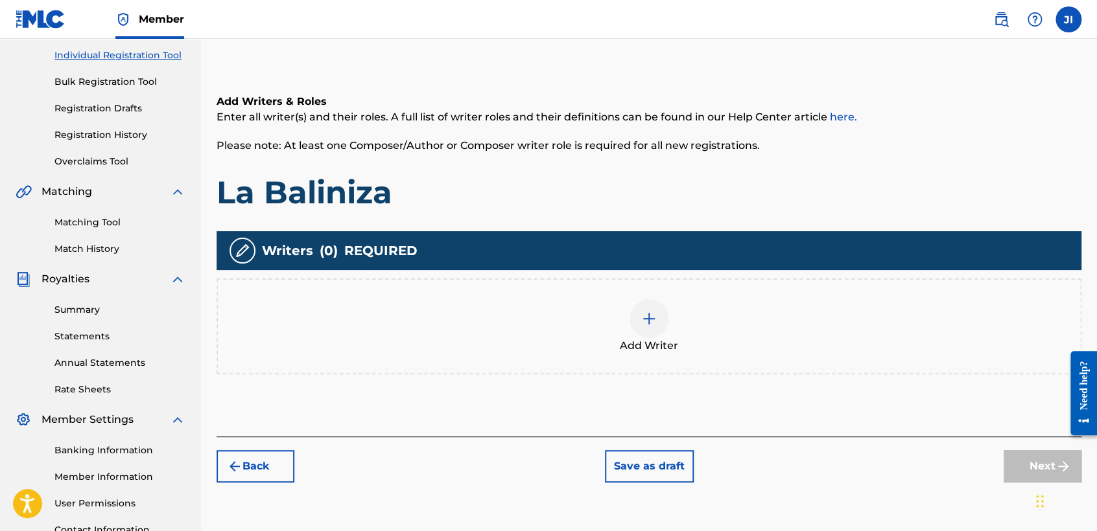
scroll to position [272, 0]
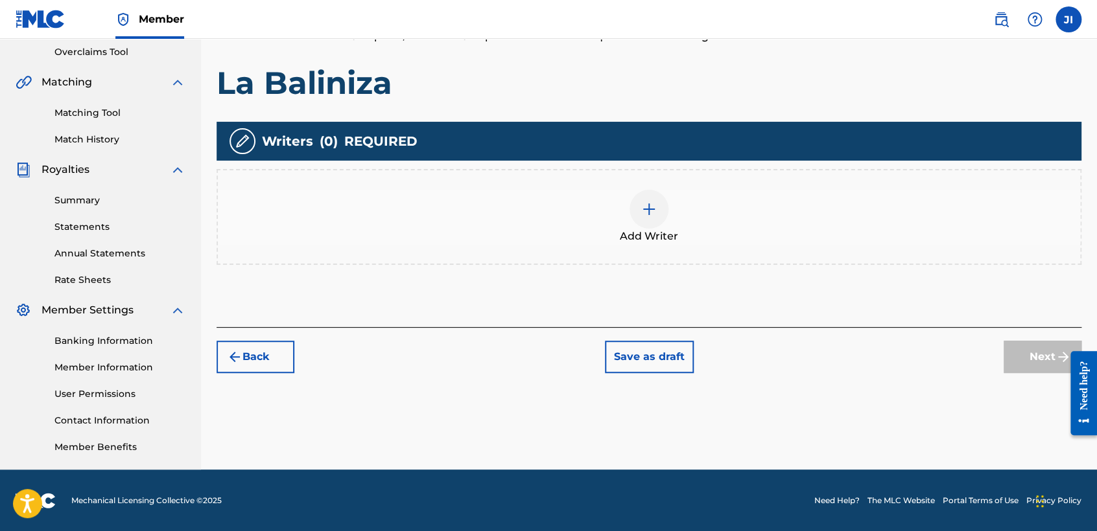
click at [650, 237] on span "Add Writer" at bounding box center [649, 237] width 58 height 16
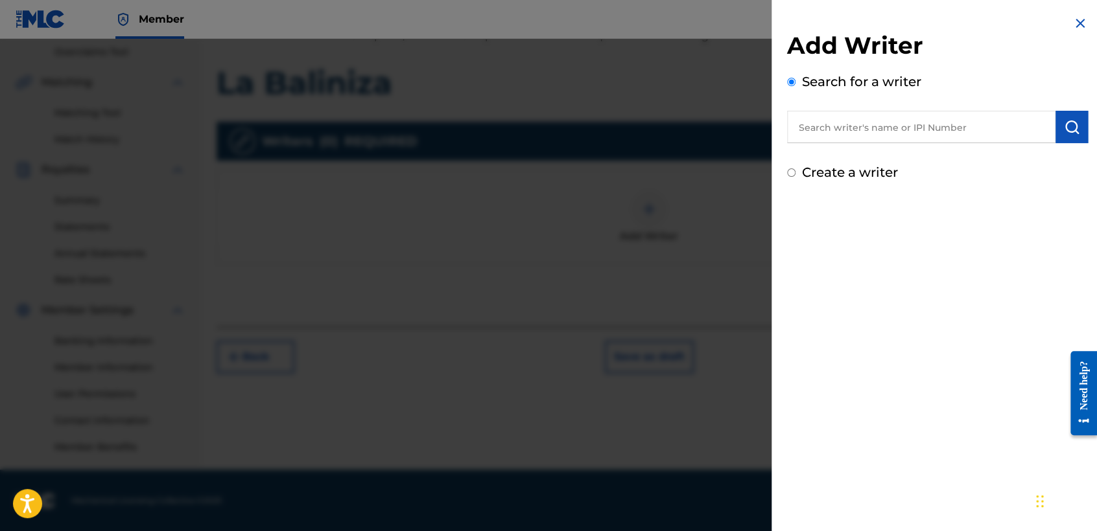
click at [819, 116] on input "text" at bounding box center [921, 127] width 268 height 32
type input "01311542795"
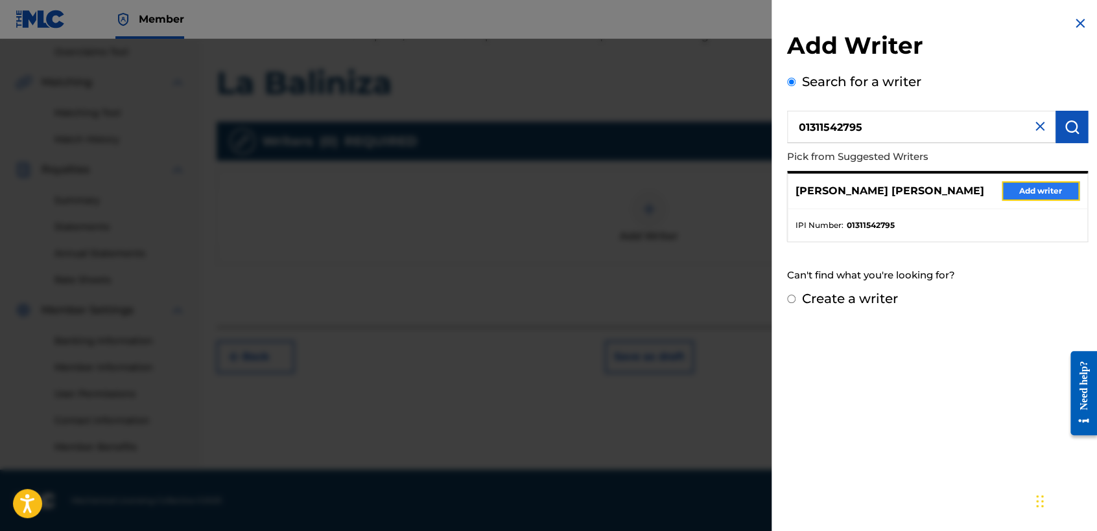
click at [1053, 185] on button "Add writer" at bounding box center [1040, 190] width 78 height 19
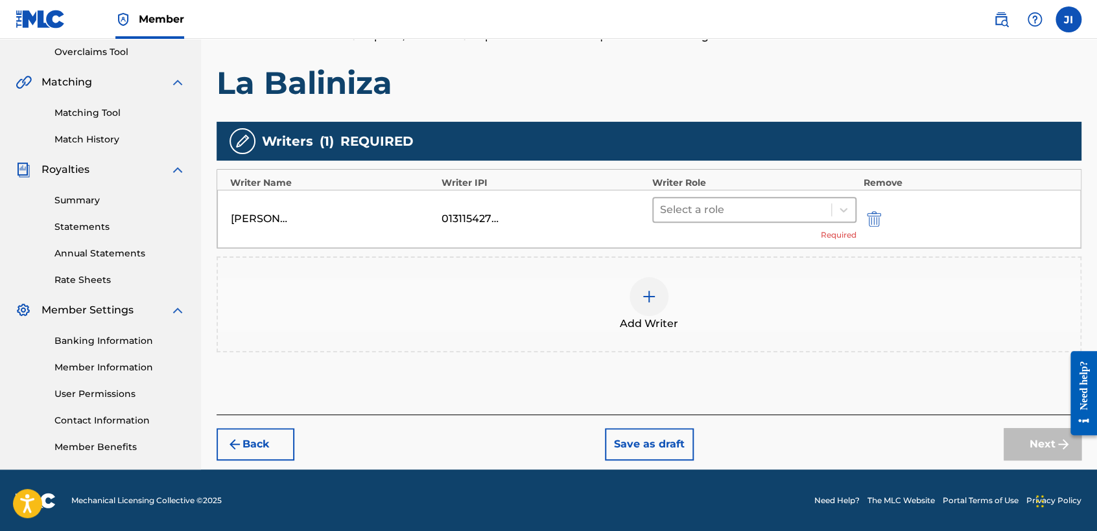
click at [712, 206] on div at bounding box center [742, 210] width 165 height 18
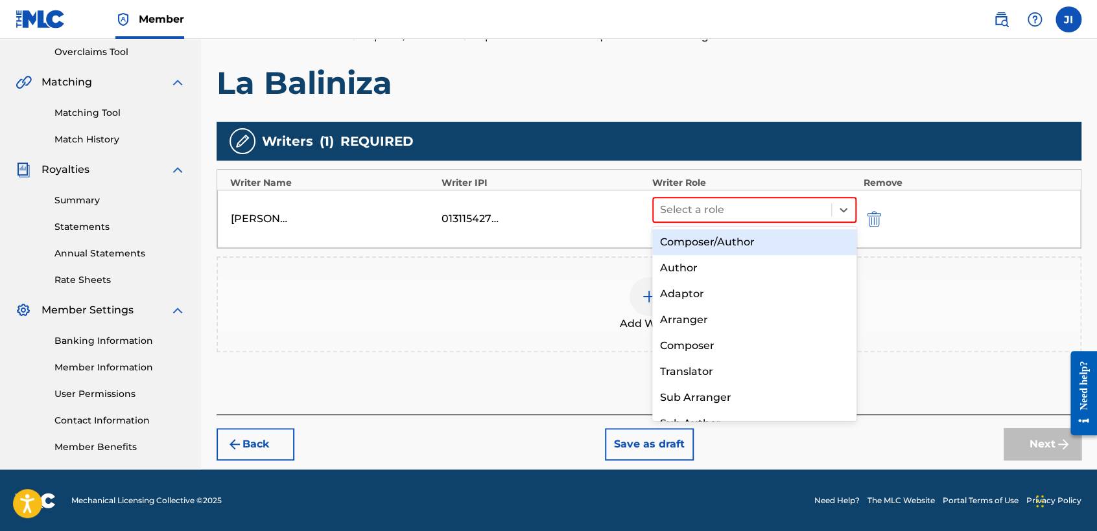
click at [705, 237] on div "Composer/Author" at bounding box center [754, 242] width 204 height 26
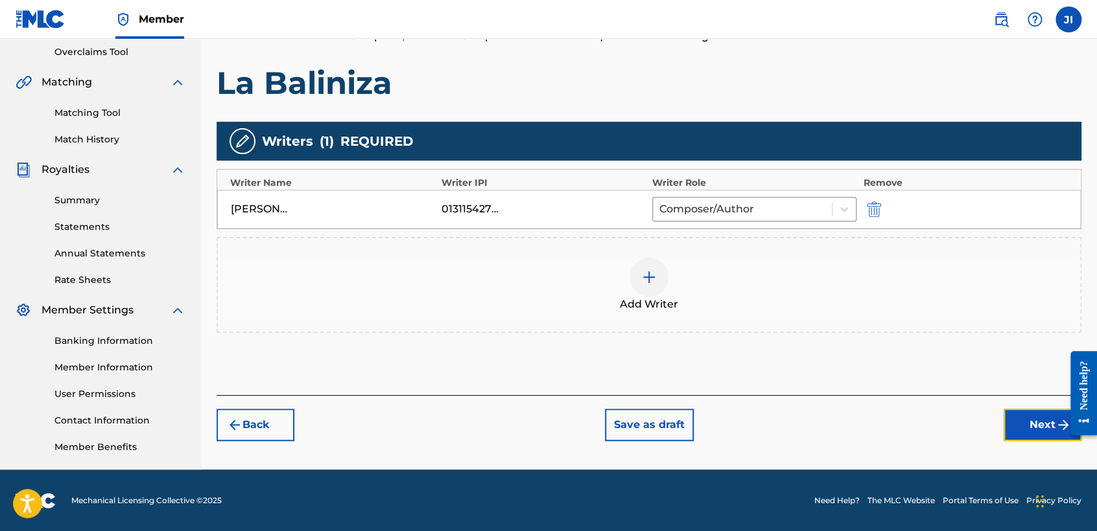
click at [1018, 419] on button "Next" at bounding box center [1042, 425] width 78 height 32
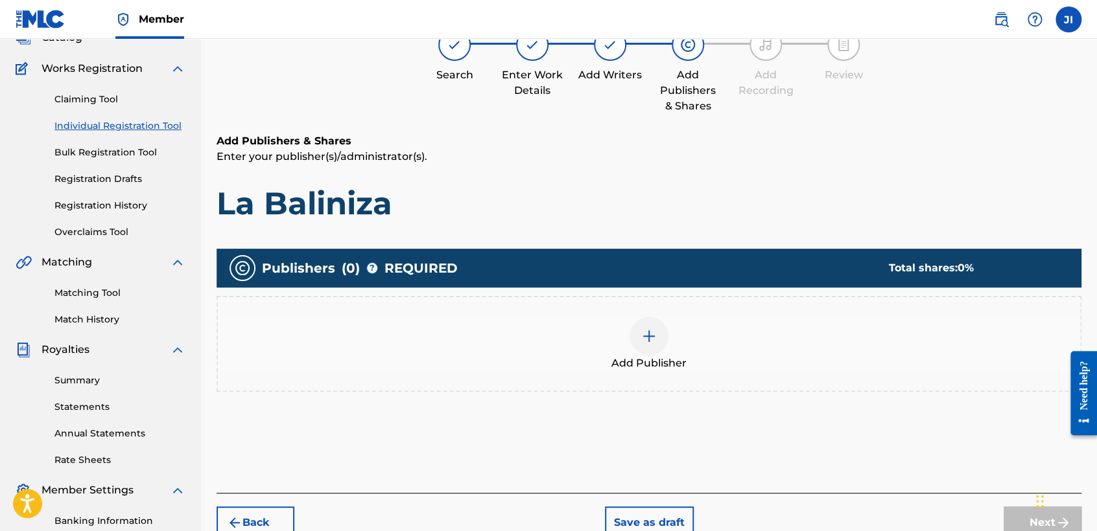
scroll to position [58, 0]
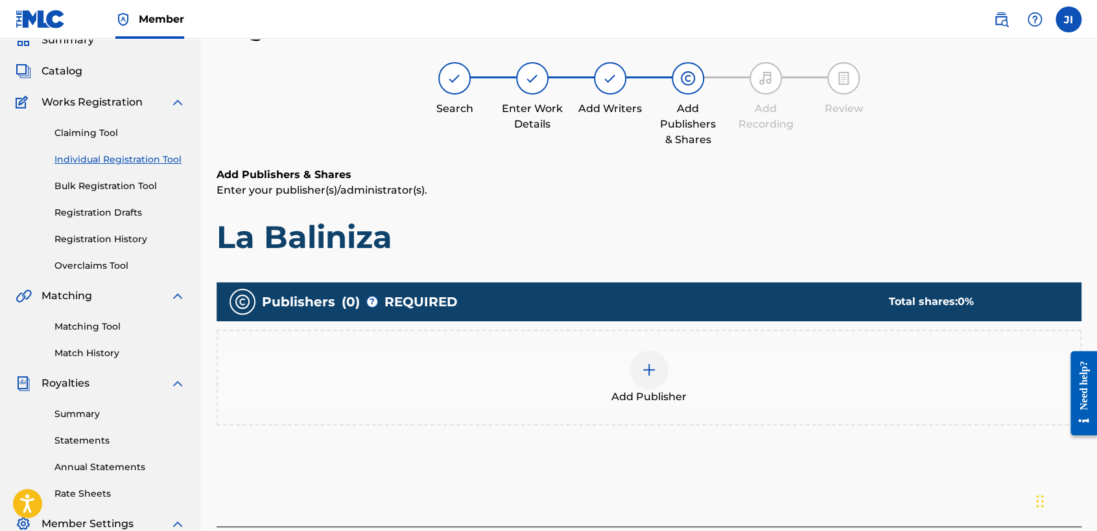
click at [644, 364] on img at bounding box center [649, 370] width 16 height 16
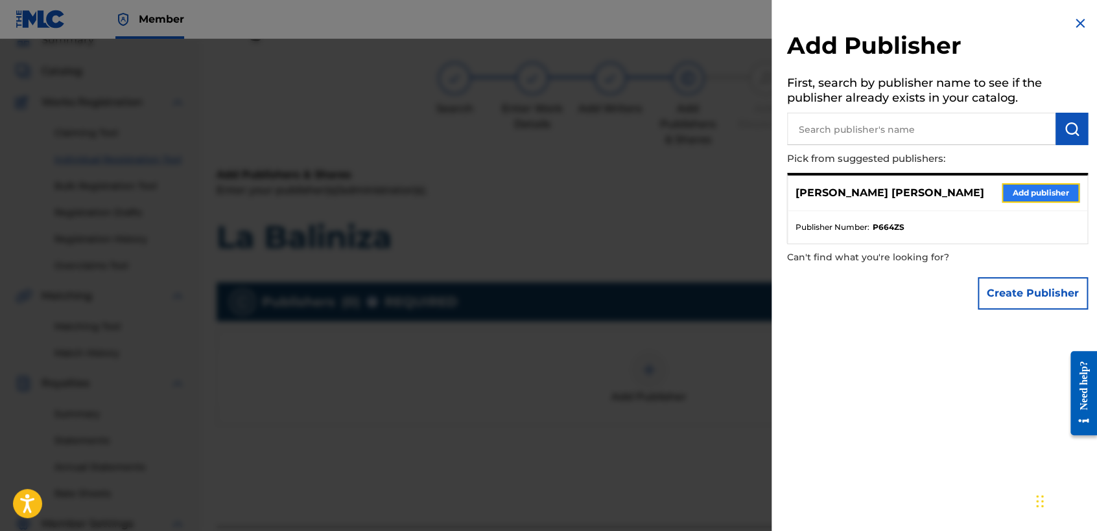
click at [1029, 183] on button "Add publisher" at bounding box center [1040, 192] width 78 height 19
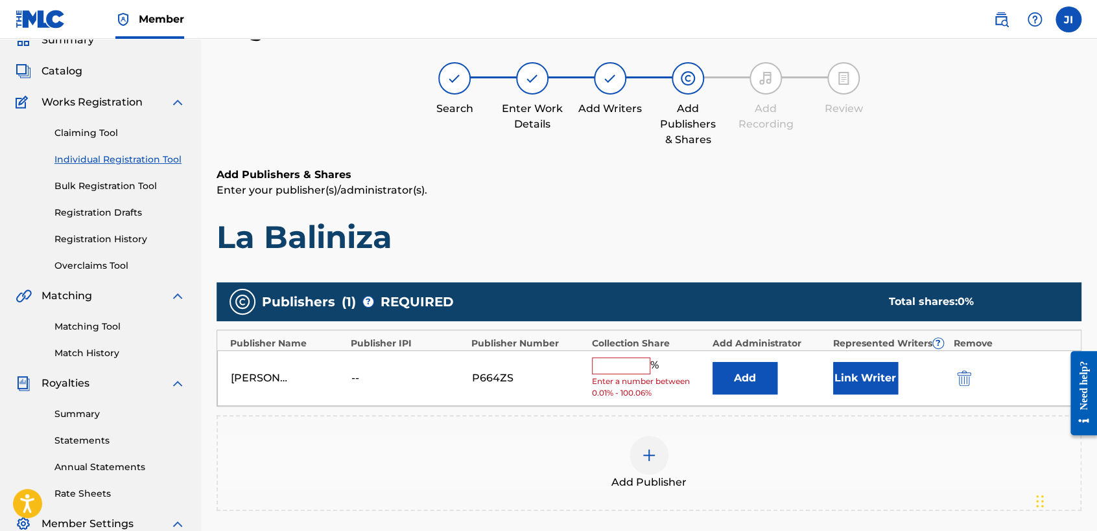
click at [611, 373] on input "text" at bounding box center [621, 366] width 58 height 17
type input "100"
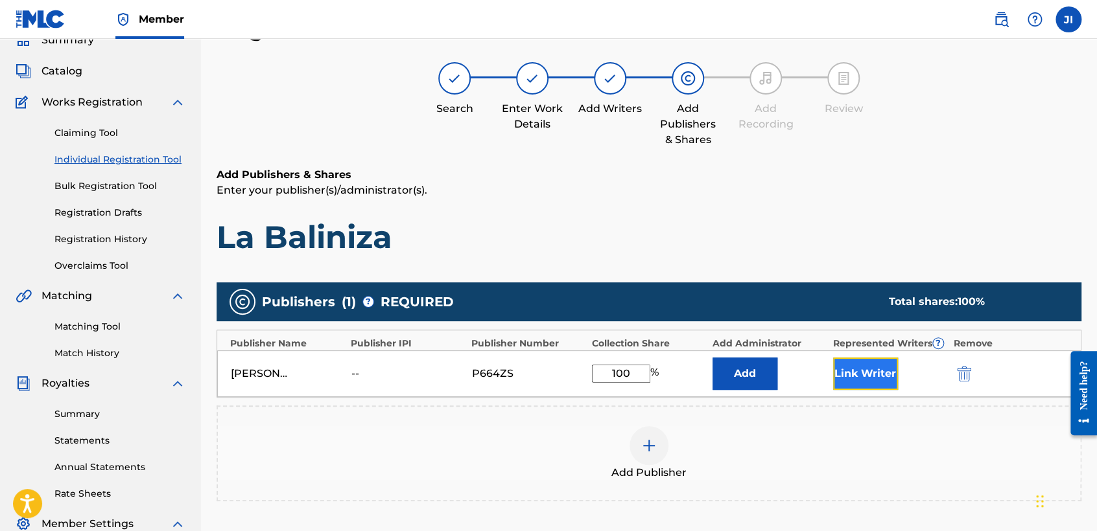
click at [869, 372] on button "Link Writer" at bounding box center [865, 374] width 65 height 32
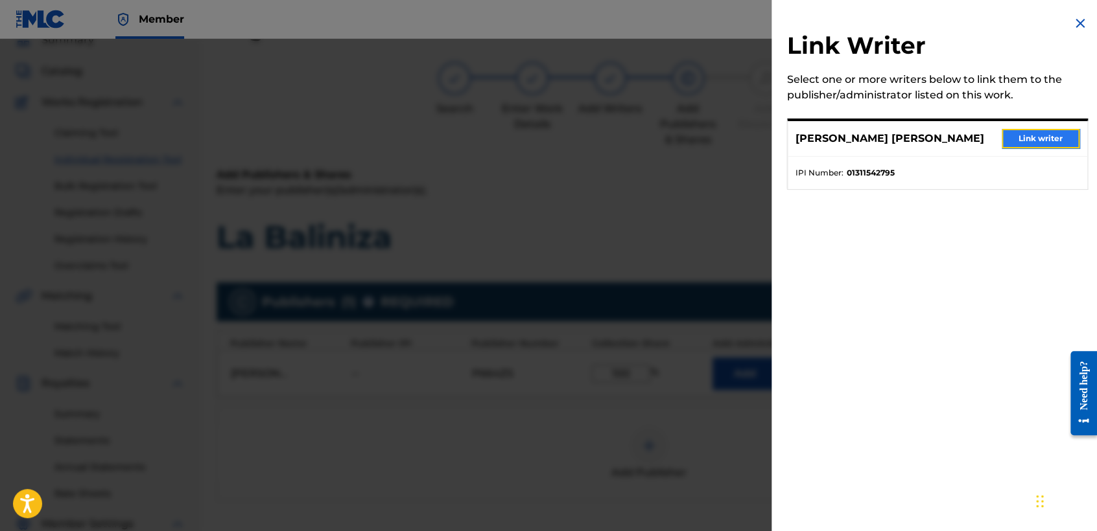
click at [1020, 145] on button "Link writer" at bounding box center [1040, 138] width 78 height 19
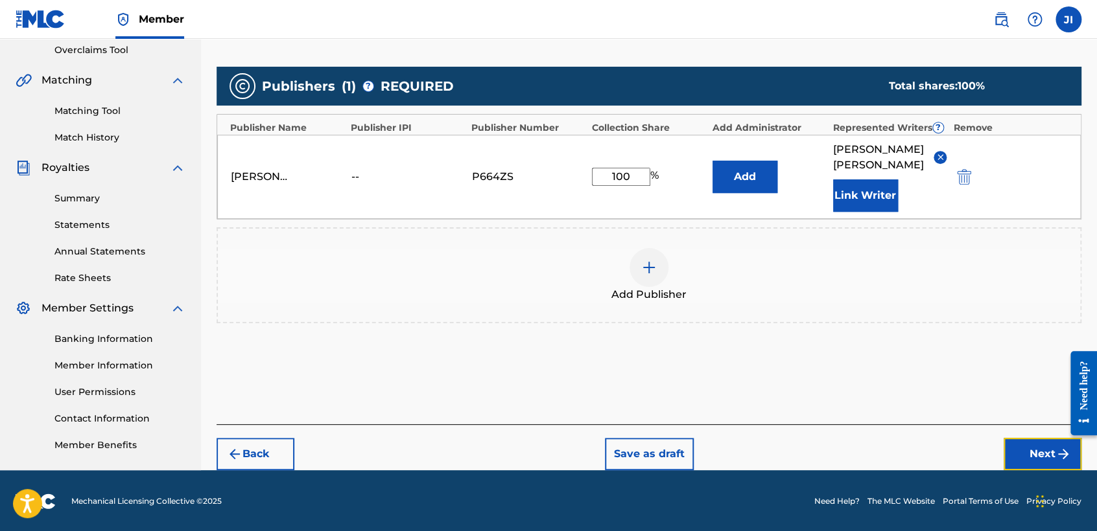
click at [1025, 451] on button "Next" at bounding box center [1042, 454] width 78 height 32
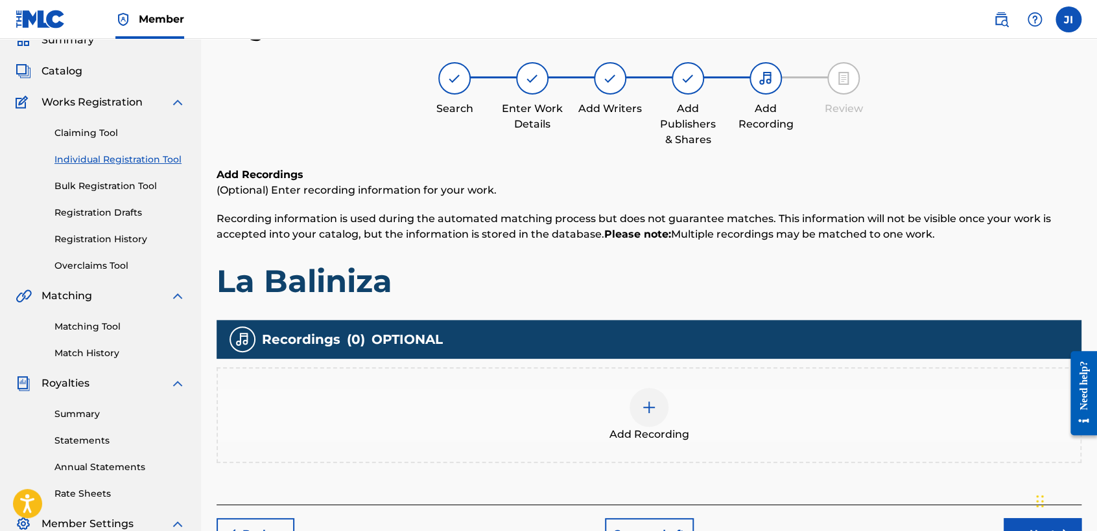
click at [654, 433] on span "Add Recording" at bounding box center [649, 435] width 80 height 16
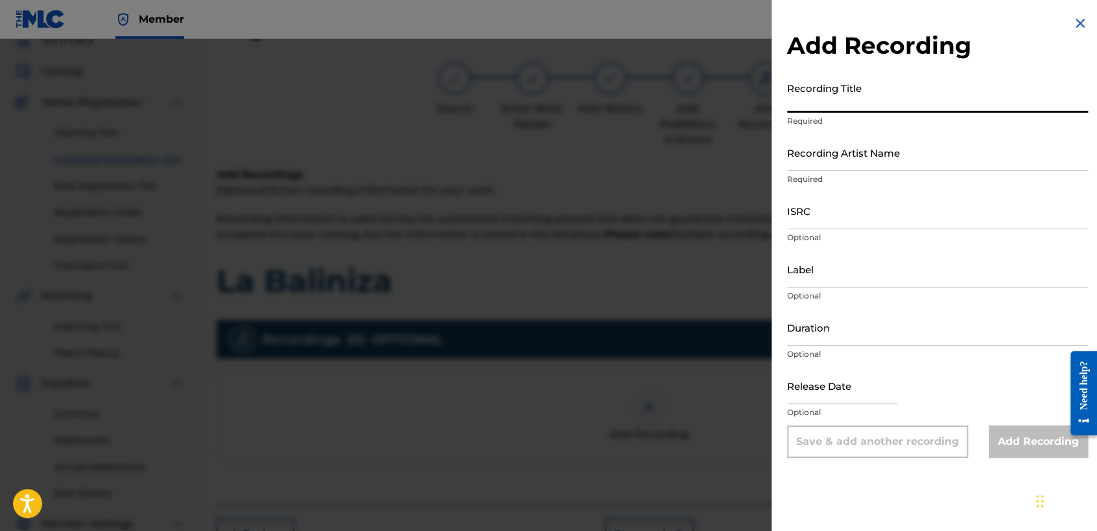
paste input "La Baliniza"
type input "La Baliniza"
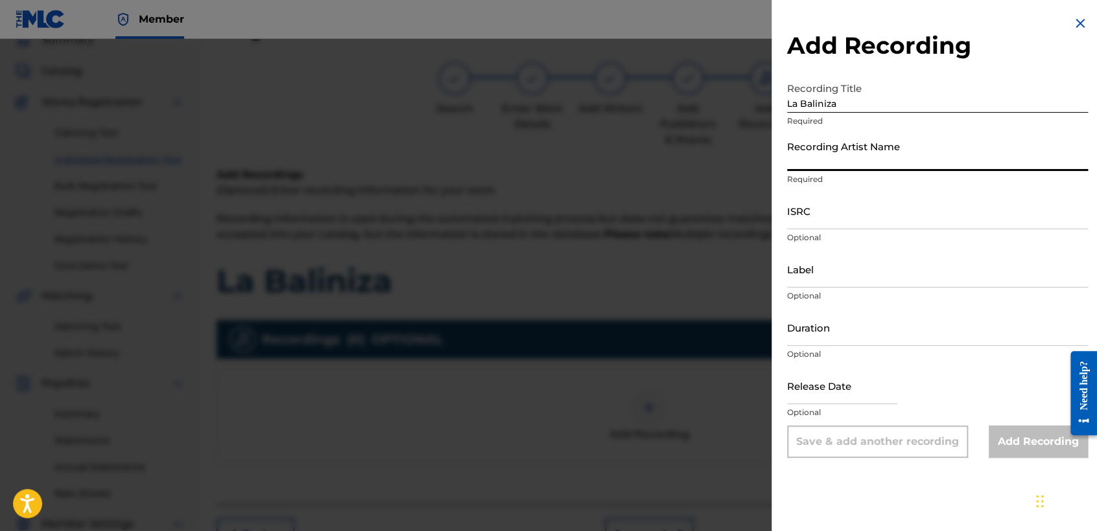
click at [816, 146] on input "Recording Artist Name" at bounding box center [937, 152] width 301 height 37
type input "[PERSON_NAME] MX"
type input "[DATE]"
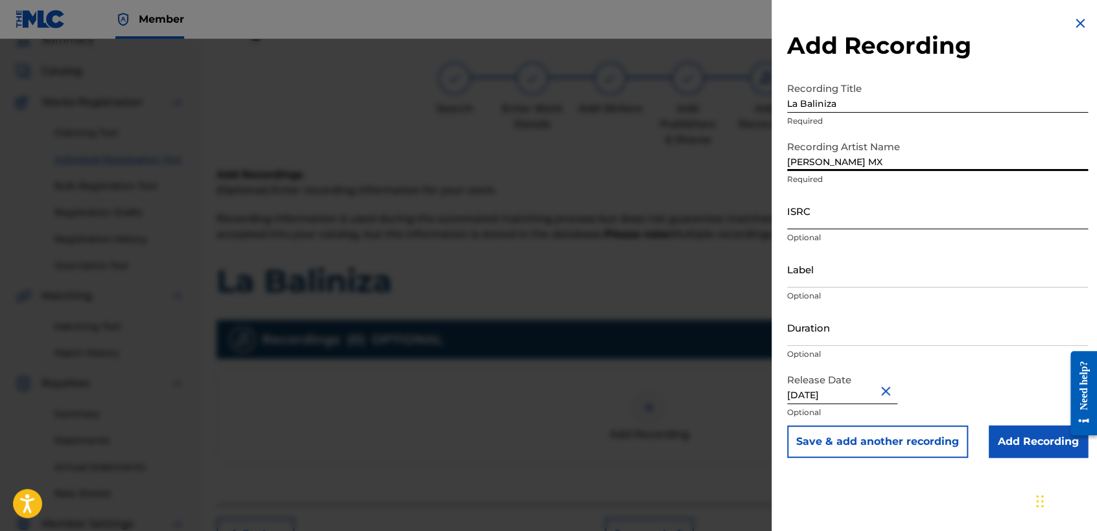
click at [830, 215] on input "ISRC" at bounding box center [937, 210] width 301 height 37
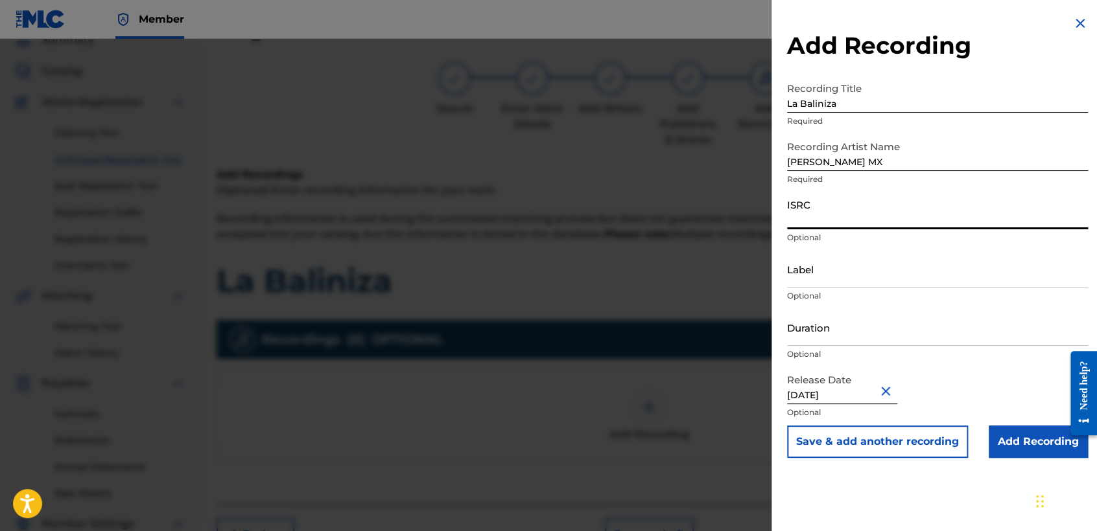
paste input "QZFZ72513186"
type input "QZFZ72513186"
click at [819, 317] on input "Duration" at bounding box center [937, 327] width 301 height 37
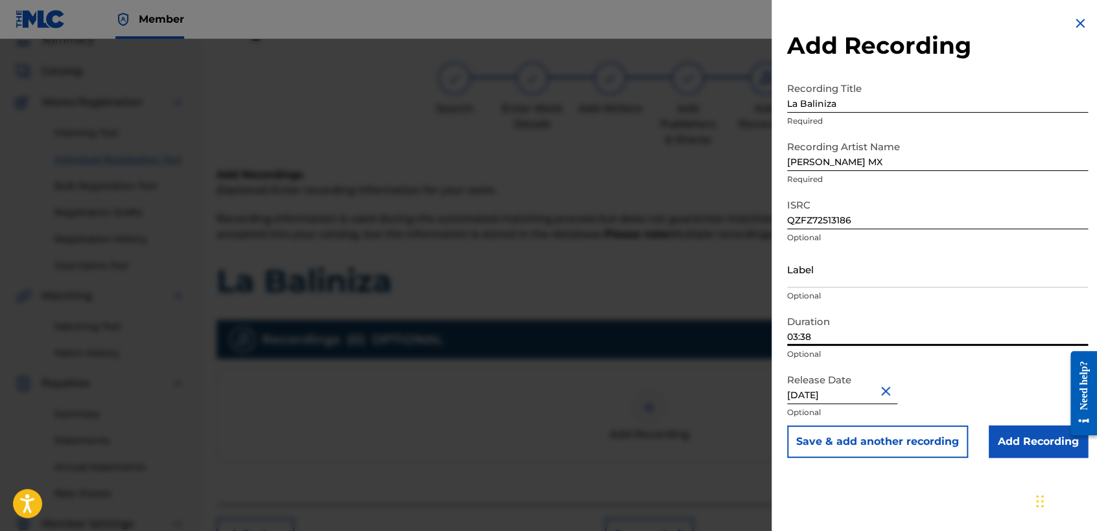
type input "03:38"
click at [872, 389] on input "[DATE]" at bounding box center [842, 385] width 110 height 37
select select "10"
select select "2024"
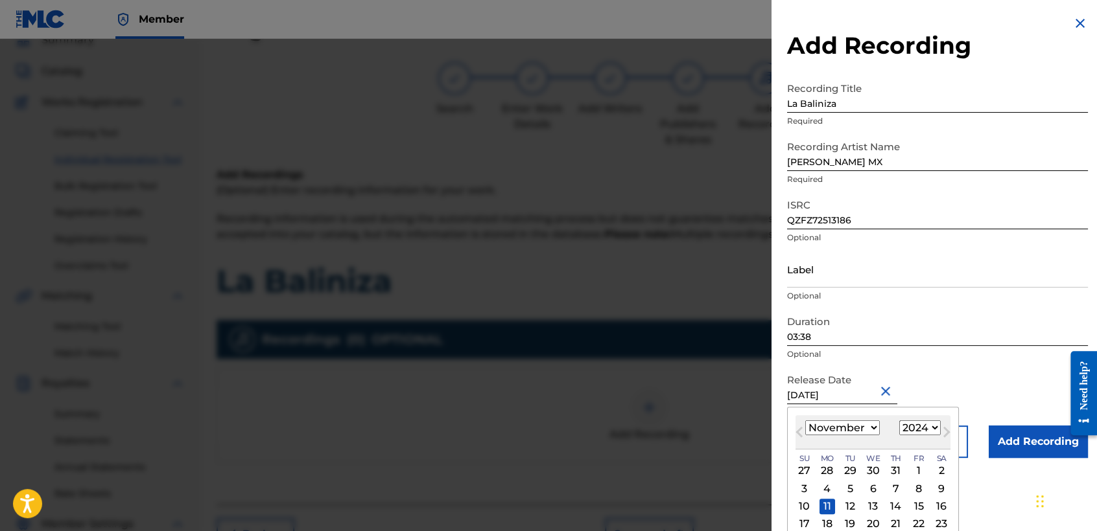
click at [982, 379] on div "Release Date [DATE] Previous Month Next Month [DATE] January February March Apr…" at bounding box center [937, 396] width 301 height 58
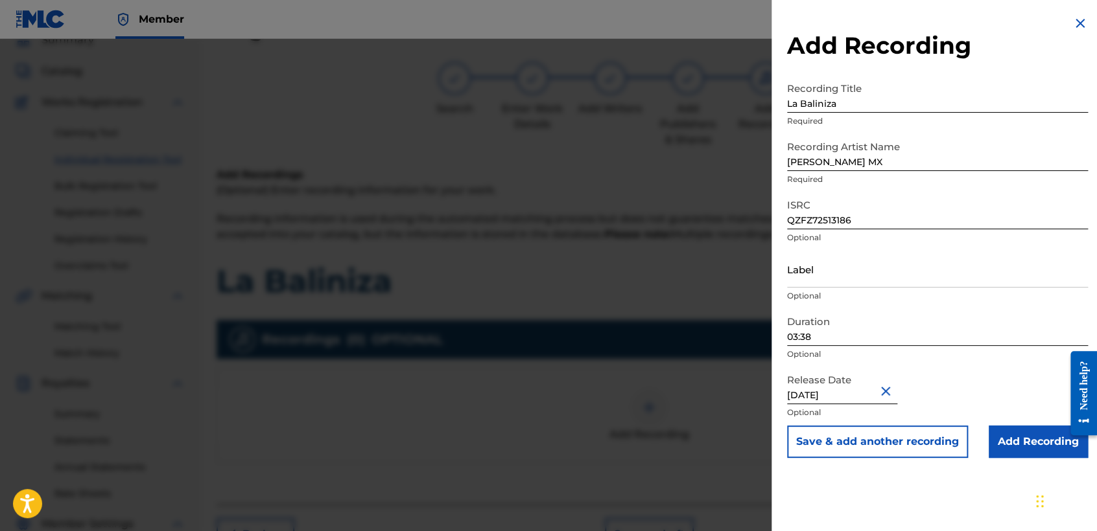
select select "10"
select select "2024"
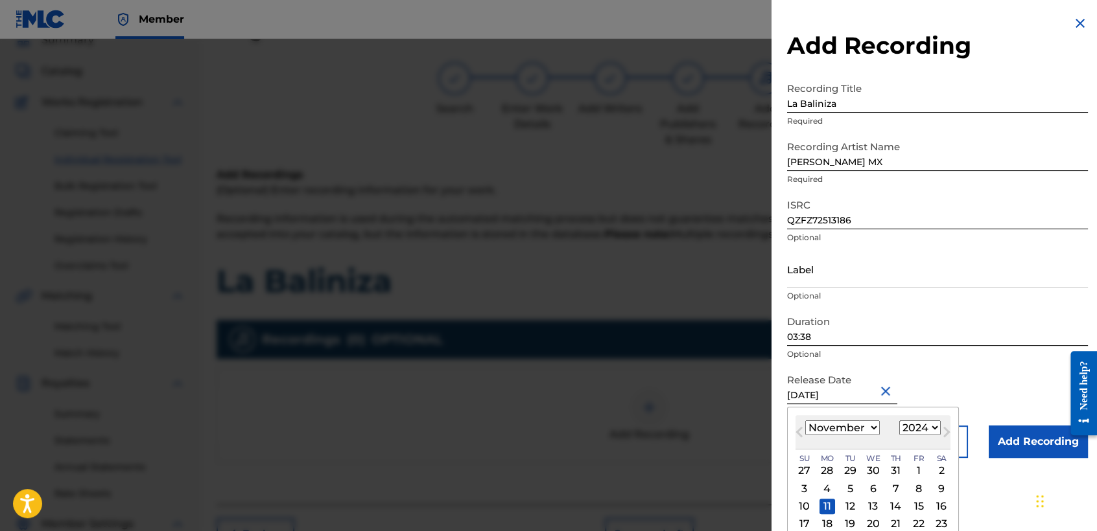
click at [860, 401] on input "[DATE]" at bounding box center [842, 385] width 110 height 37
click at [856, 433] on select "January February March April May June July August September October November De…" at bounding box center [842, 428] width 75 height 15
select select "0"
click at [805, 421] on select "January February March April May June July August September October November De…" at bounding box center [842, 428] width 75 height 15
click at [927, 428] on select "1899 1900 1901 1902 1903 1904 1905 1906 1907 1908 1909 1910 1911 1912 1913 1914…" at bounding box center [919, 428] width 41 height 15
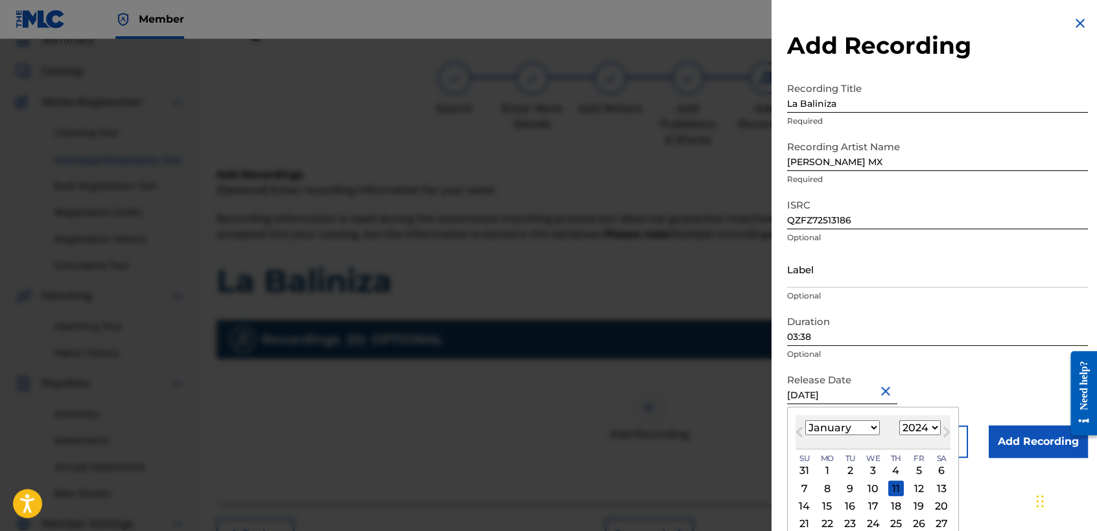
select select "2025"
click at [899, 421] on select "1899 1900 1901 1902 1903 1904 1905 1906 1907 1908 1909 1910 1911 1912 1913 1914…" at bounding box center [919, 428] width 41 height 15
click at [916, 500] on div "17" at bounding box center [919, 507] width 16 height 16
type input "[DATE]"
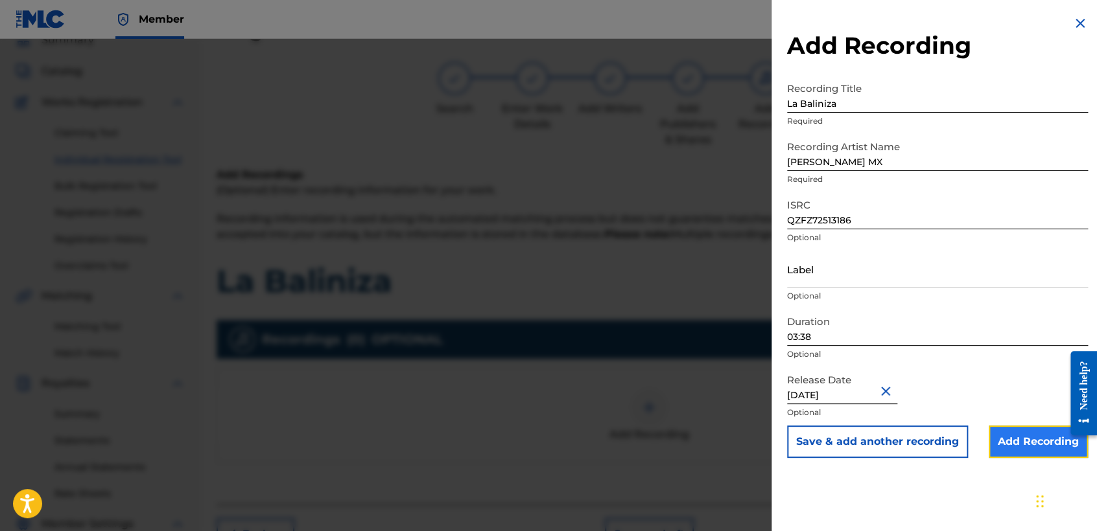
click at [1012, 437] on input "Add Recording" at bounding box center [1037, 442] width 99 height 32
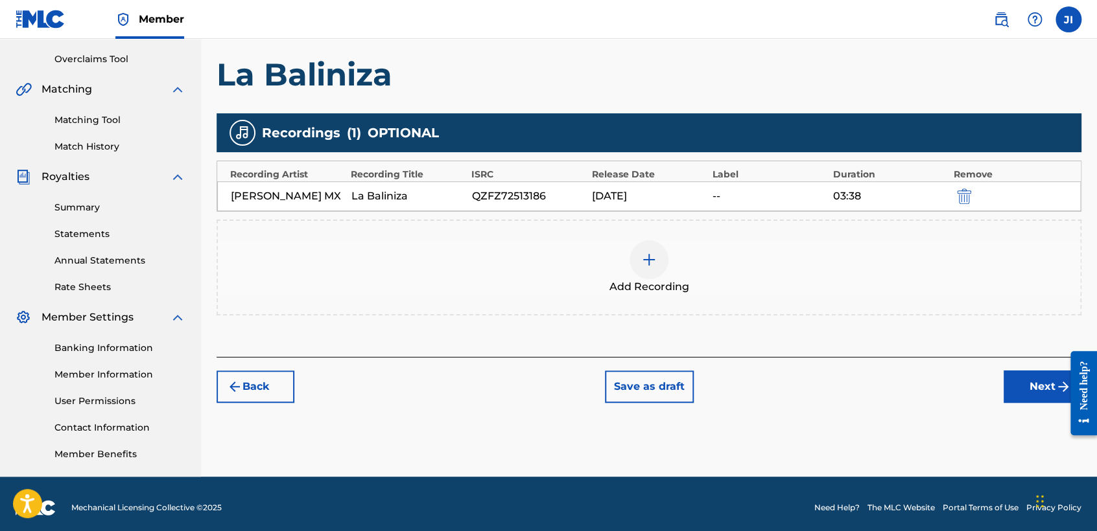
scroll to position [272, 0]
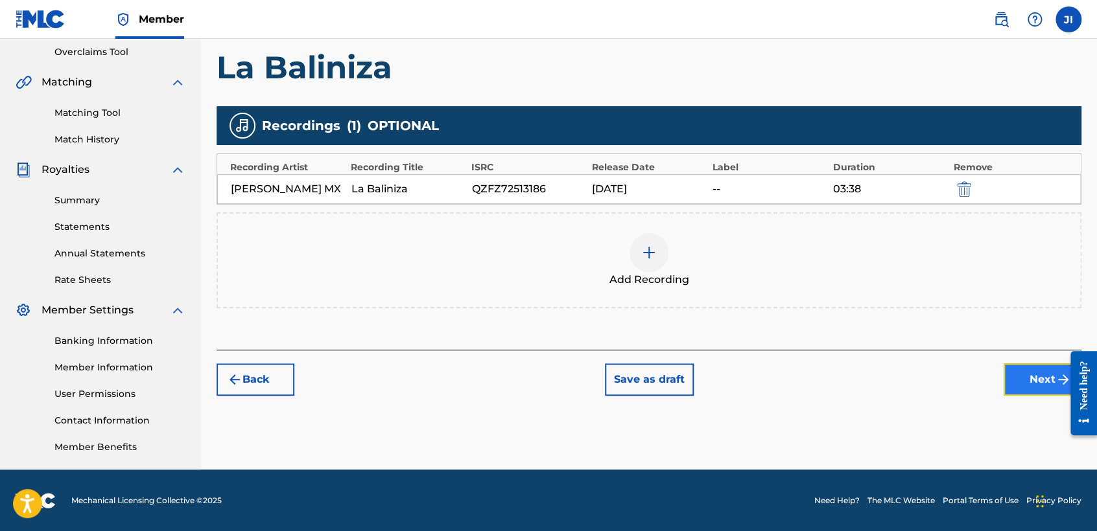
click at [1020, 395] on button "Next" at bounding box center [1042, 380] width 78 height 32
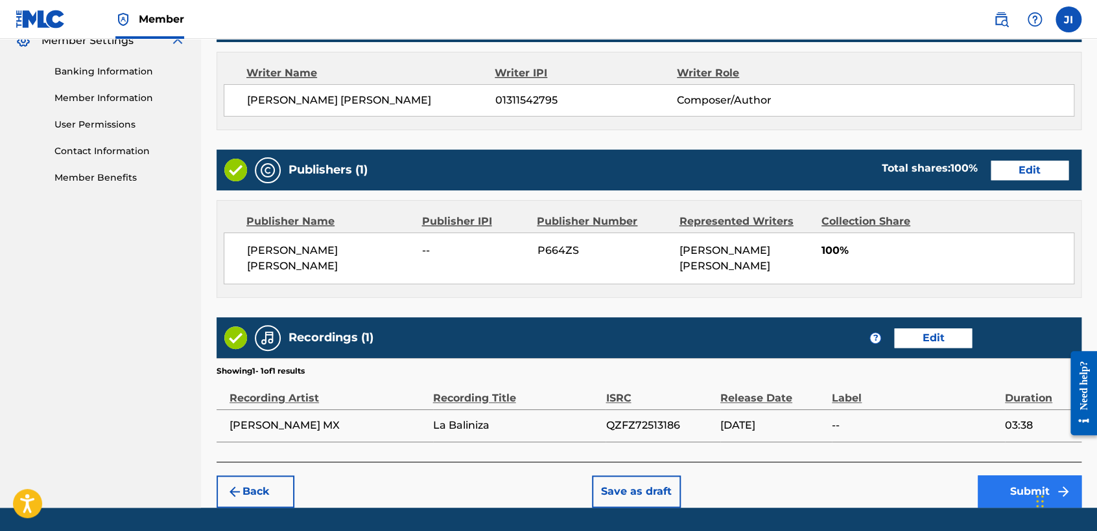
scroll to position [579, 0]
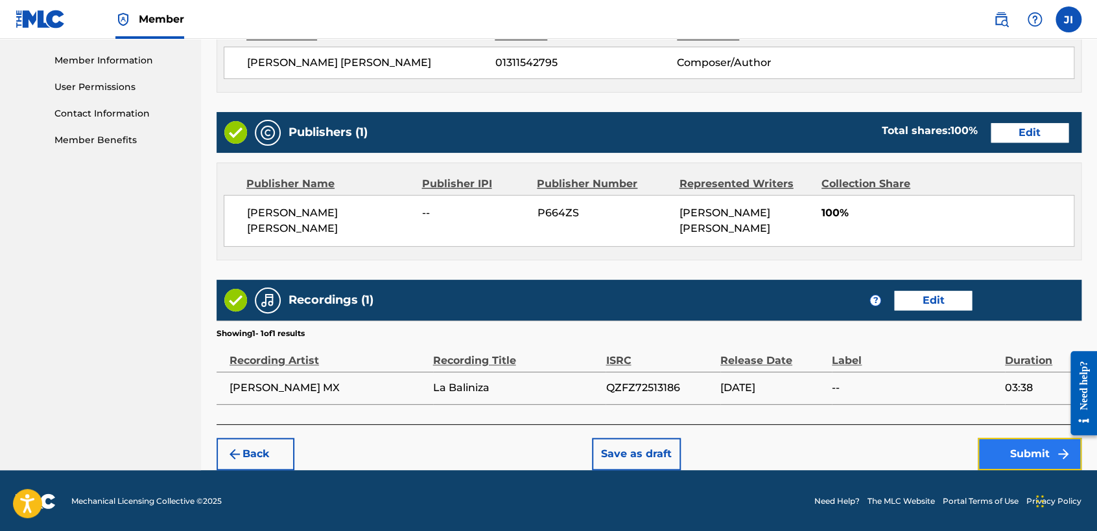
click at [1013, 443] on button "Submit" at bounding box center [1029, 454] width 104 height 32
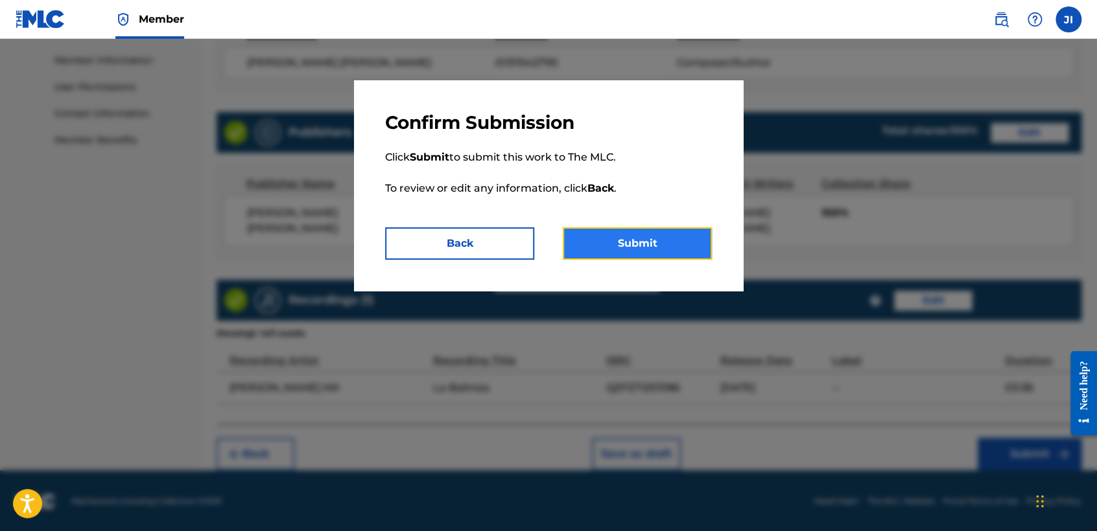
click at [671, 249] on button "Submit" at bounding box center [637, 243] width 149 height 32
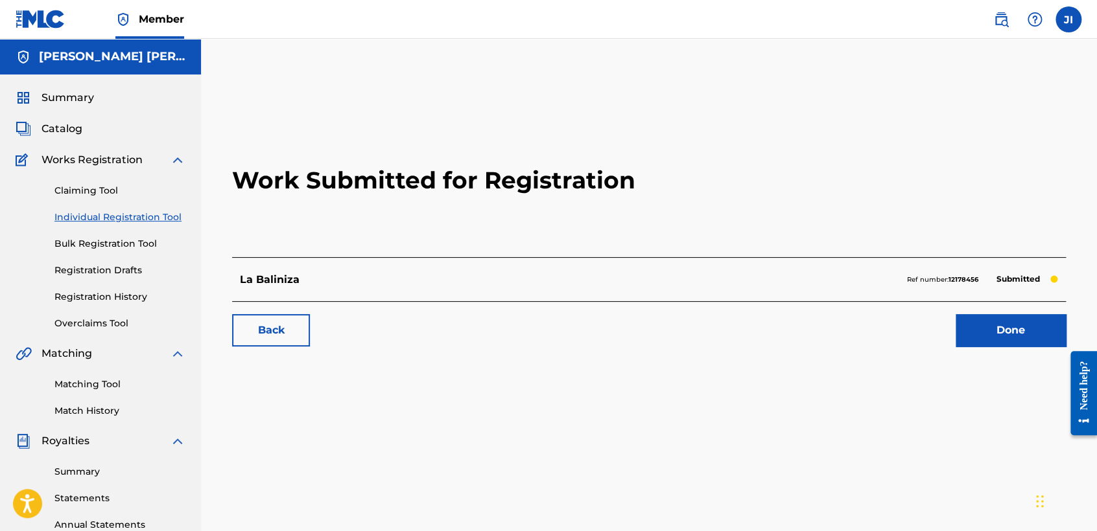
click at [178, 214] on link "Individual Registration Tool" at bounding box center [119, 218] width 131 height 14
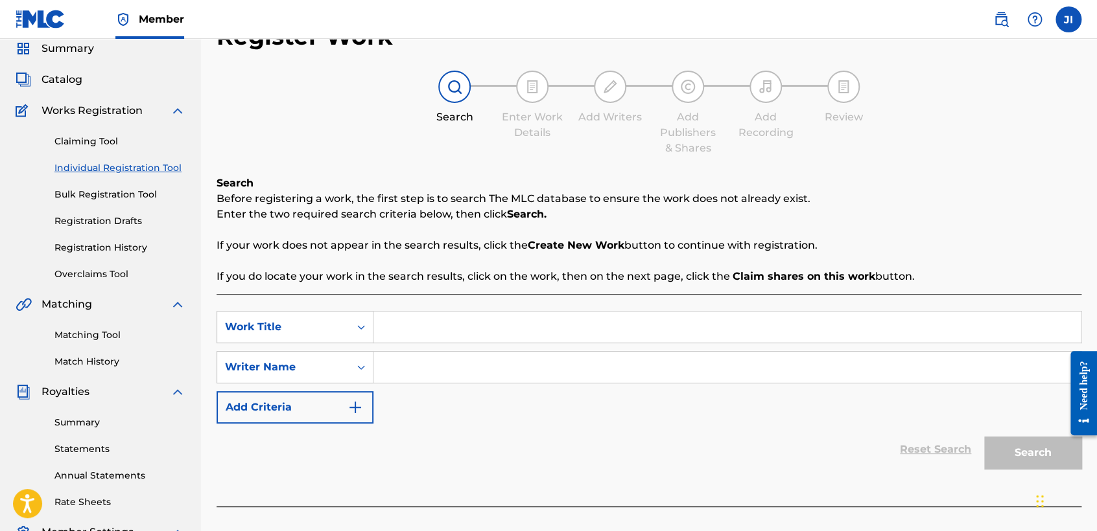
scroll to position [72, 0]
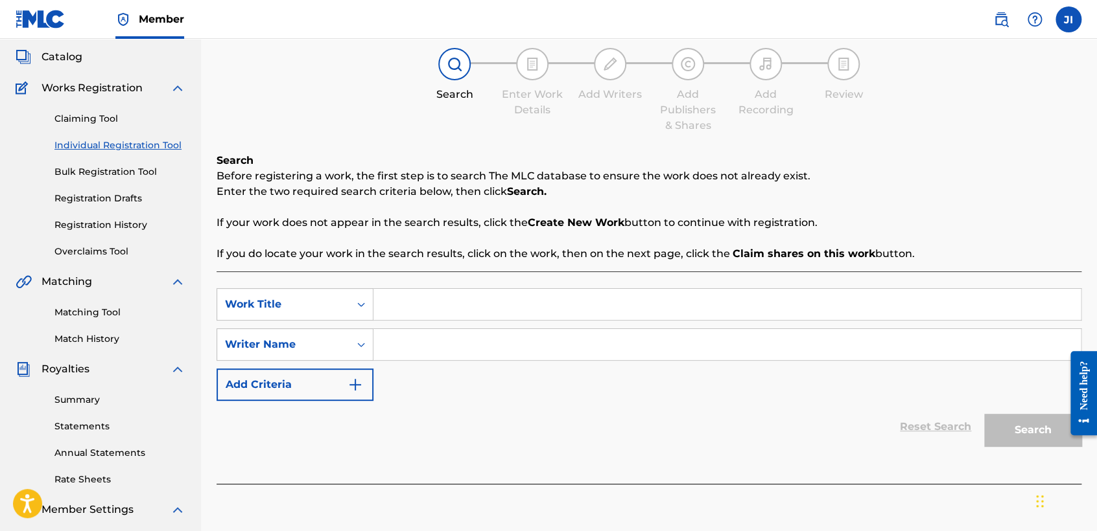
click at [438, 294] on input "Search Form" at bounding box center [726, 304] width 707 height 31
type input "lexus v1 [PERSON_NAME] mx"
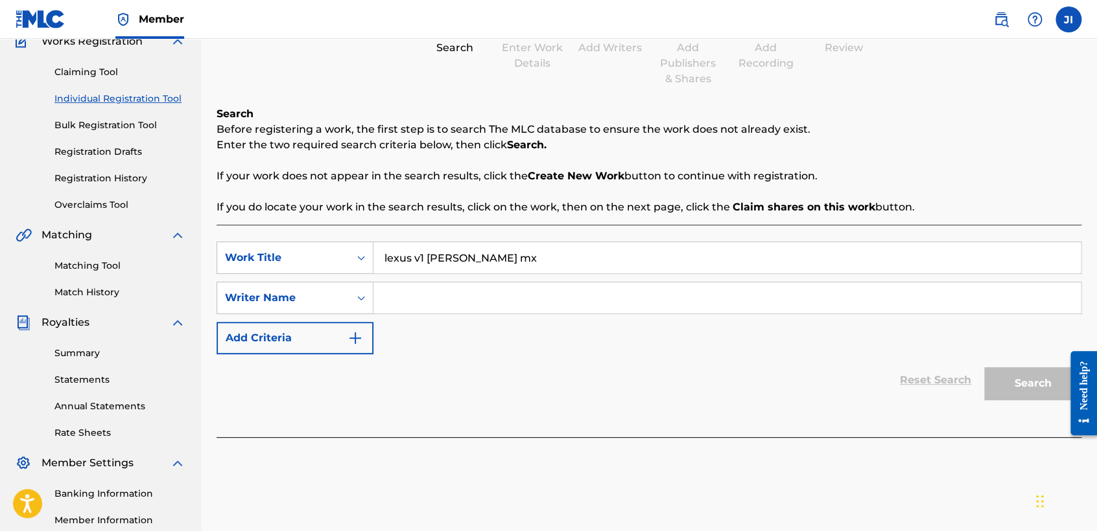
scroll to position [144, 0]
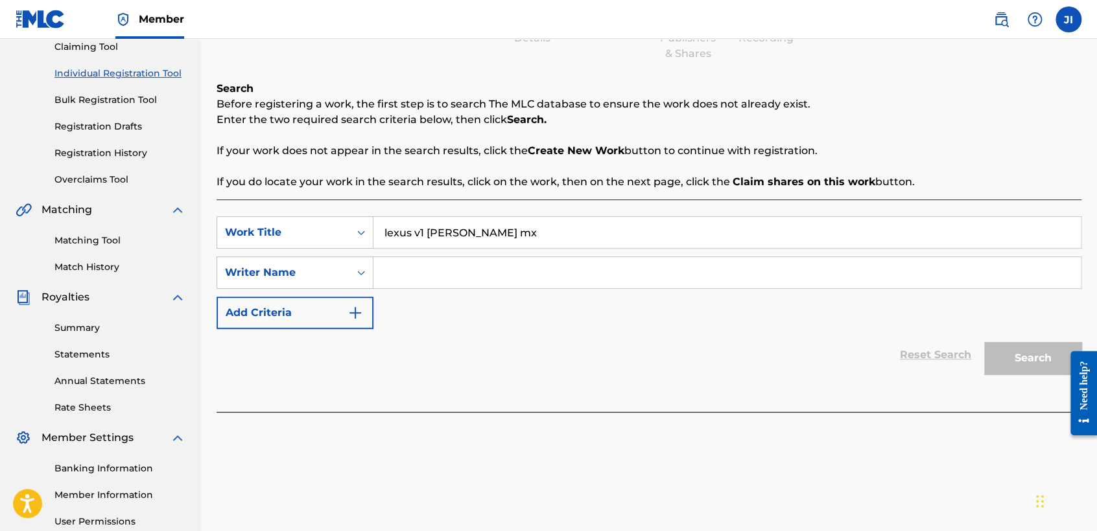
click at [524, 277] on input "Search Form" at bounding box center [726, 272] width 707 height 31
drag, startPoint x: 382, startPoint y: 227, endPoint x: 509, endPoint y: 245, distance: 128.3
click at [509, 245] on input "lexus v1 [PERSON_NAME] mx" at bounding box center [726, 232] width 707 height 31
paste input "lexus v1 [PERSON_NAME] mx"
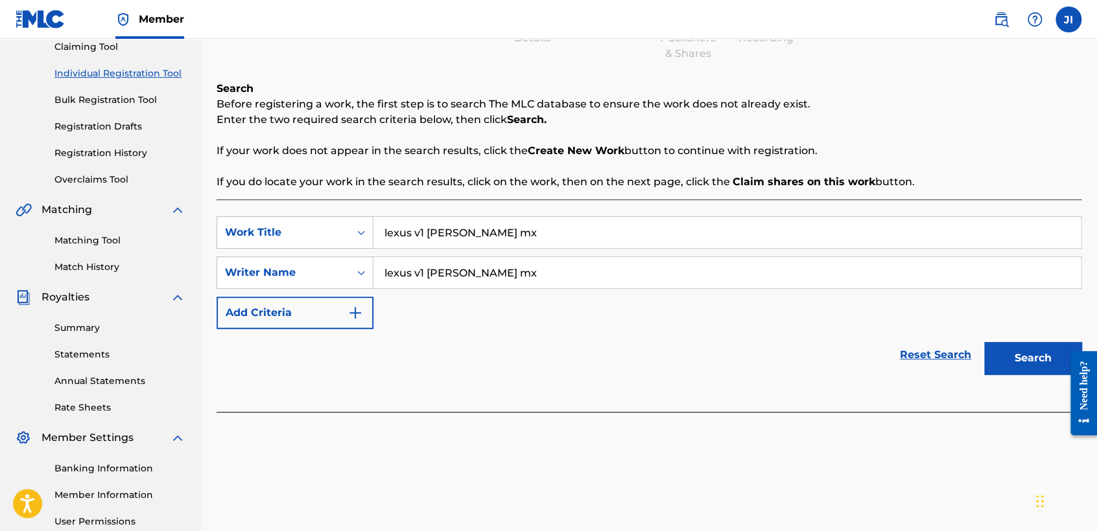
type input "lexus v1 [PERSON_NAME] mx"
drag, startPoint x: 491, startPoint y: 236, endPoint x: 430, endPoint y: 233, distance: 60.4
click at [430, 233] on input "lexus v1 [PERSON_NAME] mx" at bounding box center [726, 232] width 707 height 31
type input "lexus v1"
click at [1025, 366] on button "Search" at bounding box center [1032, 358] width 97 height 32
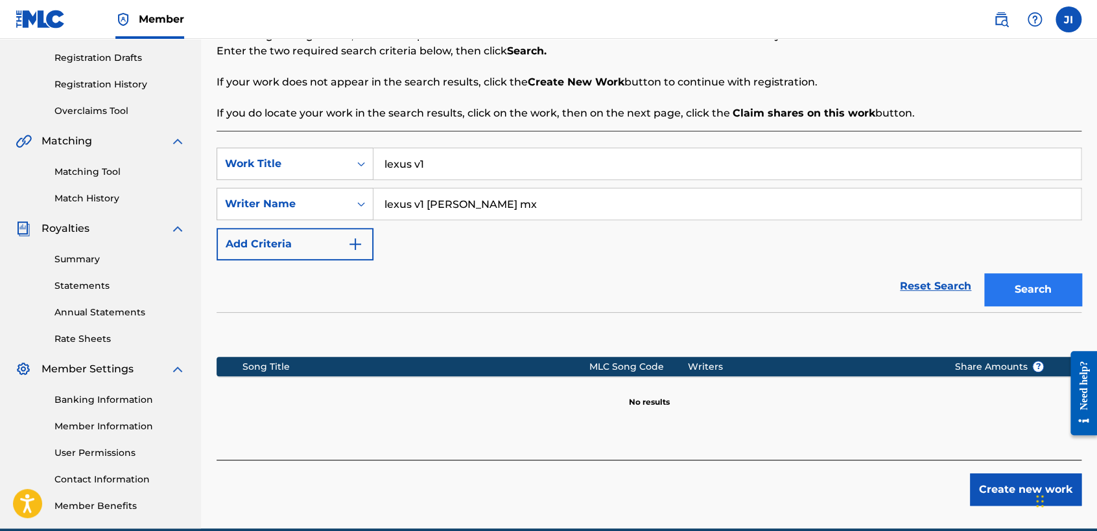
scroll to position [272, 0]
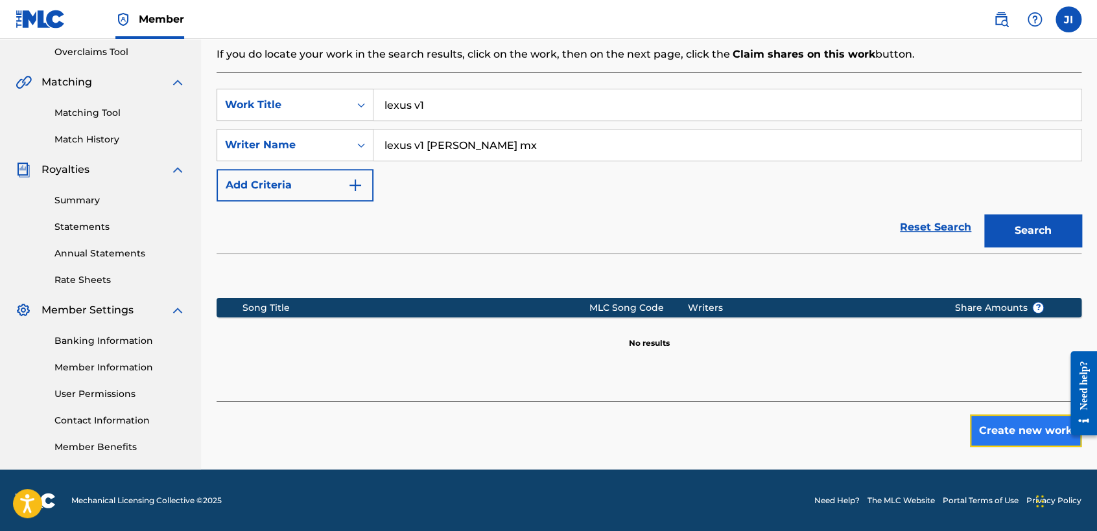
click at [1021, 419] on button "Create new work" at bounding box center [1025, 431] width 111 height 32
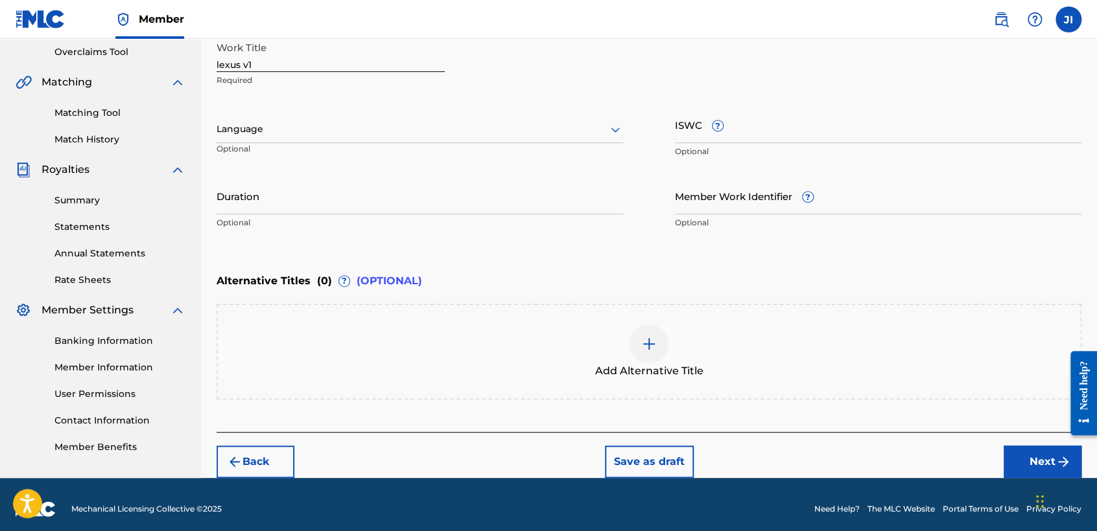
click at [318, 121] on div at bounding box center [419, 129] width 406 height 16
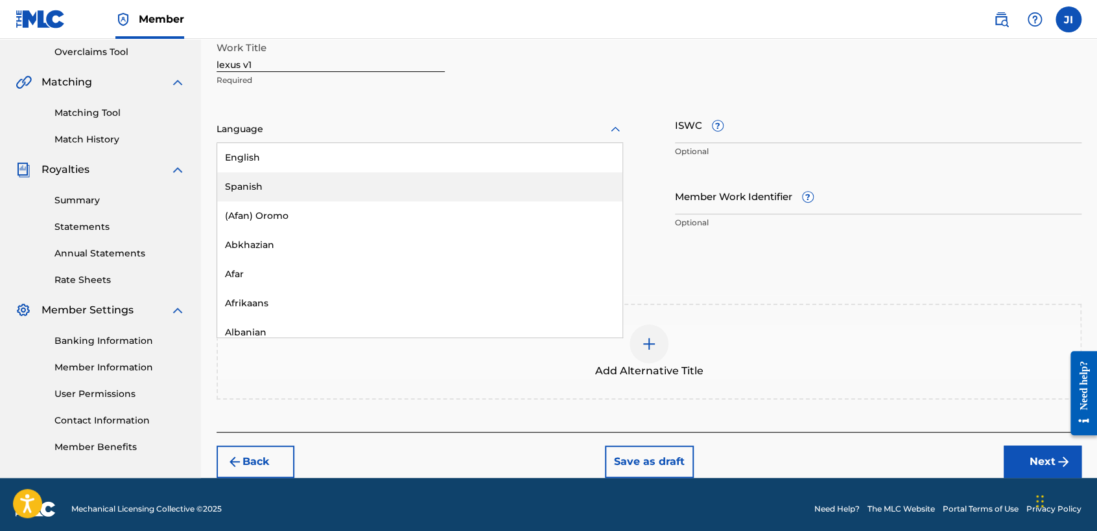
click at [312, 183] on div "Spanish" at bounding box center [419, 186] width 405 height 29
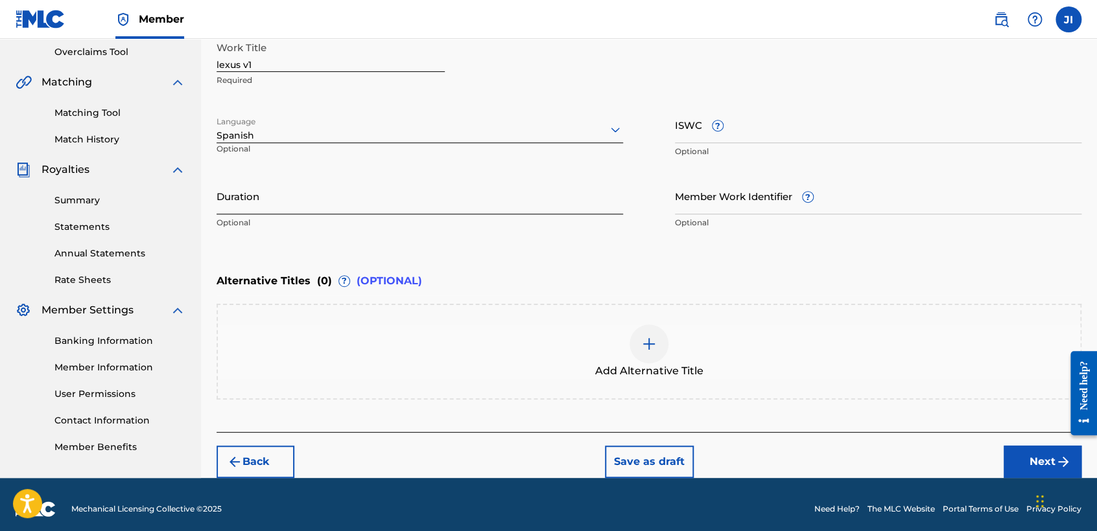
click at [316, 187] on input "Duration" at bounding box center [419, 196] width 406 height 37
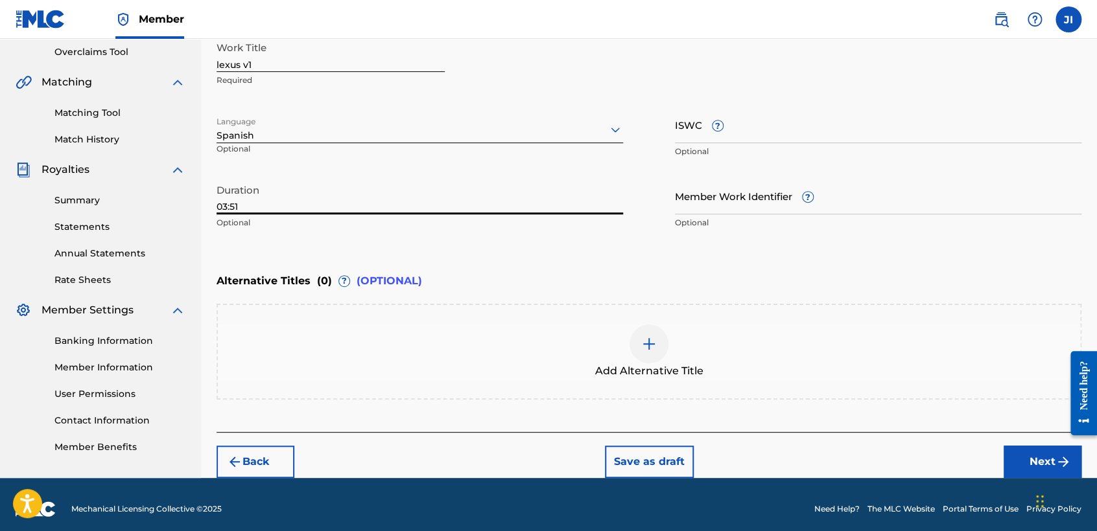
type input "03:51"
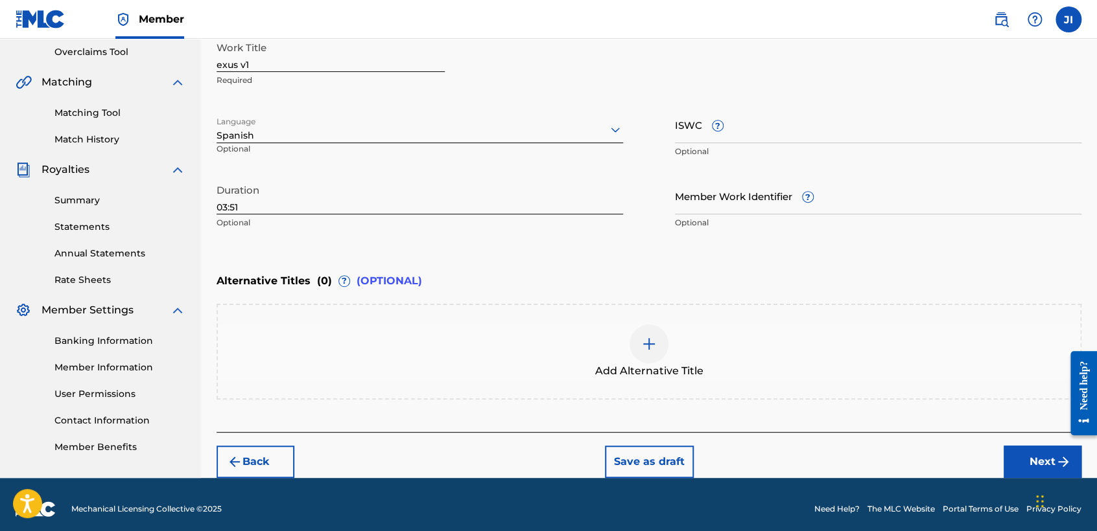
click at [215, 60] on div "Register Work Search Enter Work Details Add Writers Add Publishers & Shares Add…" at bounding box center [649, 139] width 896 height 679
click at [215, 64] on div "Register Work Search Enter Work Details Add Writers Add Publishers & Shares Add…" at bounding box center [649, 139] width 896 height 679
click at [218, 64] on input "exus v1" at bounding box center [330, 53] width 228 height 37
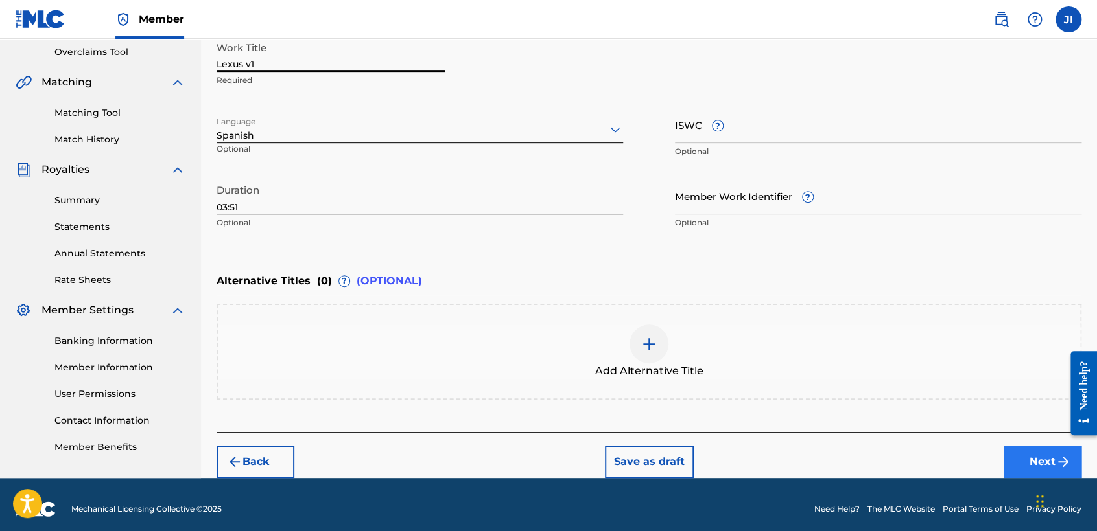
type input "Lexus v1"
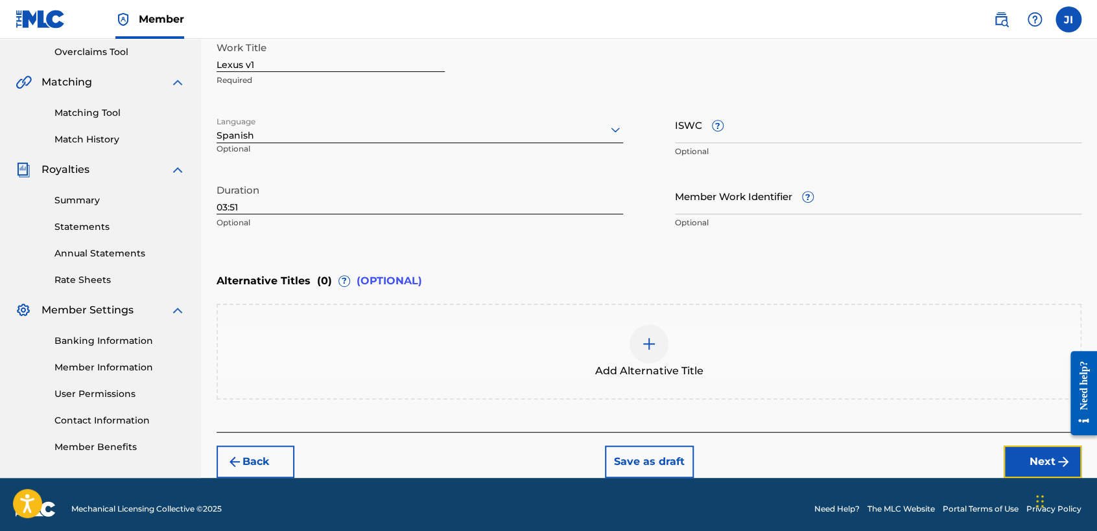
drag, startPoint x: 1037, startPoint y: 467, endPoint x: 1007, endPoint y: 443, distance: 38.8
click at [1037, 467] on button "Next" at bounding box center [1042, 462] width 78 height 32
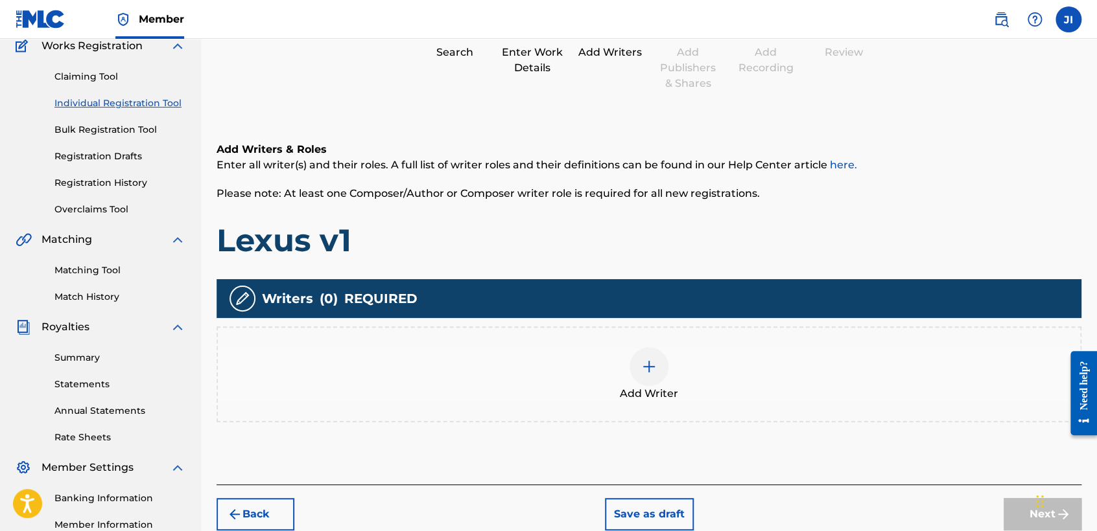
scroll to position [202, 0]
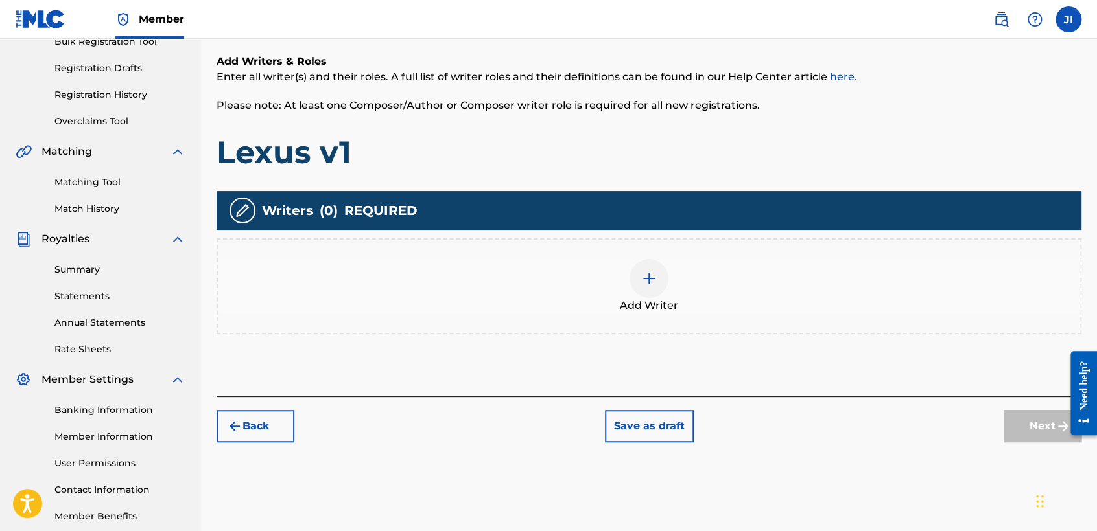
click at [631, 290] on div "Add Writer" at bounding box center [649, 286] width 862 height 54
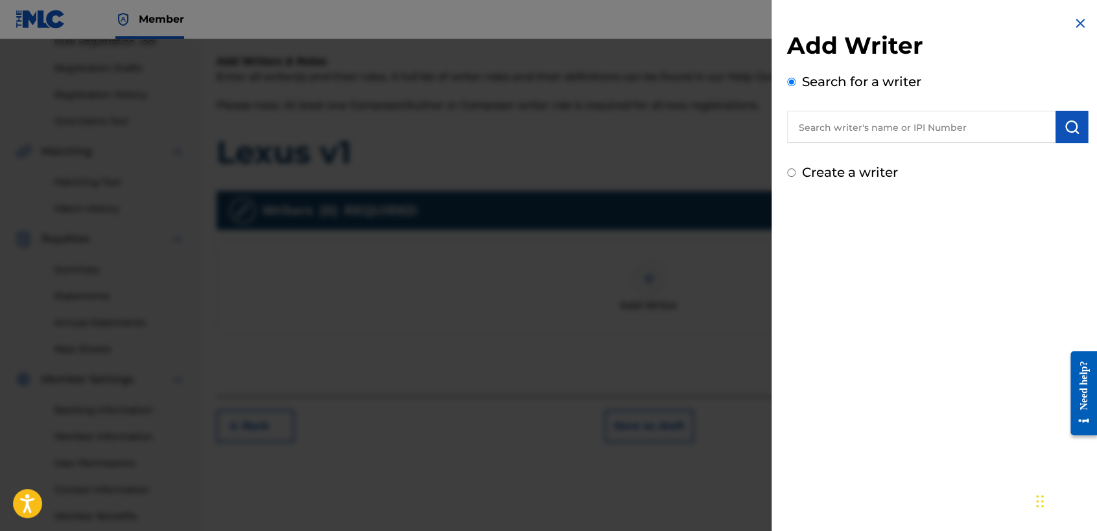
click at [830, 124] on input "text" at bounding box center [921, 127] width 268 height 32
type input "01311542795"
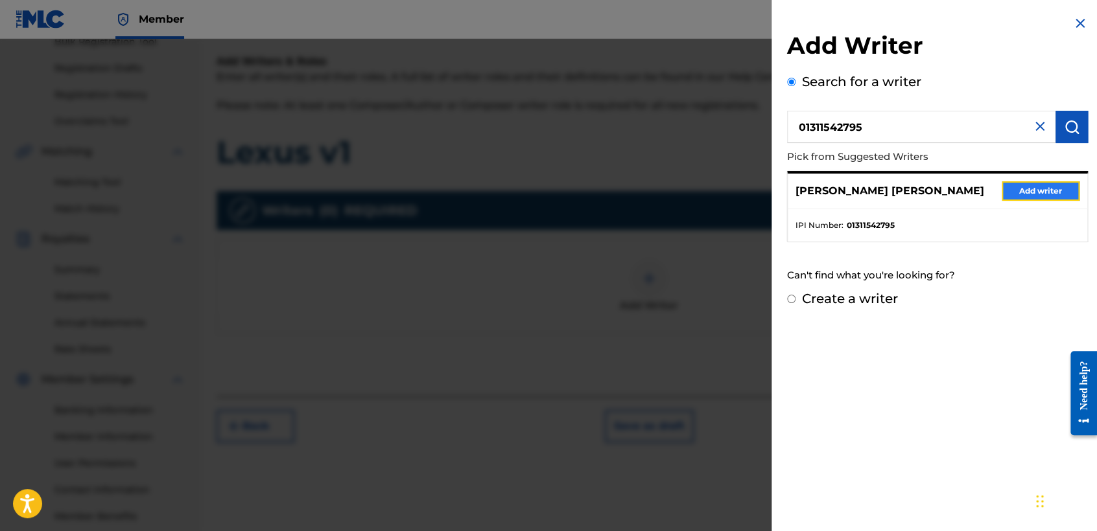
click at [1019, 186] on button "Add writer" at bounding box center [1040, 190] width 78 height 19
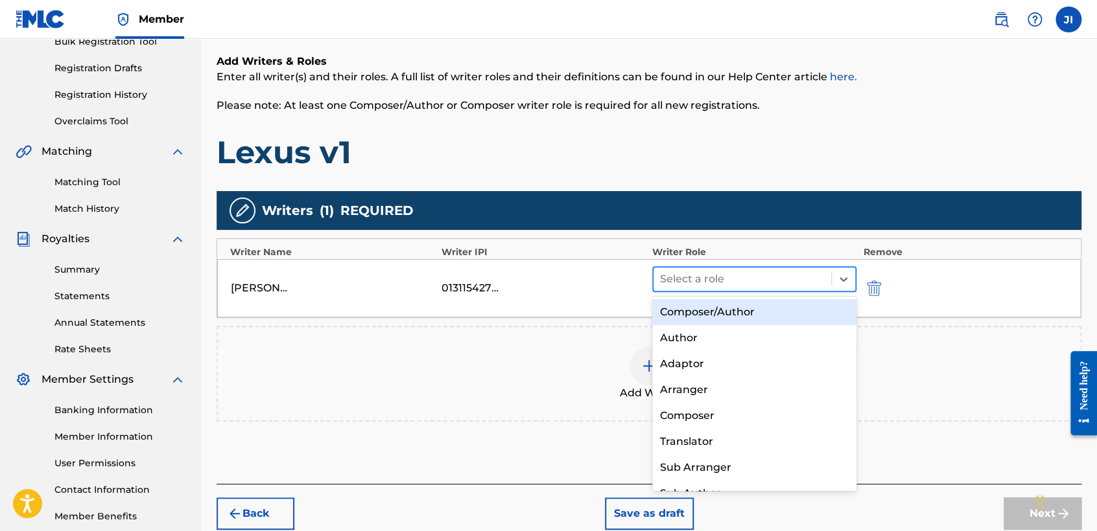
click at [664, 278] on div at bounding box center [742, 279] width 165 height 18
click at [726, 316] on div "Composer/Author" at bounding box center [754, 312] width 204 height 26
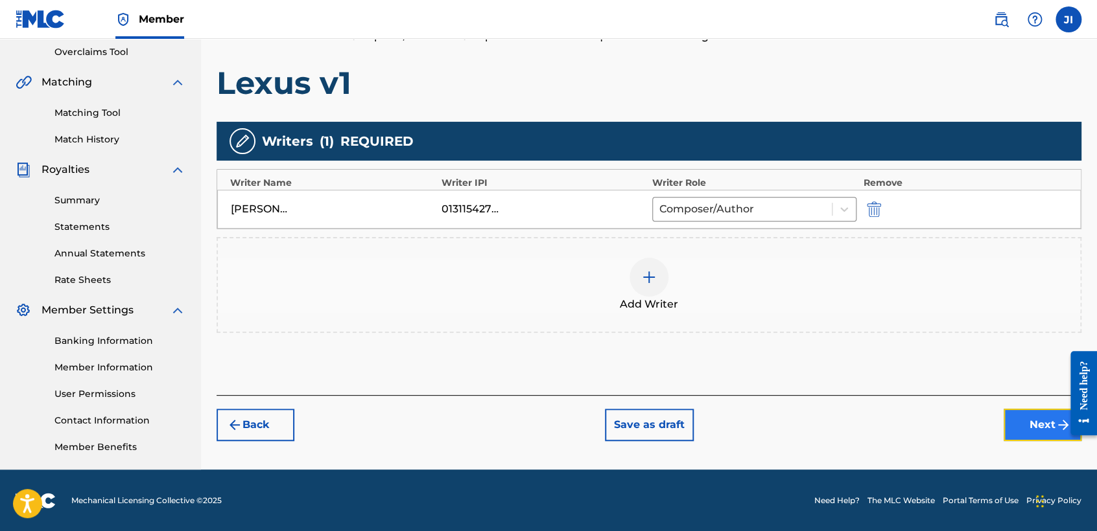
click at [1031, 428] on button "Next" at bounding box center [1042, 425] width 78 height 32
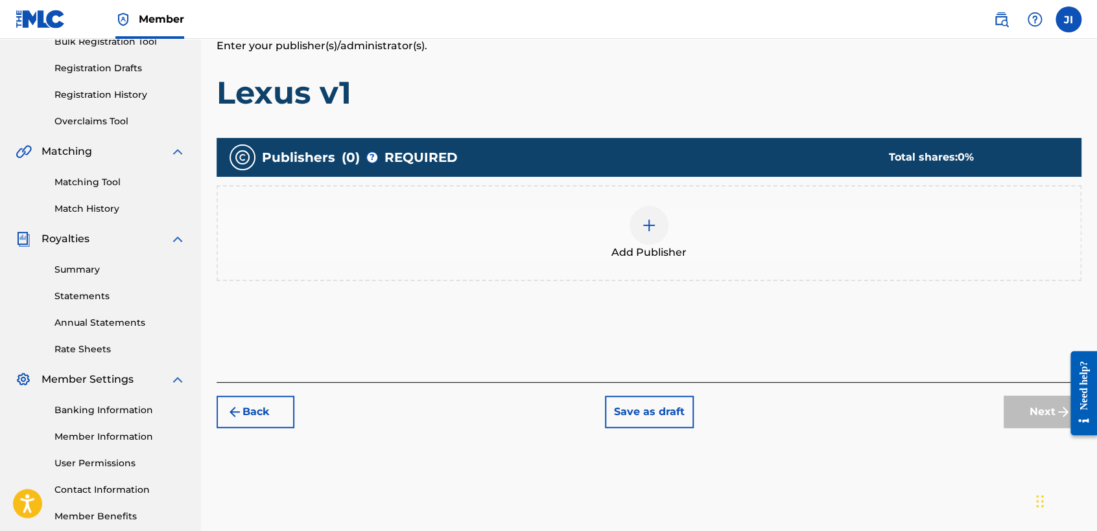
click at [690, 234] on div "Add Publisher" at bounding box center [649, 233] width 862 height 54
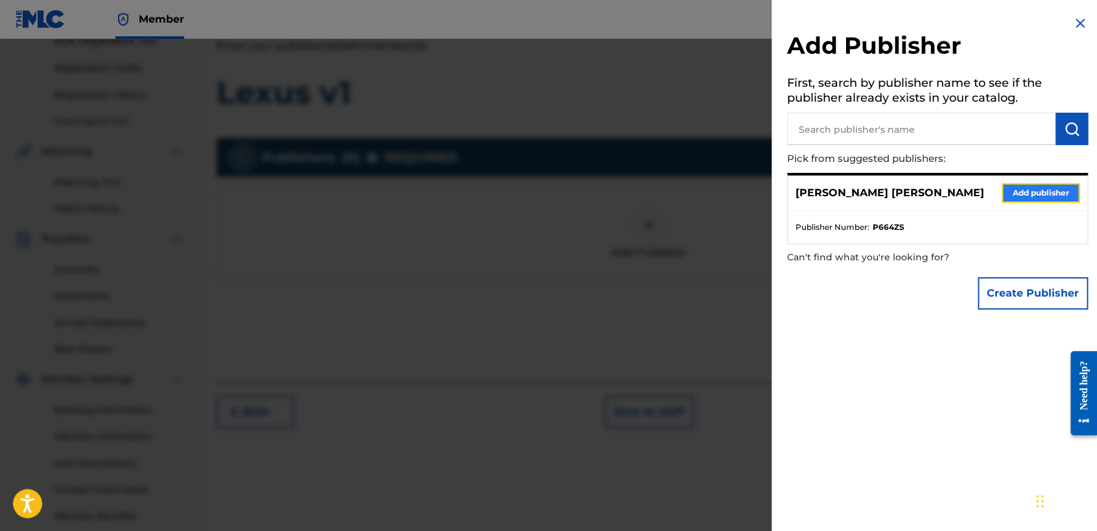
click at [1036, 198] on button "Add publisher" at bounding box center [1040, 192] width 78 height 19
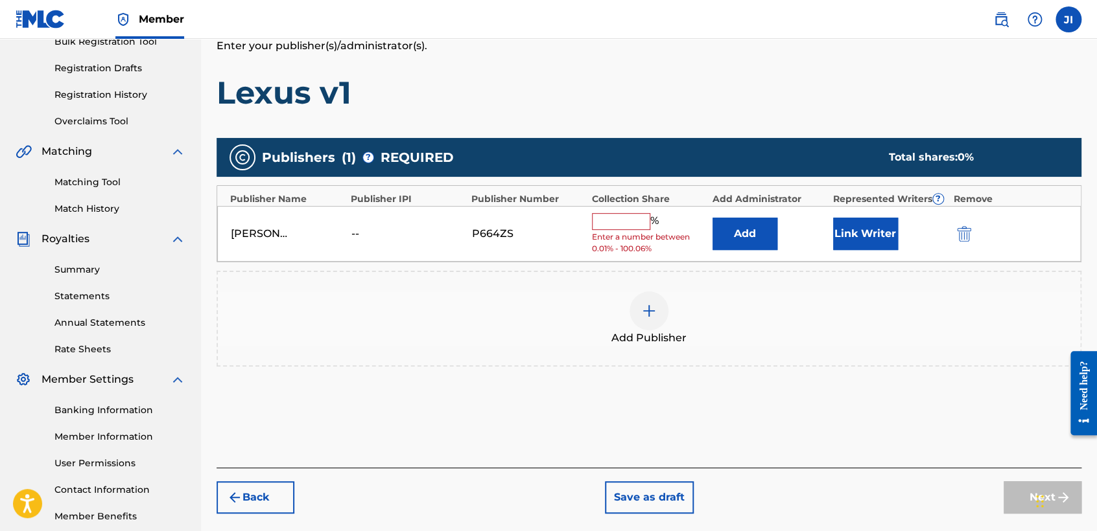
click at [624, 216] on input "text" at bounding box center [621, 221] width 58 height 17
type input "100"
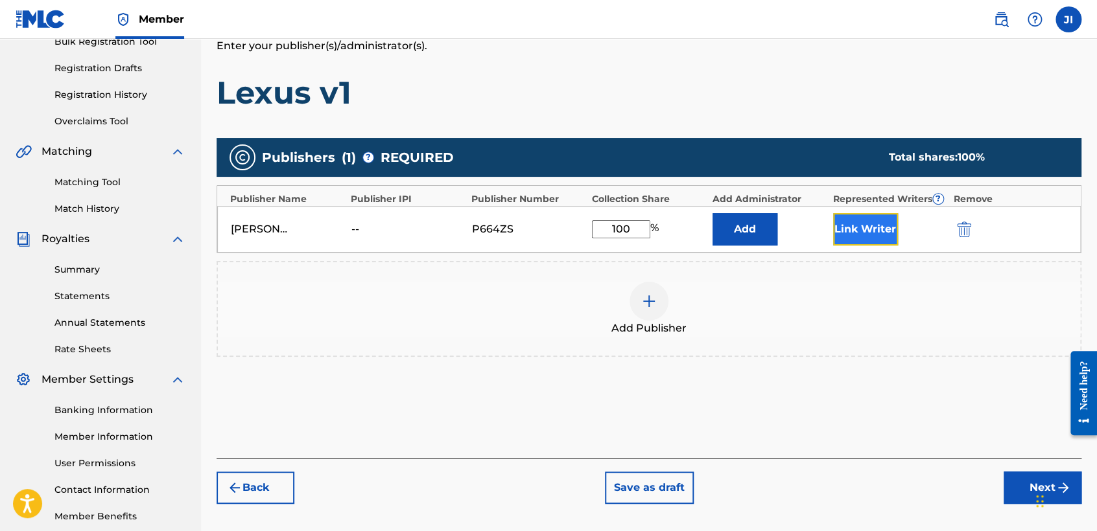
click at [857, 237] on button "Link Writer" at bounding box center [865, 229] width 65 height 32
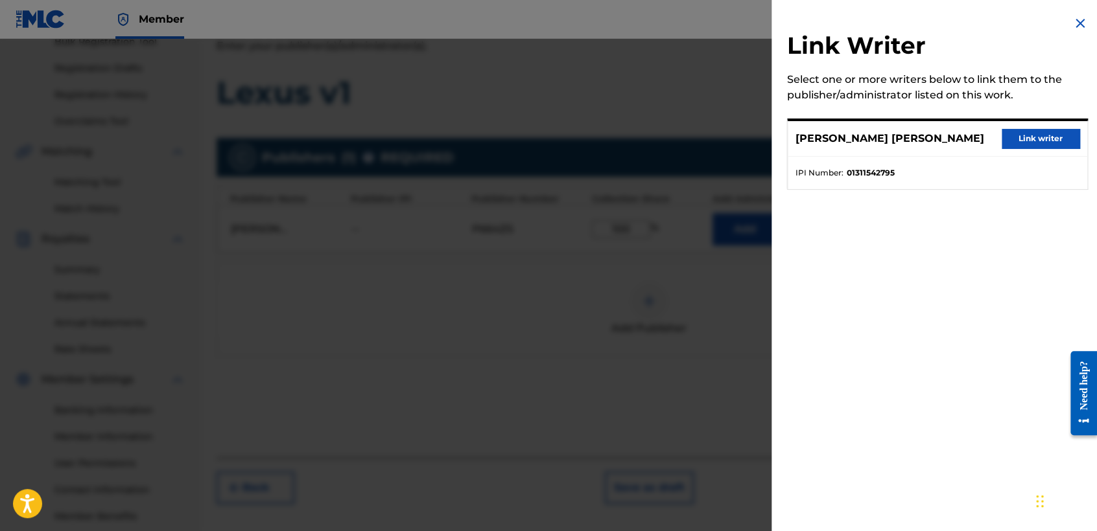
click at [1023, 150] on div "[PERSON_NAME] [PERSON_NAME] Link writer" at bounding box center [936, 139] width 299 height 36
click at [1026, 143] on button "Link writer" at bounding box center [1040, 138] width 78 height 19
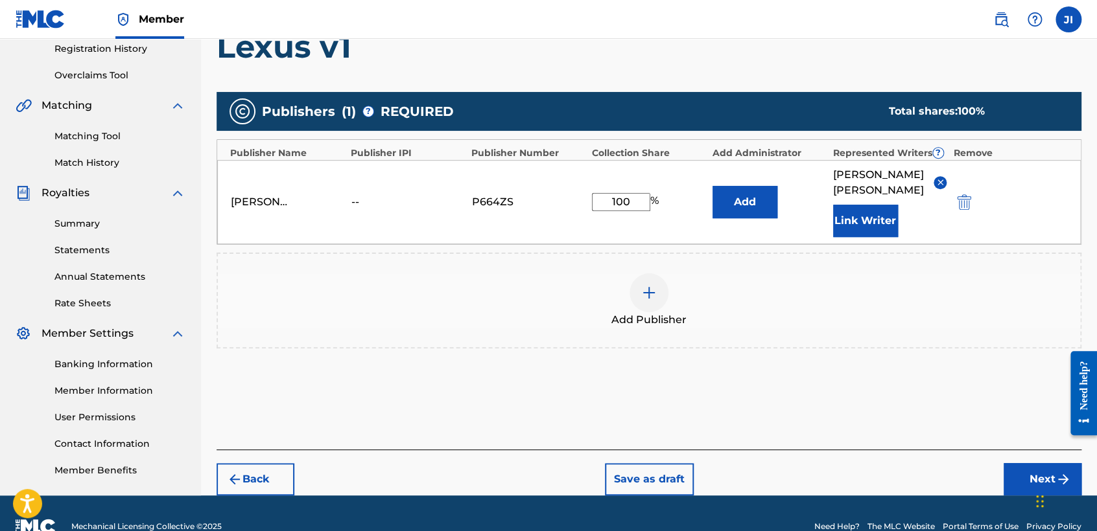
scroll to position [274, 0]
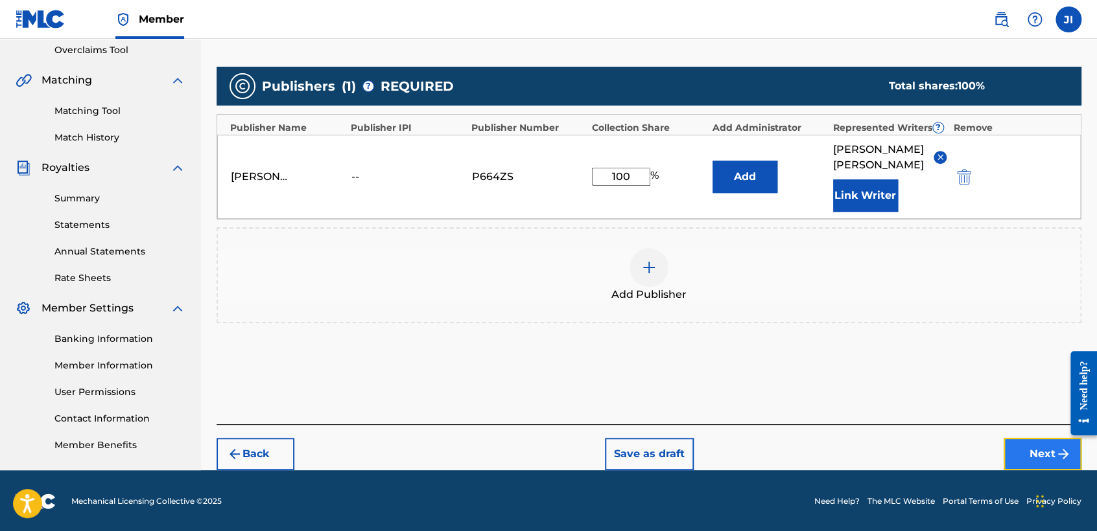
click at [1026, 444] on button "Next" at bounding box center [1042, 454] width 78 height 32
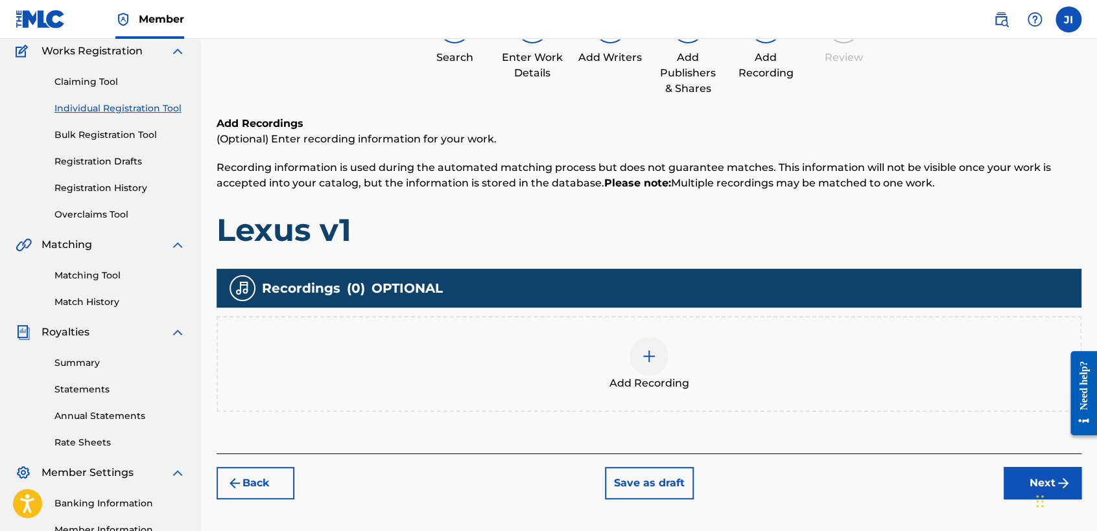
scroll to position [130, 0]
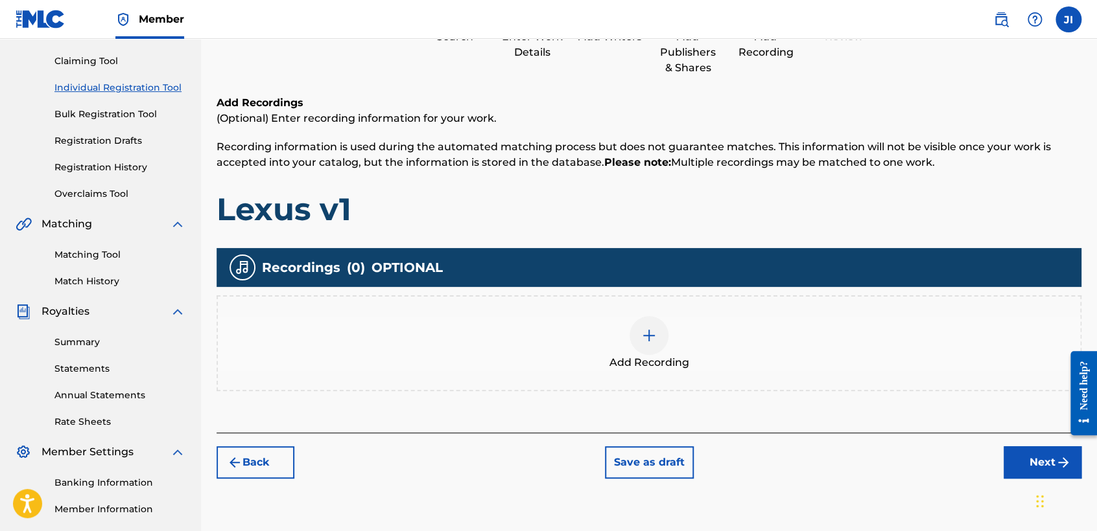
click at [673, 330] on div "Add Recording" at bounding box center [649, 343] width 862 height 54
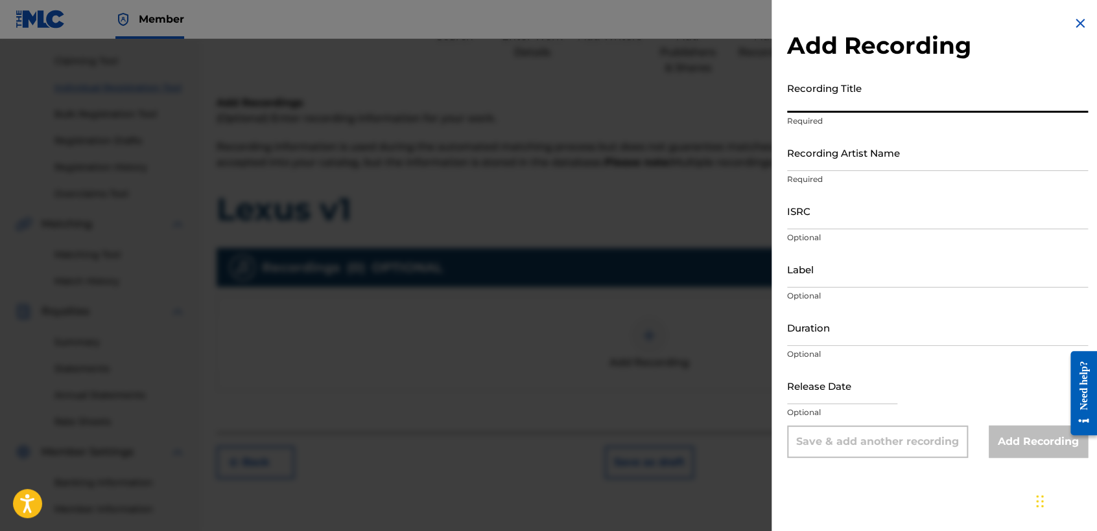
paste input "Lexus V1"
type input "Lexus V1"
click at [826, 175] on p "Required" at bounding box center [937, 180] width 301 height 12
click at [826, 168] on input "Recording Artist Name" at bounding box center [937, 152] width 301 height 37
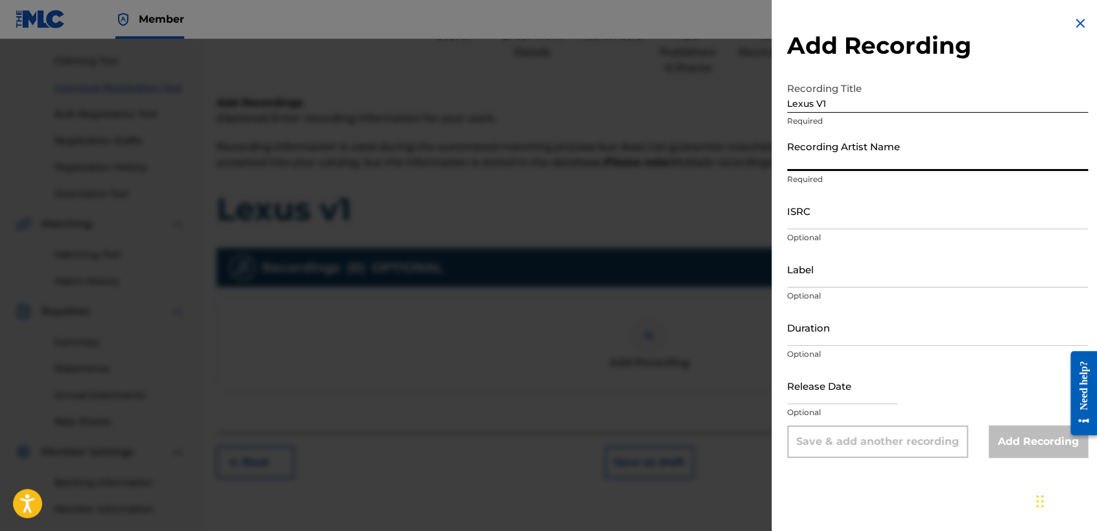
type input "[PERSON_NAME] MX"
type input "[DATE]"
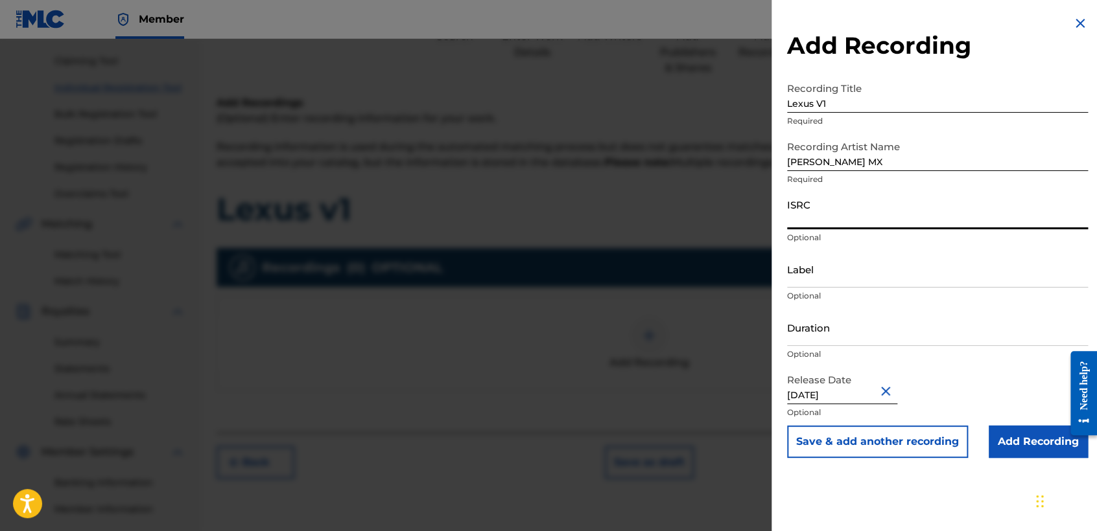
click at [849, 211] on input "ISRC" at bounding box center [937, 210] width 301 height 37
paste input "QZFZ72513183"
type input "QZFZ72513183"
click at [850, 329] on input "Duration" at bounding box center [937, 327] width 301 height 37
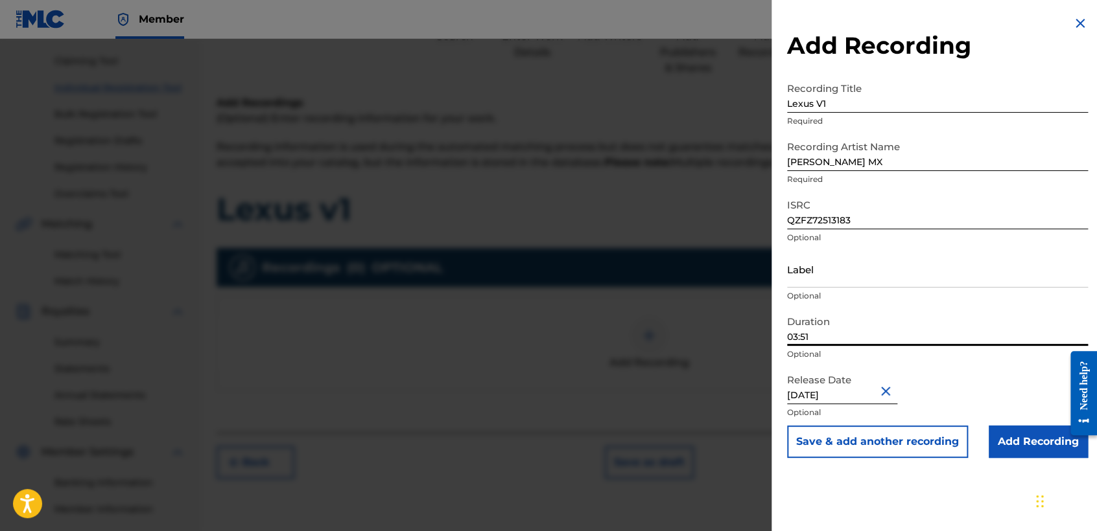
type input "03:51"
click at [1043, 447] on input "Add Recording" at bounding box center [1037, 442] width 99 height 32
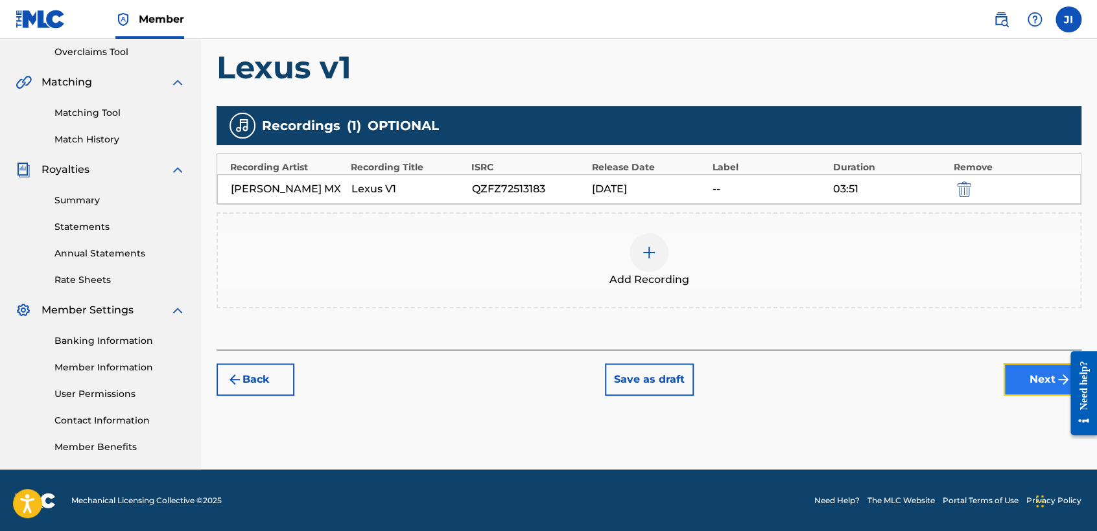
click at [1021, 384] on button "Next" at bounding box center [1042, 380] width 78 height 32
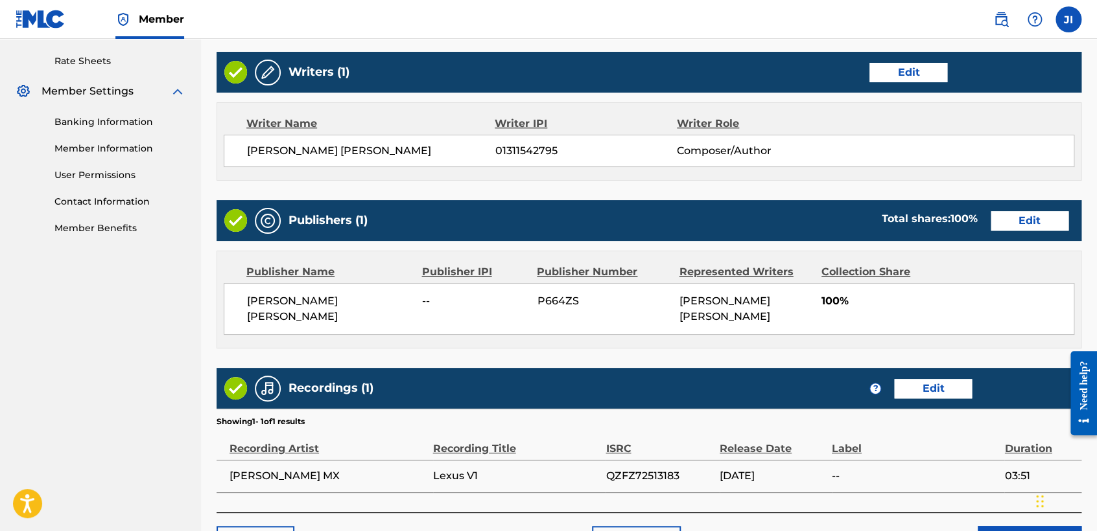
scroll to position [579, 0]
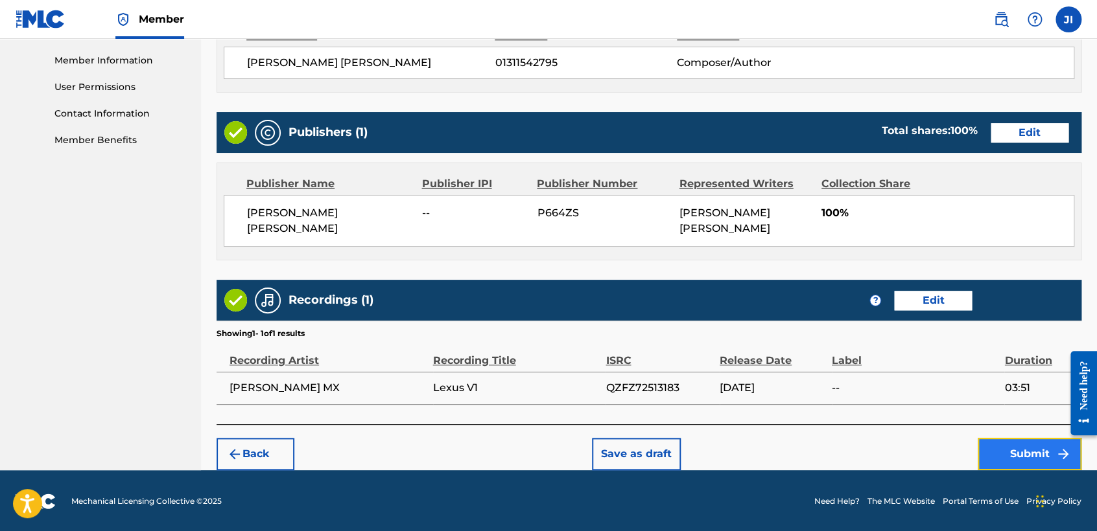
click at [1022, 451] on button "Submit" at bounding box center [1029, 454] width 104 height 32
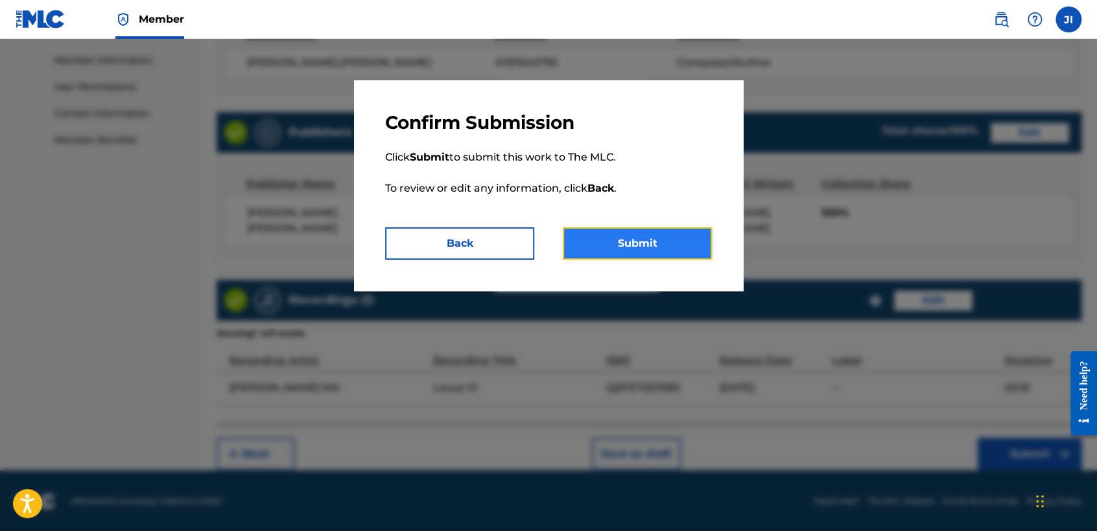
click at [682, 241] on button "Submit" at bounding box center [637, 243] width 149 height 32
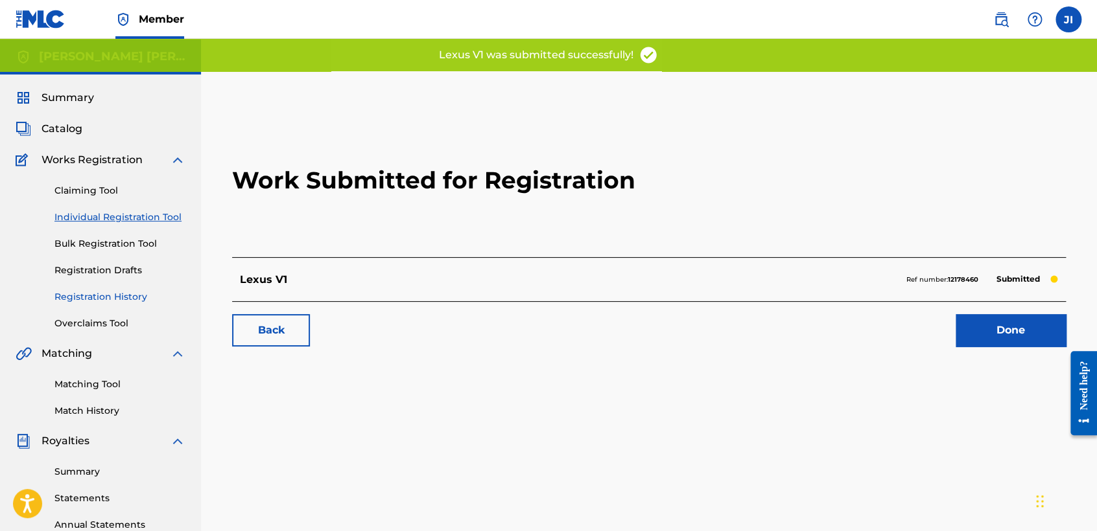
click at [128, 296] on link "Registration History" at bounding box center [119, 297] width 131 height 14
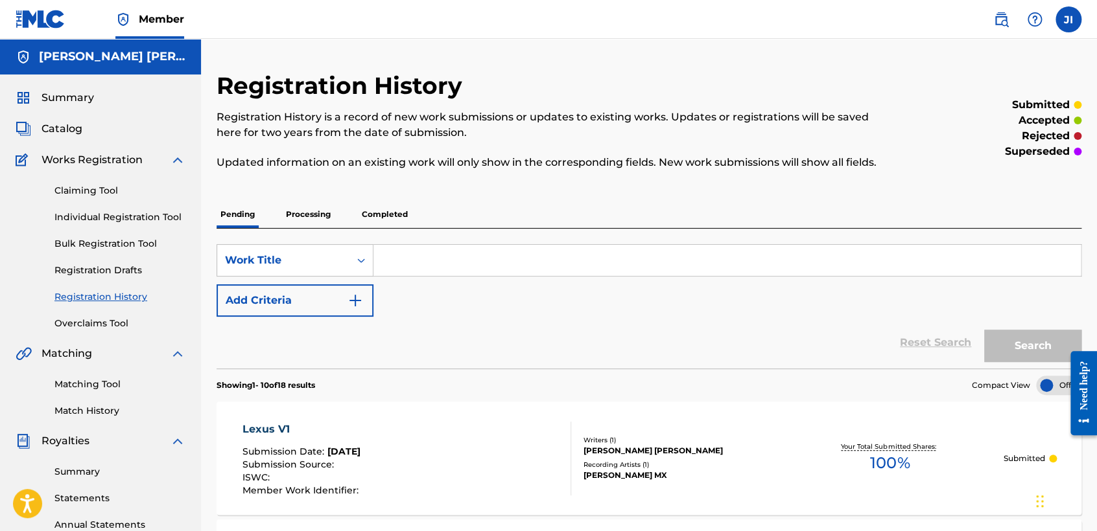
click at [169, 210] on div "Claiming Tool Individual Registration Tool Bulk Registration Tool Registration …" at bounding box center [101, 249] width 170 height 163
click at [170, 218] on link "Individual Registration Tool" at bounding box center [119, 218] width 131 height 14
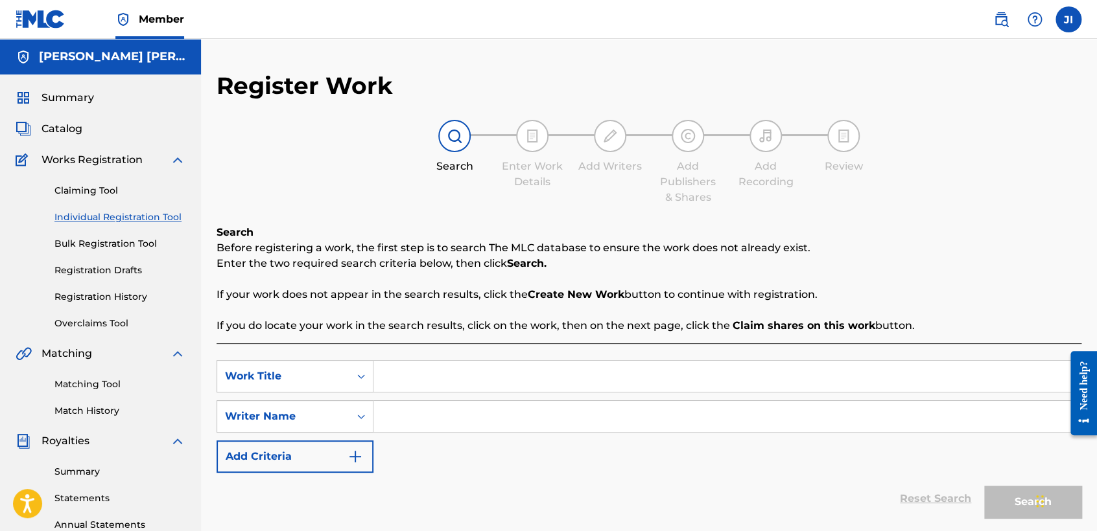
scroll to position [216, 0]
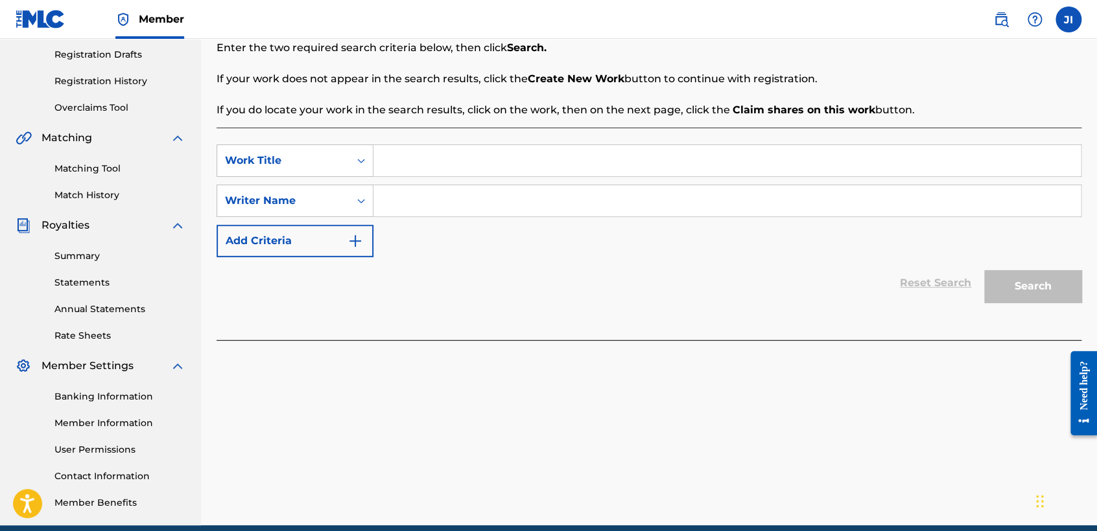
paste input "Bravo 26"
type input "Bravo 26"
paste input "Bravo 26"
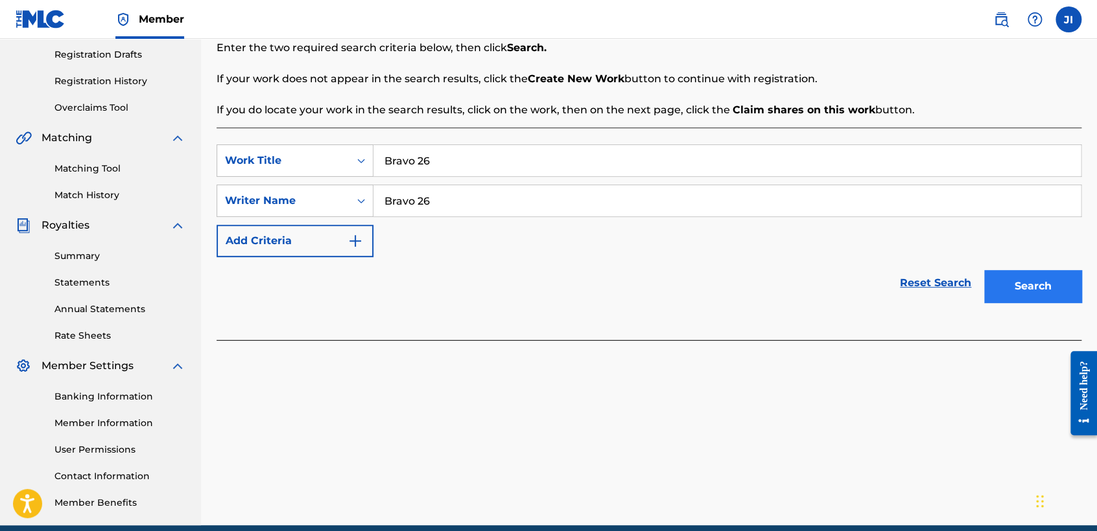
type input "Bravo 26"
click at [1008, 295] on button "Search" at bounding box center [1032, 286] width 97 height 32
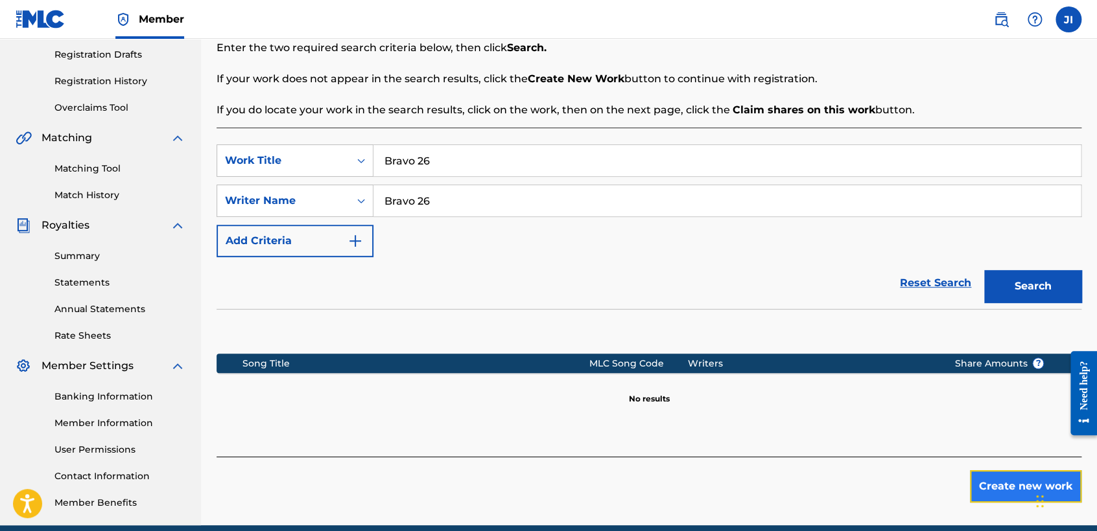
click at [985, 483] on button "Create new work" at bounding box center [1025, 487] width 111 height 32
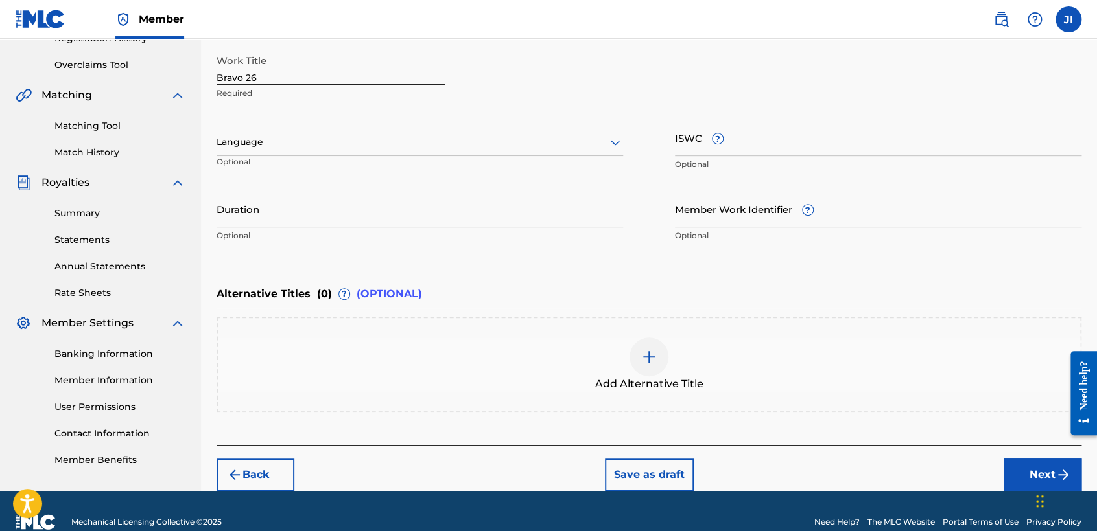
scroll to position [279, 0]
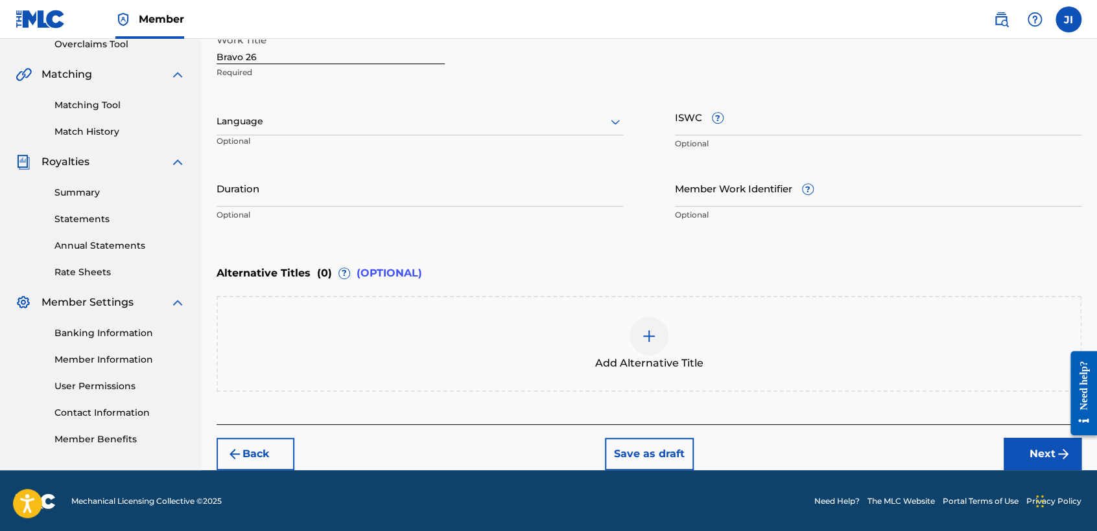
click at [405, 124] on div at bounding box center [419, 121] width 406 height 16
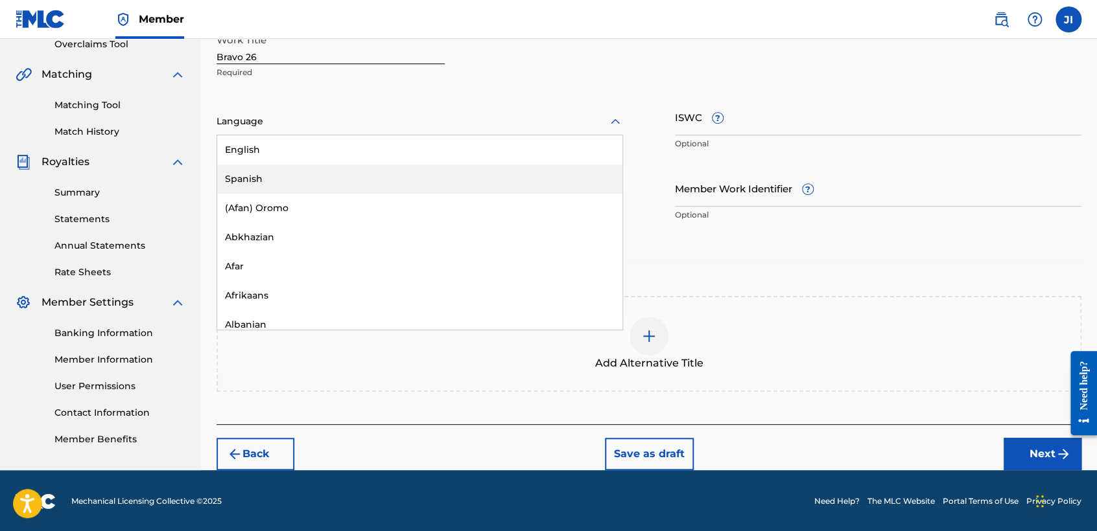
click at [330, 180] on div "Spanish" at bounding box center [419, 179] width 405 height 29
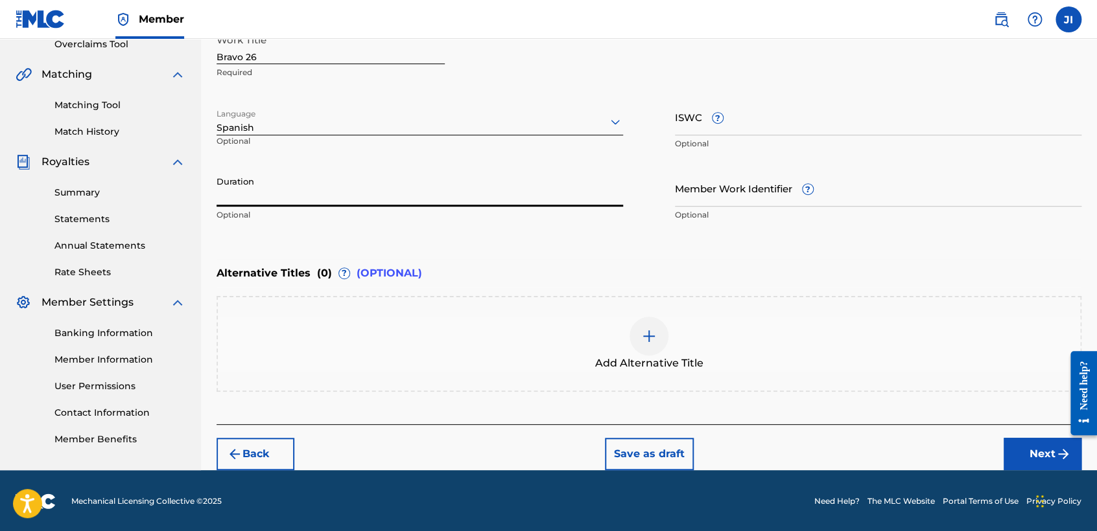
click at [329, 179] on input "Duration" at bounding box center [419, 188] width 406 height 37
type input "03:54"
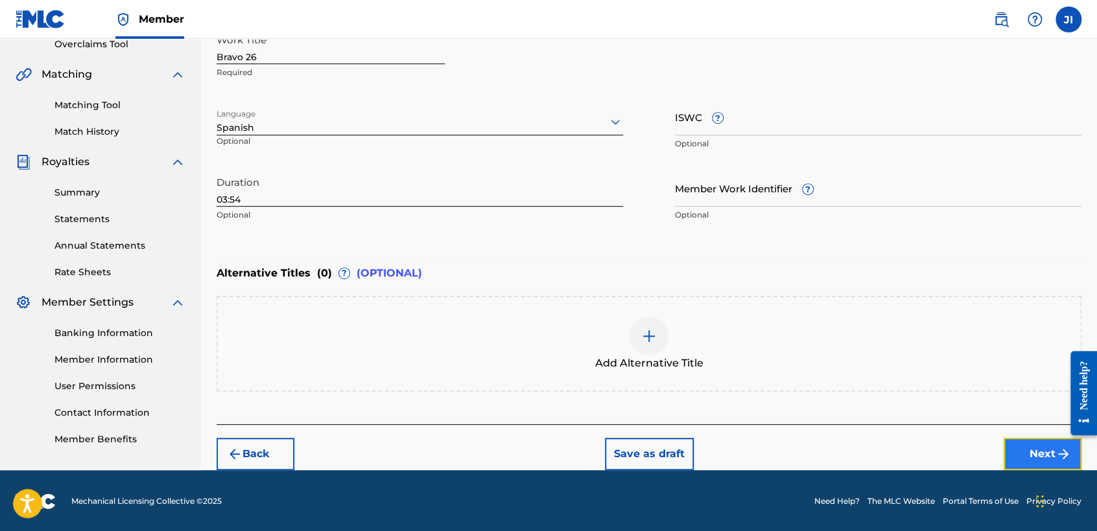
click at [1049, 442] on button "Next" at bounding box center [1042, 454] width 78 height 32
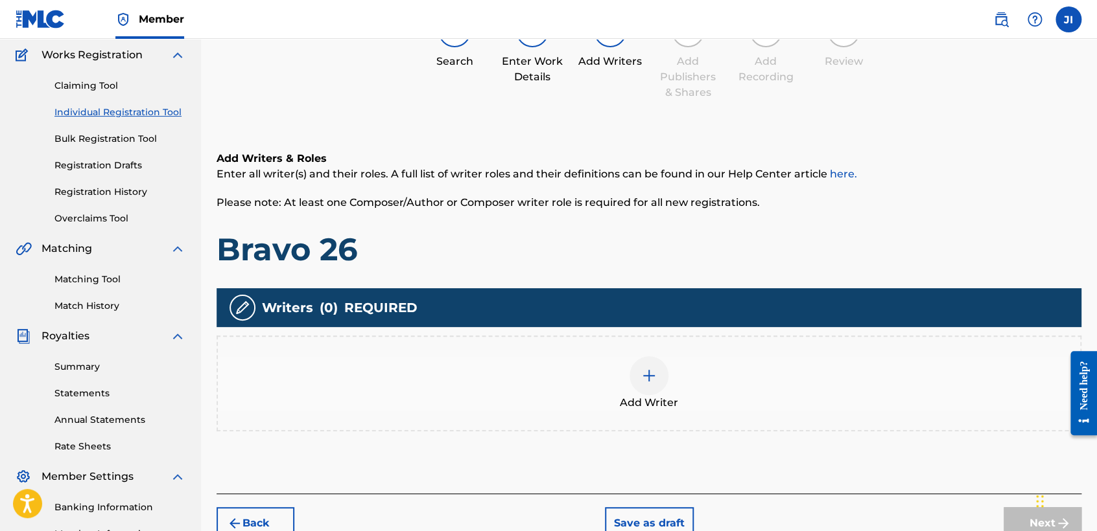
scroll to position [130, 0]
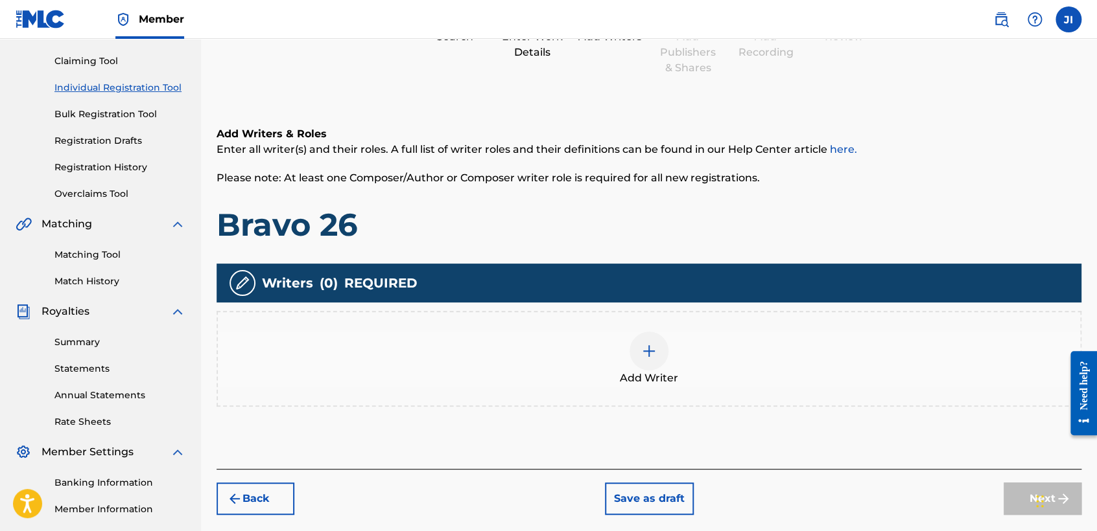
click at [651, 376] on span "Add Writer" at bounding box center [649, 379] width 58 height 16
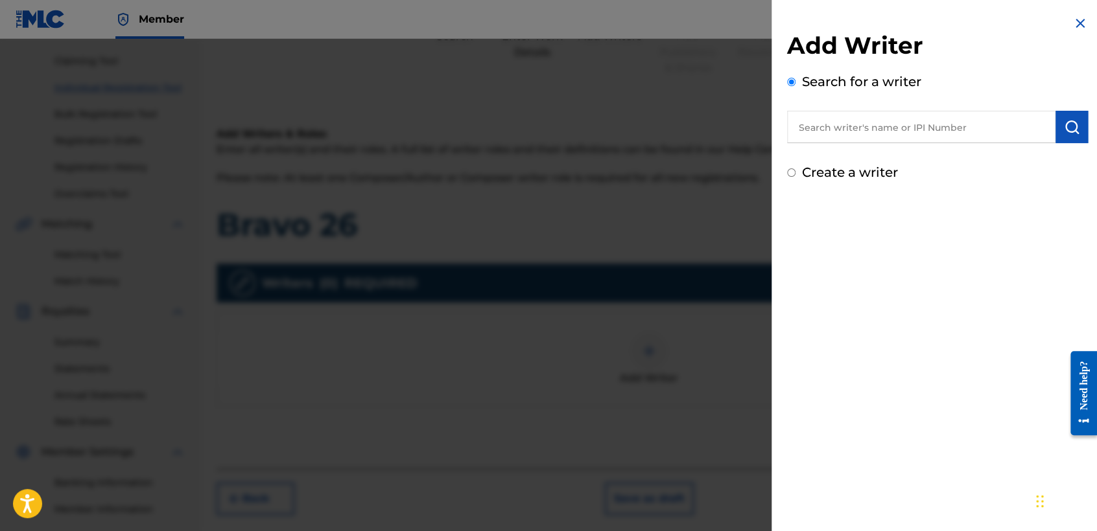
click at [819, 134] on input "text" at bounding box center [921, 127] width 268 height 32
type input "01311542795"
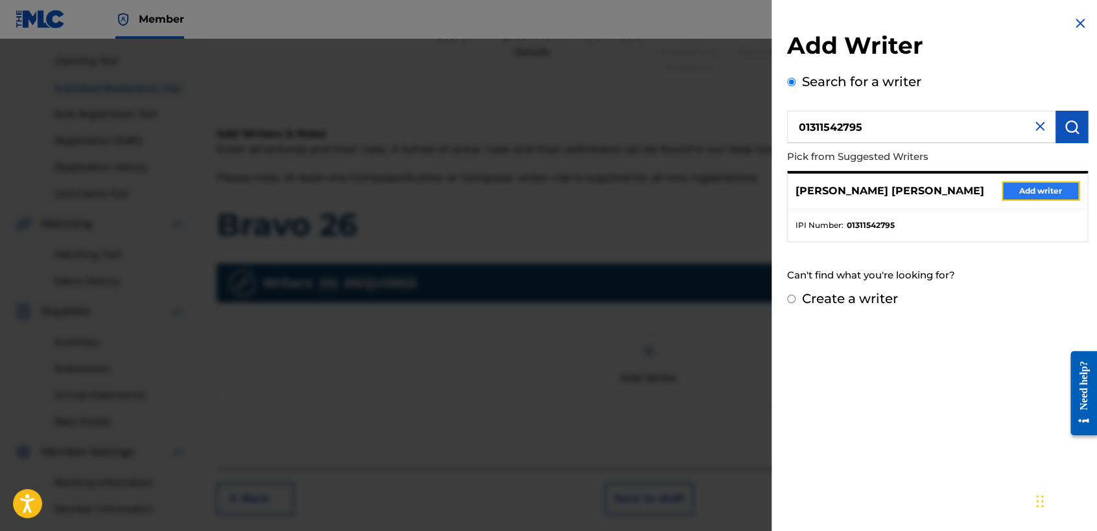
click at [1019, 198] on button "Add writer" at bounding box center [1040, 190] width 78 height 19
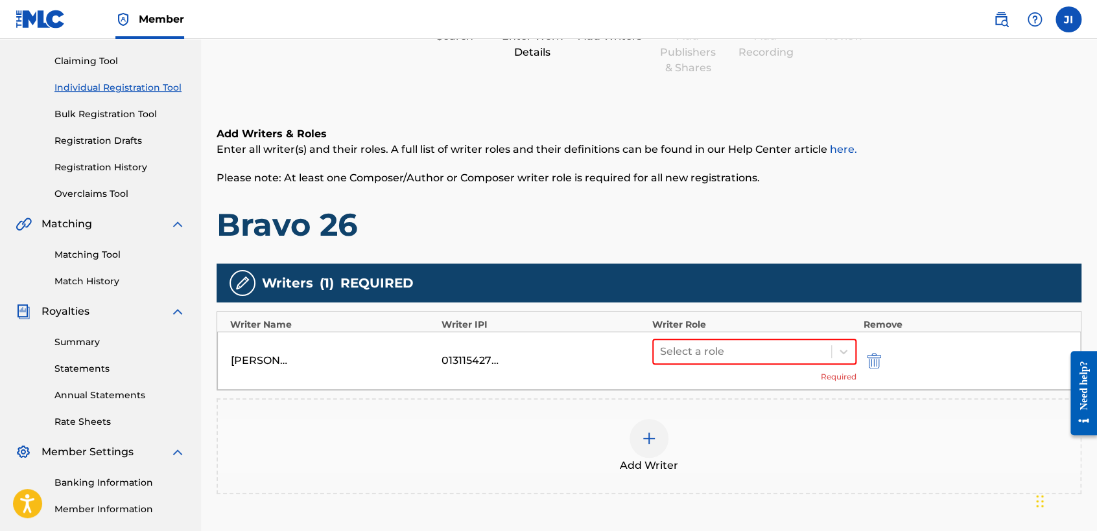
click at [756, 336] on div "[PERSON_NAME] [PERSON_NAME] 01311542795 Select a role Required" at bounding box center [648, 361] width 863 height 58
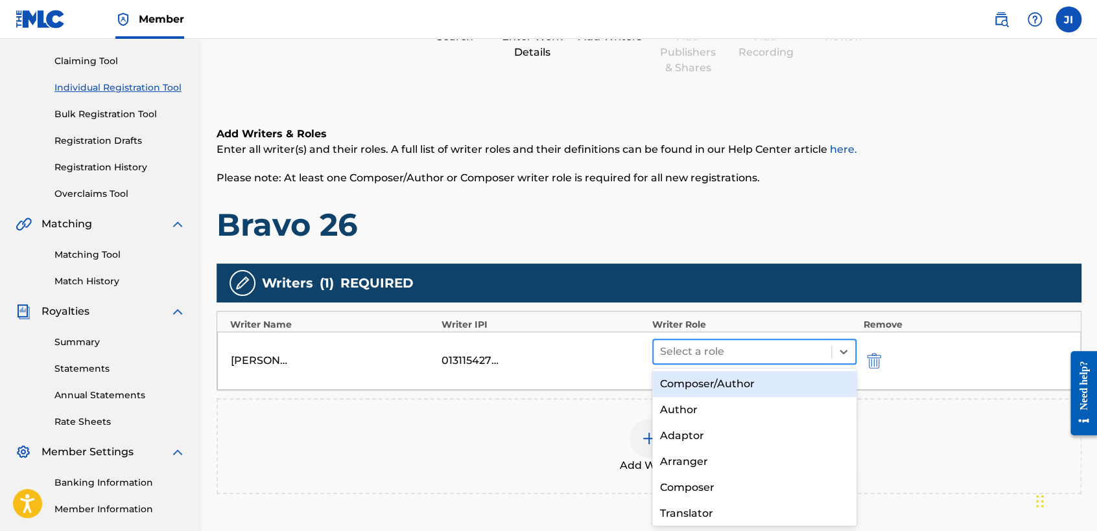
click at [756, 348] on div at bounding box center [742, 352] width 165 height 18
click at [763, 380] on div "Composer/Author" at bounding box center [754, 384] width 204 height 26
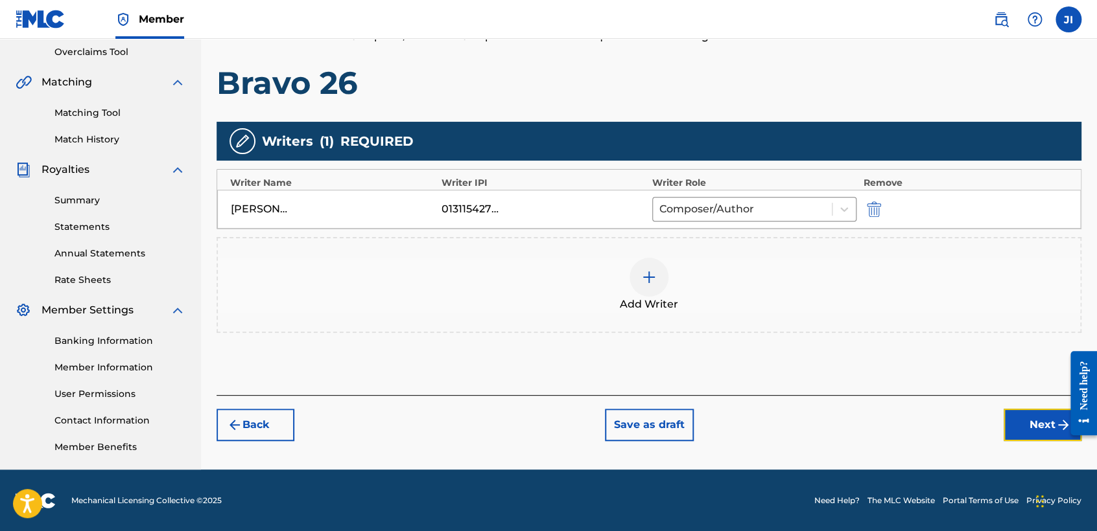
click at [1026, 427] on button "Next" at bounding box center [1042, 425] width 78 height 32
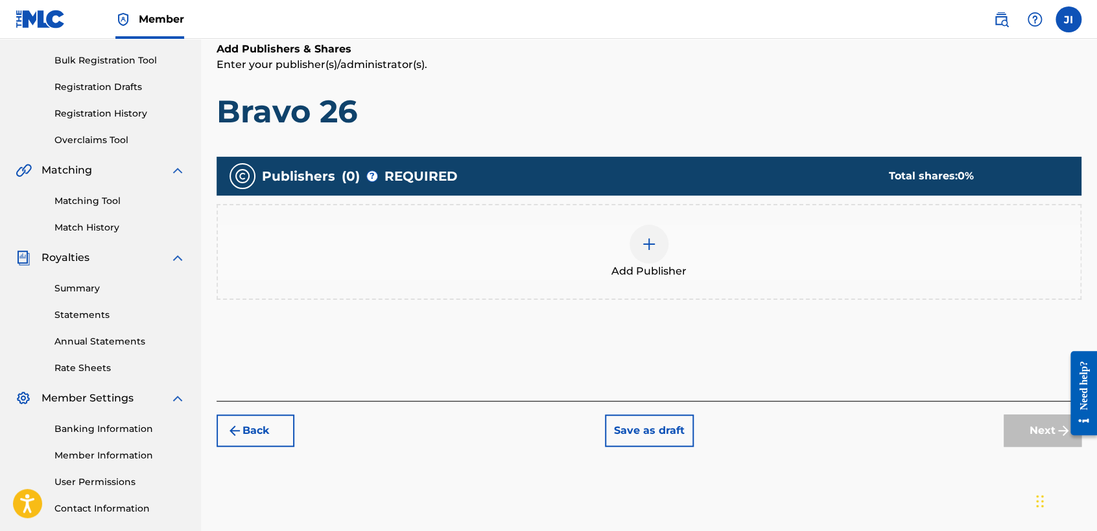
scroll to position [202, 0]
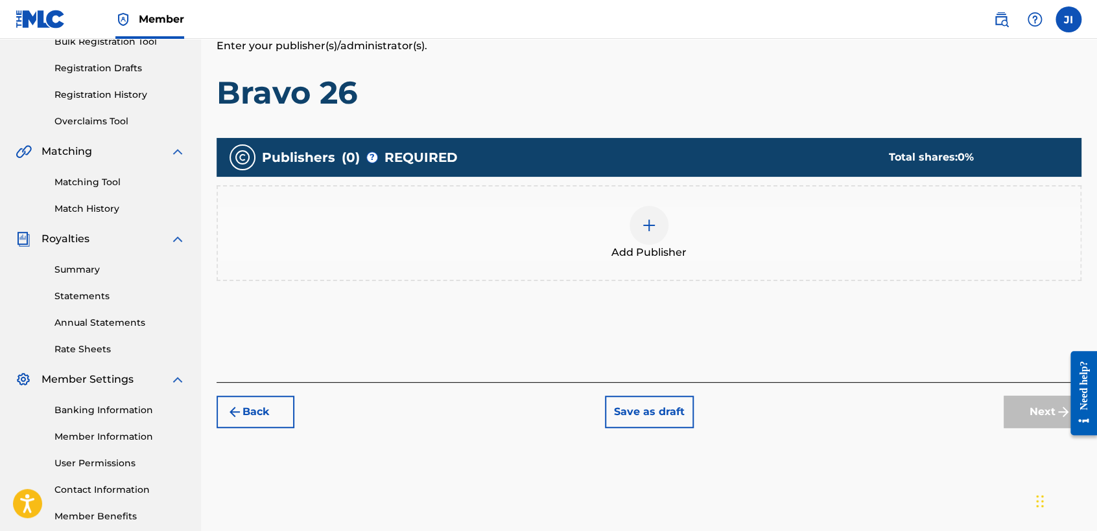
click at [670, 238] on div "Add Publisher" at bounding box center [649, 233] width 862 height 54
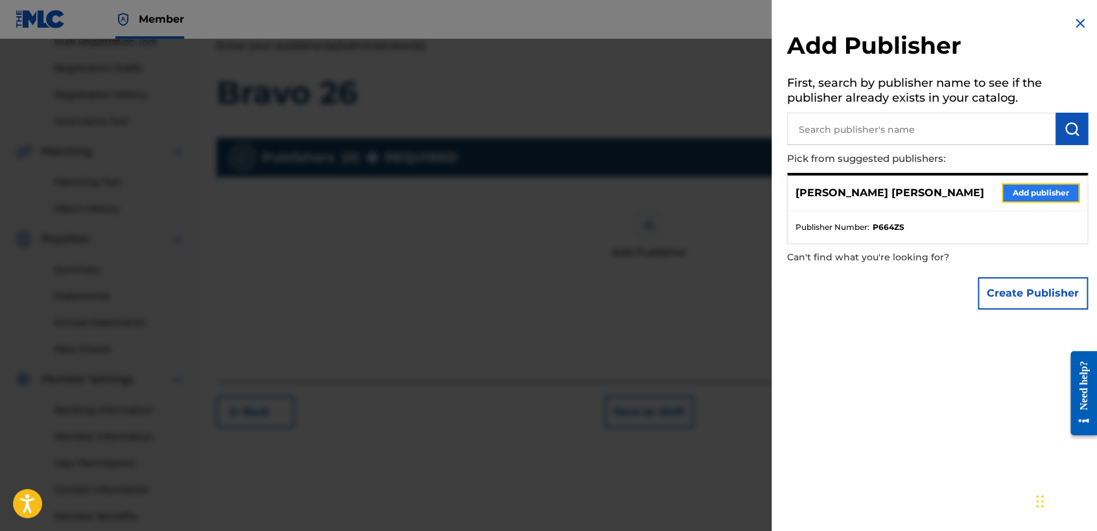
click at [1024, 195] on button "Add publisher" at bounding box center [1040, 192] width 78 height 19
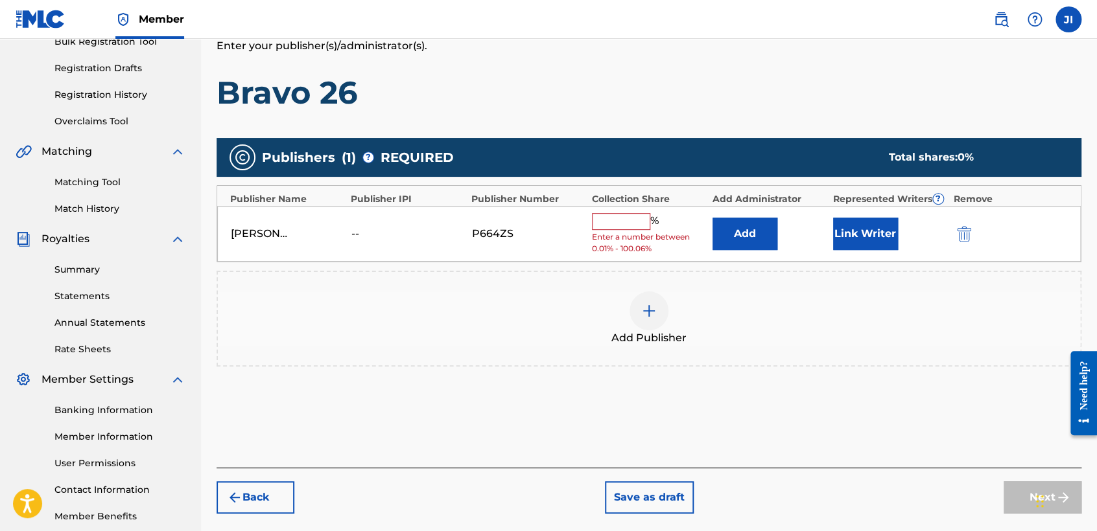
click at [608, 220] on input "text" at bounding box center [621, 221] width 58 height 17
type input "100"
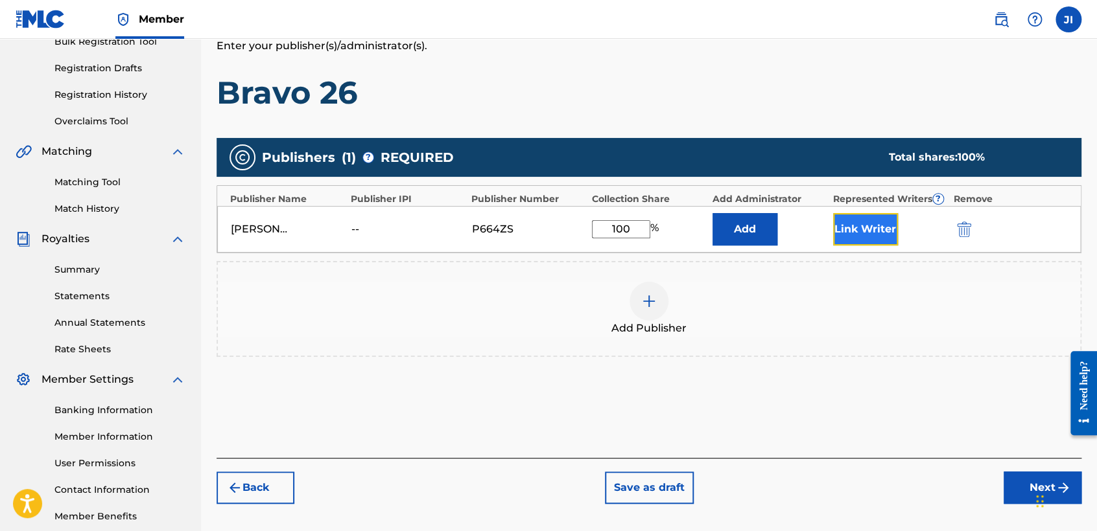
click at [874, 231] on button "Link Writer" at bounding box center [865, 229] width 65 height 32
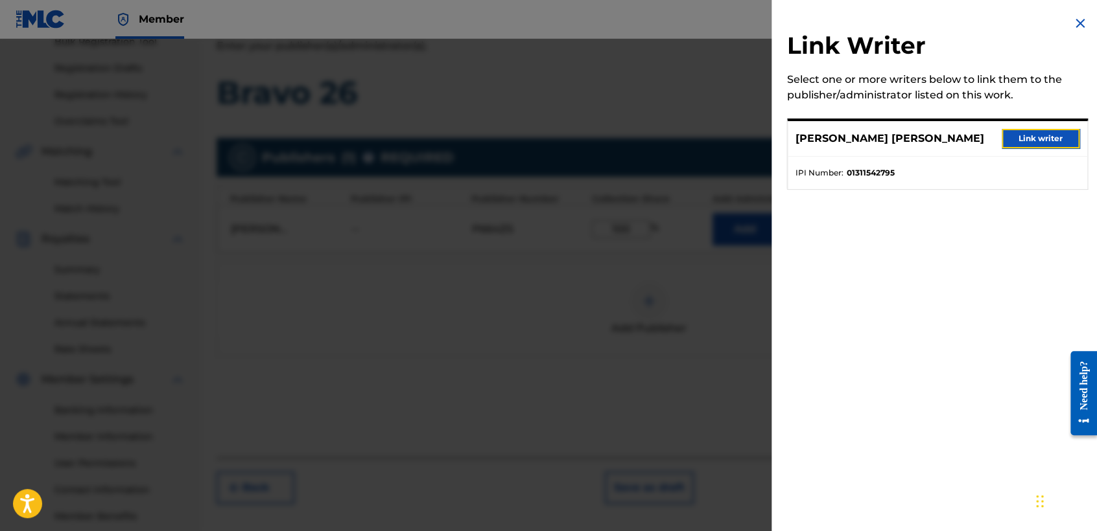
click at [1022, 140] on button "Link writer" at bounding box center [1040, 138] width 78 height 19
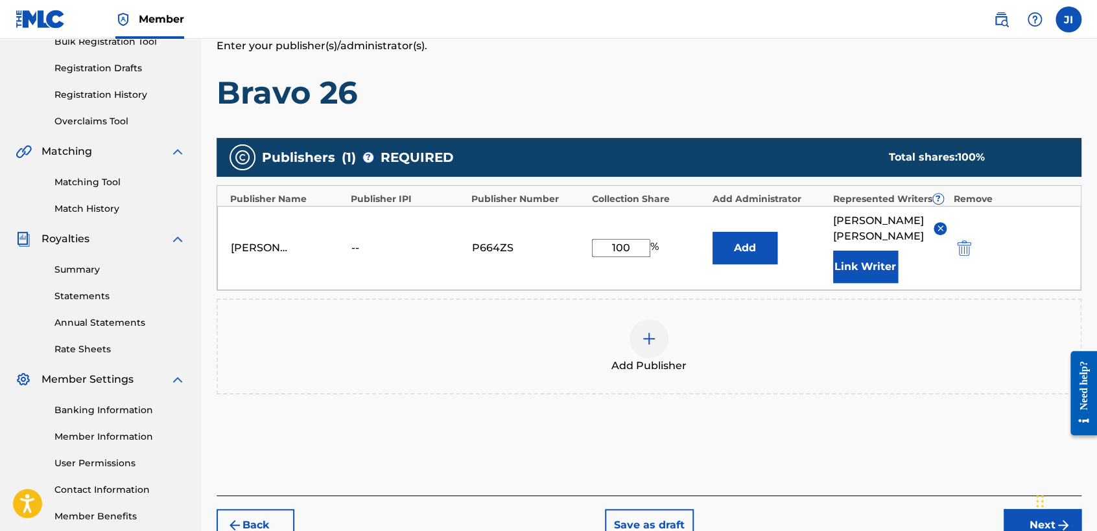
scroll to position [274, 0]
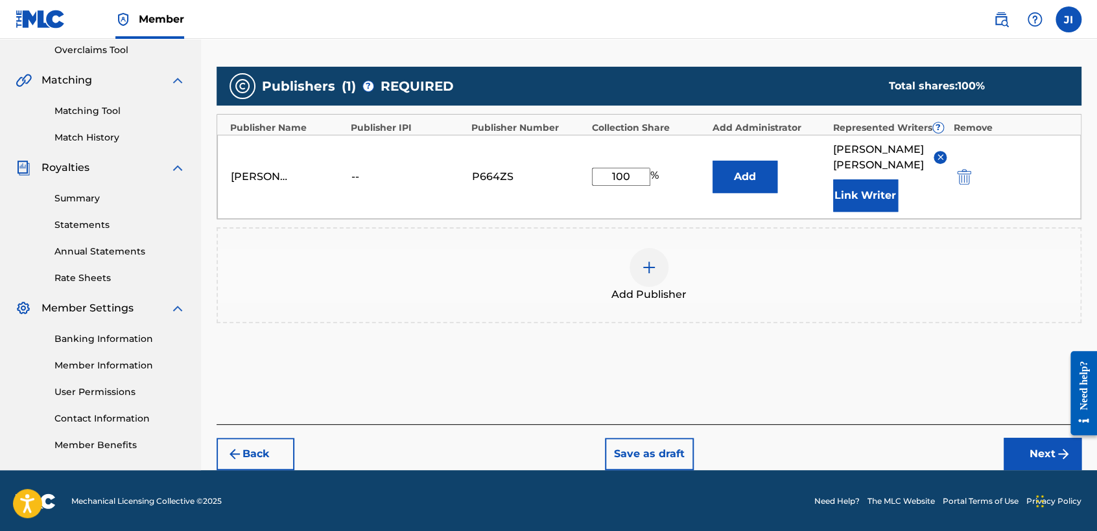
click at [1023, 436] on div "Back Save as draft Next" at bounding box center [648, 448] width 865 height 46
click at [1021, 449] on button "Next" at bounding box center [1042, 454] width 78 height 32
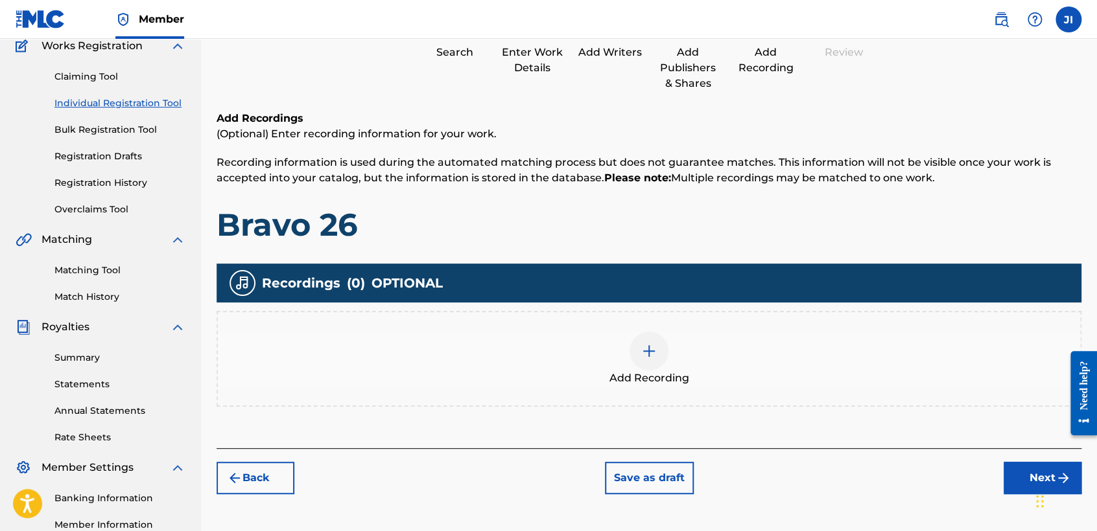
scroll to position [130, 0]
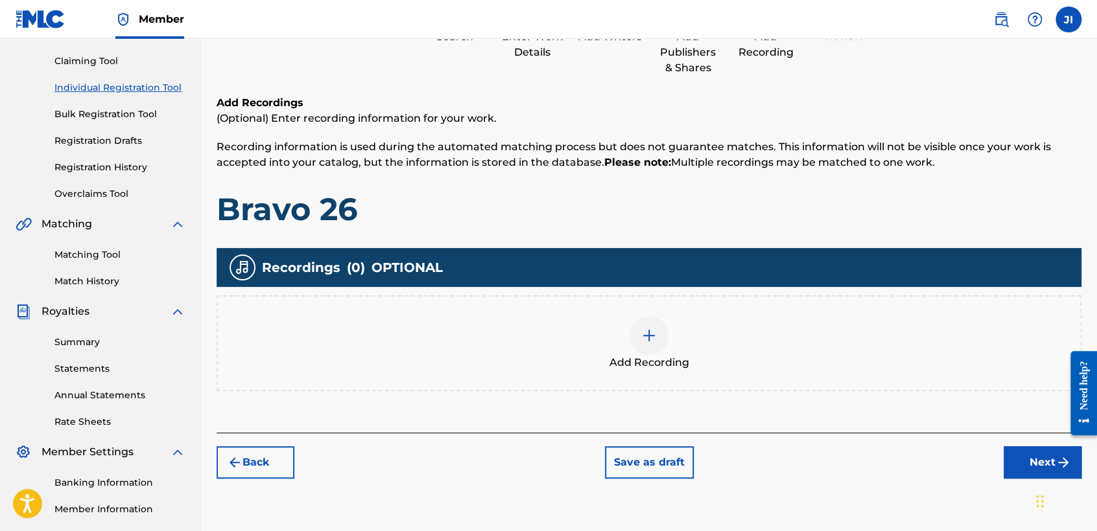
click at [638, 346] on div at bounding box center [648, 335] width 39 height 39
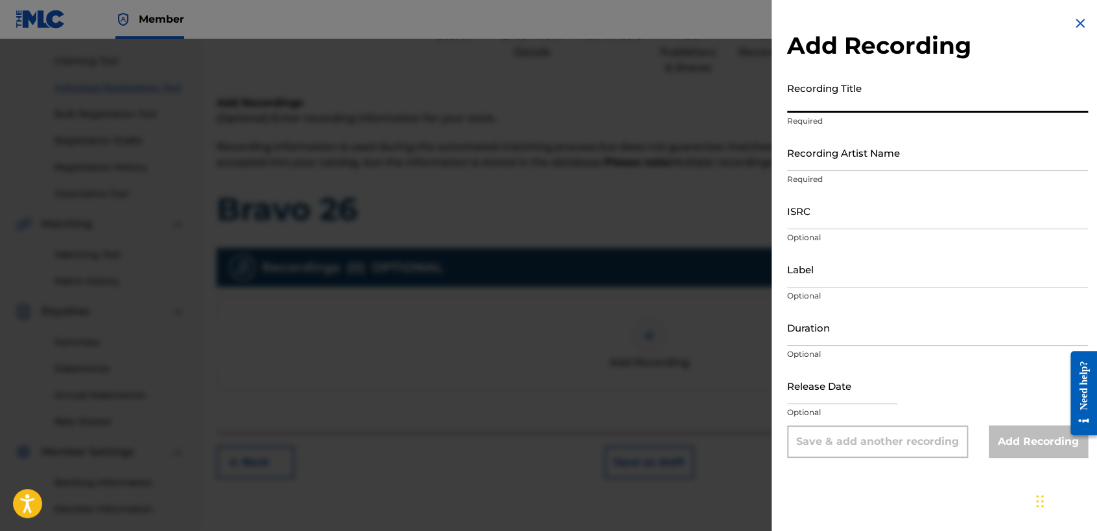
click at [815, 82] on input "Recording Title" at bounding box center [937, 94] width 301 height 37
paste input "Bravo 26"
type input "Bravo 26"
click at [827, 153] on input "Recording Artist Name" at bounding box center [937, 152] width 301 height 37
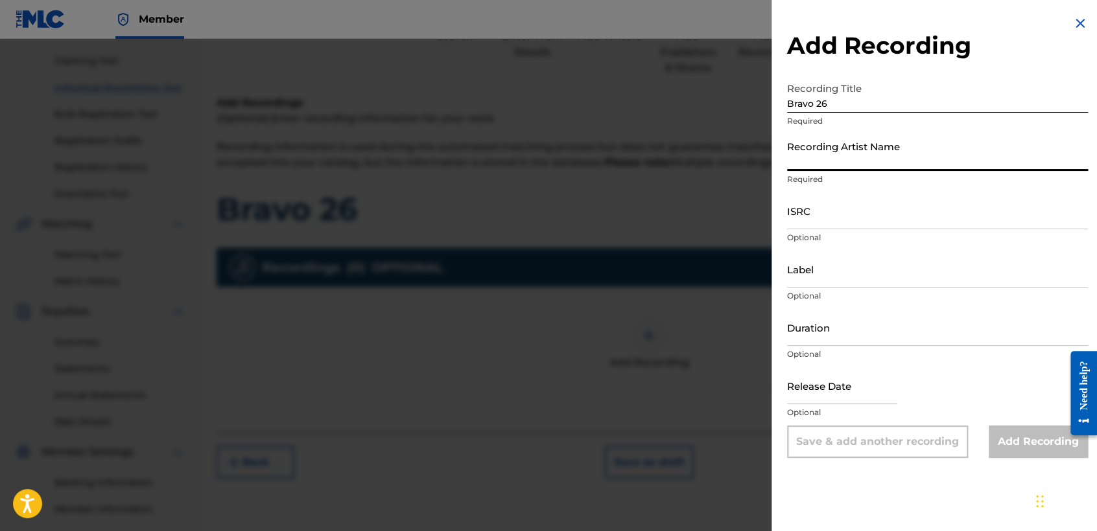
type input "[PERSON_NAME] MX"
type input "[DATE]"
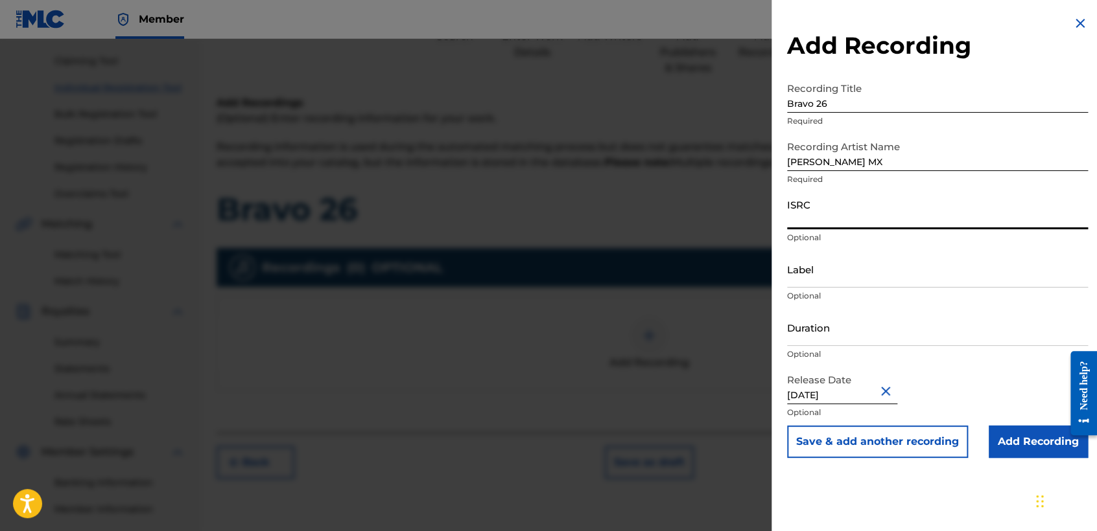
click at [845, 213] on input "ISRC" at bounding box center [937, 210] width 301 height 37
paste input "GBRKQ2511211"
type input "GBRKQ2511211"
click at [951, 337] on input "Duration" at bounding box center [937, 327] width 301 height 37
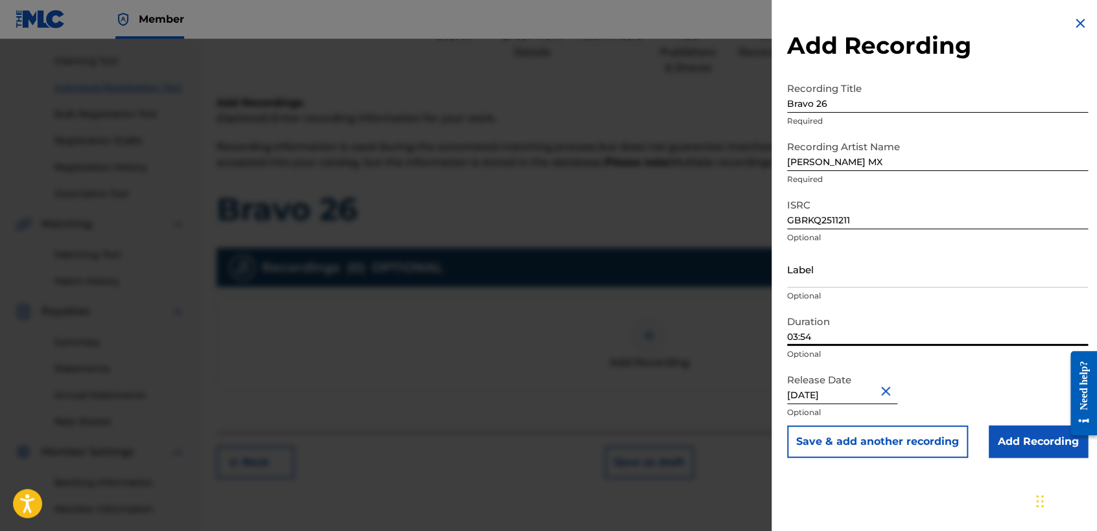
type input "03:54"
click at [863, 387] on input "[DATE]" at bounding box center [842, 385] width 110 height 37
select select "2025"
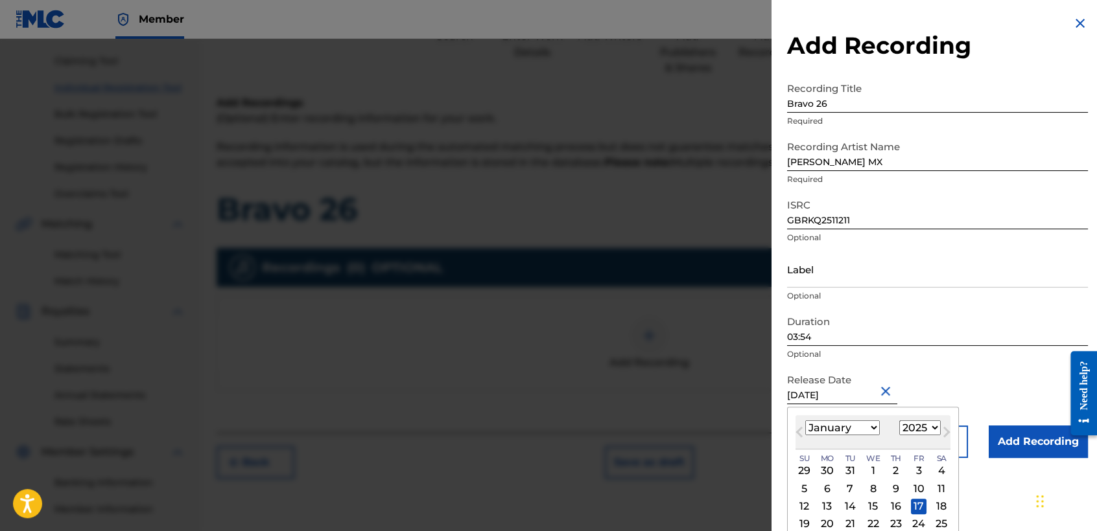
click at [857, 428] on select "January February March April May June July August September October November De…" at bounding box center [842, 428] width 75 height 15
select select "1"
click at [805, 421] on select "January February March April May June July August September October November De…" at bounding box center [842, 428] width 75 height 15
click at [875, 504] on div "12" at bounding box center [873, 507] width 16 height 16
type input "[DATE]"
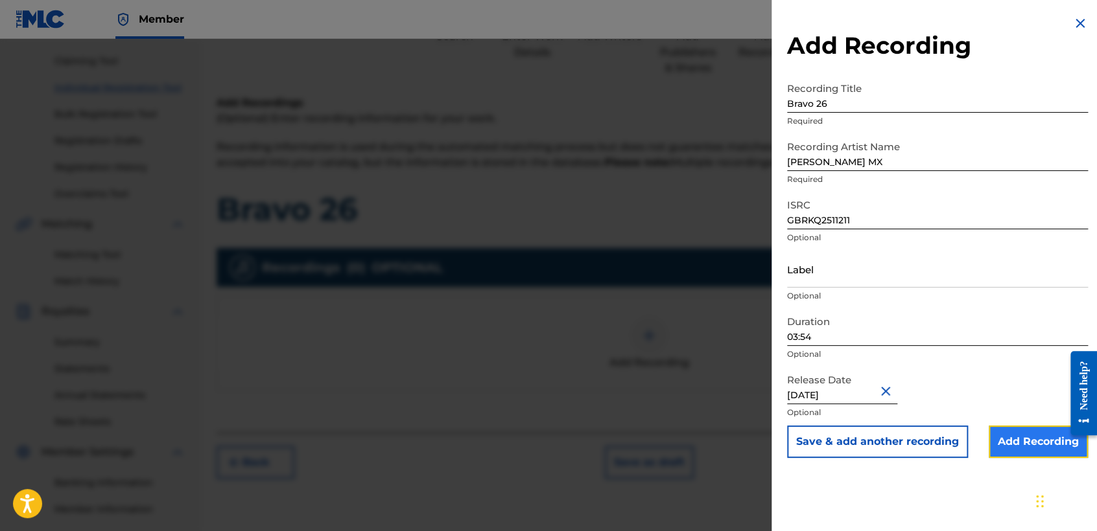
click at [1032, 443] on input "Add Recording" at bounding box center [1037, 442] width 99 height 32
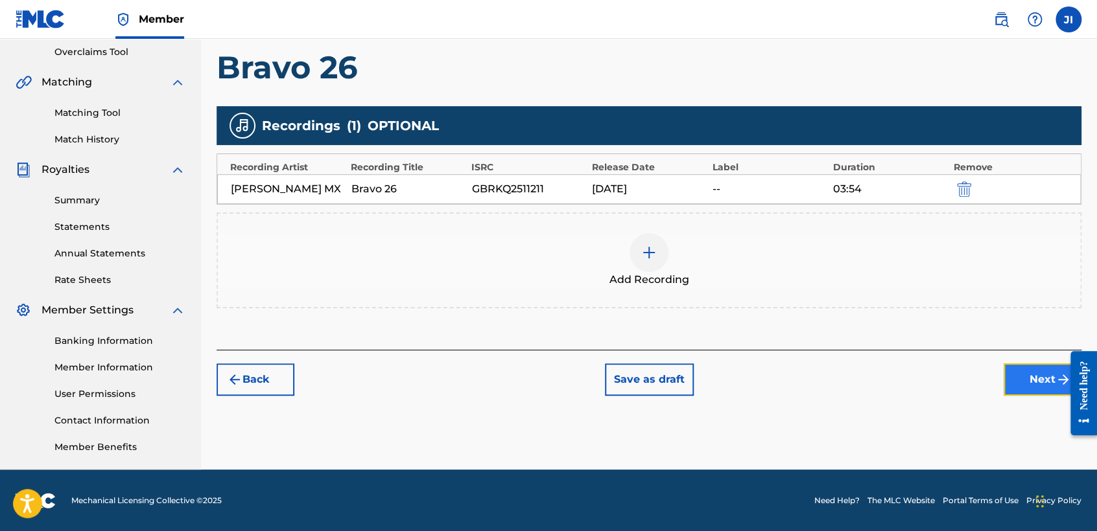
click at [1052, 391] on button "Next" at bounding box center [1042, 380] width 78 height 32
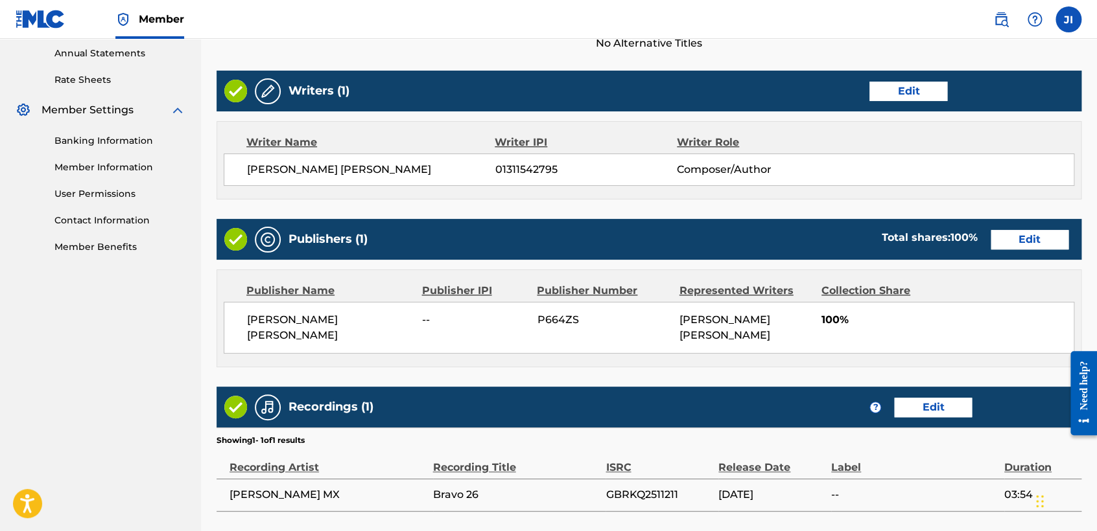
scroll to position [562, 0]
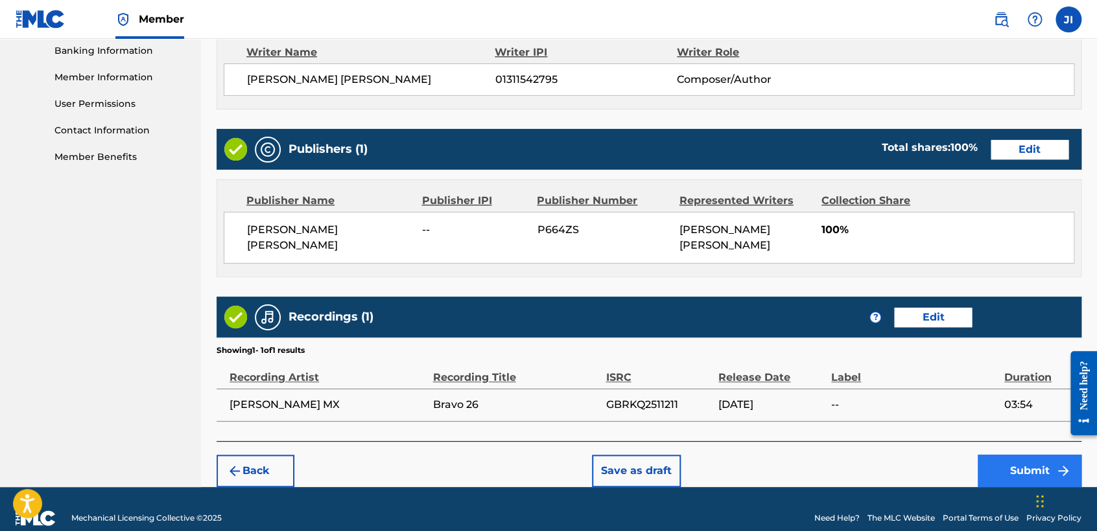
click at [1014, 459] on div "Back Save as draft Submit" at bounding box center [648, 464] width 865 height 46
click at [1014, 459] on button "Submit" at bounding box center [1029, 471] width 104 height 32
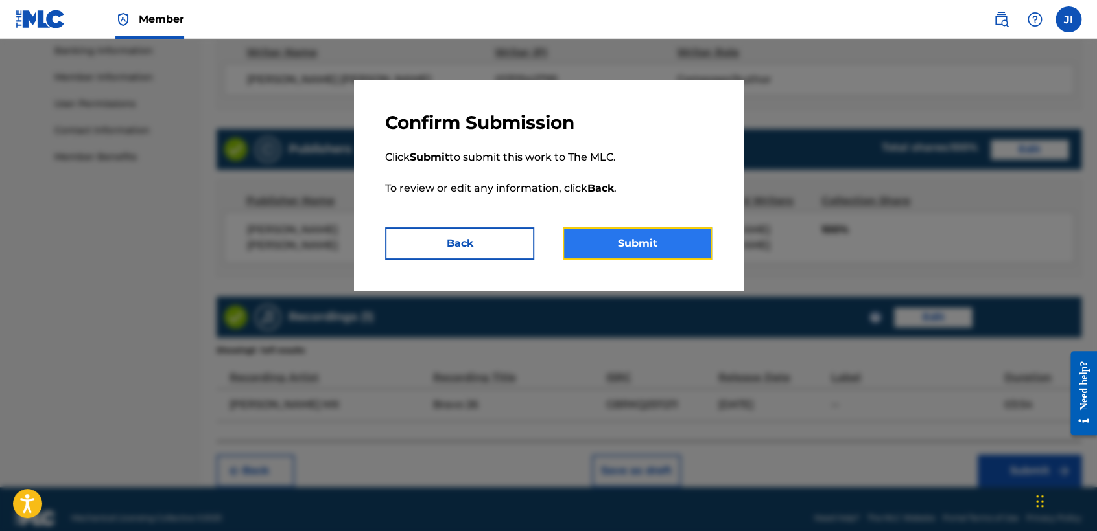
click at [627, 231] on button "Submit" at bounding box center [637, 243] width 149 height 32
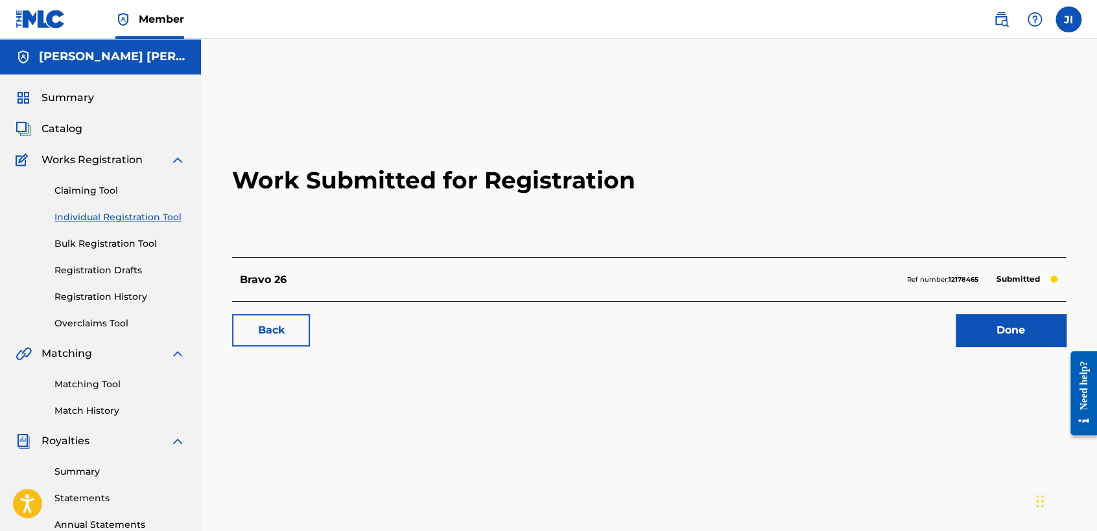
click at [163, 214] on link "Individual Registration Tool" at bounding box center [119, 218] width 131 height 14
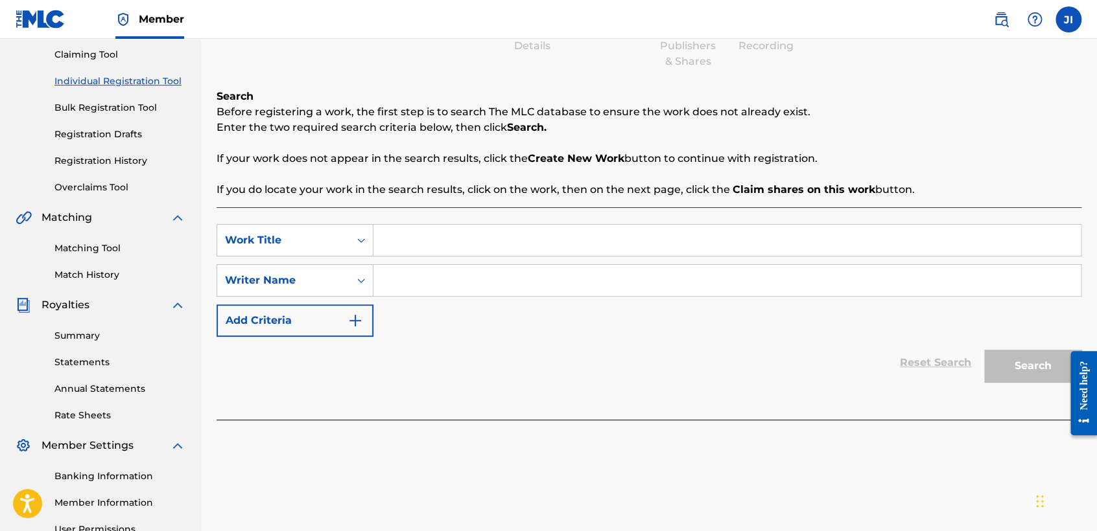
scroll to position [144, 0]
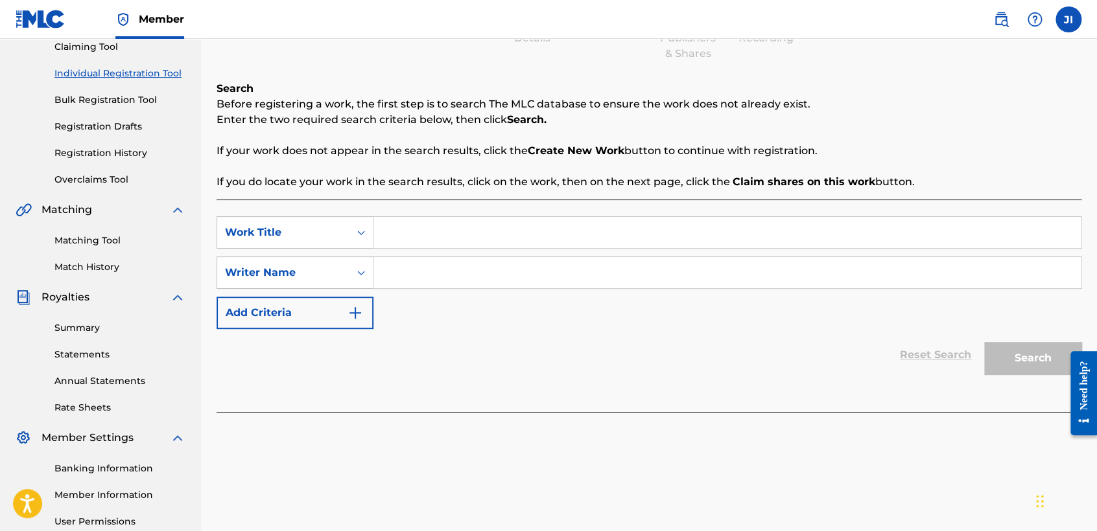
paste input "Bravo 56"
type input "Bravo 56"
click at [474, 275] on input "Search Form" at bounding box center [726, 272] width 707 height 31
paste input "Bravo 56"
type input "Bravo 56"
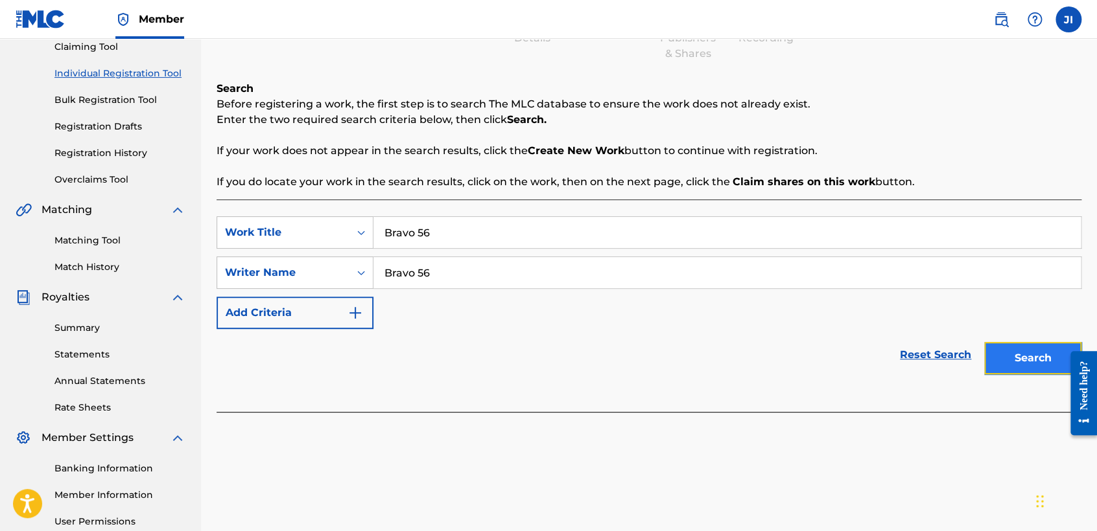
click at [1003, 351] on button "Search" at bounding box center [1032, 358] width 97 height 32
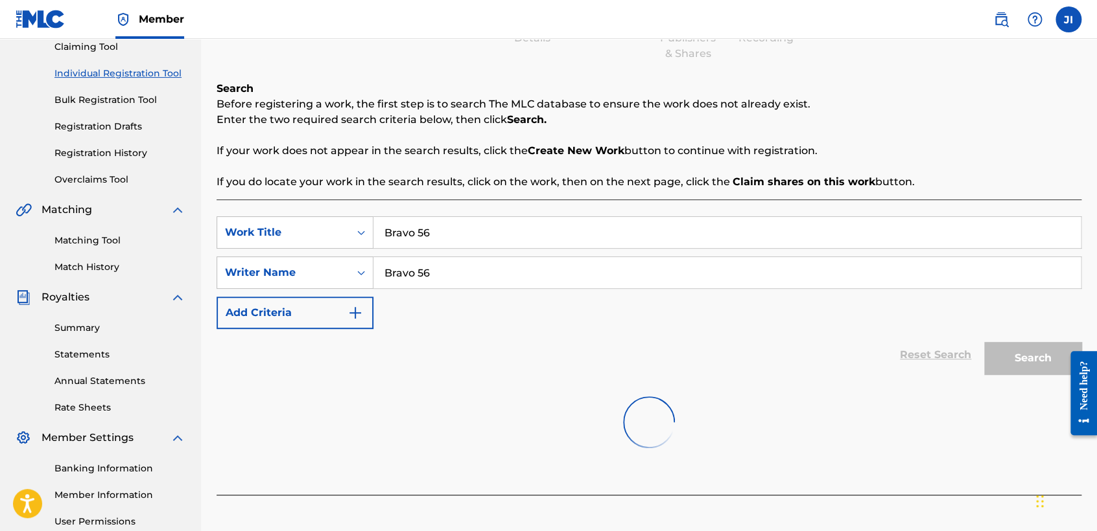
scroll to position [272, 0]
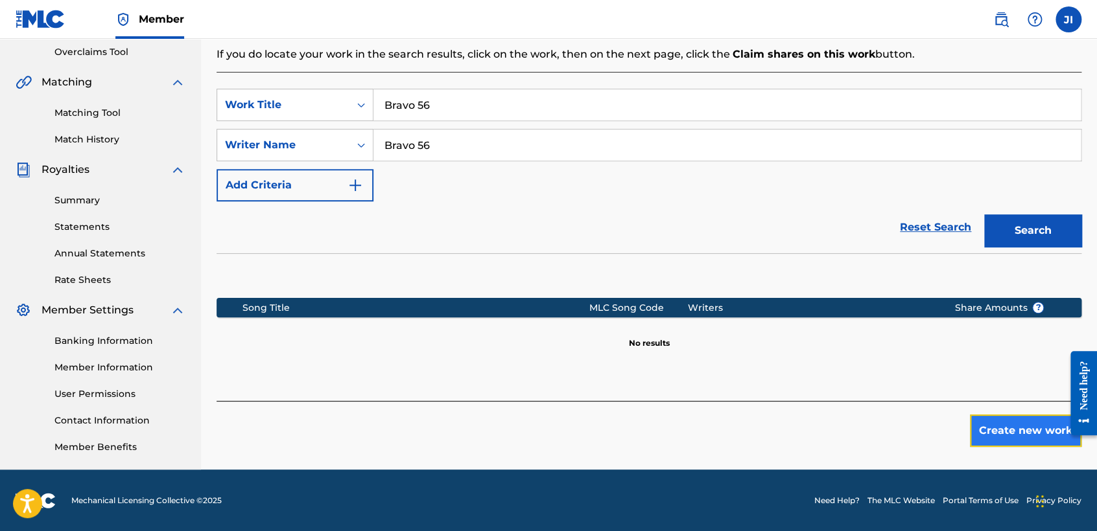
click at [1011, 427] on button "Create new work" at bounding box center [1025, 431] width 111 height 32
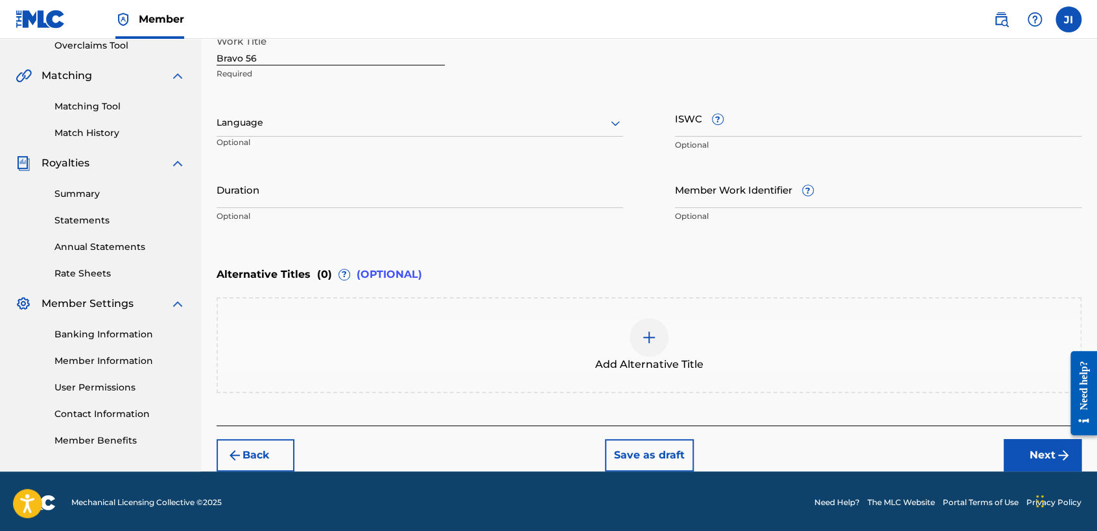
scroll to position [279, 0]
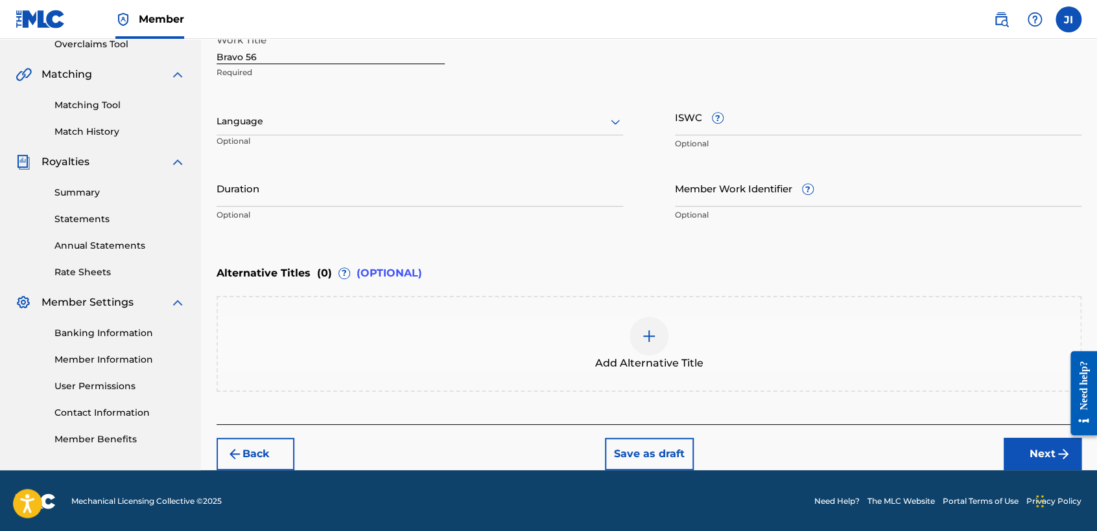
click at [377, 124] on div at bounding box center [419, 121] width 406 height 16
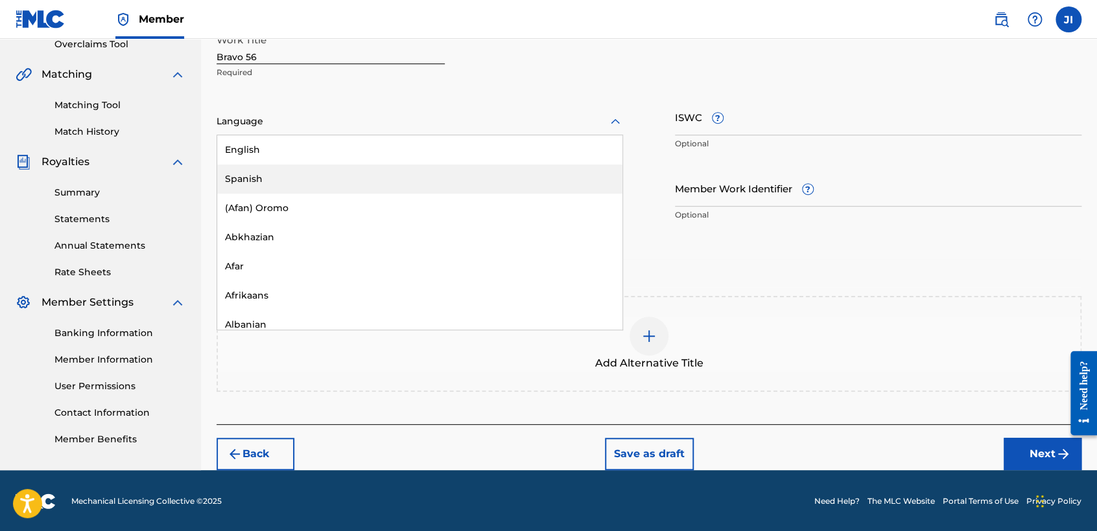
click at [303, 185] on div "Spanish" at bounding box center [419, 179] width 405 height 29
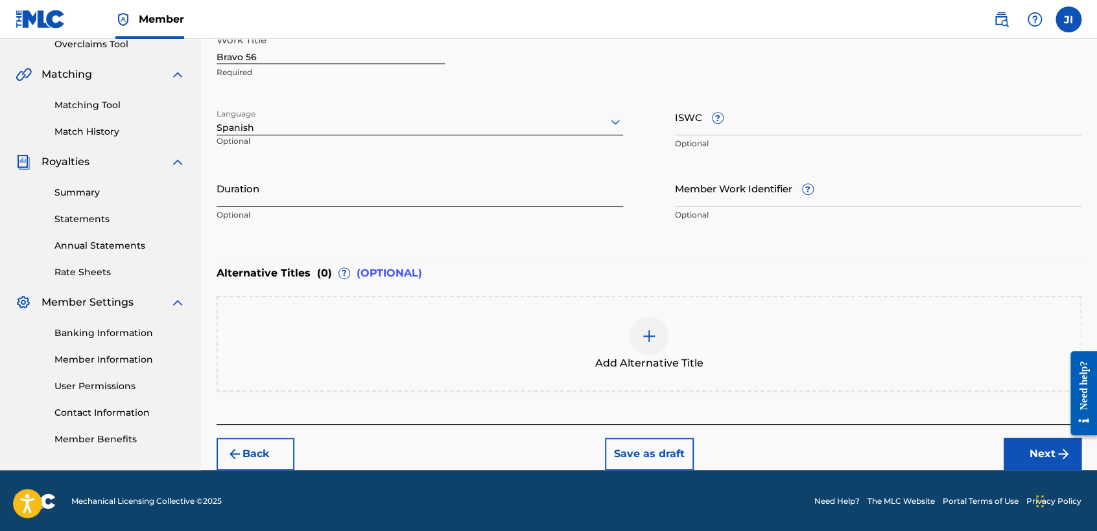
click at [302, 184] on input "Duration" at bounding box center [419, 188] width 406 height 37
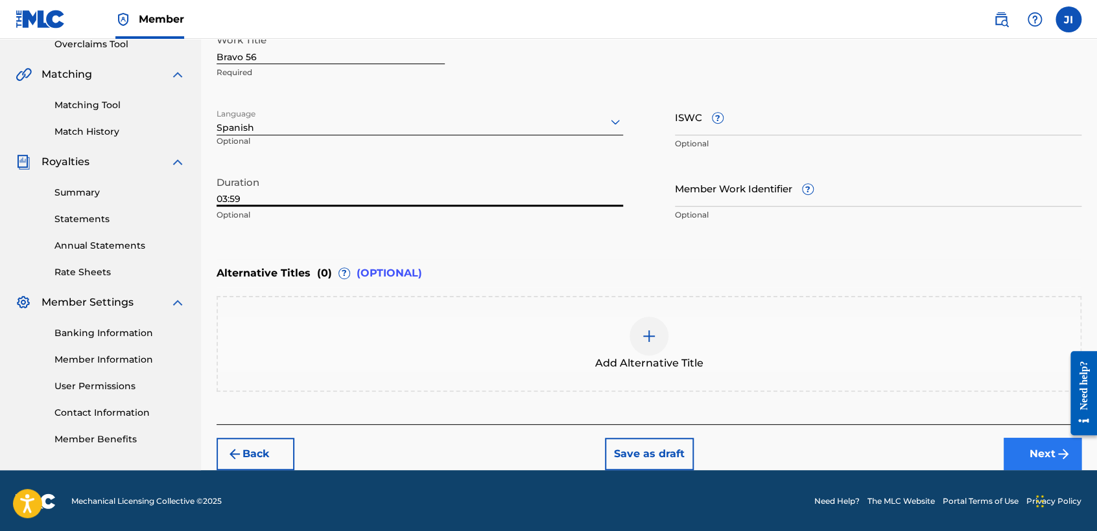
type input "03:59"
click at [1038, 445] on button "Next" at bounding box center [1042, 454] width 78 height 32
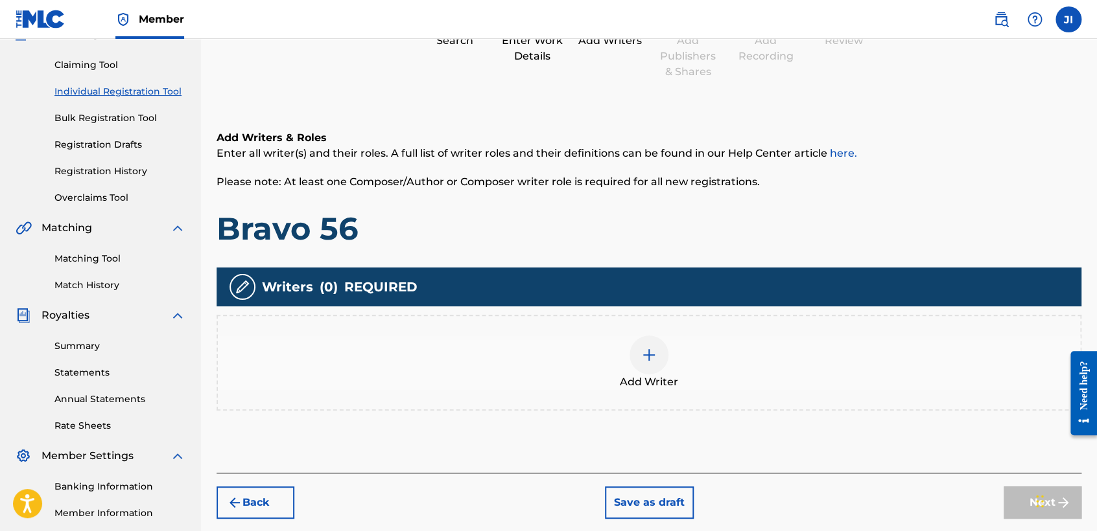
scroll to position [202, 0]
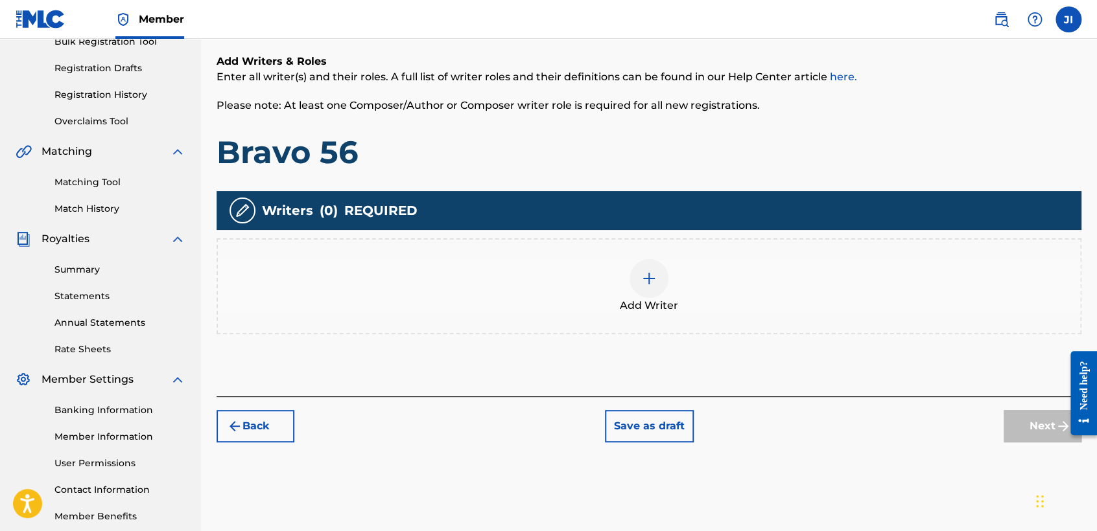
click at [642, 277] on img at bounding box center [649, 279] width 16 height 16
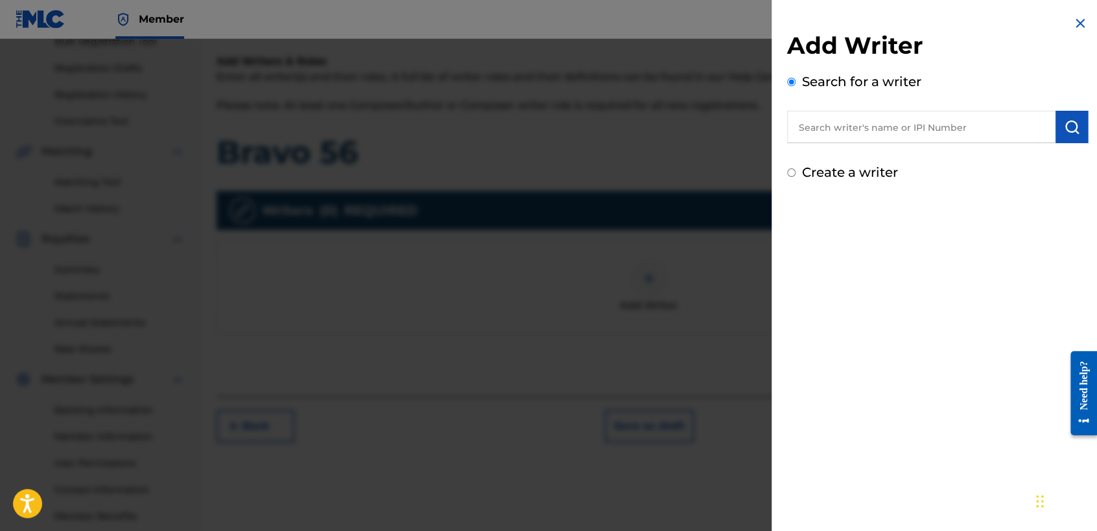
click at [811, 117] on input "text" at bounding box center [921, 127] width 268 height 32
type input "01311542795"
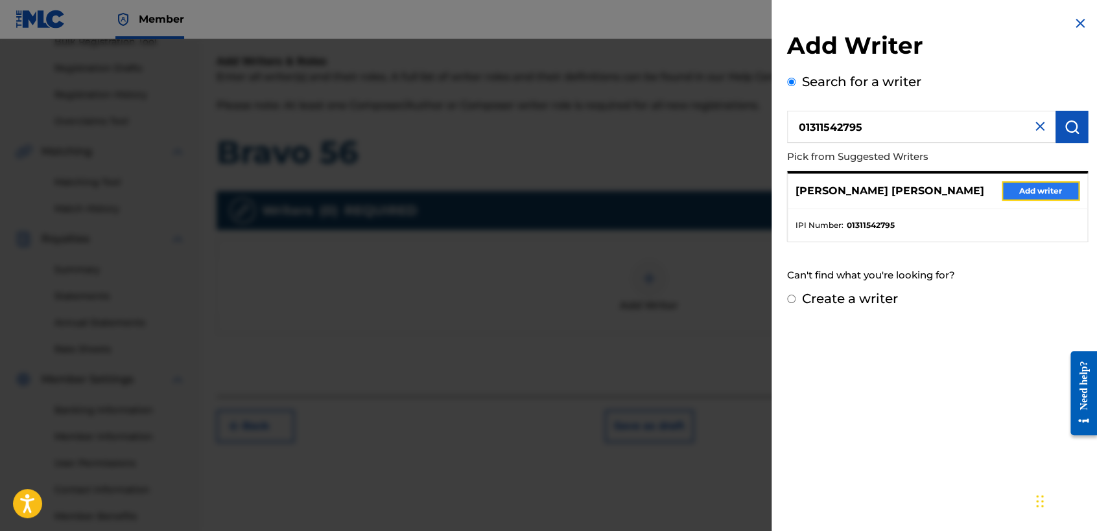
click at [1048, 191] on button "Add writer" at bounding box center [1040, 190] width 78 height 19
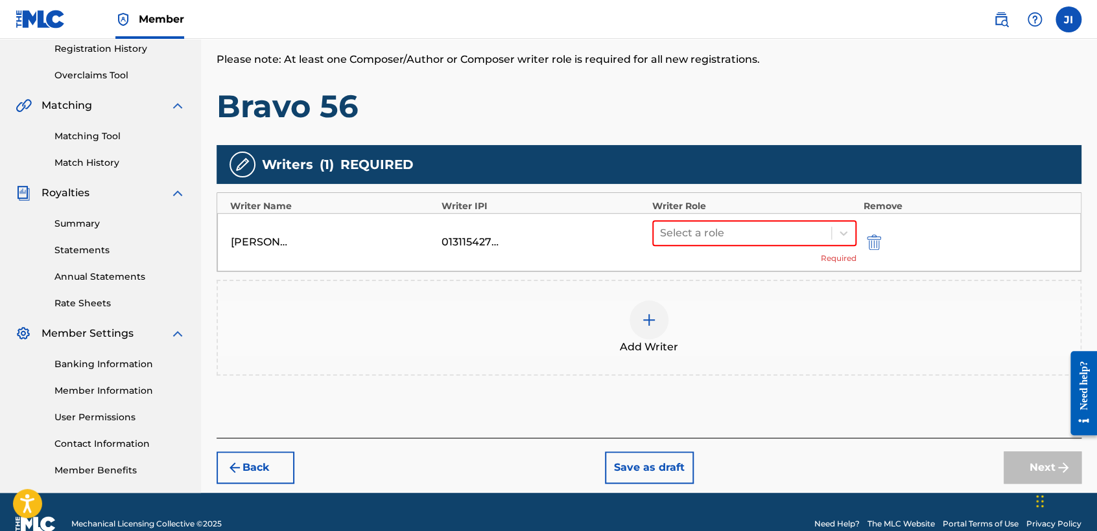
scroll to position [272, 0]
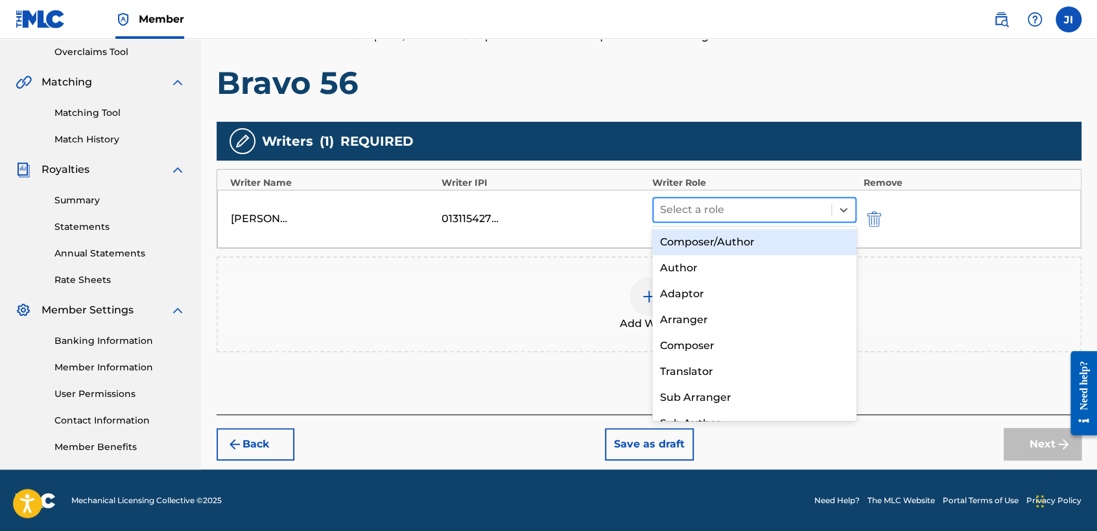
click at [753, 215] on div at bounding box center [742, 210] width 165 height 18
click at [762, 237] on div "Composer/Author" at bounding box center [754, 242] width 204 height 26
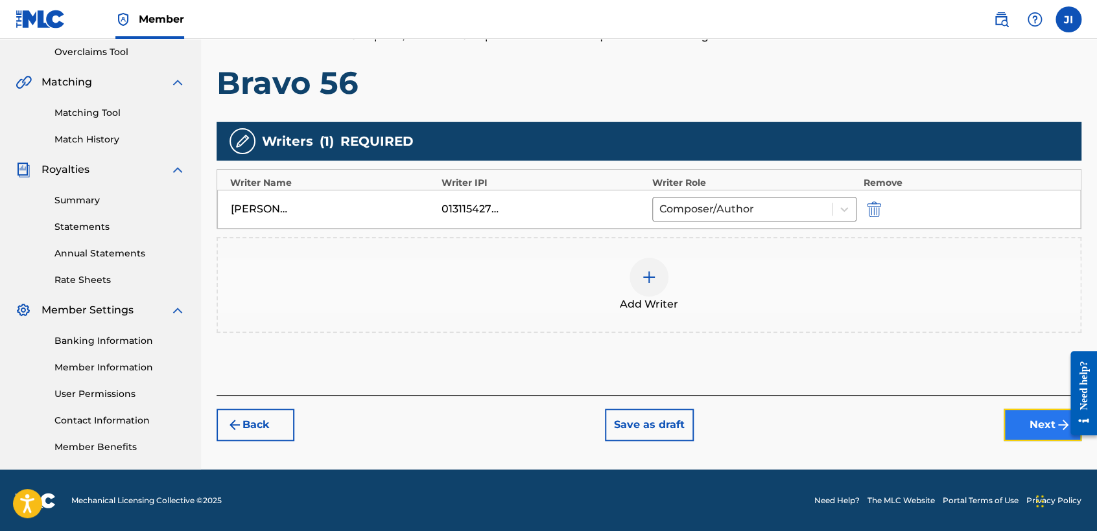
click at [1021, 420] on button "Next" at bounding box center [1042, 425] width 78 height 32
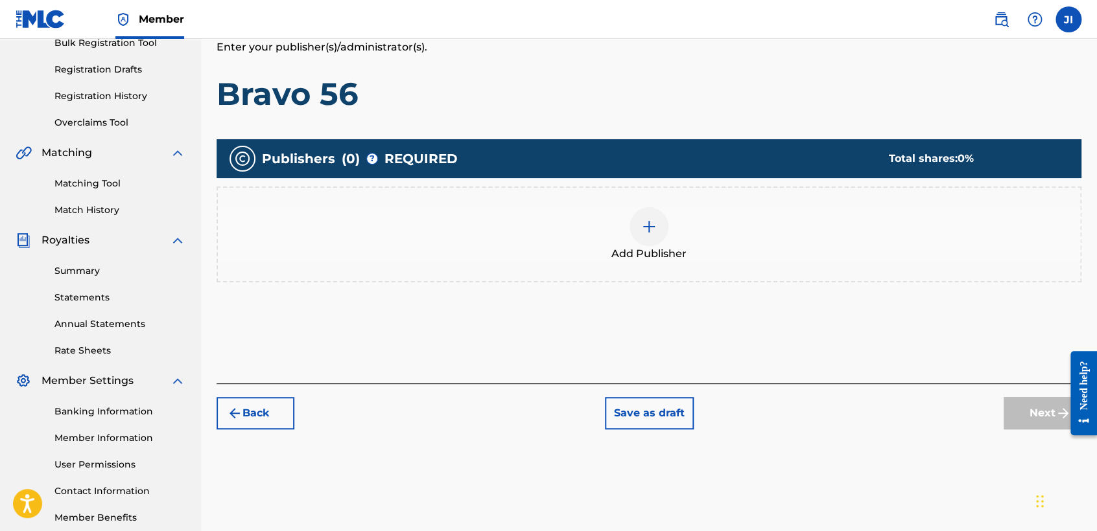
scroll to position [202, 0]
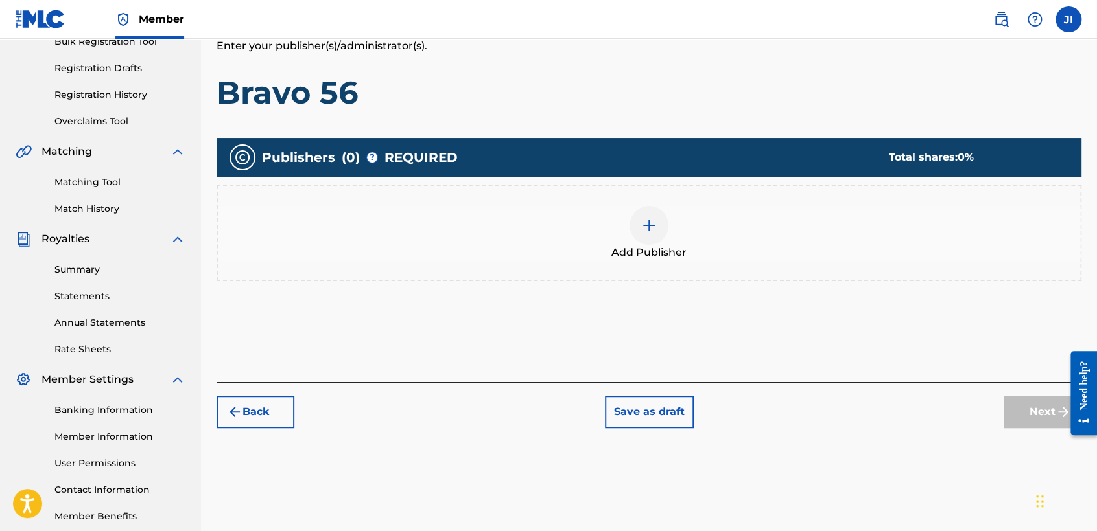
click at [636, 216] on div at bounding box center [648, 225] width 39 height 39
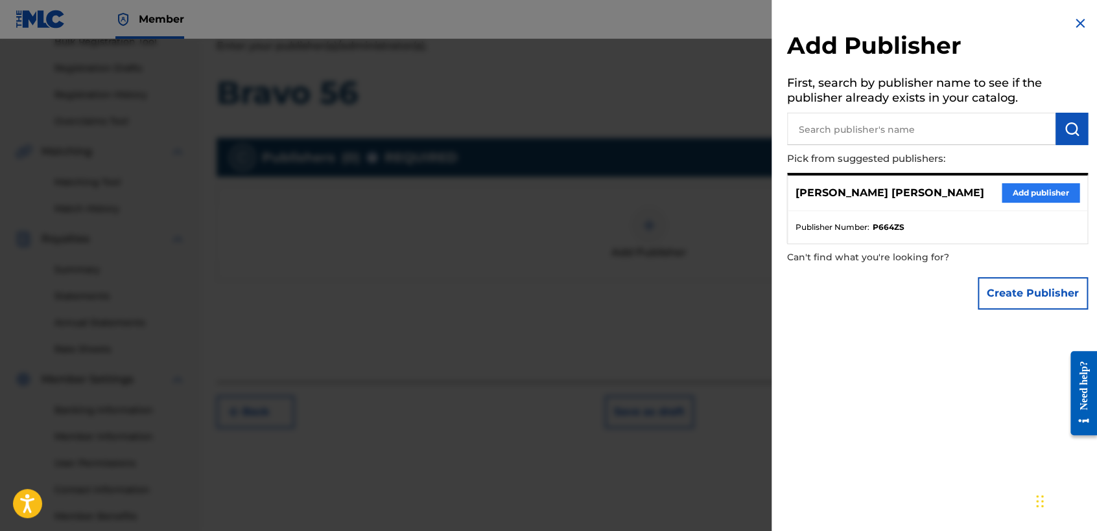
drag, startPoint x: 1043, startPoint y: 180, endPoint x: 1043, endPoint y: 190, distance: 9.7
click at [1043, 190] on div "[PERSON_NAME] [PERSON_NAME] Add publisher" at bounding box center [936, 194] width 299 height 36
click at [1043, 189] on button "Add publisher" at bounding box center [1040, 192] width 78 height 19
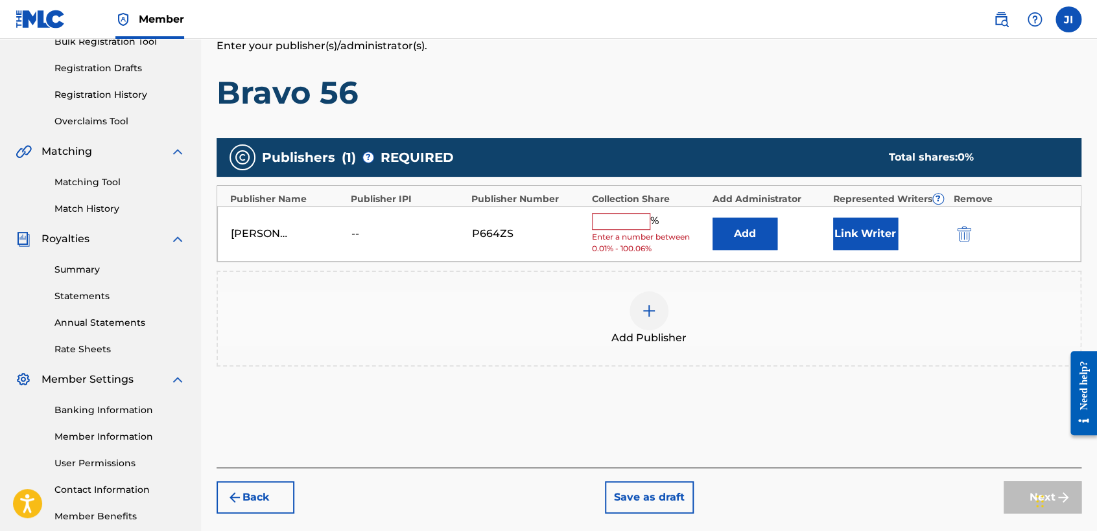
click at [631, 220] on input "text" at bounding box center [621, 221] width 58 height 17
type input "100"
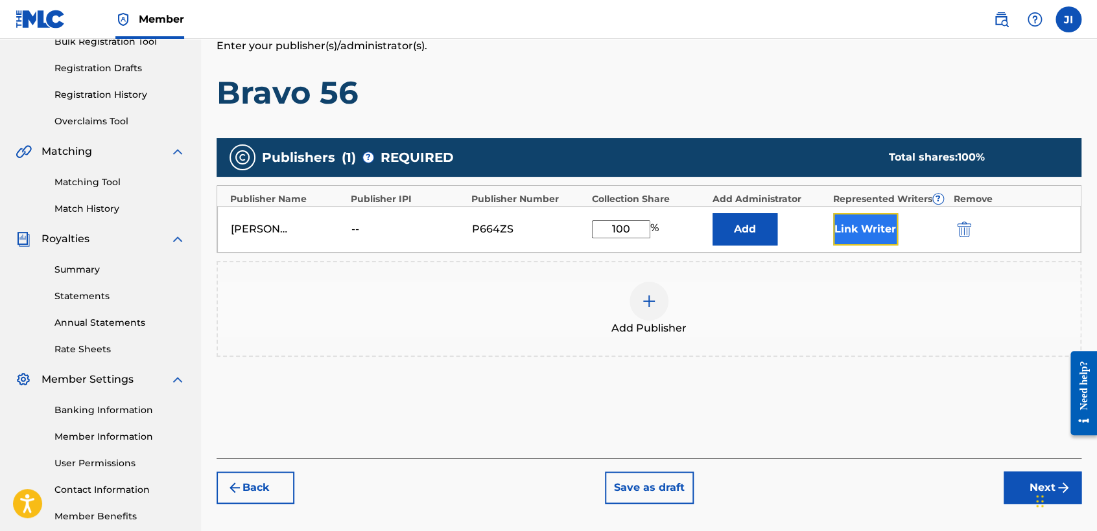
click at [891, 236] on button "Link Writer" at bounding box center [865, 229] width 65 height 32
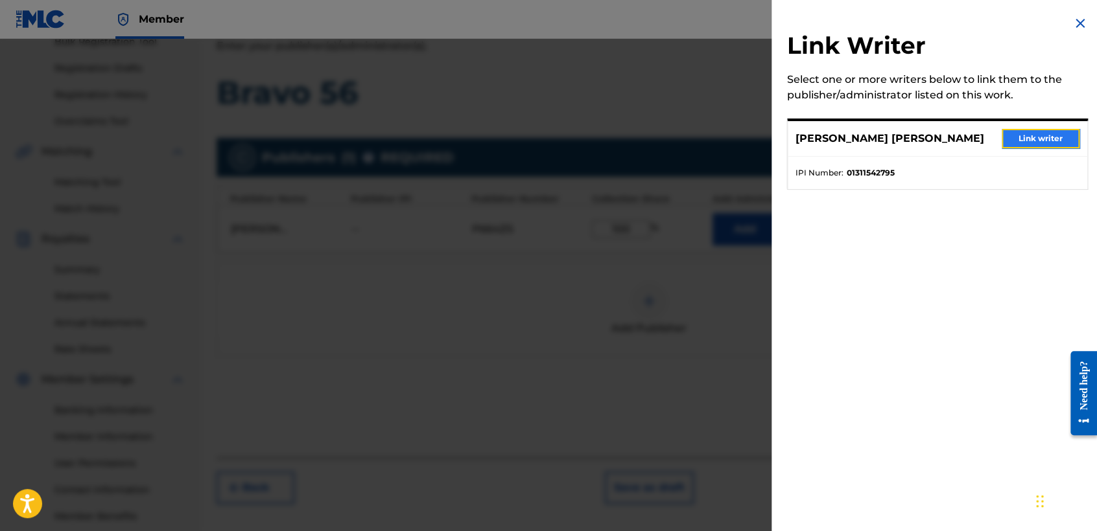
click at [1043, 143] on button "Link writer" at bounding box center [1040, 138] width 78 height 19
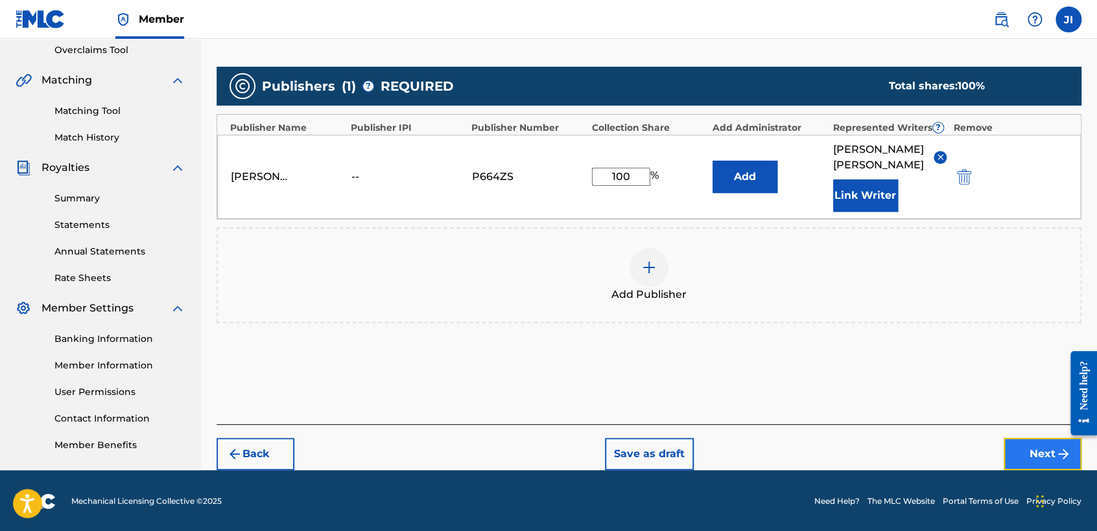
click at [1020, 454] on button "Next" at bounding box center [1042, 454] width 78 height 32
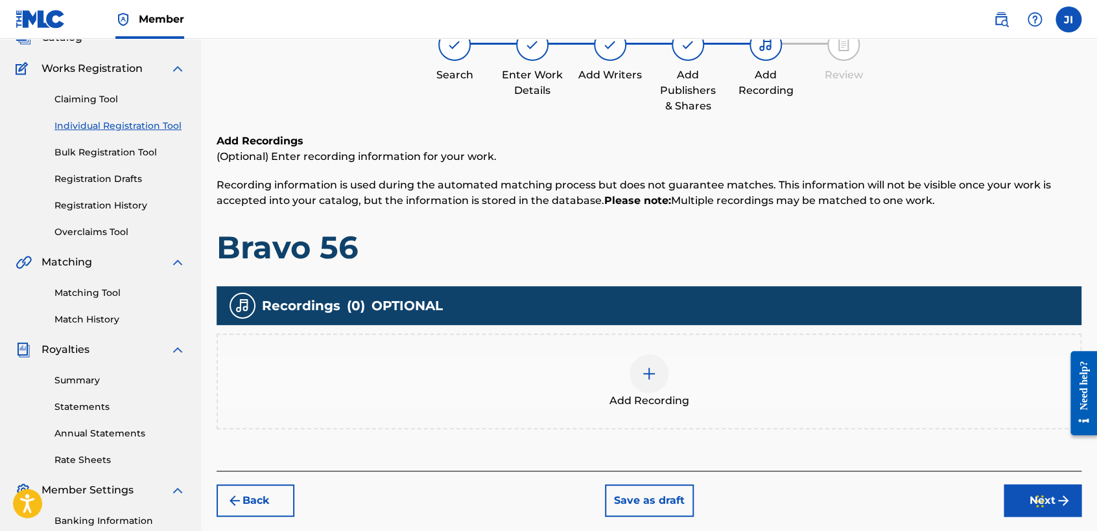
scroll to position [58, 0]
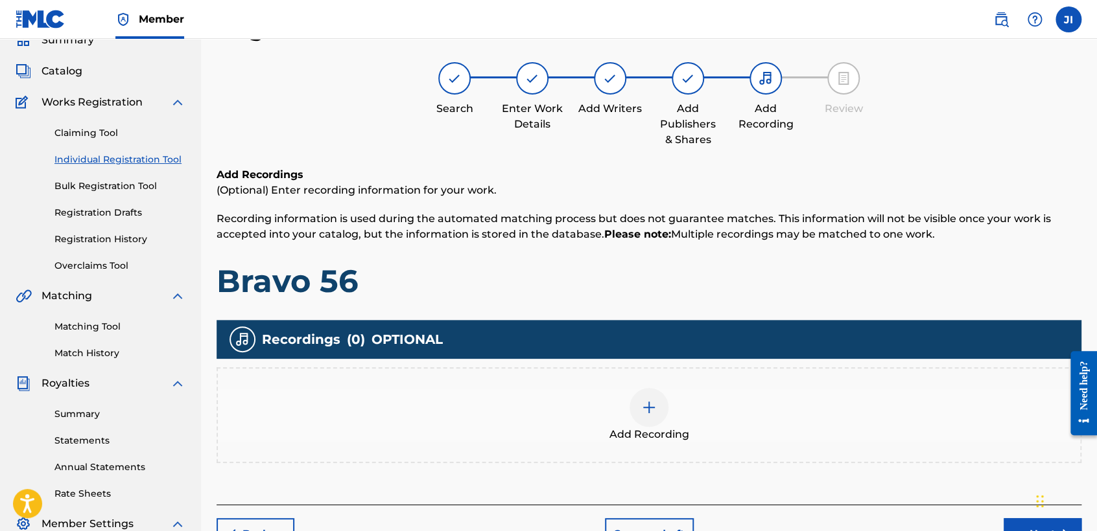
click at [647, 403] on img at bounding box center [649, 408] width 16 height 16
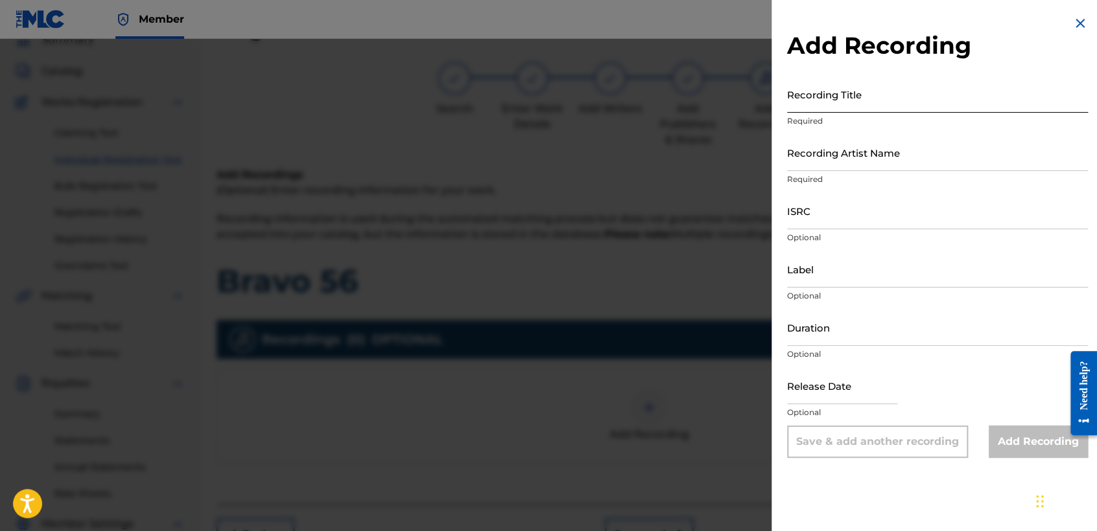
click at [879, 108] on input "Recording Title" at bounding box center [937, 94] width 301 height 37
paste input "Bravo 56"
type input "Bravo 56"
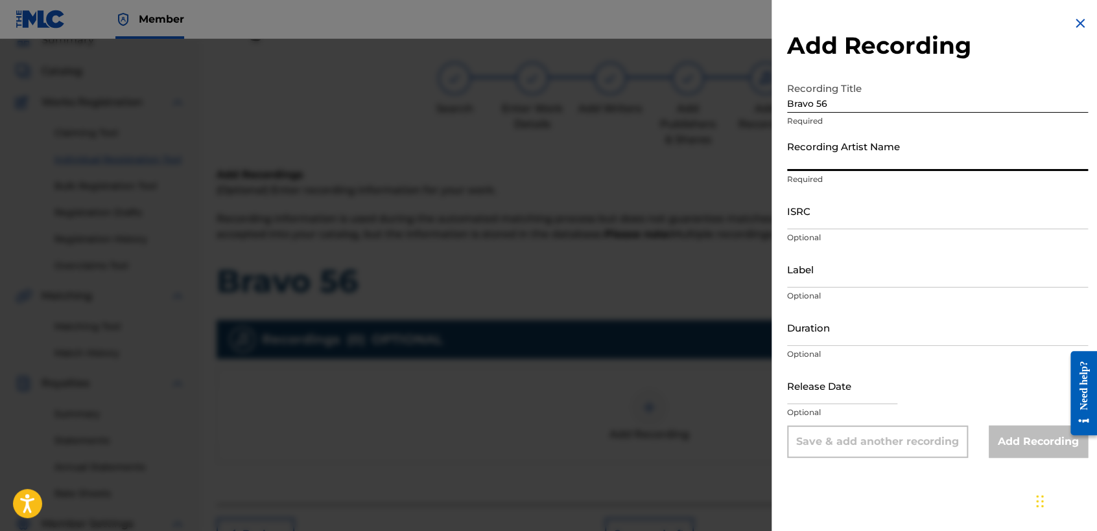
click at [868, 148] on input "Recording Artist Name" at bounding box center [937, 152] width 301 height 37
type input "[PERSON_NAME] MX"
type input "[DATE]"
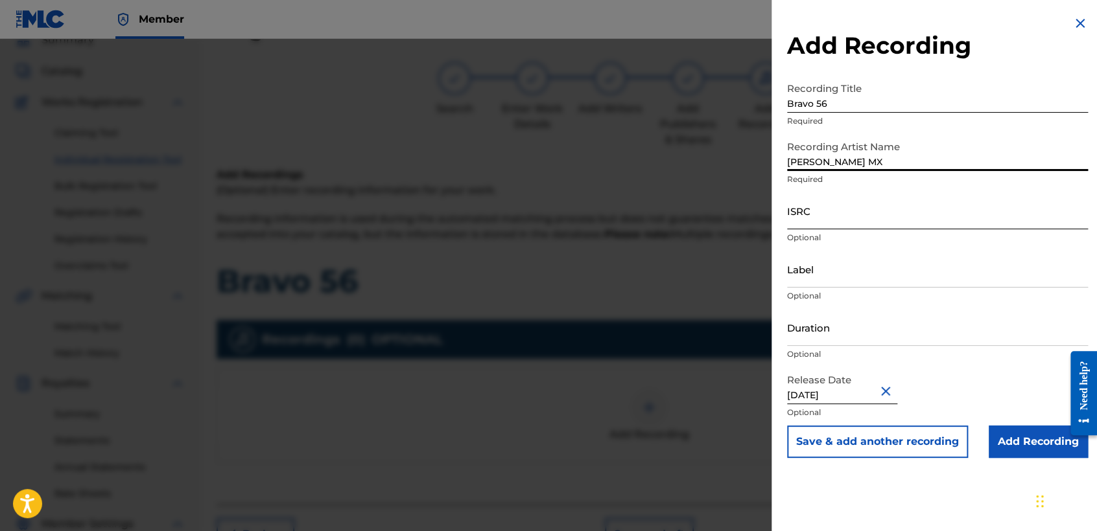
click at [868, 225] on input "ISRC" at bounding box center [937, 210] width 301 height 37
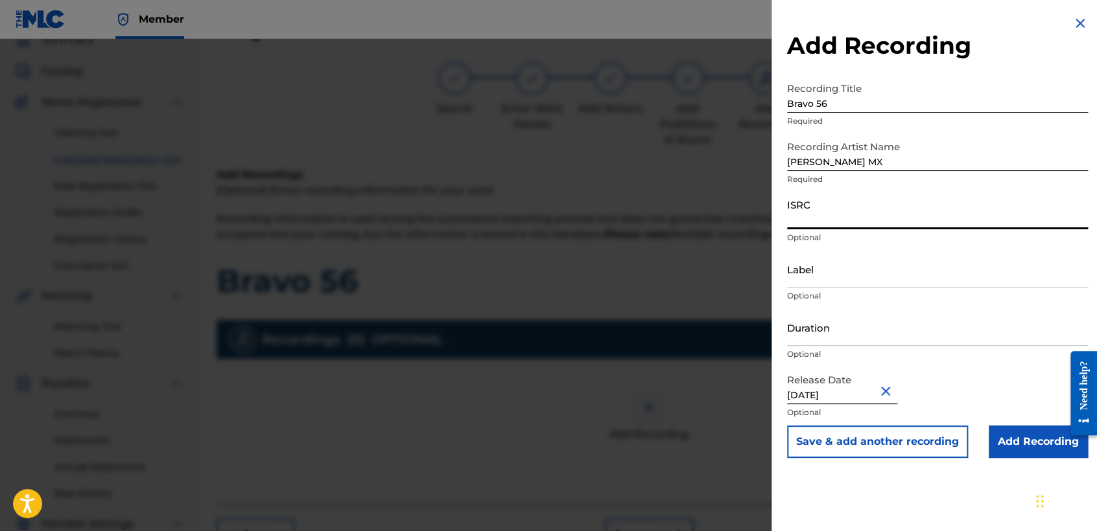
paste input "GBRKQ2560388"
type input "GBRKQ2560388"
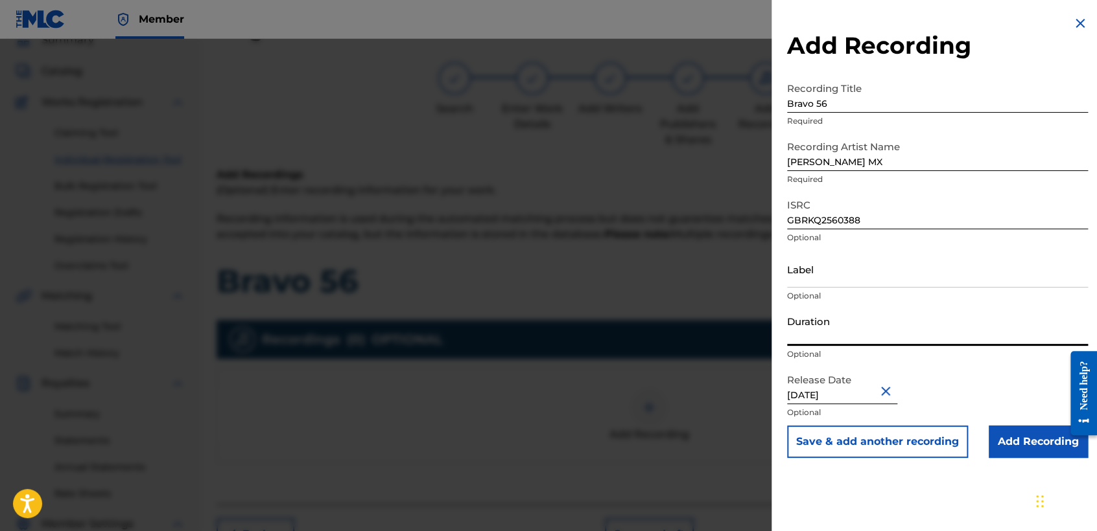
click at [843, 320] on input "Duration" at bounding box center [937, 327] width 301 height 37
type input "03:59"
click at [864, 384] on input "[DATE]" at bounding box center [842, 385] width 110 height 37
select select "1"
select select "2025"
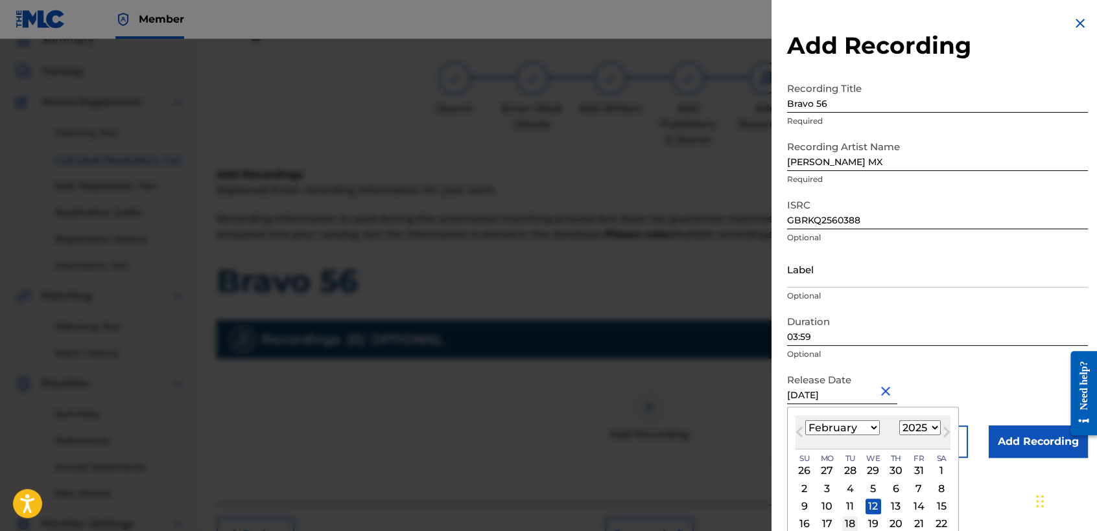
click at [846, 523] on div "18" at bounding box center [850, 525] width 16 height 16
type input "[DATE]"
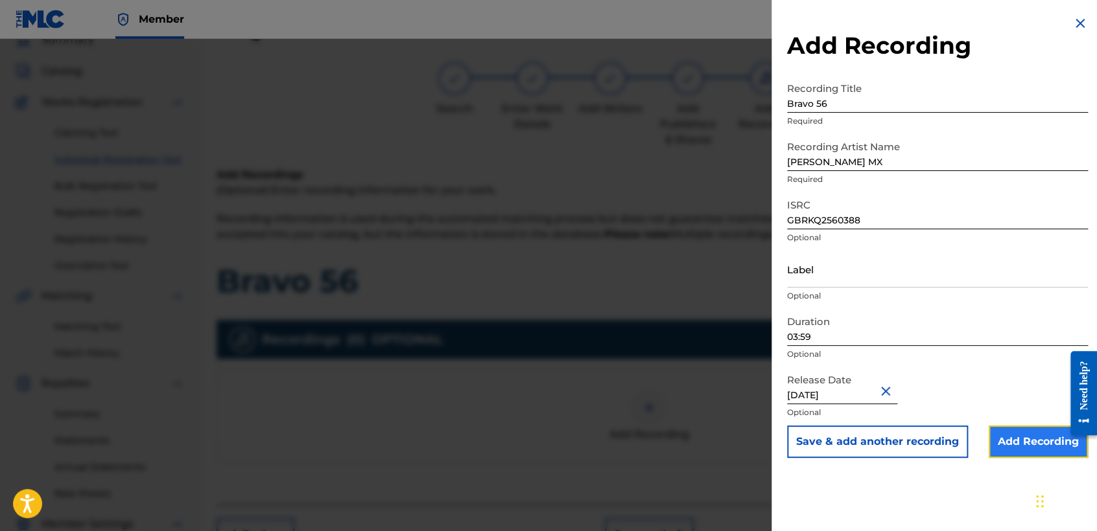
click at [1043, 433] on input "Add Recording" at bounding box center [1037, 442] width 99 height 32
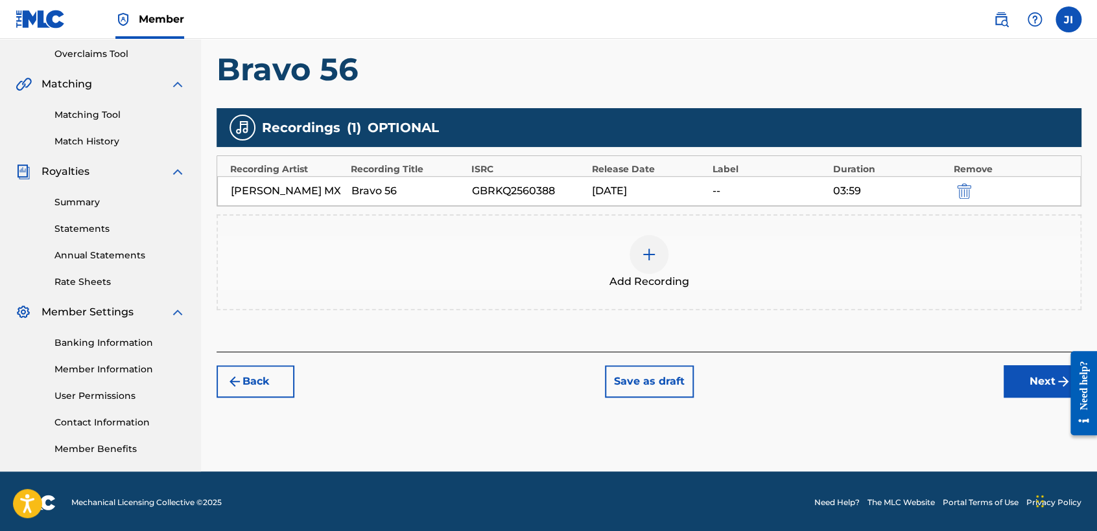
scroll to position [272, 0]
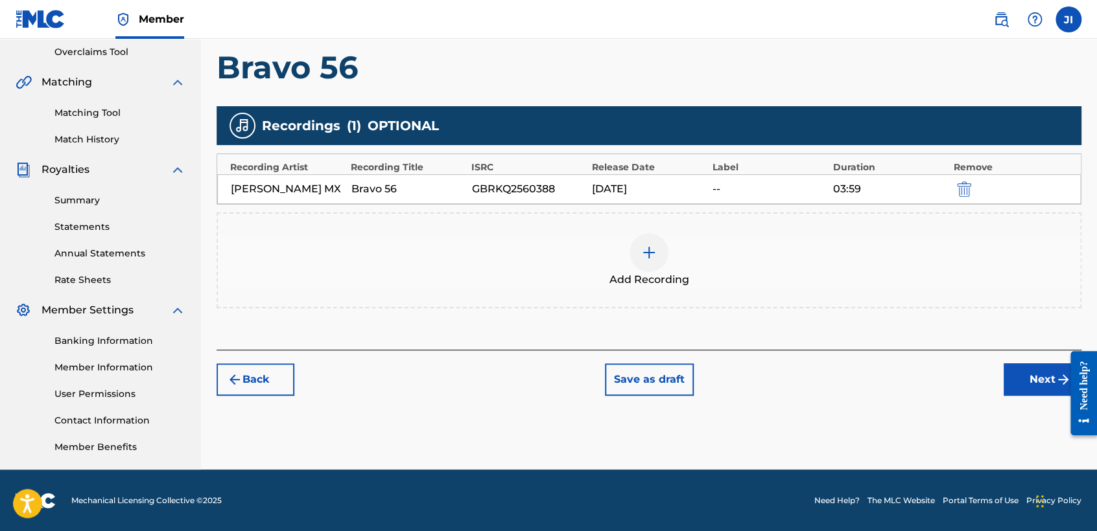
click at [1027, 402] on div "Register Work Search Enter Work Details Add Writers Add Publishers & Shares Add…" at bounding box center [649, 135] width 896 height 670
click at [1003, 374] on div "Back Save as draft Next" at bounding box center [648, 373] width 865 height 46
click at [1005, 375] on button "Next" at bounding box center [1042, 380] width 78 height 32
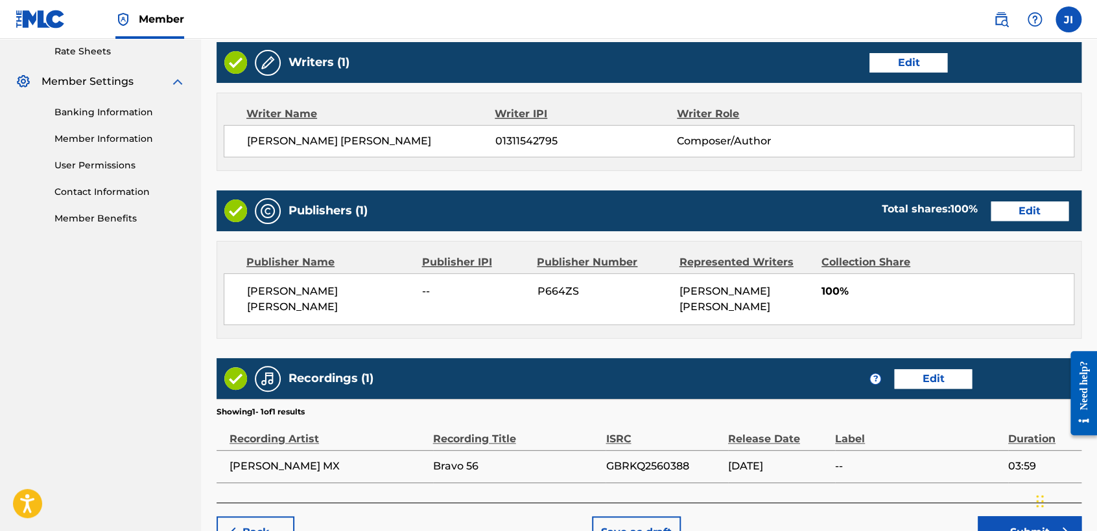
scroll to position [579, 0]
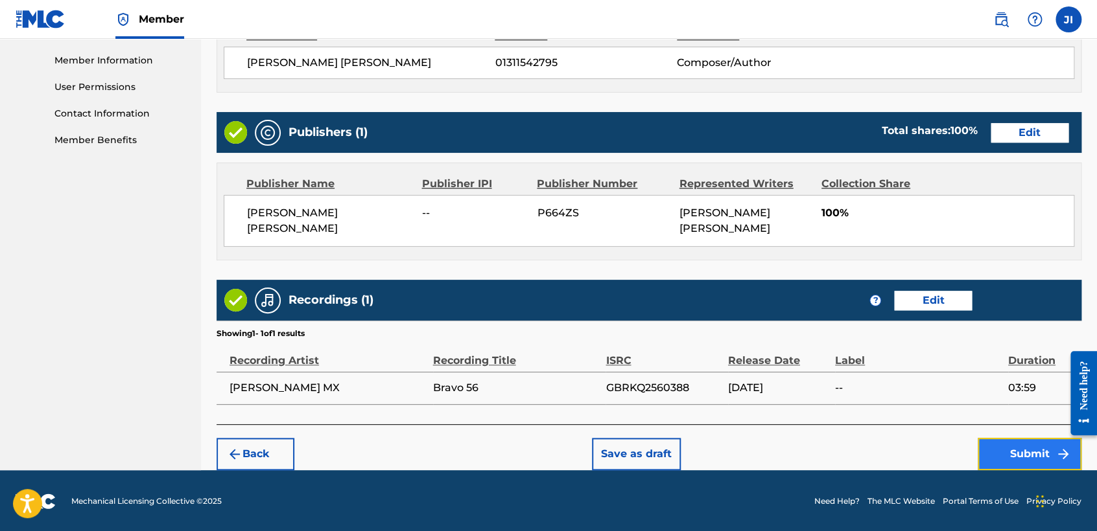
click at [1031, 458] on button "Submit" at bounding box center [1029, 454] width 104 height 32
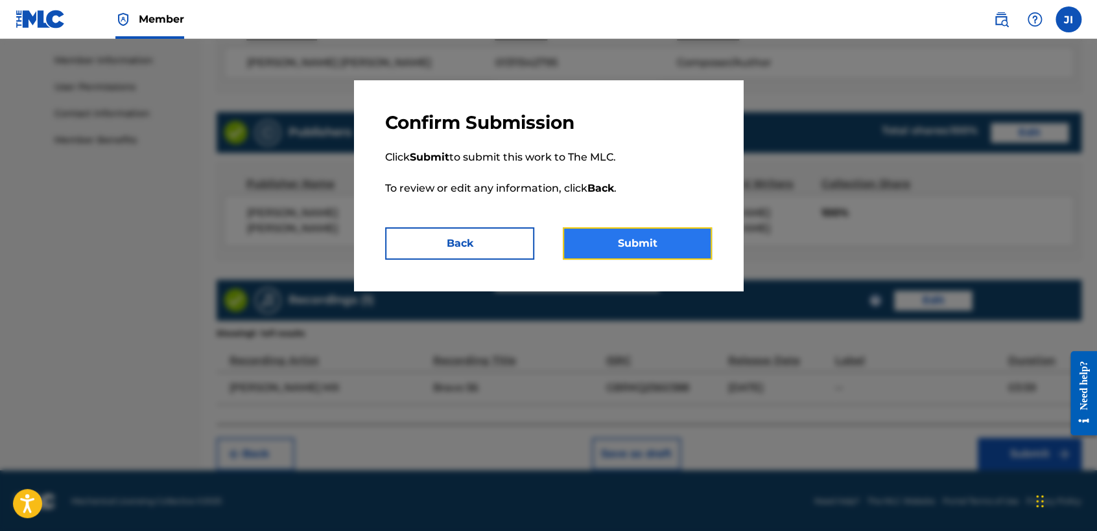
click at [625, 239] on button "Submit" at bounding box center [637, 243] width 149 height 32
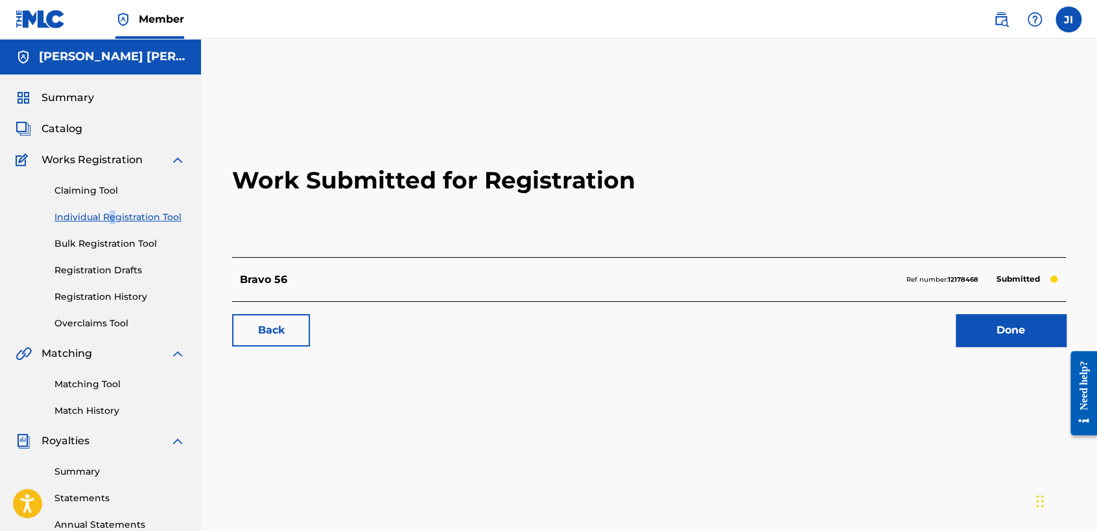
click at [112, 225] on div "Claiming Tool Individual Registration Tool Bulk Registration Tool Registration …" at bounding box center [101, 249] width 170 height 163
click at [114, 219] on link "Individual Registration Tool" at bounding box center [119, 218] width 131 height 14
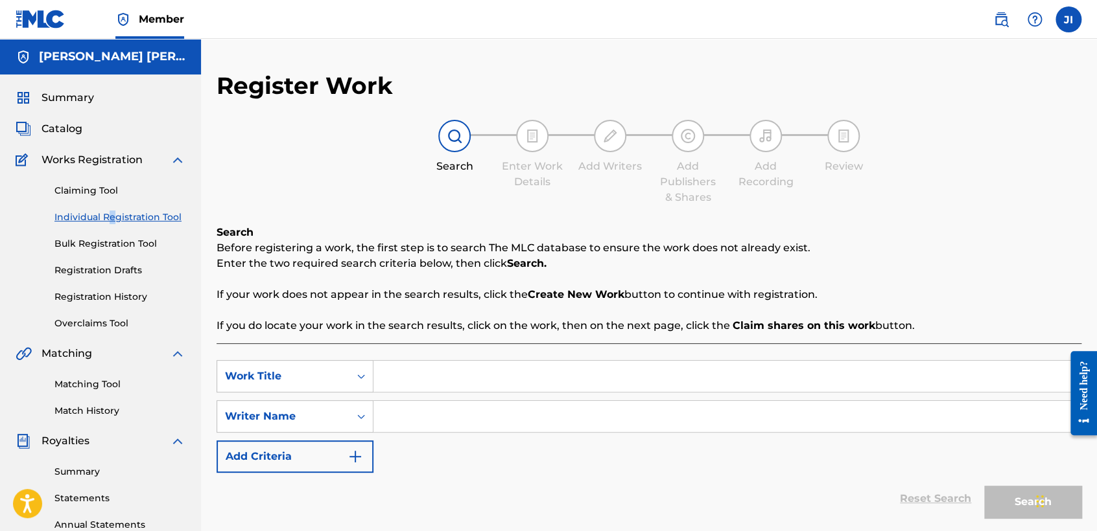
scroll to position [144, 0]
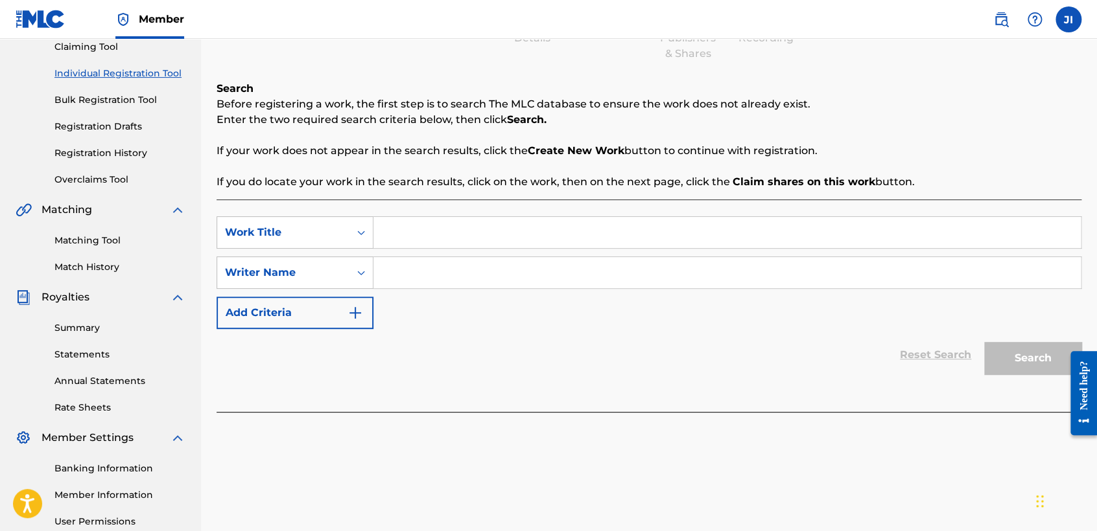
paste input "Bravo 19"
type input "Bravo 19"
paste input "Bravo 19"
type input "Bravo 19"
click at [1003, 370] on button "Search" at bounding box center [1032, 358] width 97 height 32
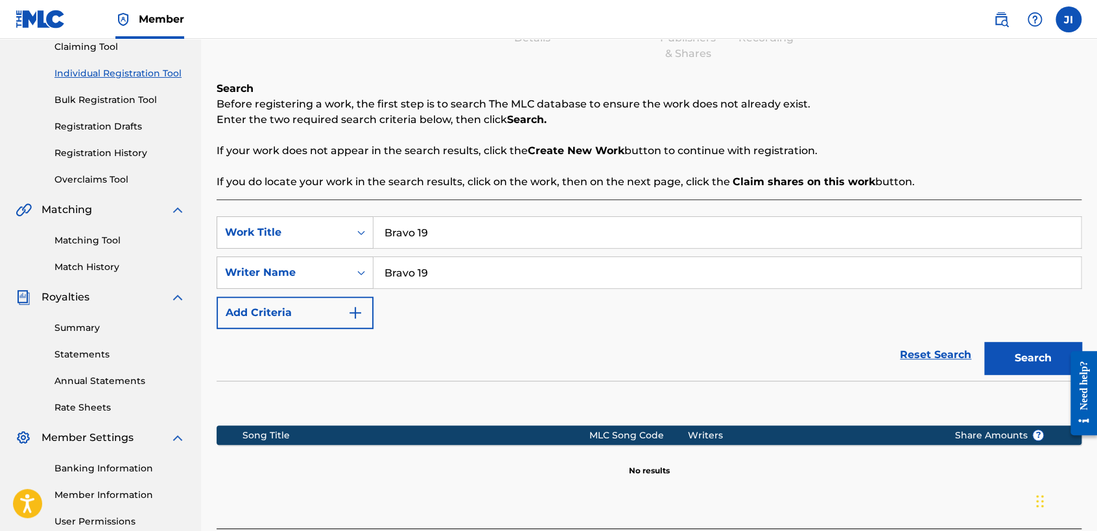
scroll to position [272, 0]
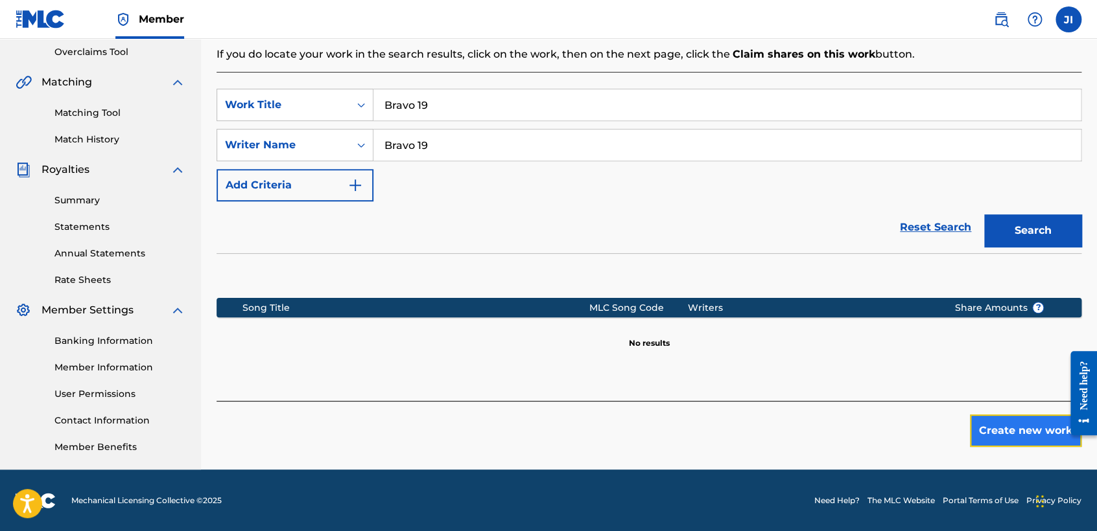
click at [1005, 415] on button "Create new work" at bounding box center [1025, 431] width 111 height 32
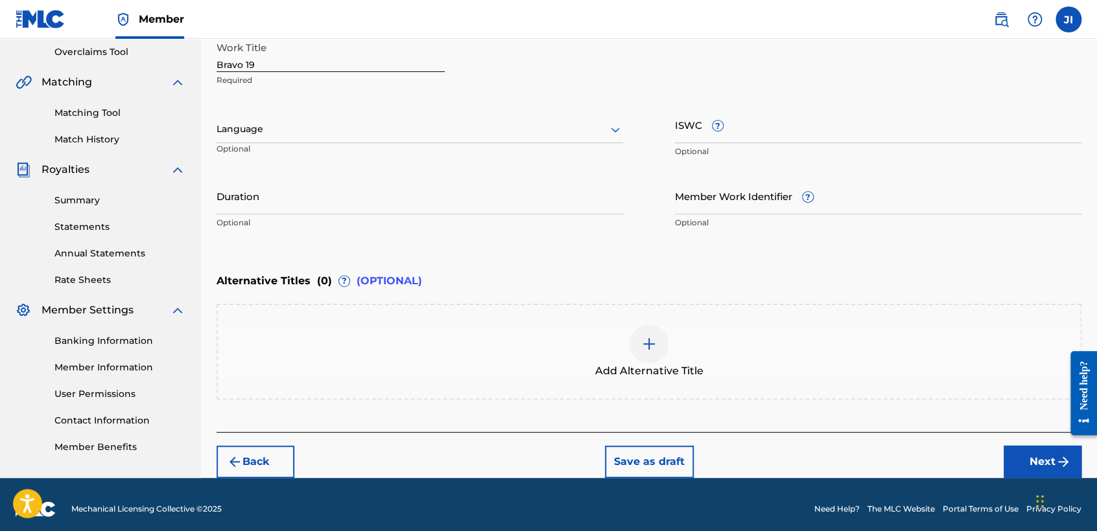
click at [482, 122] on div at bounding box center [419, 129] width 406 height 16
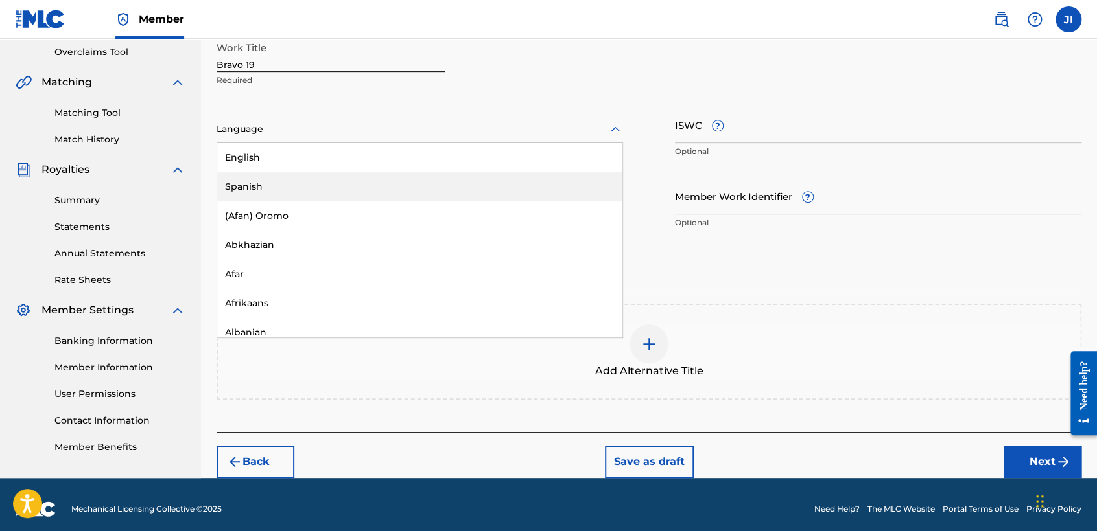
click at [397, 190] on div "Spanish" at bounding box center [419, 186] width 405 height 29
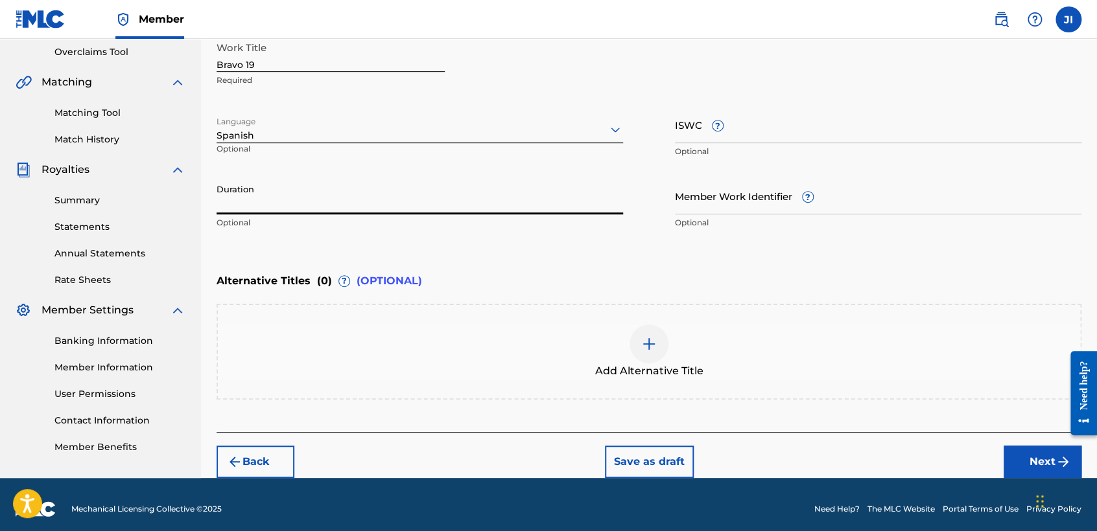
click at [395, 191] on input "Duration" at bounding box center [419, 196] width 406 height 37
type input "04:41"
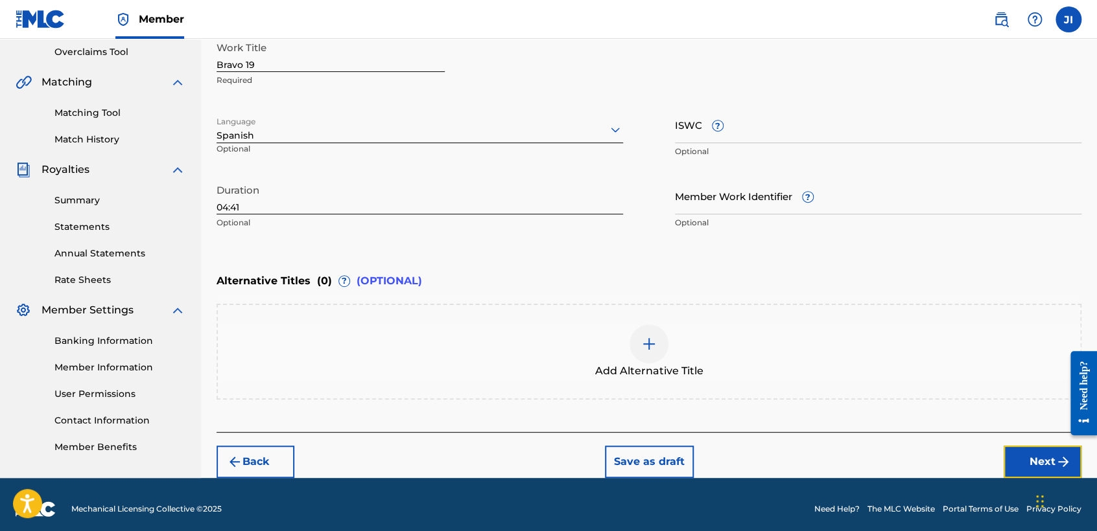
click at [1024, 450] on button "Next" at bounding box center [1042, 462] width 78 height 32
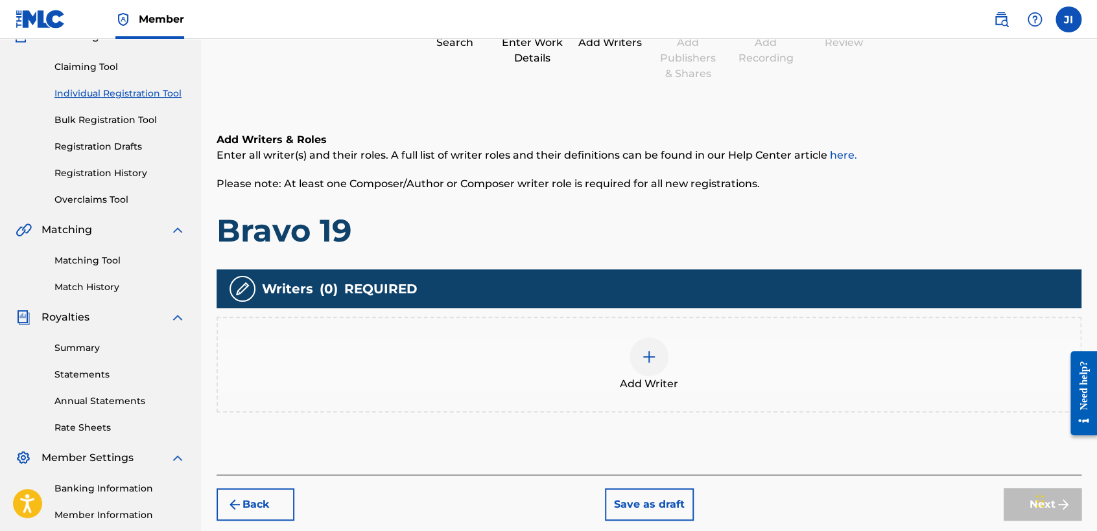
scroll to position [202, 0]
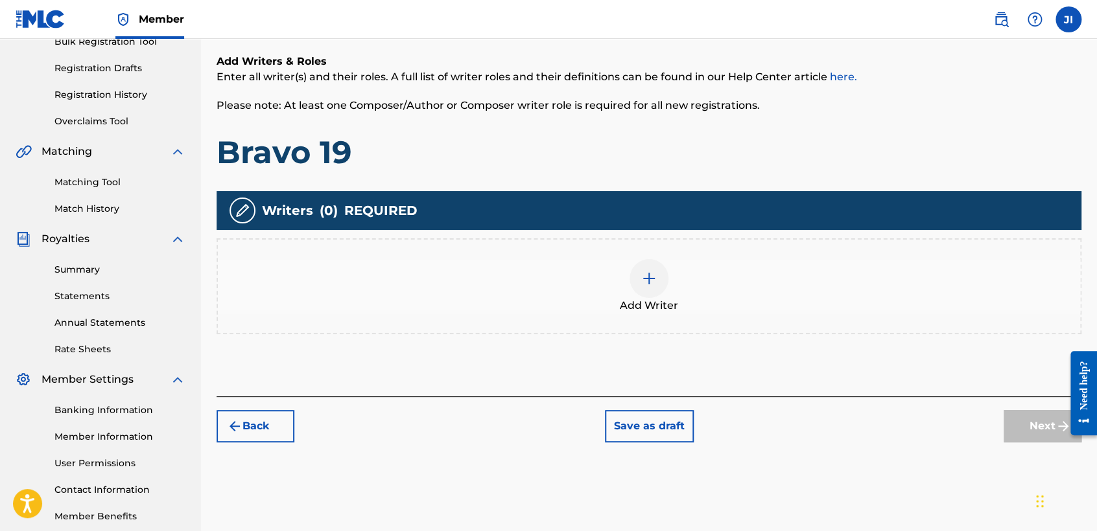
click at [644, 268] on div at bounding box center [648, 278] width 39 height 39
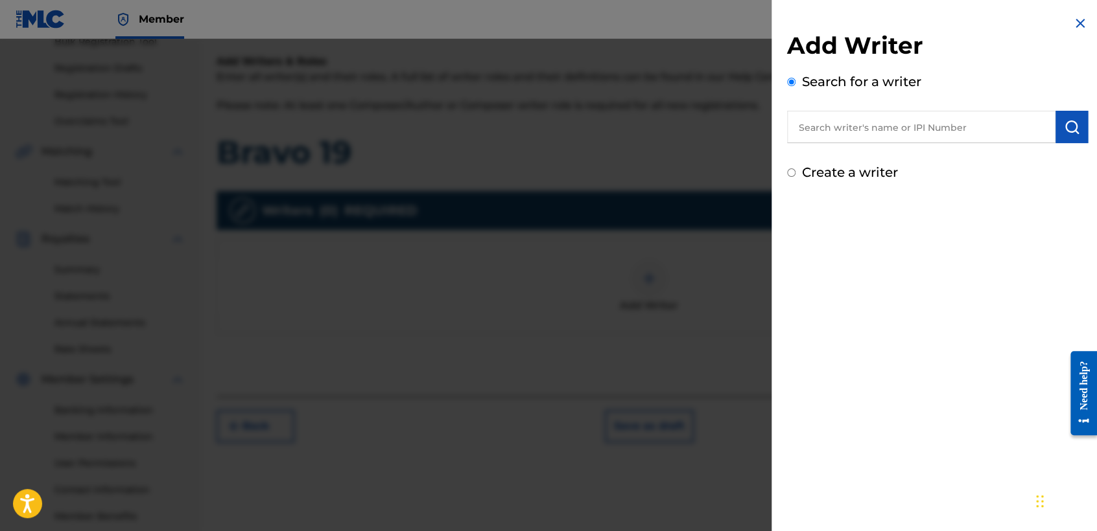
click at [897, 127] on input "text" at bounding box center [921, 127] width 268 height 32
type input "01311542795"
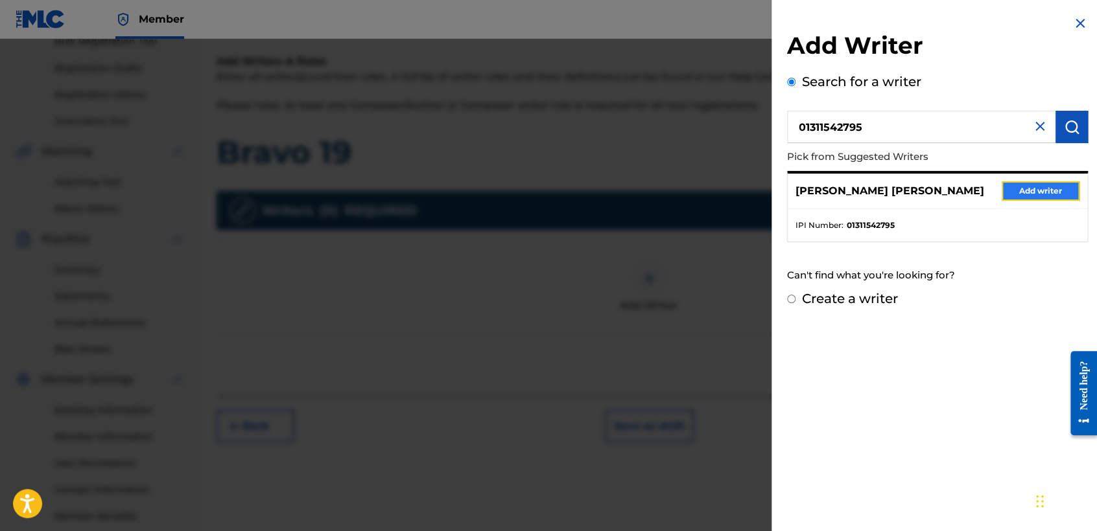
click at [1045, 193] on button "Add writer" at bounding box center [1040, 190] width 78 height 19
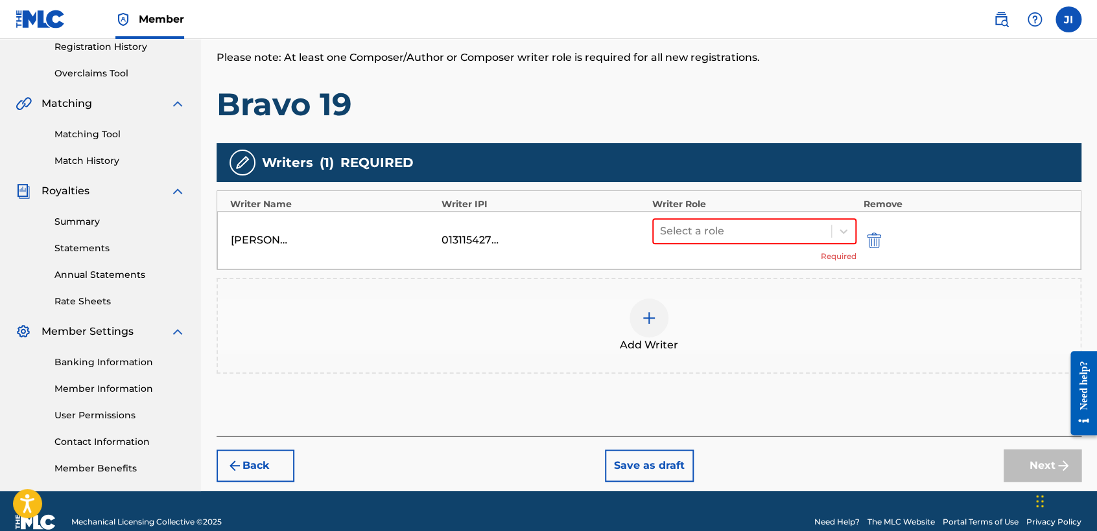
scroll to position [272, 0]
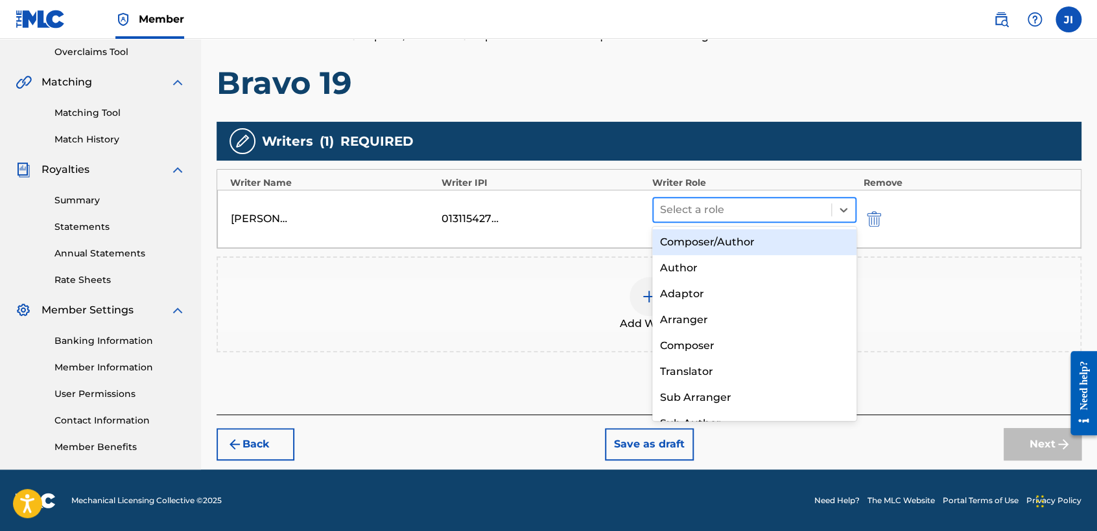
click at [740, 198] on div "Select a role" at bounding box center [742, 209] width 178 height 23
click at [743, 246] on div "Composer/Author" at bounding box center [754, 242] width 204 height 26
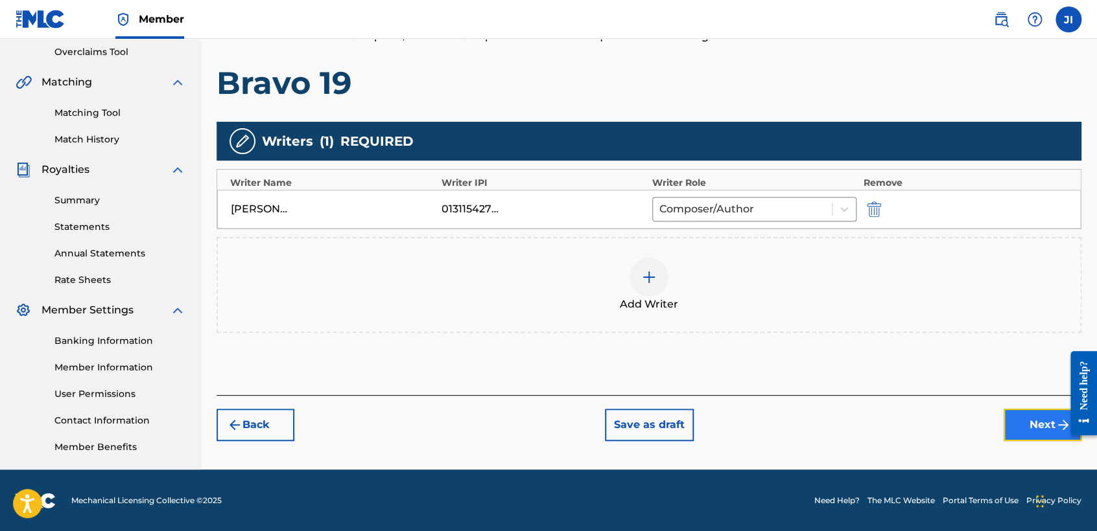
click at [1037, 412] on button "Next" at bounding box center [1042, 425] width 78 height 32
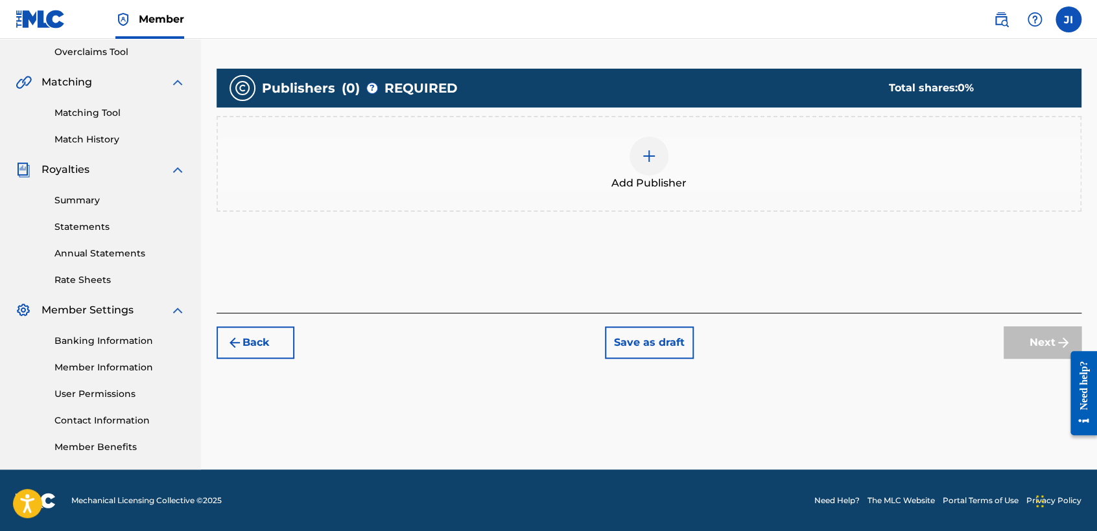
click at [661, 191] on div "Add Publisher" at bounding box center [648, 164] width 865 height 96
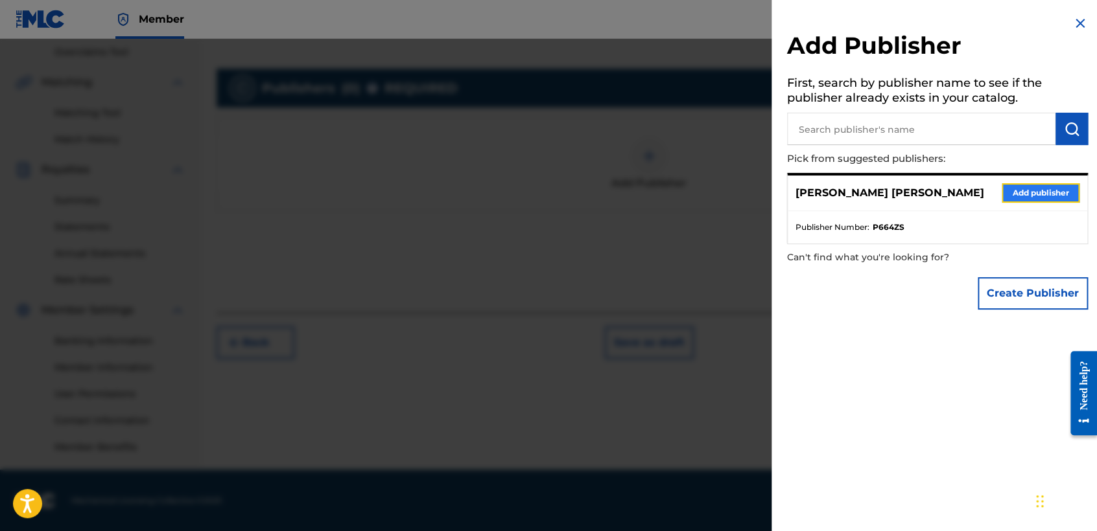
click at [1047, 194] on button "Add publisher" at bounding box center [1040, 192] width 78 height 19
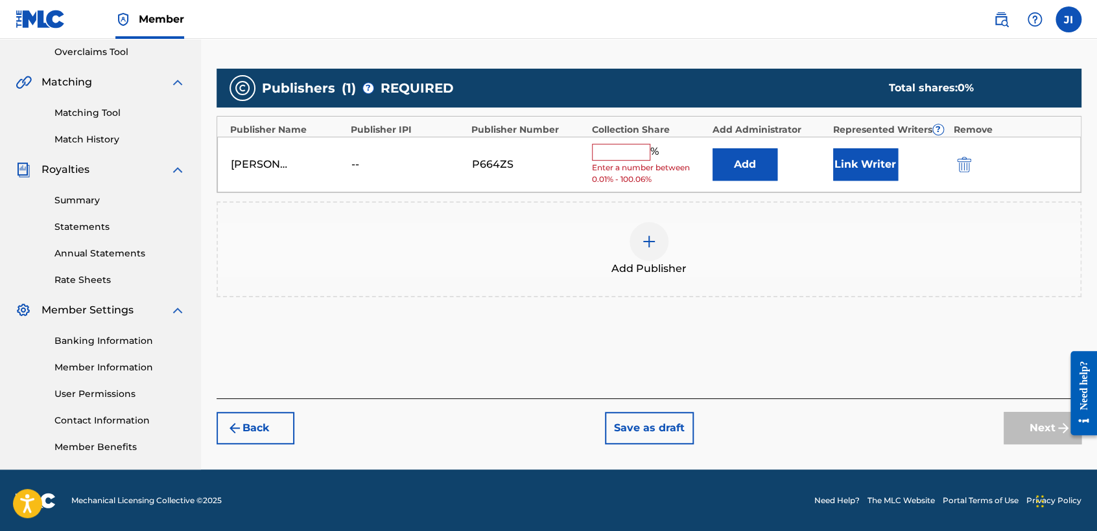
click at [620, 158] on input "text" at bounding box center [621, 152] width 58 height 17
type input "100"
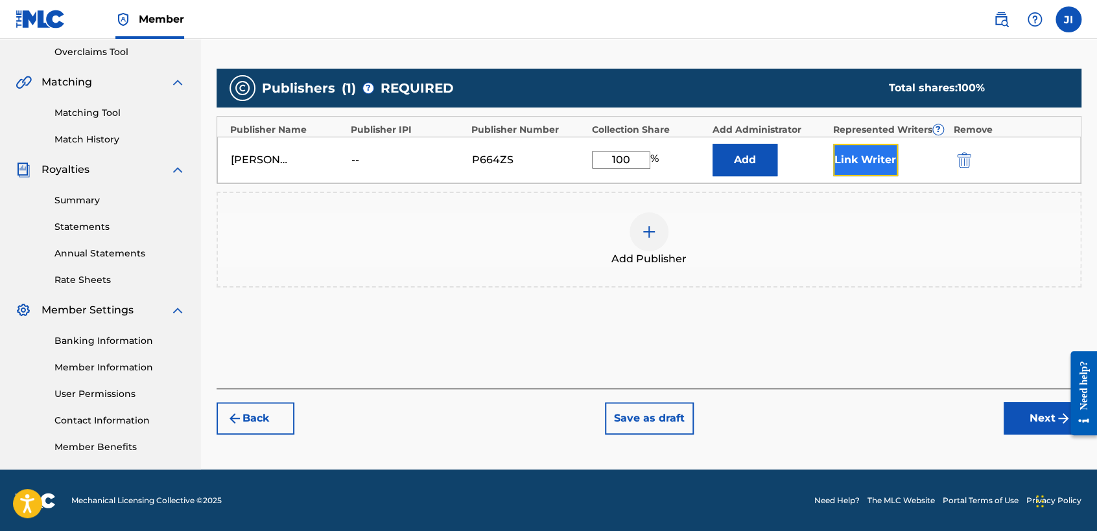
click at [874, 163] on button "Link Writer" at bounding box center [865, 160] width 65 height 32
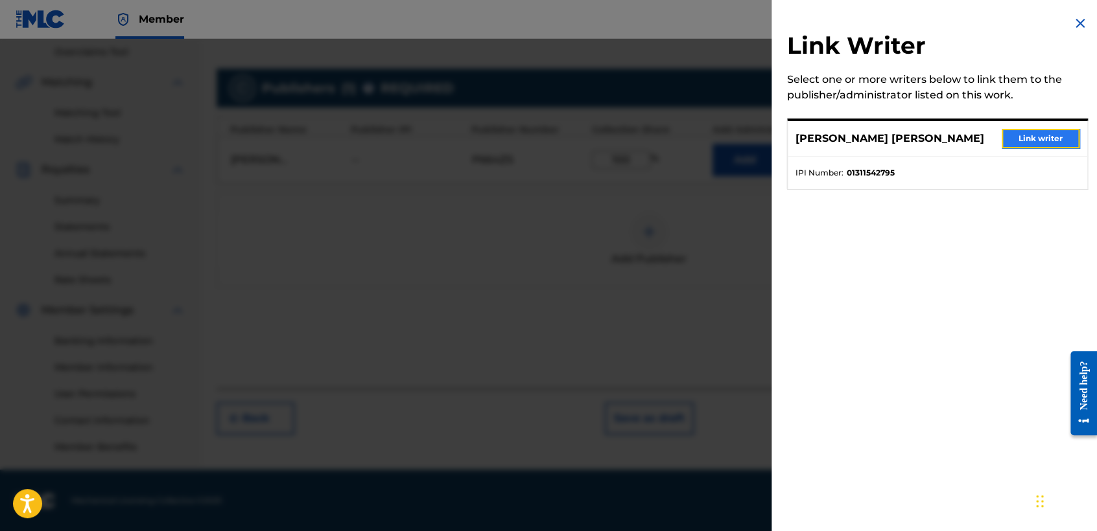
click at [1007, 146] on button "Link writer" at bounding box center [1040, 138] width 78 height 19
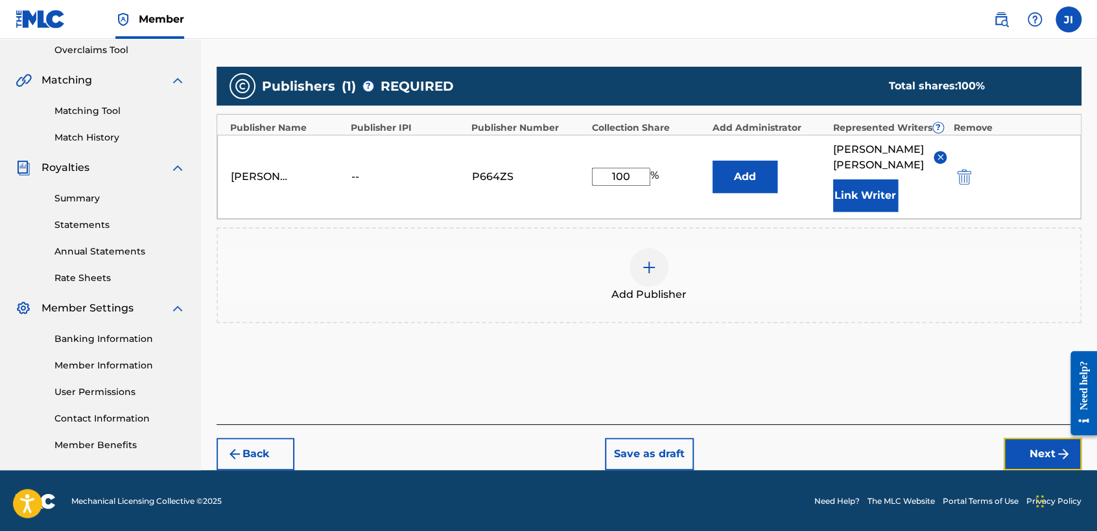
click at [1027, 445] on button "Next" at bounding box center [1042, 454] width 78 height 32
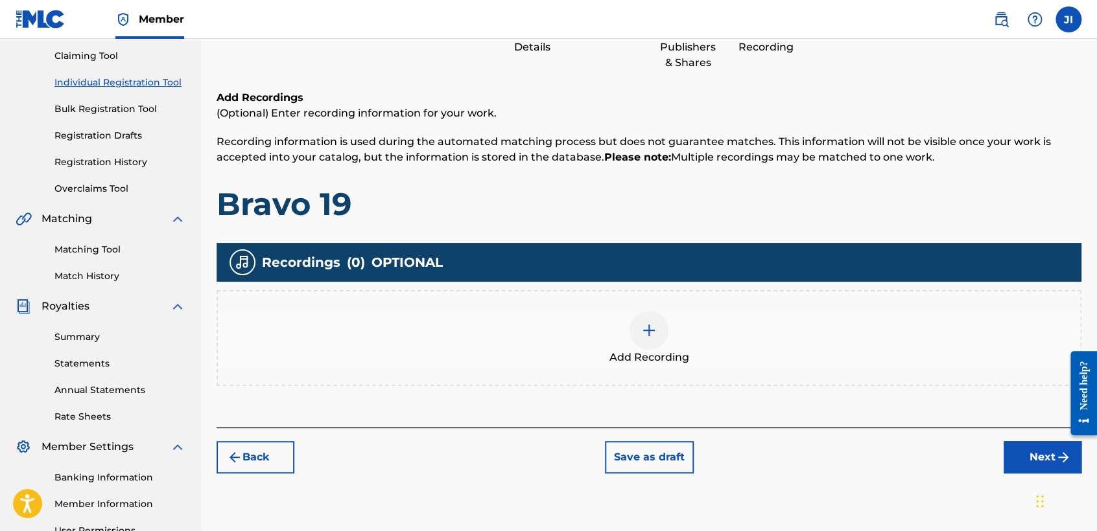
scroll to position [204, 0]
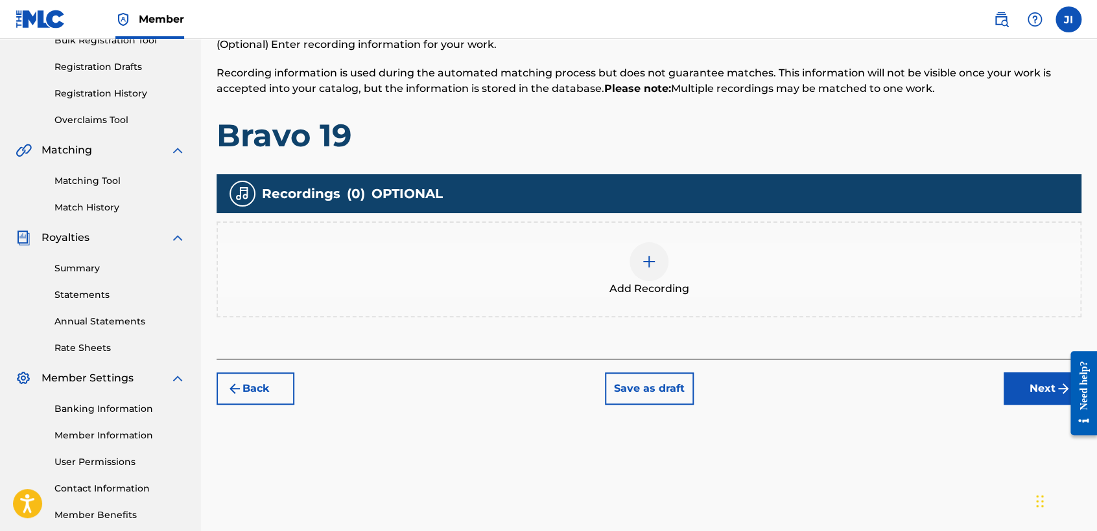
click at [654, 269] on div at bounding box center [648, 261] width 39 height 39
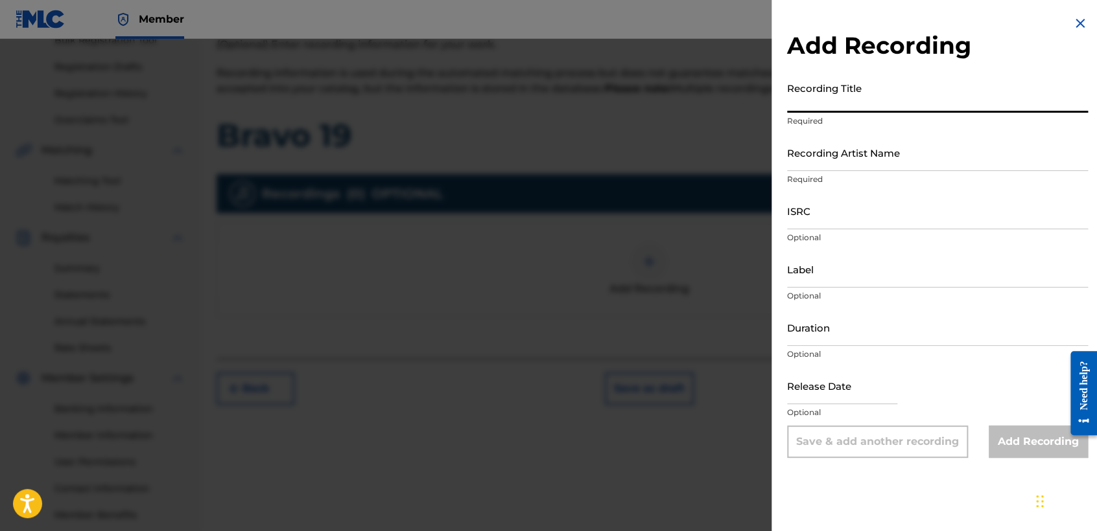
click at [817, 100] on input "Recording Title" at bounding box center [937, 94] width 301 height 37
paste input "Bravo 19"
type input "Bravo 19"
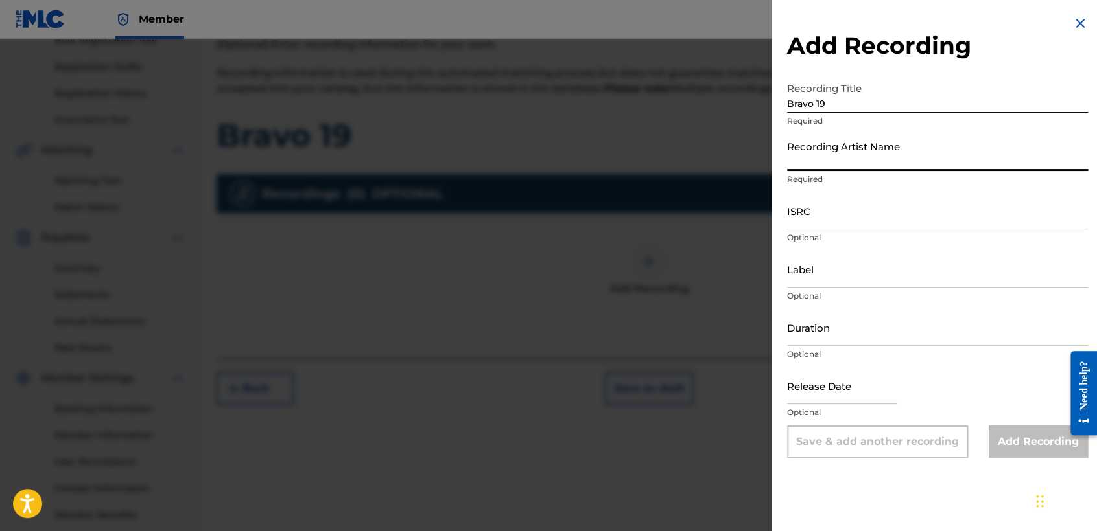
click at [846, 165] on input "Recording Artist Name" at bounding box center [937, 152] width 301 height 37
click at [847, 163] on input "Recording Artist Name" at bounding box center [937, 152] width 301 height 37
type input "[PERSON_NAME] MX"
type input "[DATE]"
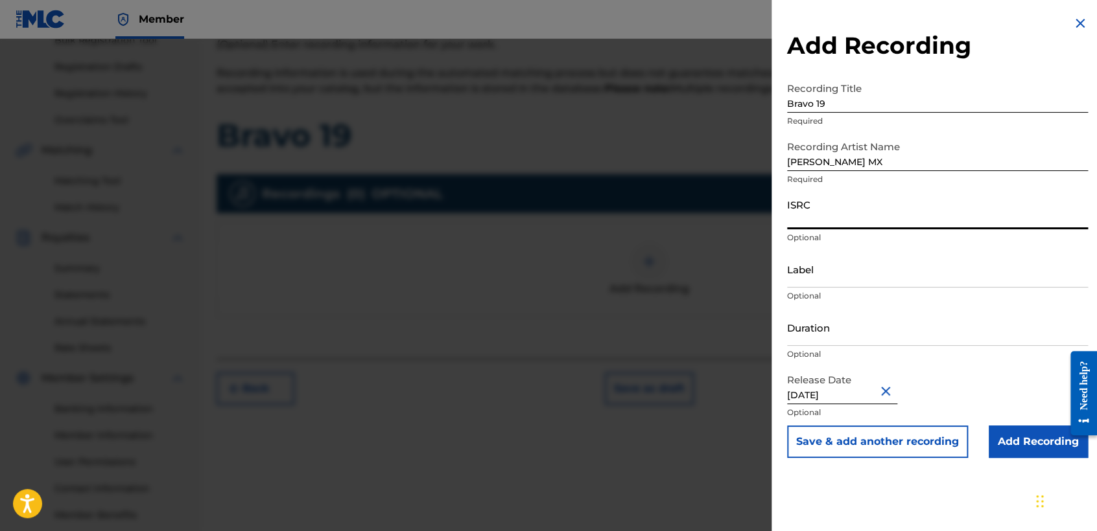
click at [925, 203] on input "ISRC" at bounding box center [937, 210] width 301 height 37
paste input "GBWUL2535626"
type input "GBWUL2535626"
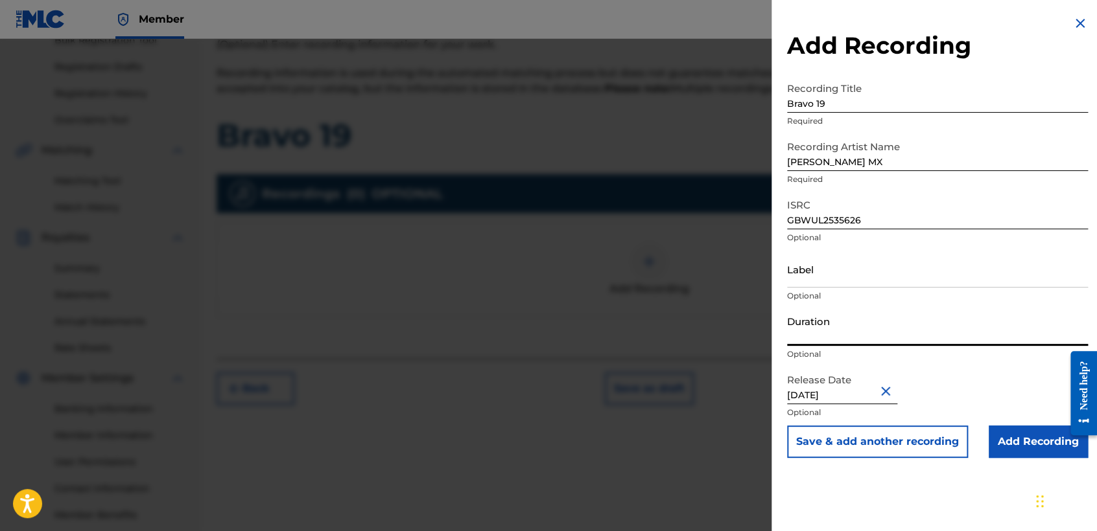
click at [882, 319] on input "Duration" at bounding box center [937, 327] width 301 height 37
type input "04:41"
click at [861, 397] on input "[DATE]" at bounding box center [842, 385] width 110 height 37
select select "1"
select select "2025"
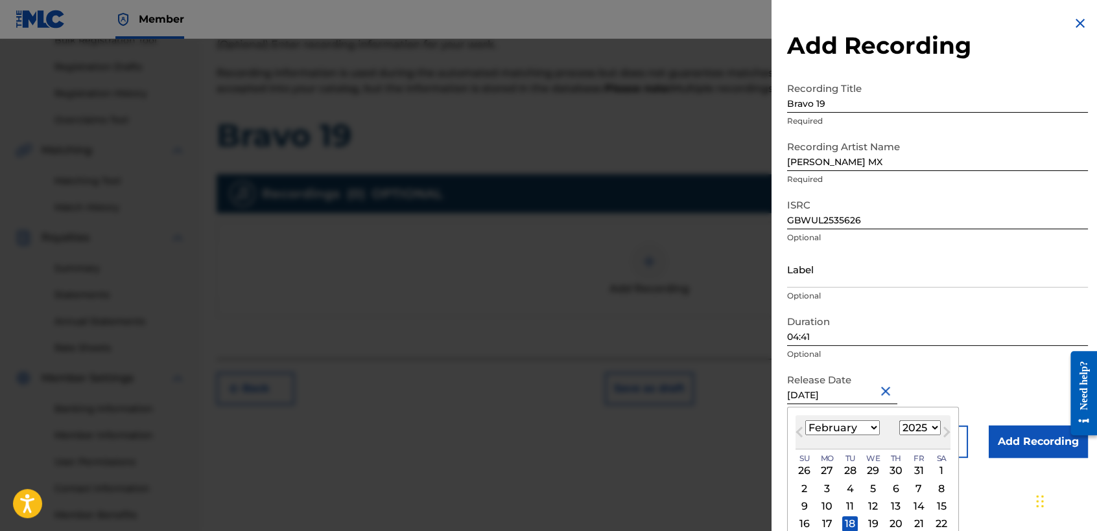
click at [847, 432] on select "January February March April May June July August September October November De…" at bounding box center [842, 428] width 75 height 15
select select "2"
click at [805, 421] on select "January February March April May June July August September October November De…" at bounding box center [842, 428] width 75 height 15
click at [924, 489] on div "7" at bounding box center [919, 489] width 16 height 16
type input "[DATE]"
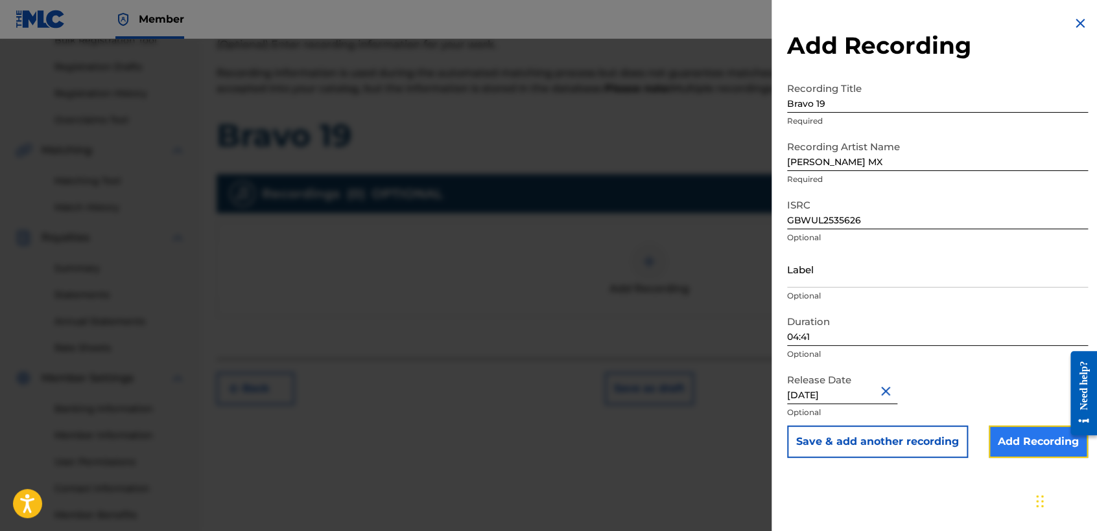
click at [1000, 436] on input "Add Recording" at bounding box center [1037, 442] width 99 height 32
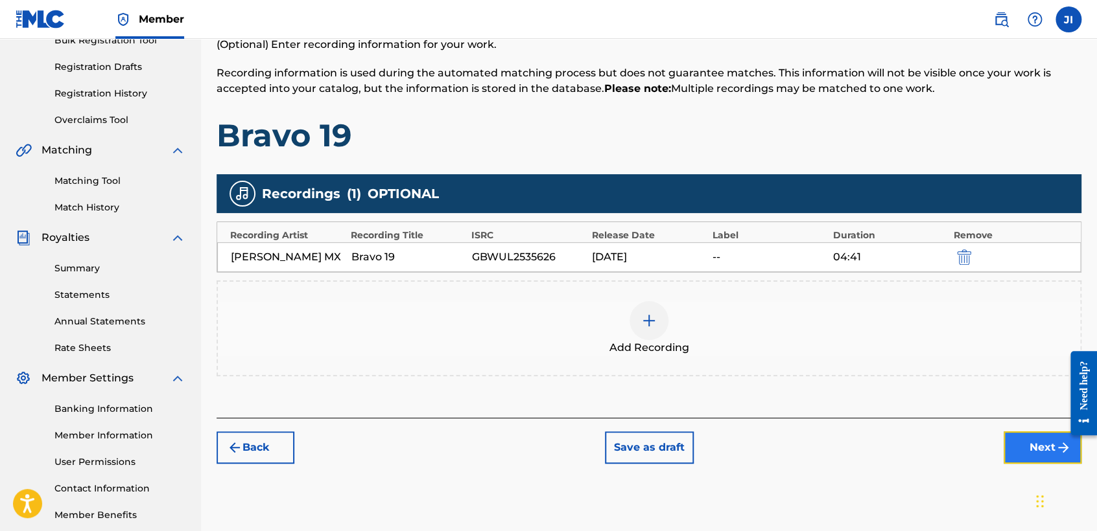
click at [1012, 445] on button "Next" at bounding box center [1042, 448] width 78 height 32
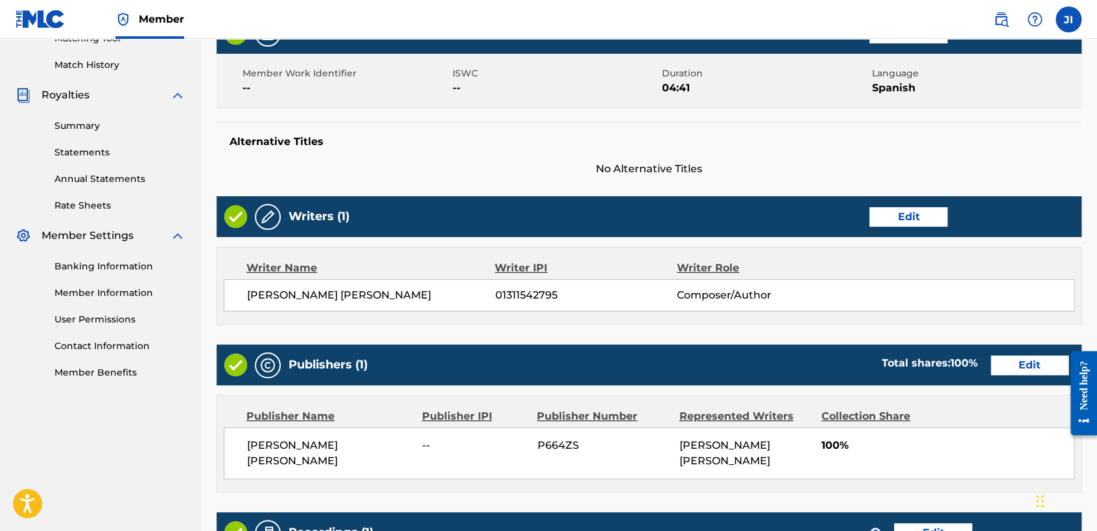
scroll to position [579, 0]
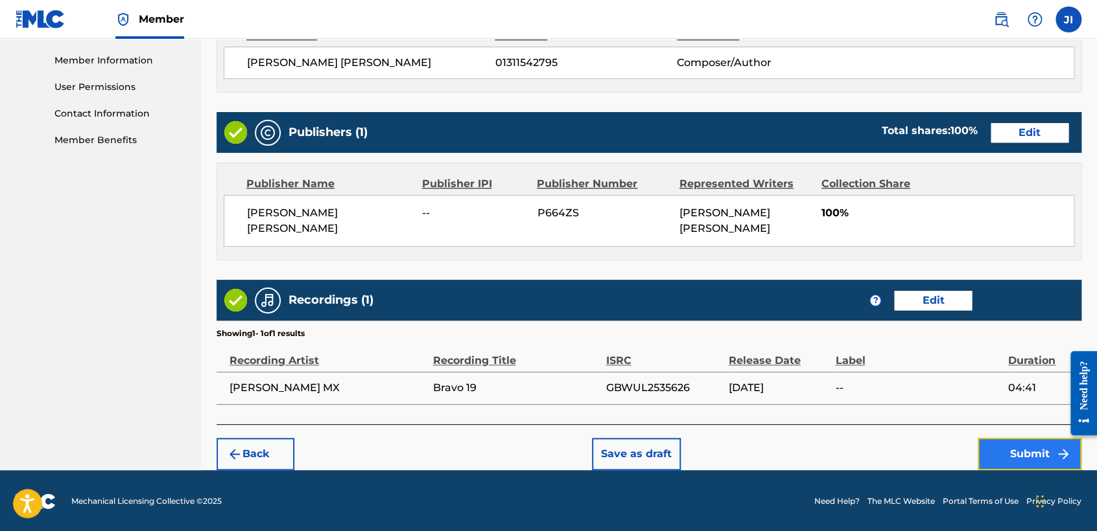
click at [1016, 439] on button "Submit" at bounding box center [1029, 454] width 104 height 32
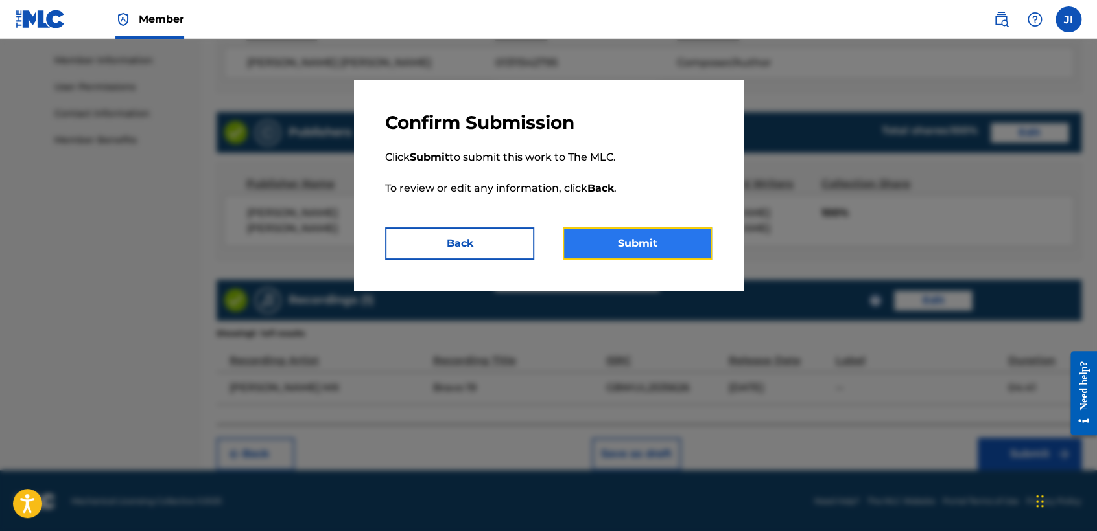
drag, startPoint x: 638, startPoint y: 246, endPoint x: 642, endPoint y: 251, distance: 7.4
click at [638, 247] on button "Submit" at bounding box center [637, 243] width 149 height 32
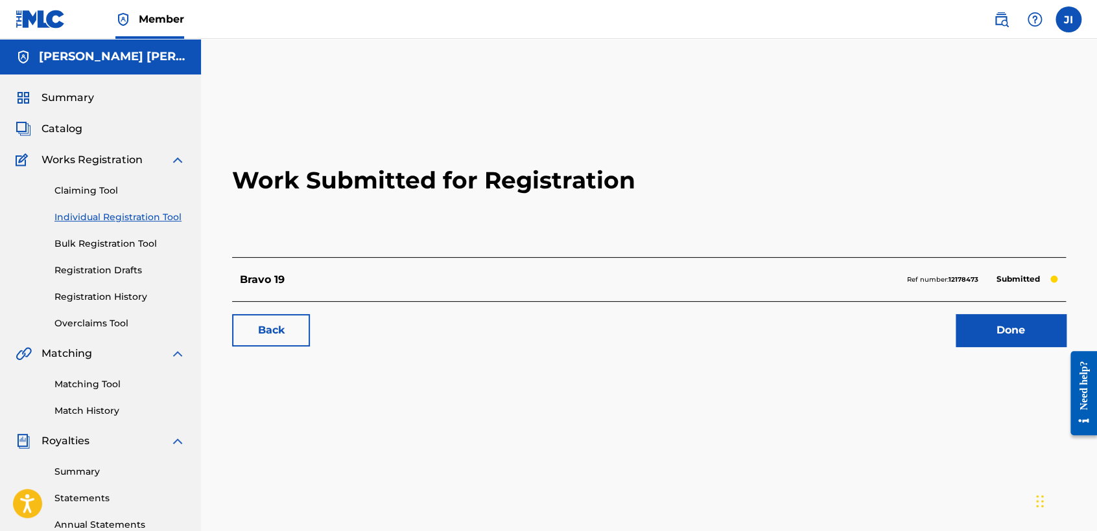
click at [112, 214] on link "Individual Registration Tool" at bounding box center [119, 218] width 131 height 14
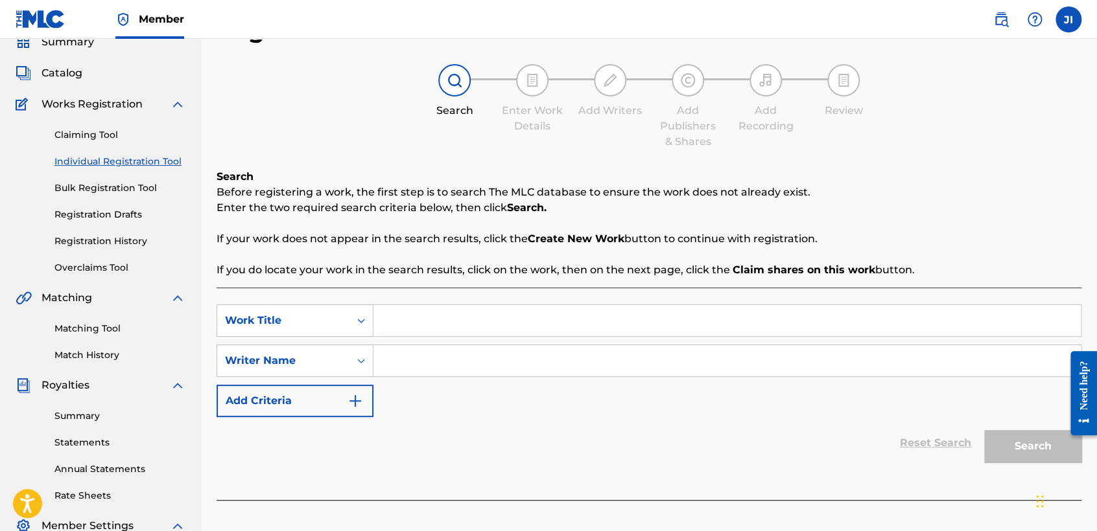
scroll to position [144, 0]
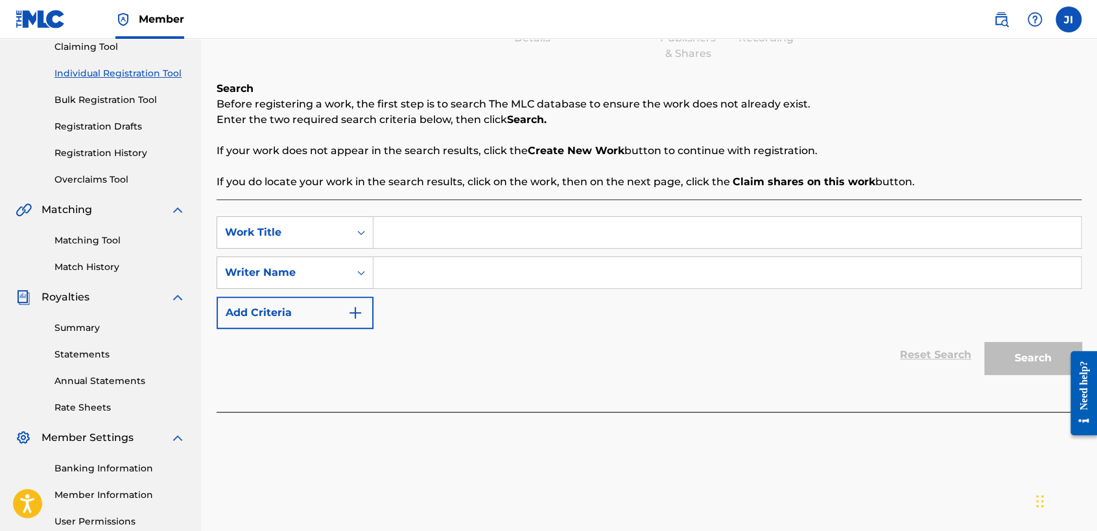
paste input "Si me caigo me levanto"
type input "Si me caigo me levanto"
paste input "Si me caigo me levanto"
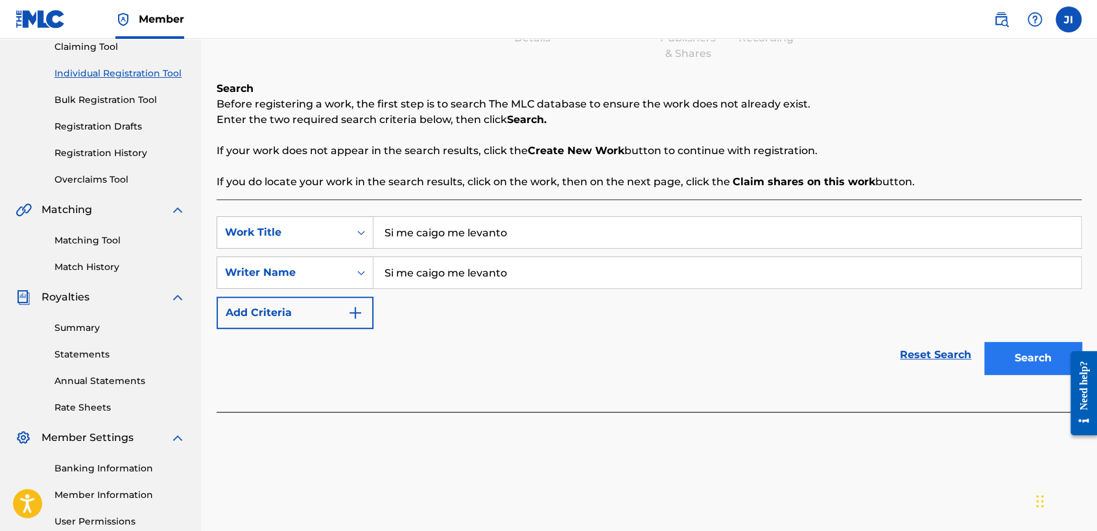
type input "Si me caigo me levanto"
click at [1014, 374] on button "Search" at bounding box center [1032, 358] width 97 height 32
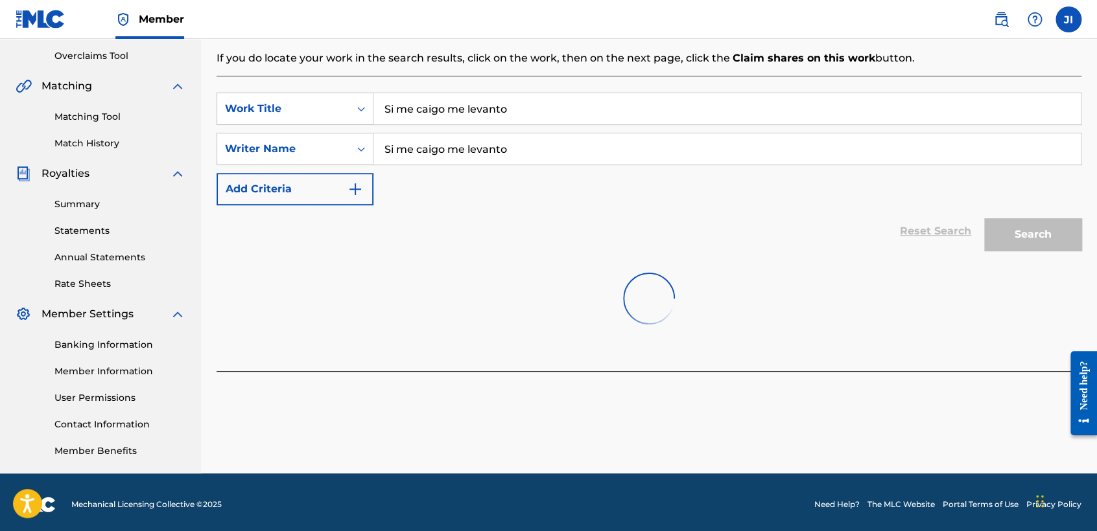
scroll to position [272, 0]
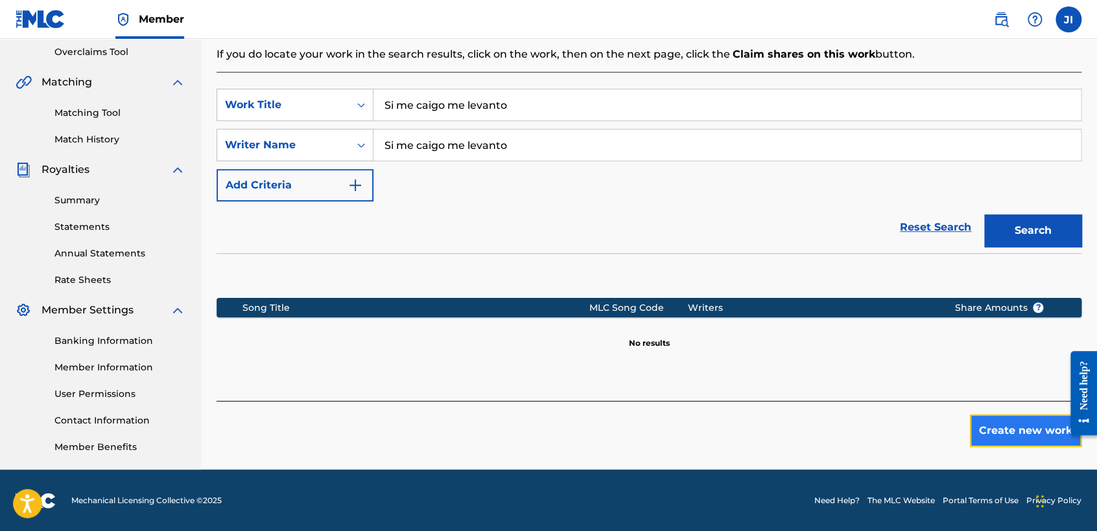
click at [993, 427] on button "Create new work" at bounding box center [1025, 431] width 111 height 32
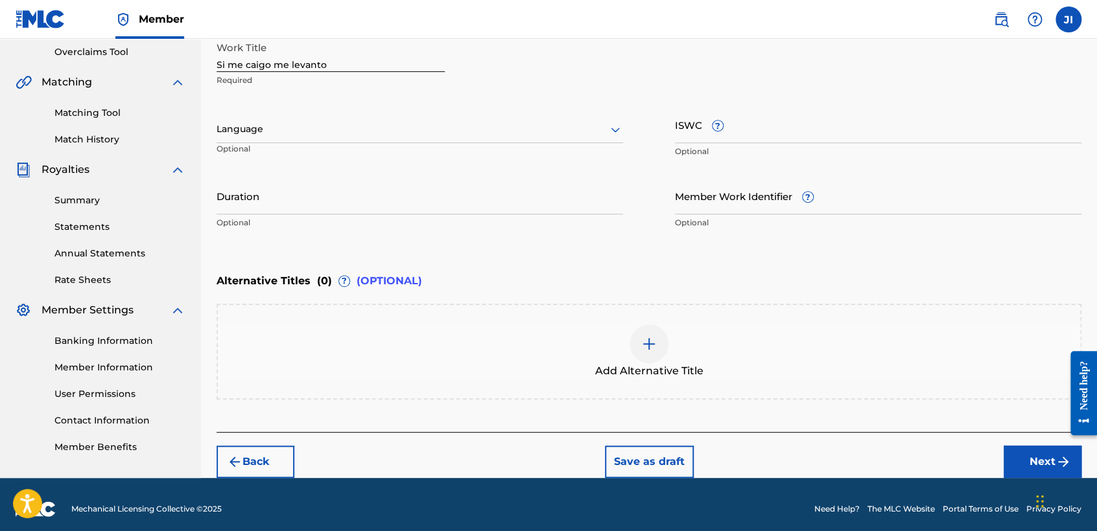
click at [447, 135] on div at bounding box center [419, 129] width 406 height 16
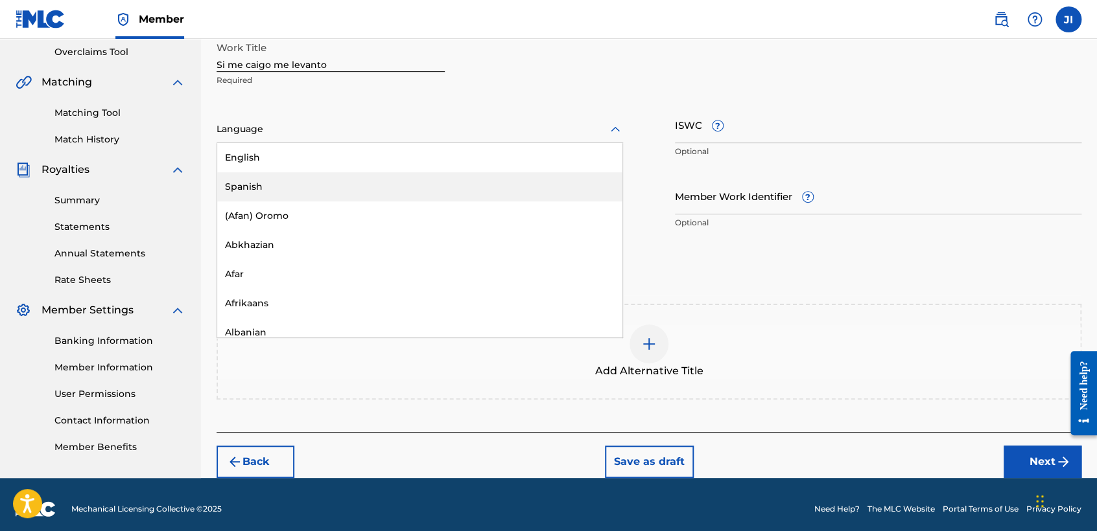
click at [261, 179] on div "Spanish" at bounding box center [419, 186] width 405 height 29
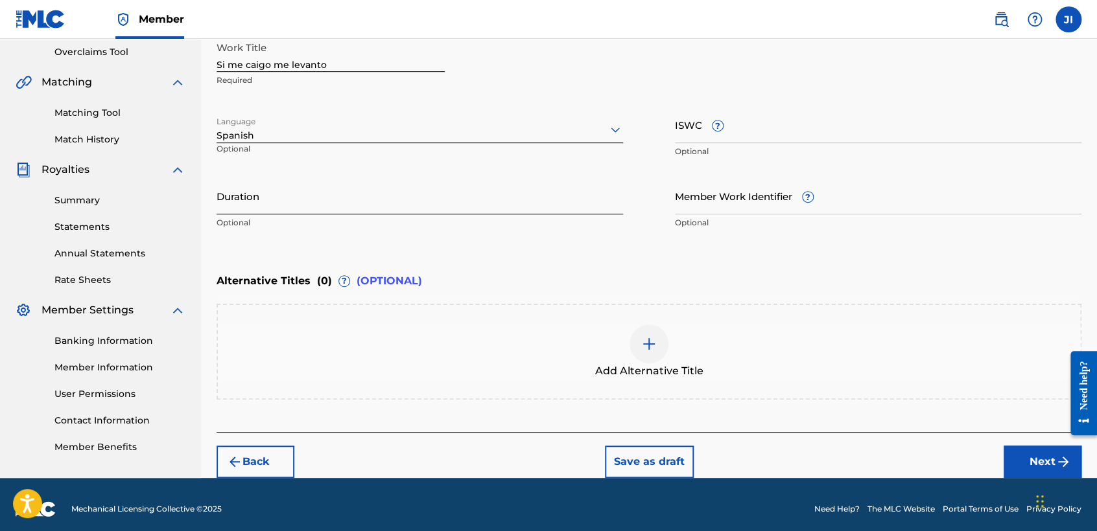
click at [263, 180] on input "Duration" at bounding box center [419, 196] width 406 height 37
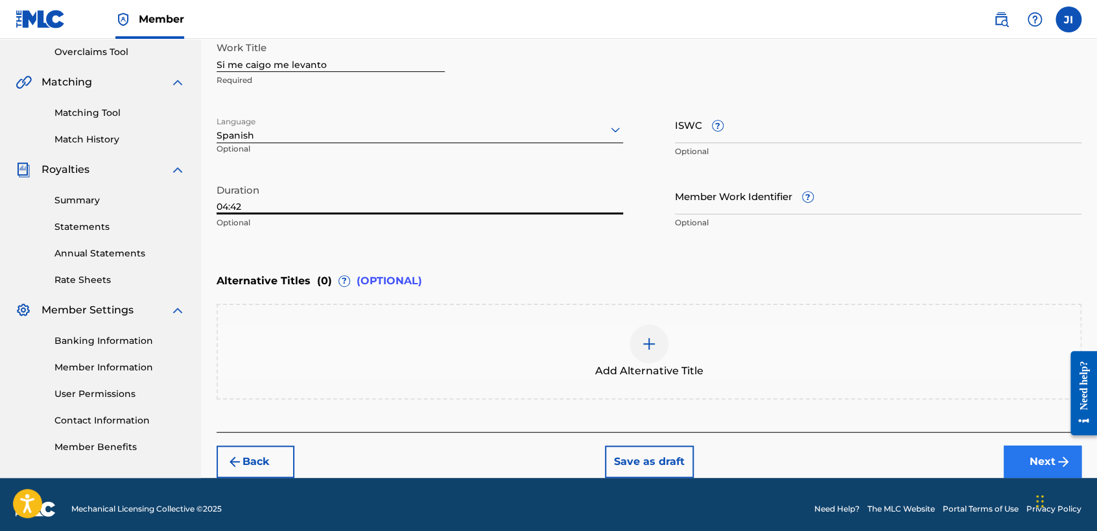
type input "04:42"
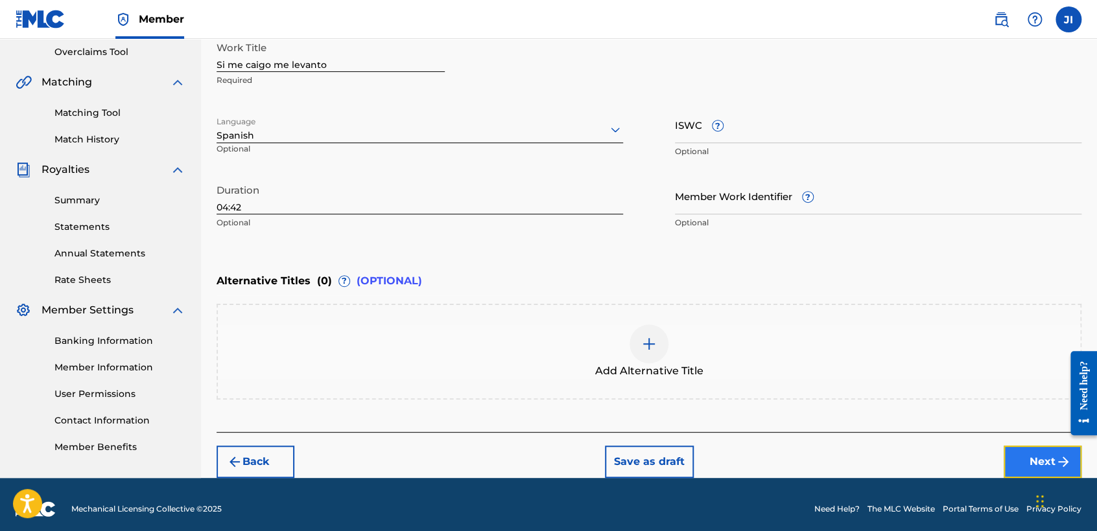
click at [1007, 476] on button "Next" at bounding box center [1042, 462] width 78 height 32
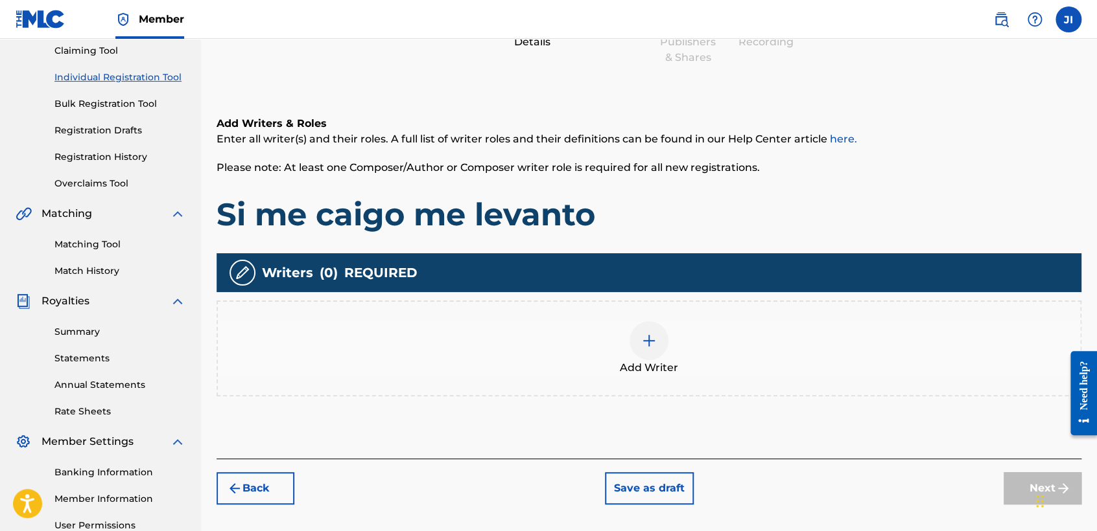
scroll to position [202, 0]
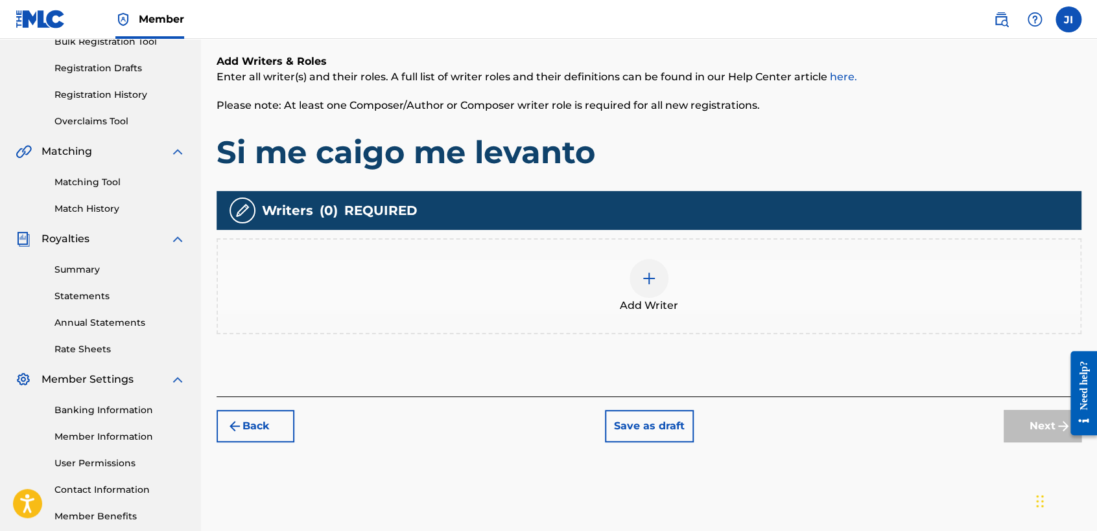
click at [639, 275] on div at bounding box center [648, 278] width 39 height 39
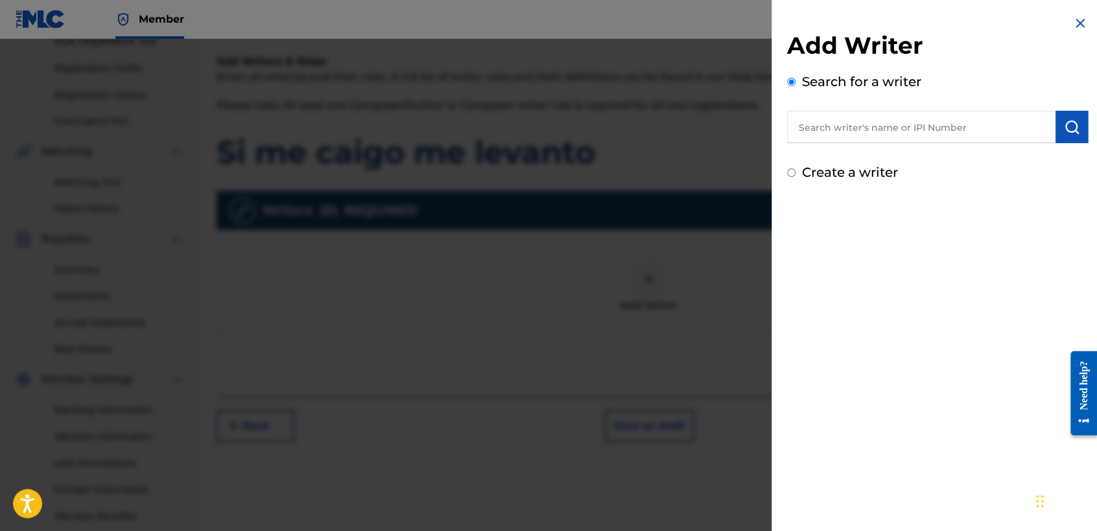
click at [854, 133] on input "text" at bounding box center [921, 127] width 268 height 32
type input "01311542795"
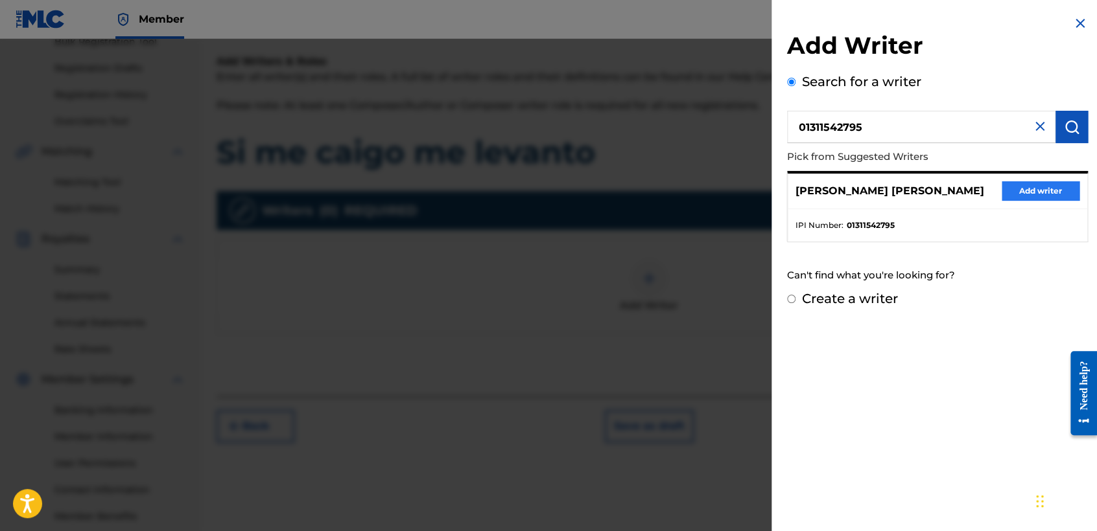
drag, startPoint x: 1033, startPoint y: 174, endPoint x: 1033, endPoint y: 181, distance: 7.1
click at [1033, 181] on div "[PERSON_NAME] [PERSON_NAME] Add writer" at bounding box center [936, 192] width 299 height 36
click at [1032, 187] on button "Add writer" at bounding box center [1040, 190] width 78 height 19
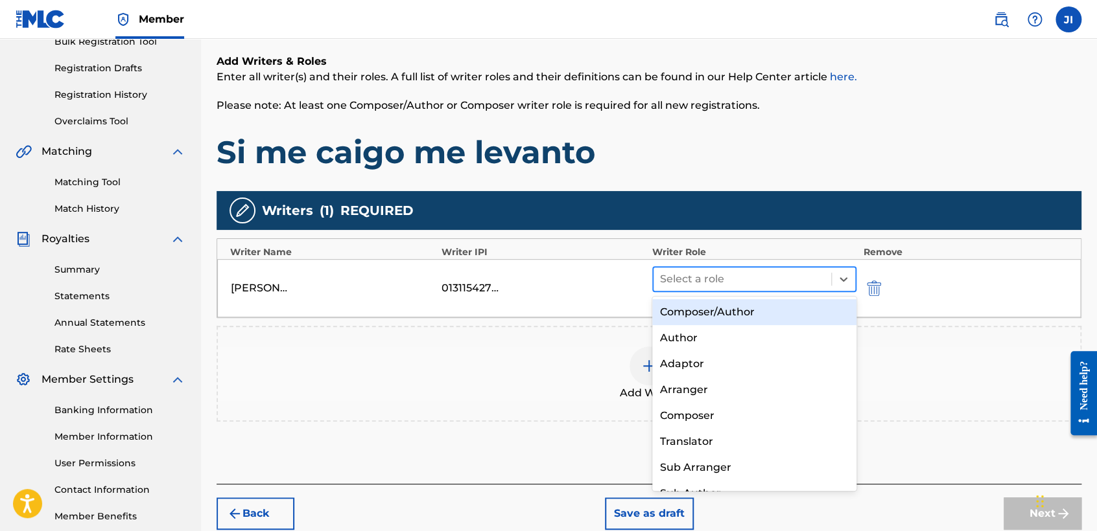
click at [739, 268] on div "Select a role" at bounding box center [742, 279] width 178 height 23
click at [748, 307] on div "Composer/Author" at bounding box center [754, 312] width 204 height 26
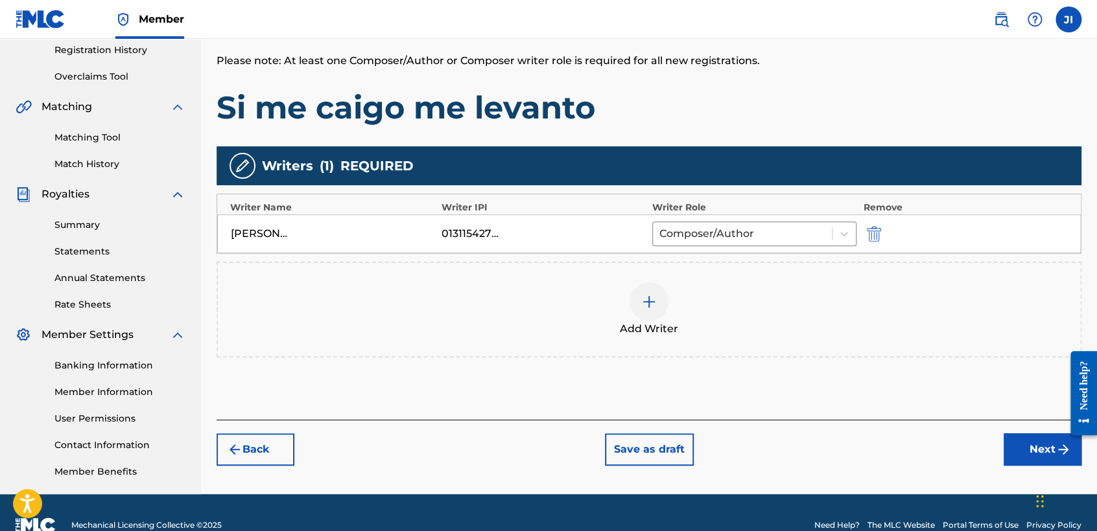
scroll to position [272, 0]
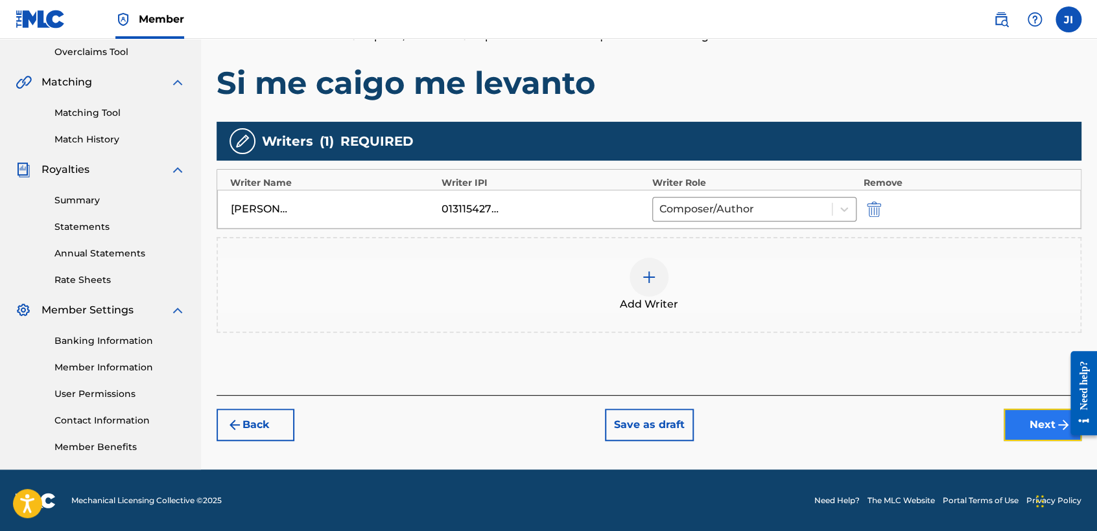
click at [1058, 431] on img "submit" at bounding box center [1063, 425] width 16 height 16
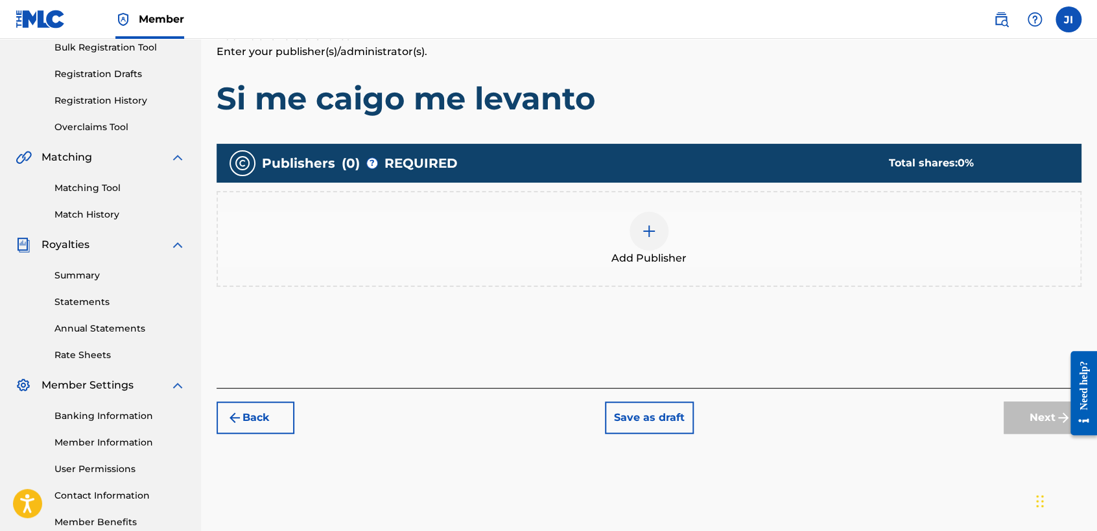
scroll to position [202, 0]
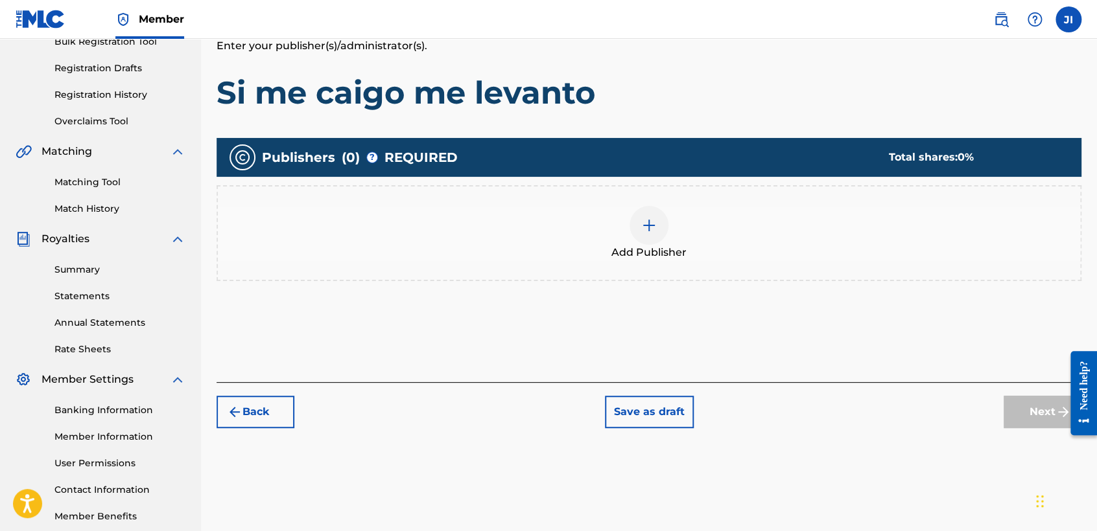
click at [633, 243] on div "Add Publisher" at bounding box center [649, 233] width 862 height 54
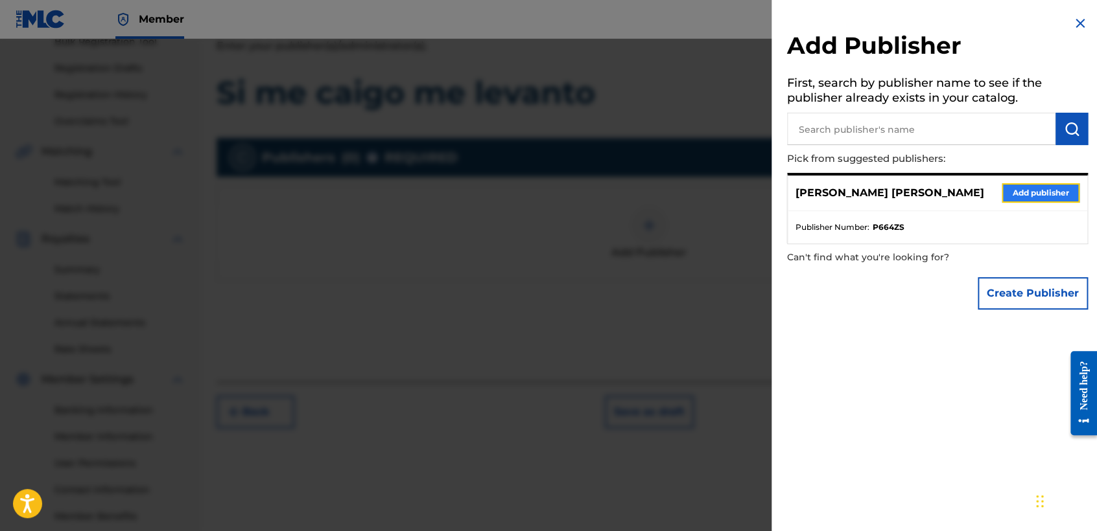
click at [1053, 200] on button "Add publisher" at bounding box center [1040, 192] width 78 height 19
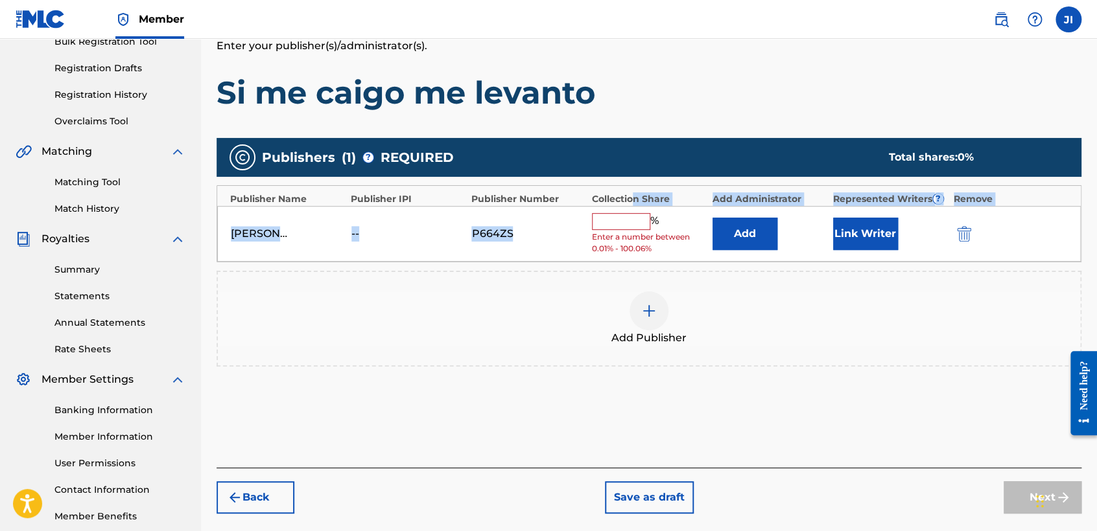
click at [633, 208] on div "Publisher Name Publisher IPI Publisher Number Collection Share Add Administrato…" at bounding box center [648, 224] width 865 height 78
click at [634, 213] on input "text" at bounding box center [621, 221] width 58 height 17
type input "100"
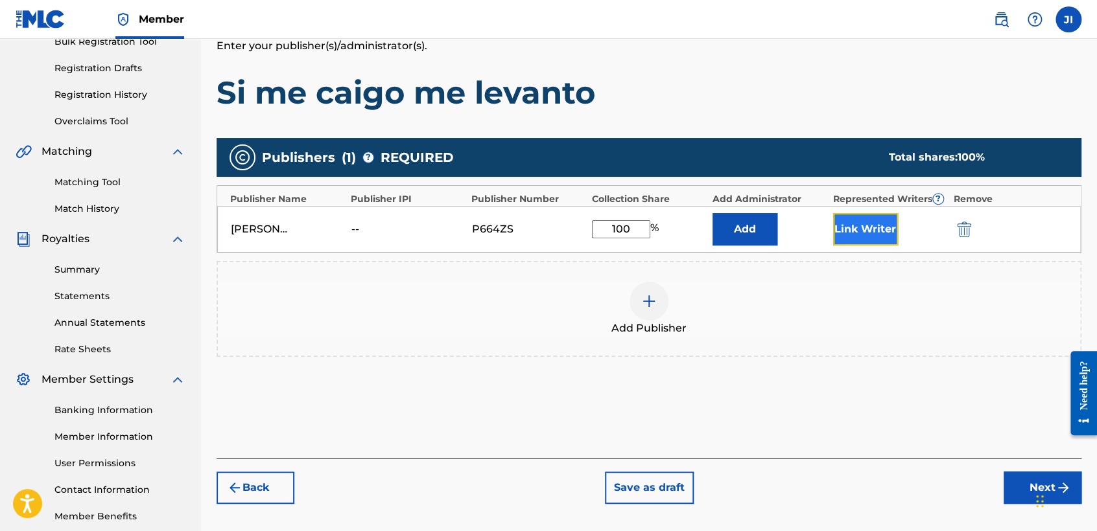
click at [894, 232] on button "Link Writer" at bounding box center [865, 229] width 65 height 32
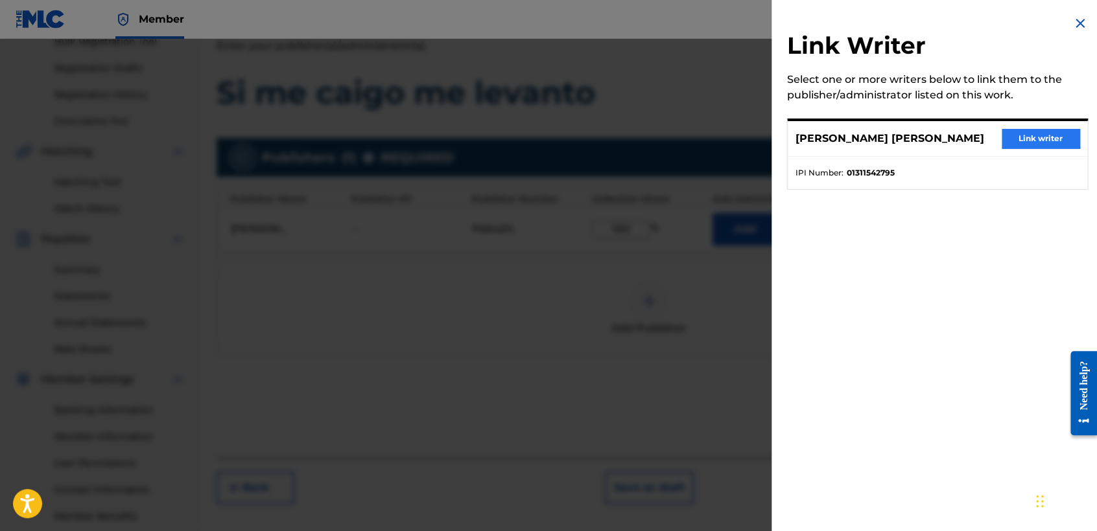
drag, startPoint x: 1017, startPoint y: 122, endPoint x: 1017, endPoint y: 146, distance: 24.6
click at [1017, 146] on div "[PERSON_NAME] [PERSON_NAME] Link writer" at bounding box center [936, 139] width 299 height 36
click at [1017, 146] on button "Link writer" at bounding box center [1040, 138] width 78 height 19
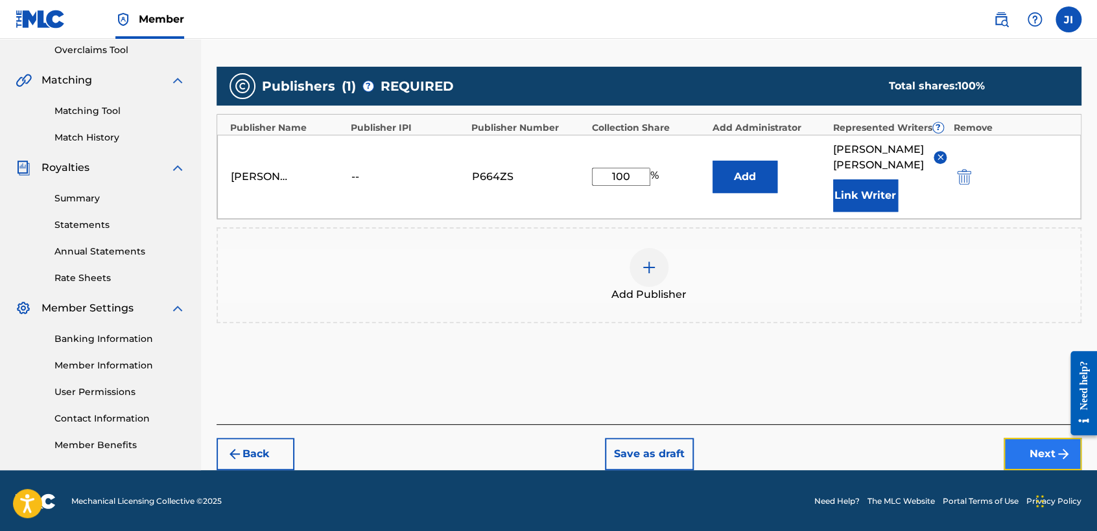
click at [1045, 455] on button "Next" at bounding box center [1042, 454] width 78 height 32
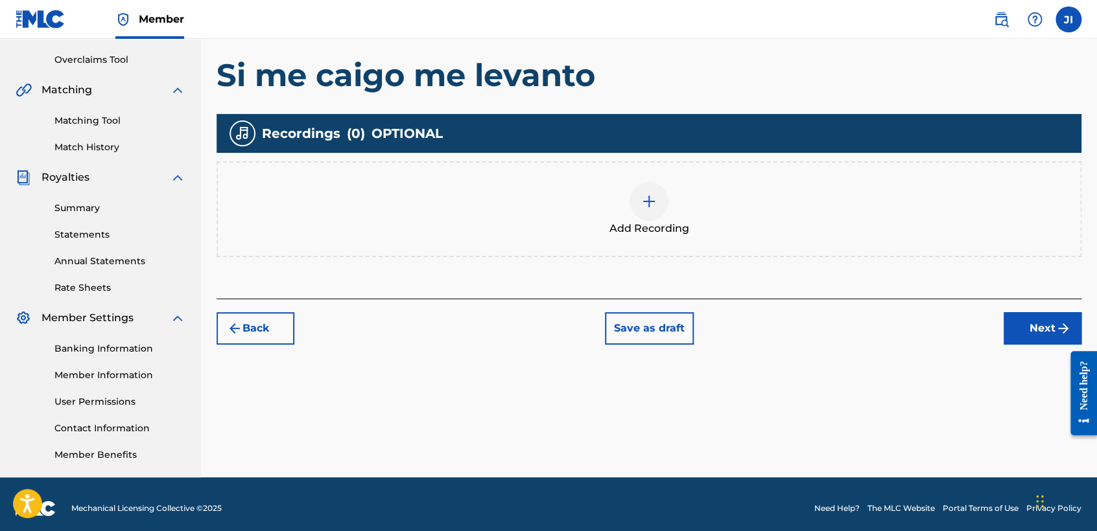
scroll to position [272, 0]
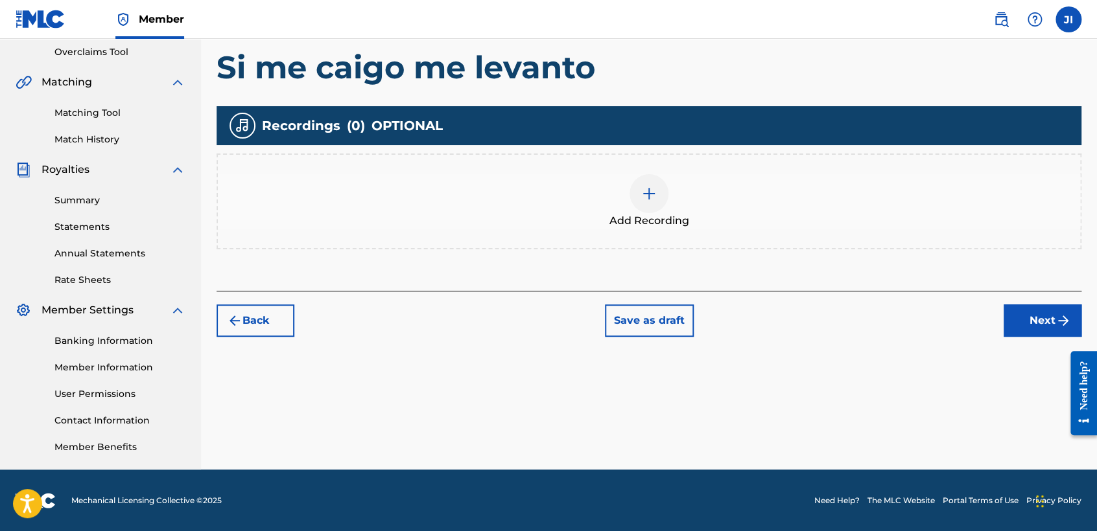
click at [633, 220] on span "Add Recording" at bounding box center [649, 221] width 80 height 16
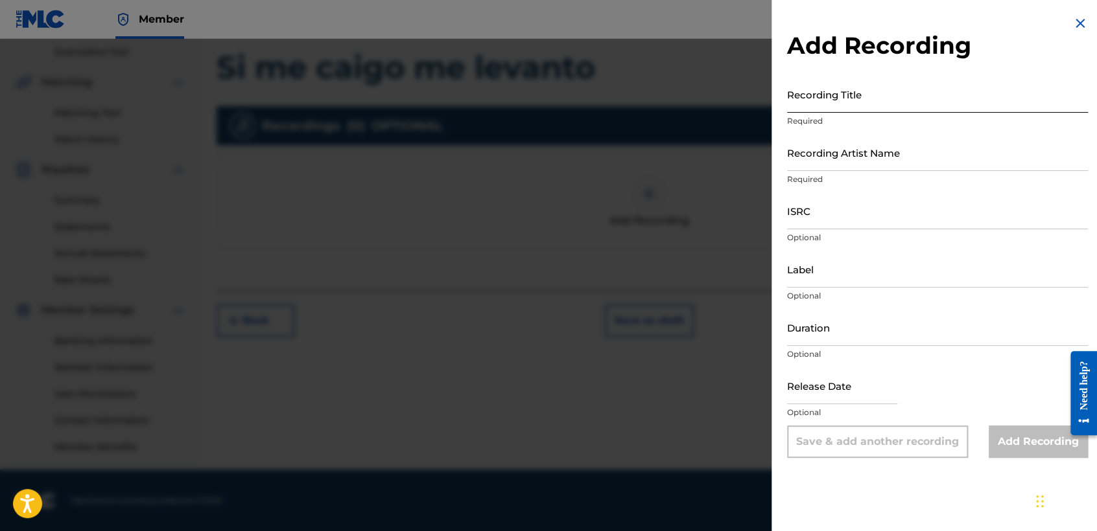
click at [856, 112] on input "Recording Title" at bounding box center [937, 94] width 301 height 37
paste input "Si me caigo me levanto"
type input "Si me caigo me levanto"
click at [857, 172] on div "Recording Artist Name Required" at bounding box center [937, 163] width 301 height 58
click at [857, 158] on input "Recording Artist Name" at bounding box center [937, 152] width 301 height 37
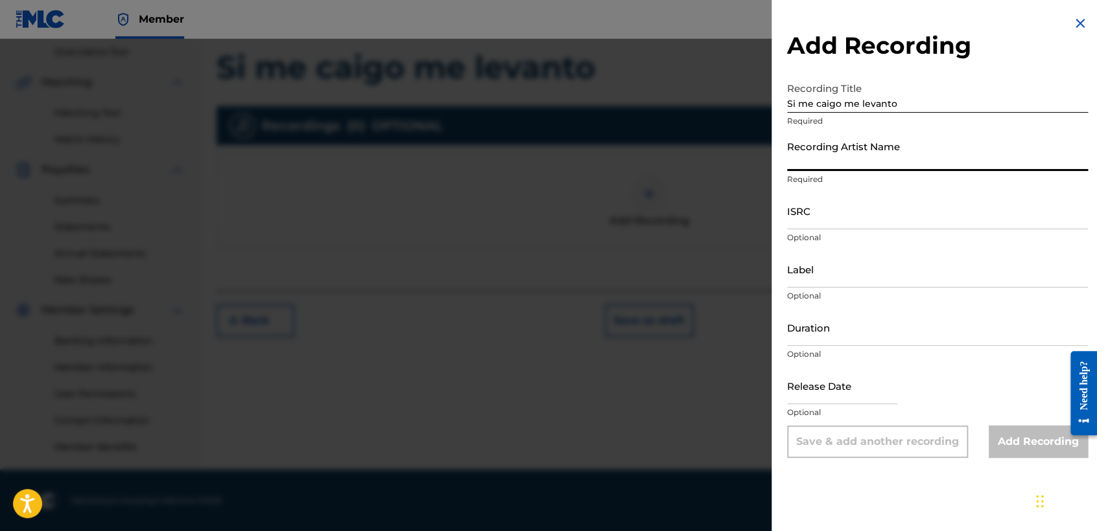
type input "[PERSON_NAME] MX"
type input "[DATE]"
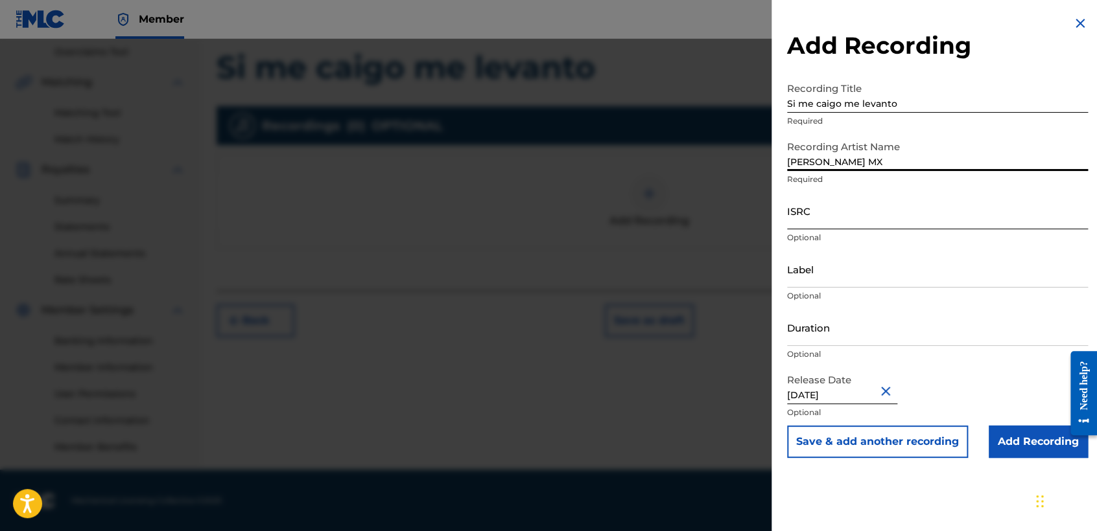
click at [863, 200] on input "ISRC" at bounding box center [937, 210] width 301 height 37
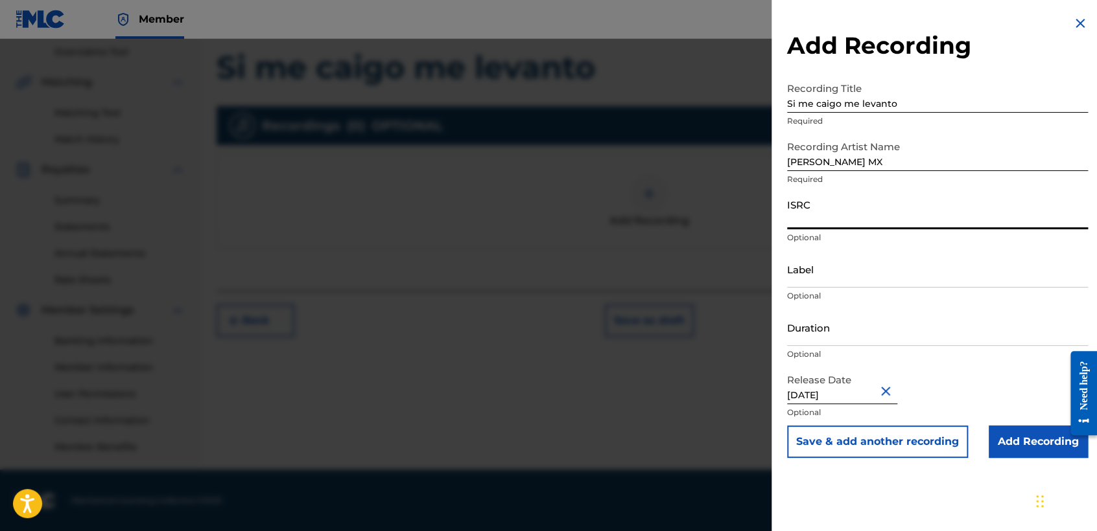
paste input "GBWUL2557310"
type input "GBWUL2557310"
click at [861, 336] on input "Duration" at bounding box center [937, 327] width 301 height 37
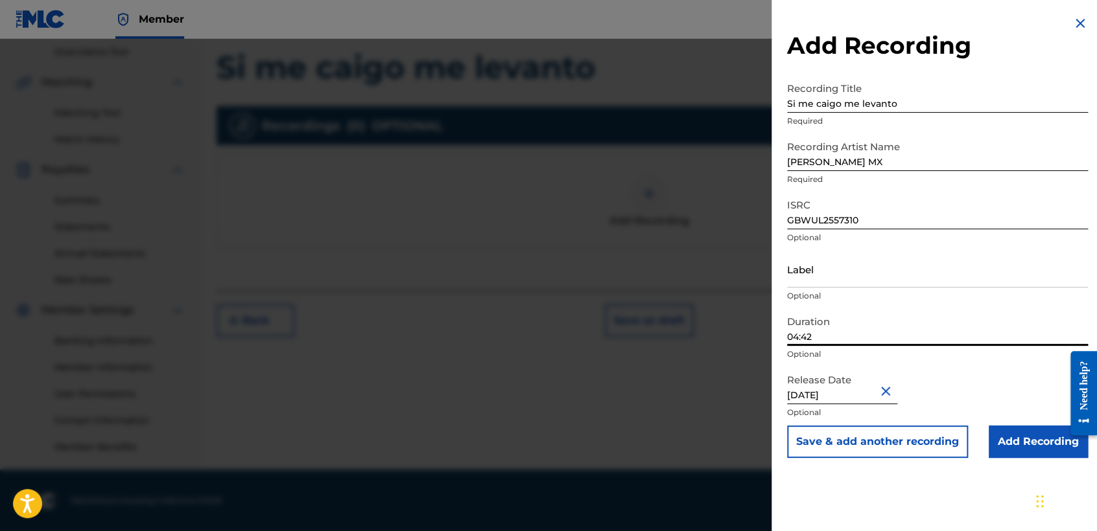
type input "04:42"
click at [861, 391] on input "[DATE]" at bounding box center [842, 385] width 110 height 37
select select "2"
select select "2025"
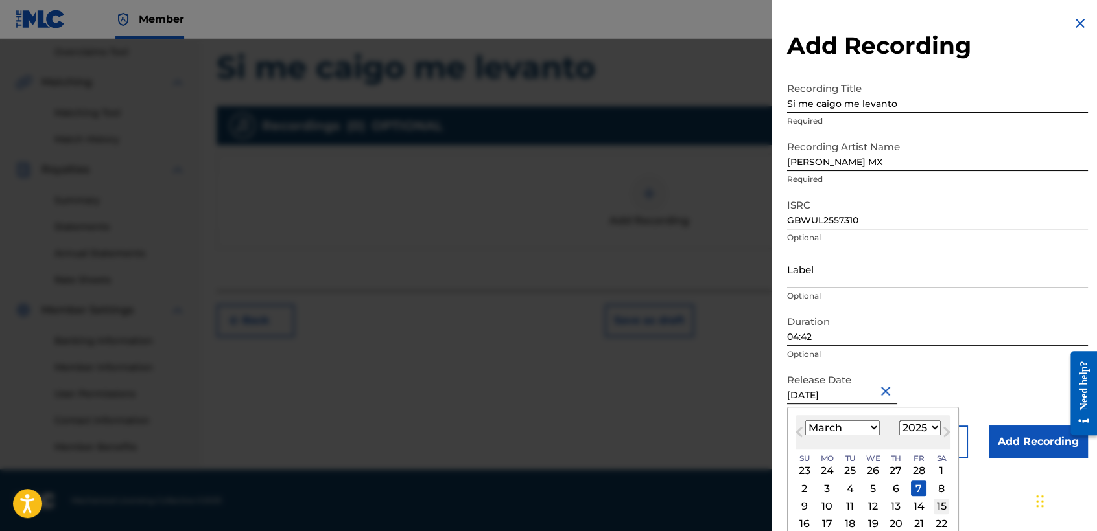
click at [937, 501] on div "15" at bounding box center [941, 507] width 16 height 16
type input "[DATE]"
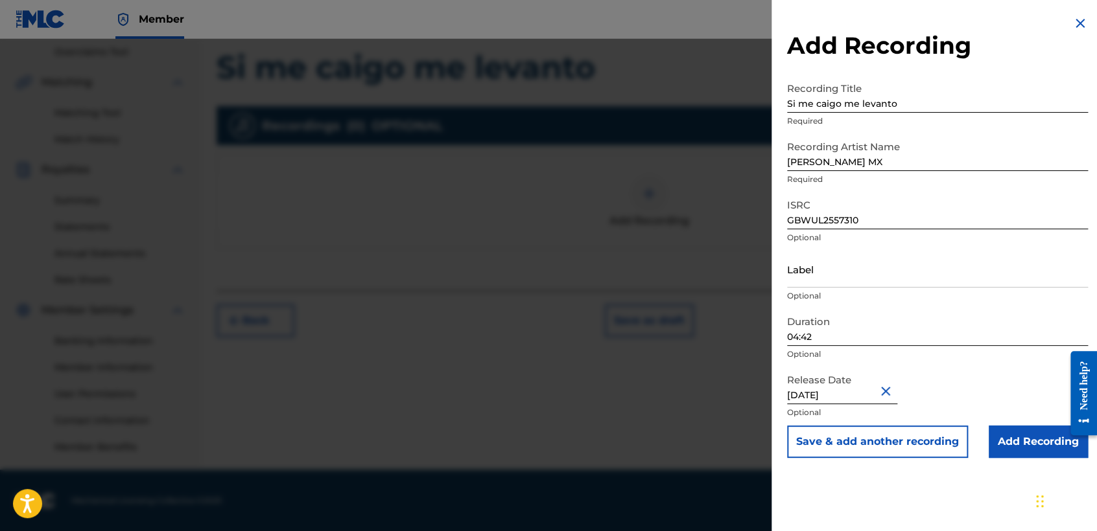
click at [829, 399] on input "[DATE]" at bounding box center [842, 385] width 110 height 37
select select "2"
select select "2025"
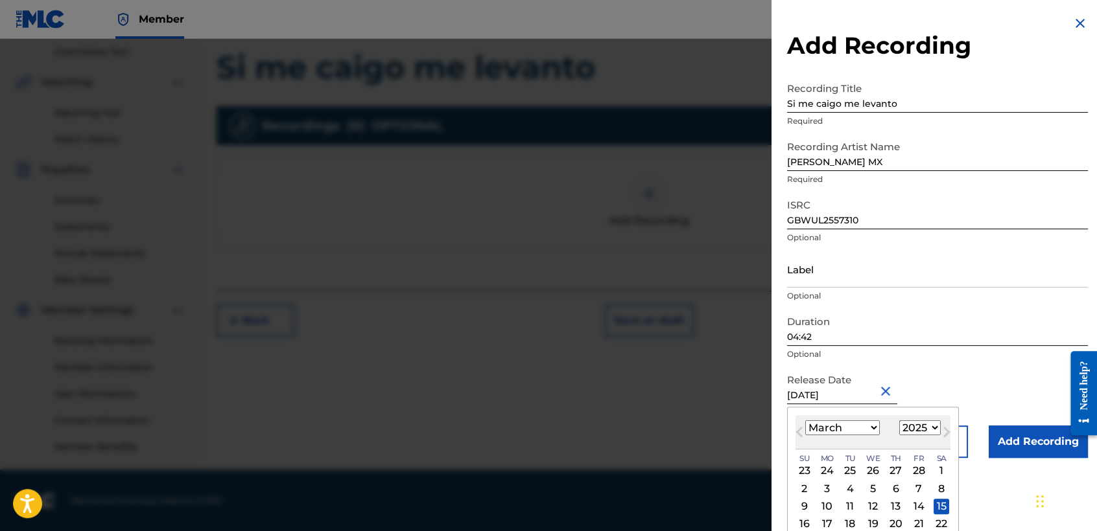
click at [868, 434] on select "January February March April May June July August September October November De…" at bounding box center [842, 428] width 75 height 15
click at [805, 421] on select "January February March April May June July August September October November De…" at bounding box center [842, 428] width 75 height 15
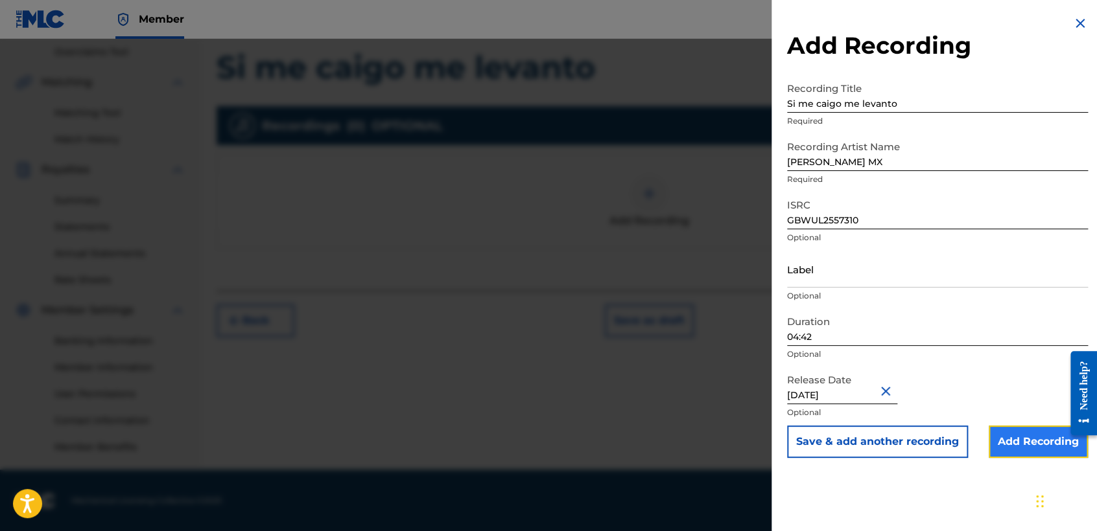
click at [998, 438] on input "Add Recording" at bounding box center [1037, 442] width 99 height 32
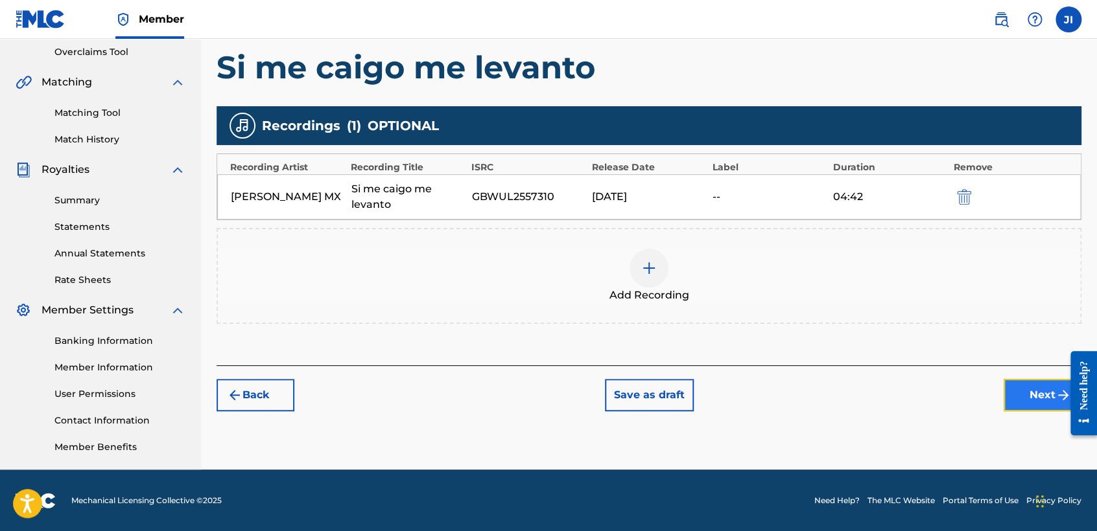
click at [1013, 388] on button "Next" at bounding box center [1042, 395] width 78 height 32
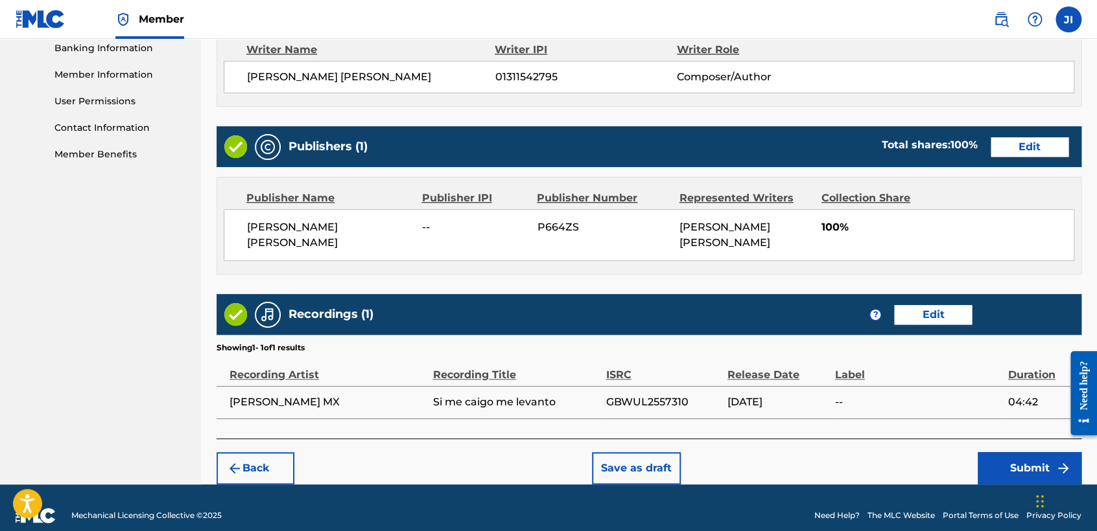
scroll to position [579, 0]
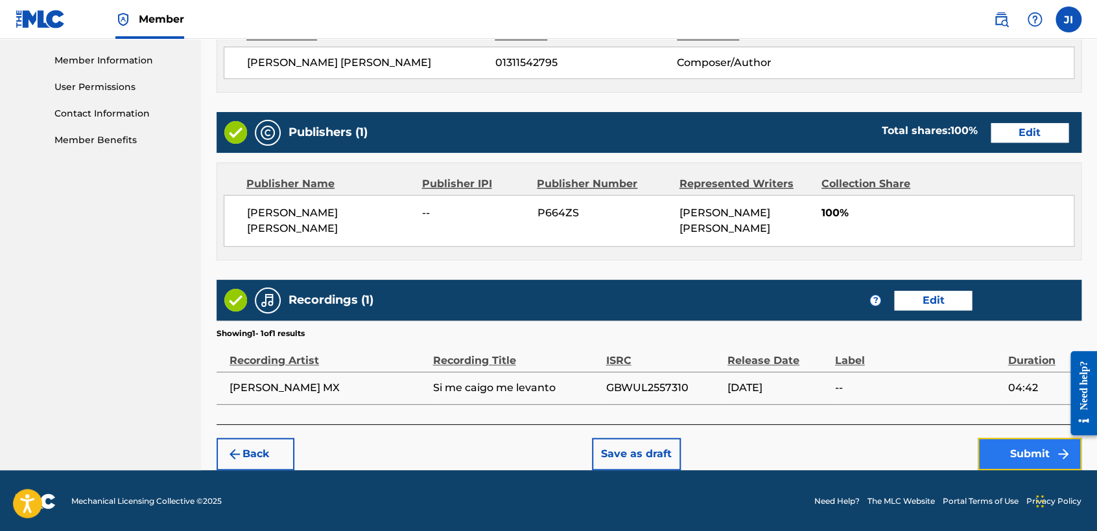
click at [1063, 456] on img "submit" at bounding box center [1063, 455] width 16 height 16
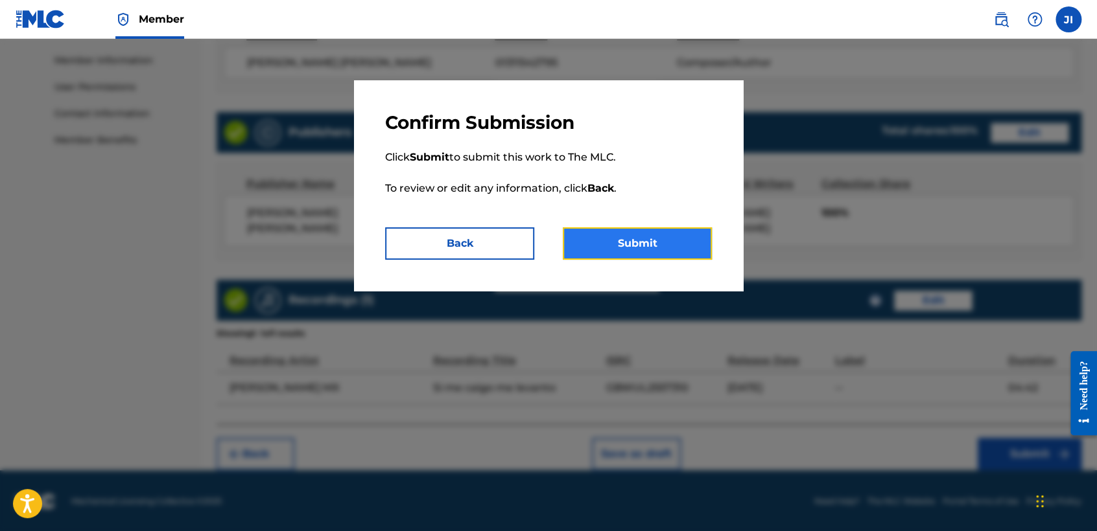
click at [684, 246] on button "Submit" at bounding box center [637, 243] width 149 height 32
